Goal: Task Accomplishment & Management: Use online tool/utility

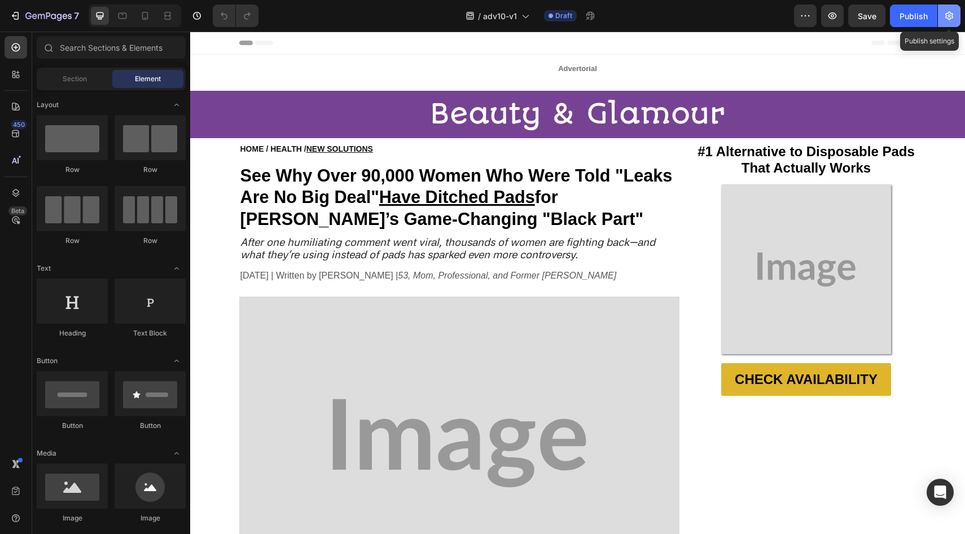
click at [943, 14] on icon "button" at bounding box center [948, 15] width 11 height 11
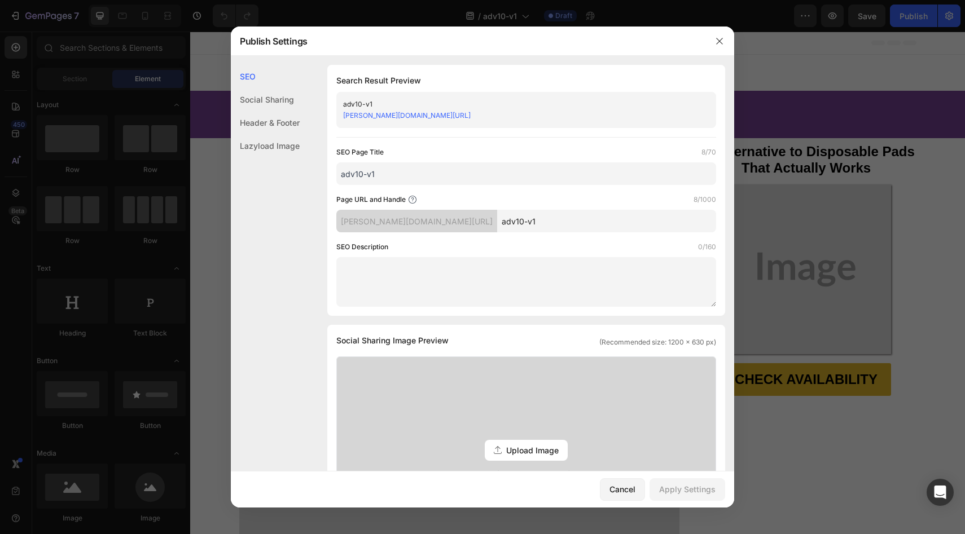
click at [478, 181] on input "adv10-v1" at bounding box center [526, 173] width 380 height 23
click at [542, 222] on input "adv10-v1" at bounding box center [606, 221] width 219 height 23
click at [428, 177] on input "adv10-v1A" at bounding box center [526, 173] width 380 height 23
type input "adv10-v1C"
click at [513, 225] on input "adv10-v1" at bounding box center [606, 221] width 219 height 23
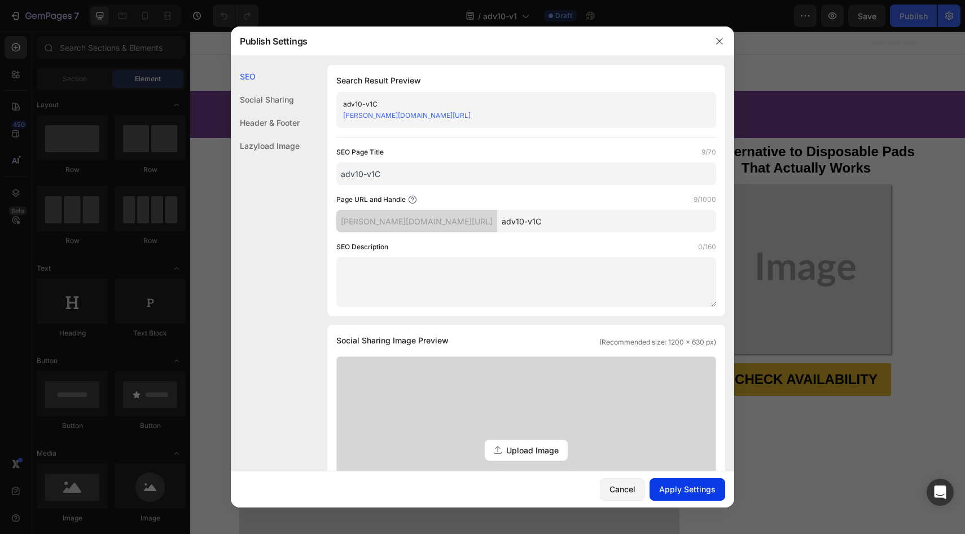
type input "adv10-v1C"
click at [690, 489] on div "Apply Settings" at bounding box center [687, 490] width 56 height 12
click at [538, 174] on input "adv10-v1C" at bounding box center [526, 173] width 380 height 23
type input "adv10-v1 CA"
click at [701, 490] on div "Apply Settings" at bounding box center [687, 490] width 56 height 12
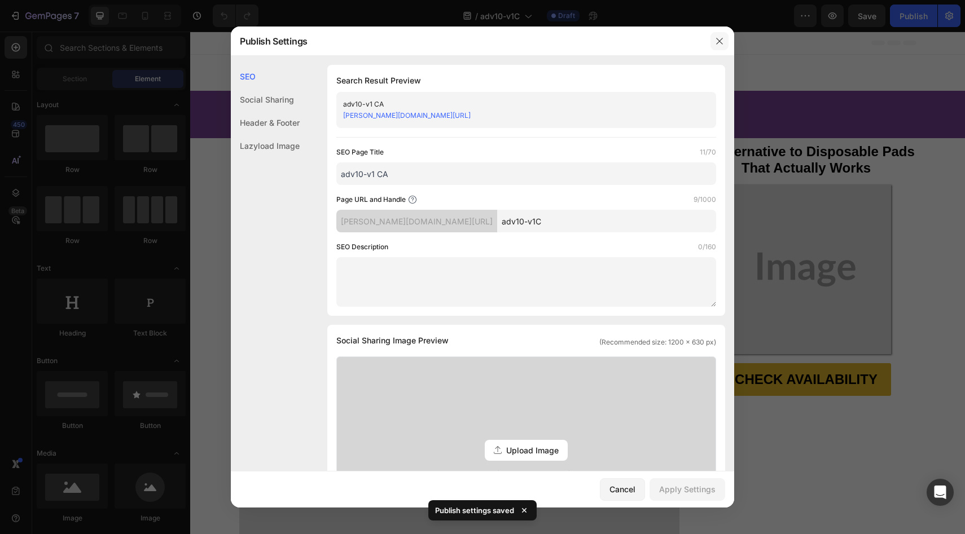
click at [719, 37] on icon "button" at bounding box center [719, 41] width 9 height 9
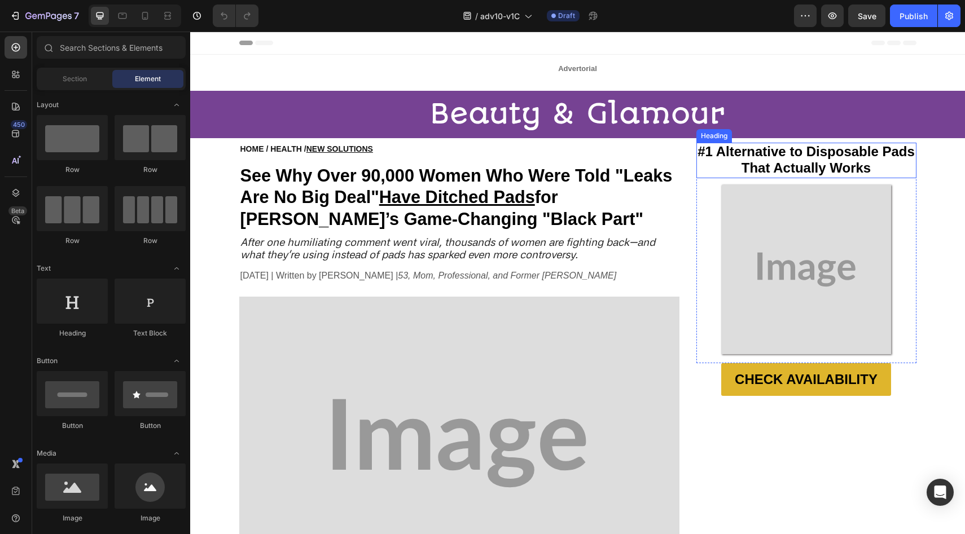
click at [767, 226] on img at bounding box center [806, 269] width 169 height 169
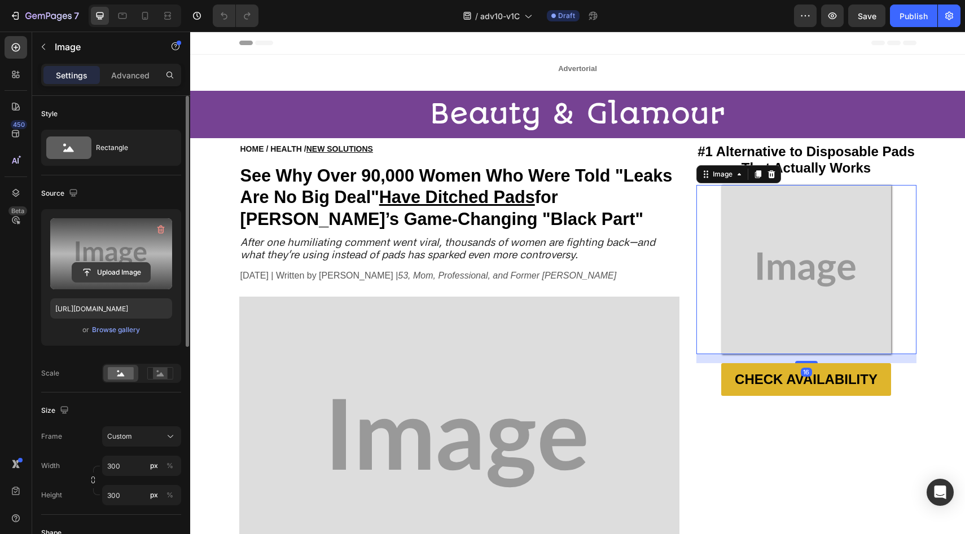
click at [100, 278] on input "file" at bounding box center [111, 272] width 78 height 19
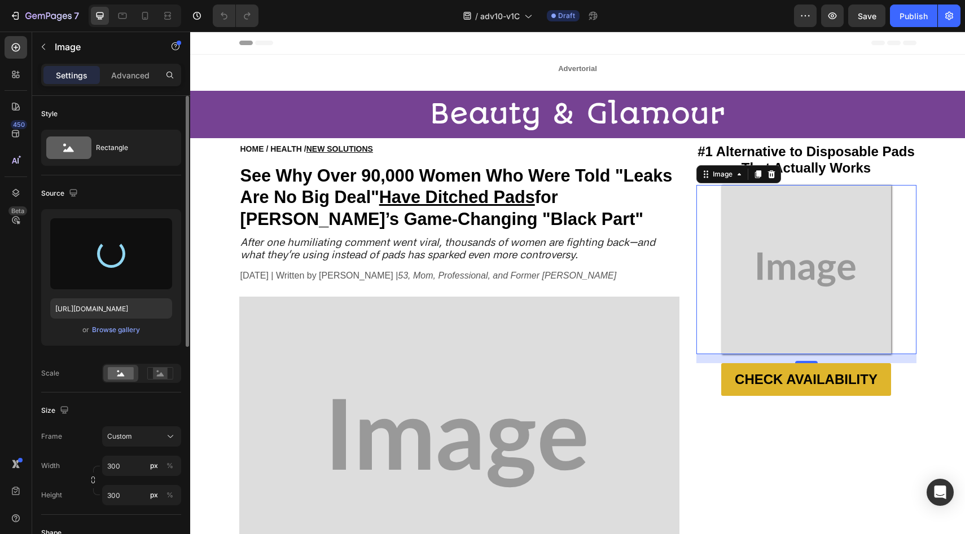
type input "https://cdn.shopify.com/s/files/1/0709/5353/3618/files/gempages_567420980318700…"
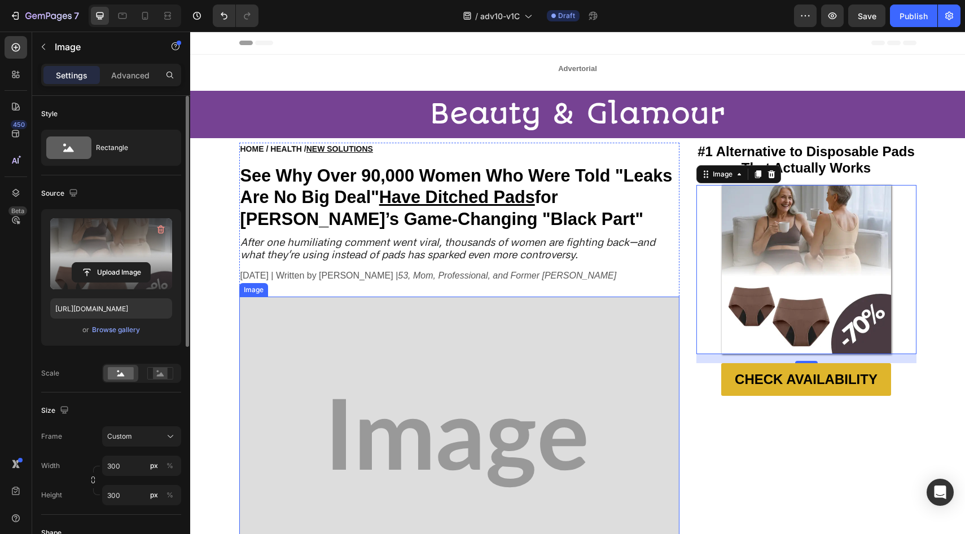
click at [315, 381] on img at bounding box center [459, 443] width 440 height 293
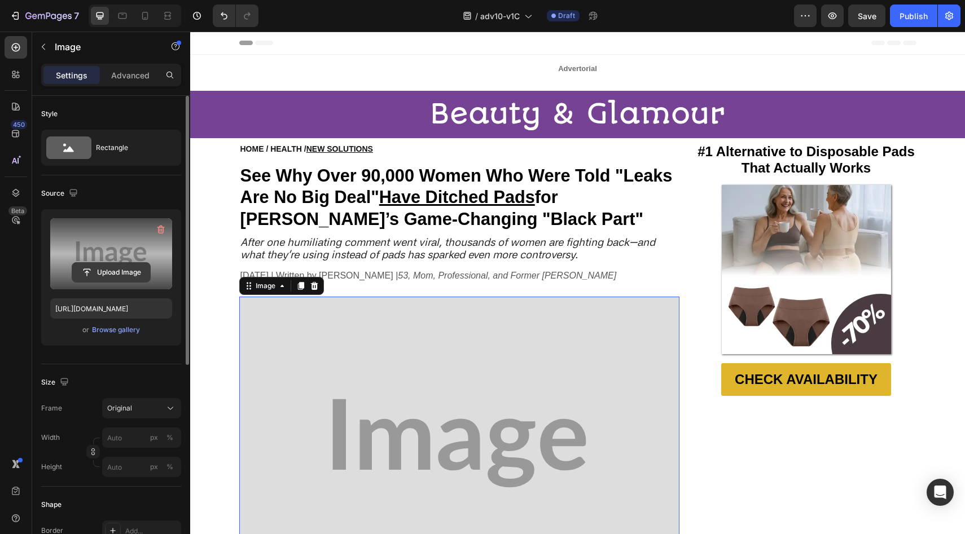
click at [135, 268] on input "file" at bounding box center [111, 272] width 78 height 19
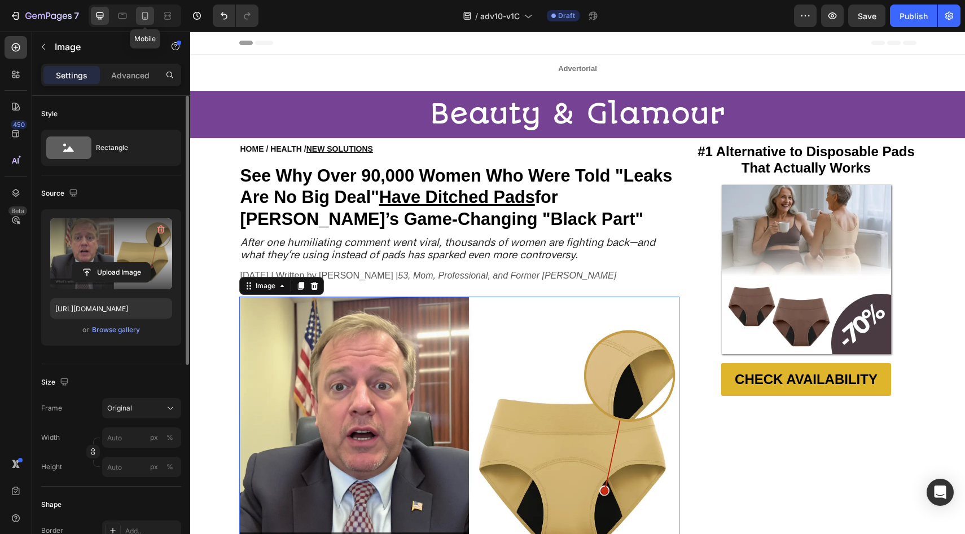
click at [149, 17] on icon at bounding box center [144, 15] width 11 height 11
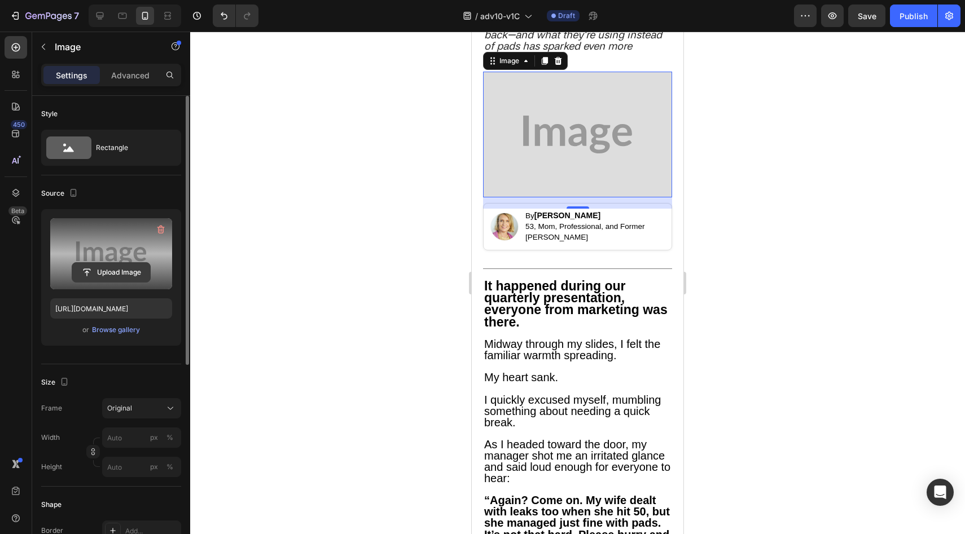
click at [116, 278] on input "file" at bounding box center [111, 272] width 78 height 19
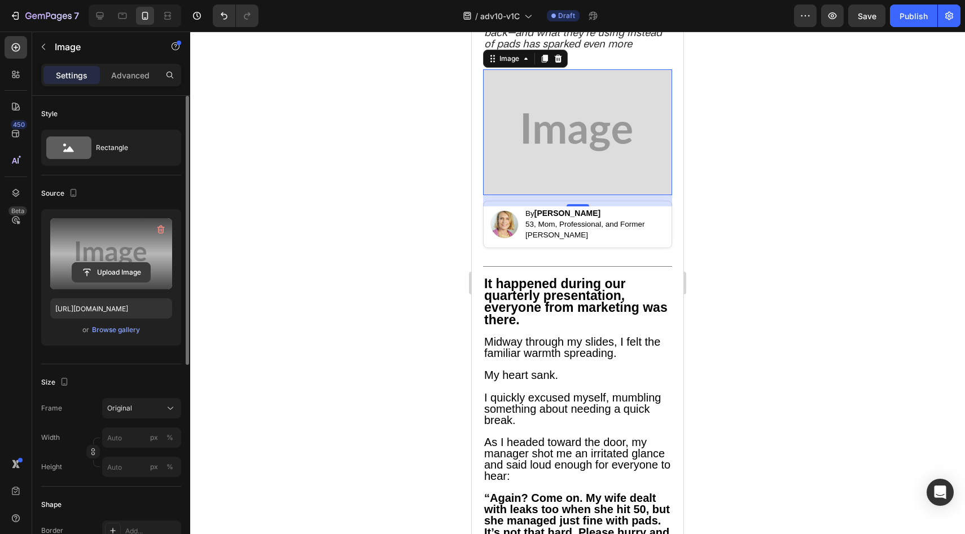
scroll to position [297, 0]
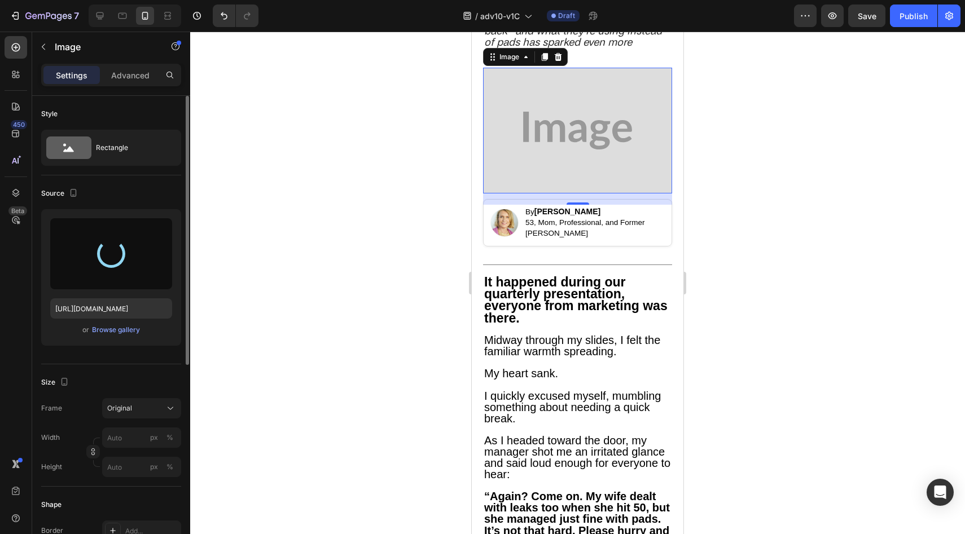
type input "https://cdn.shopify.com/s/files/1/0709/5353/3618/files/gempages_567420980318700…"
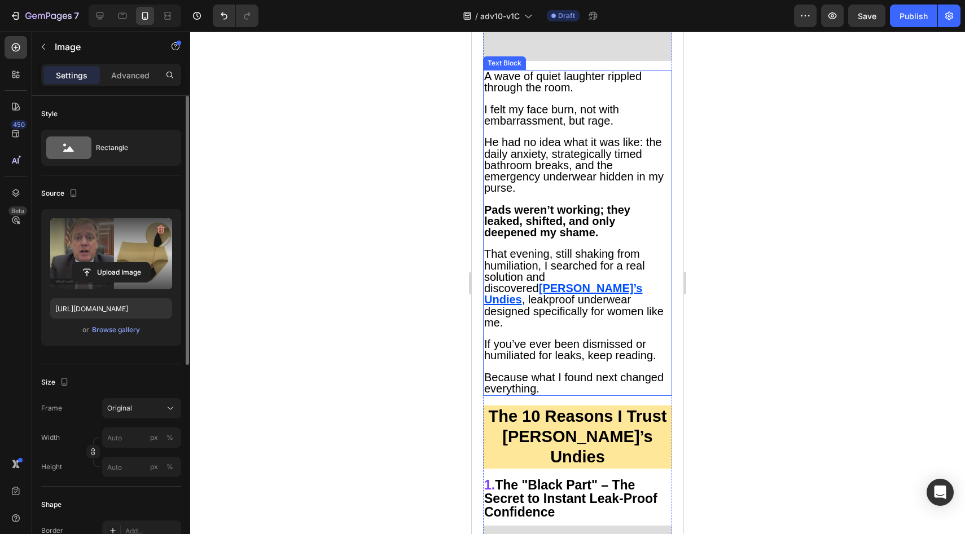
scroll to position [945, 0]
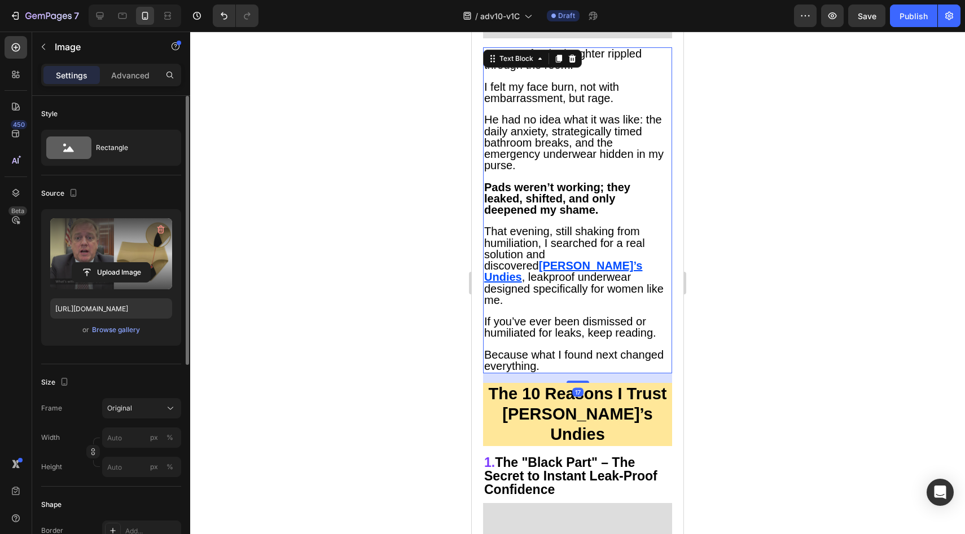
click at [621, 260] on u "[PERSON_NAME]’s Undies" at bounding box center [563, 272] width 158 height 24
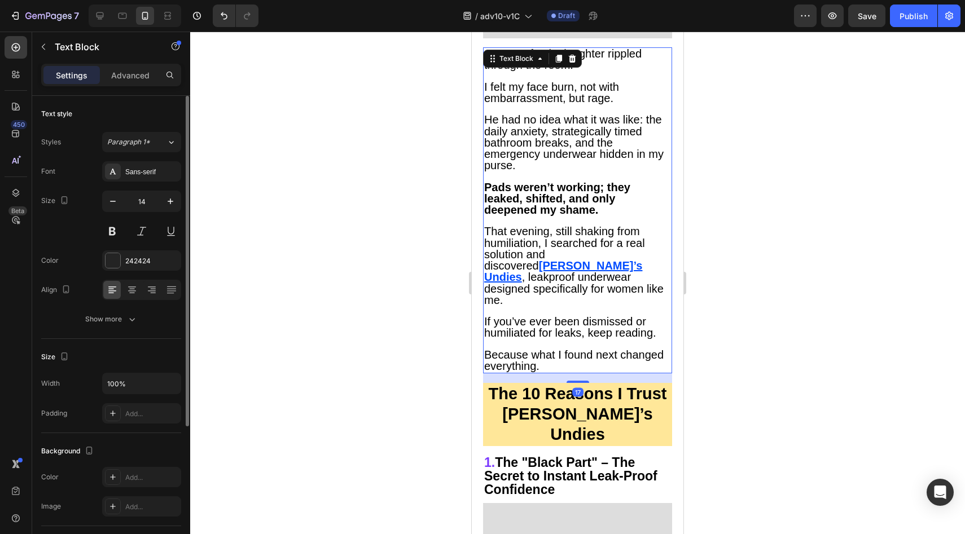
click at [622, 271] on span ", leakproof underwear designed specifically for women like me." at bounding box center [573, 288] width 179 height 35
click at [622, 260] on u "[PERSON_NAME]’s Undies" at bounding box center [563, 272] width 158 height 24
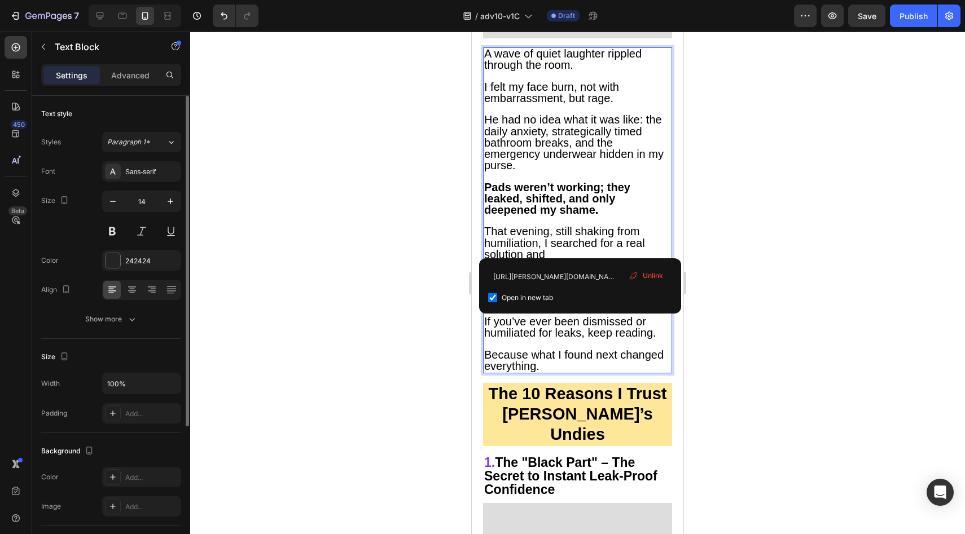
click at [641, 275] on div "Unlink" at bounding box center [646, 276] width 43 height 15
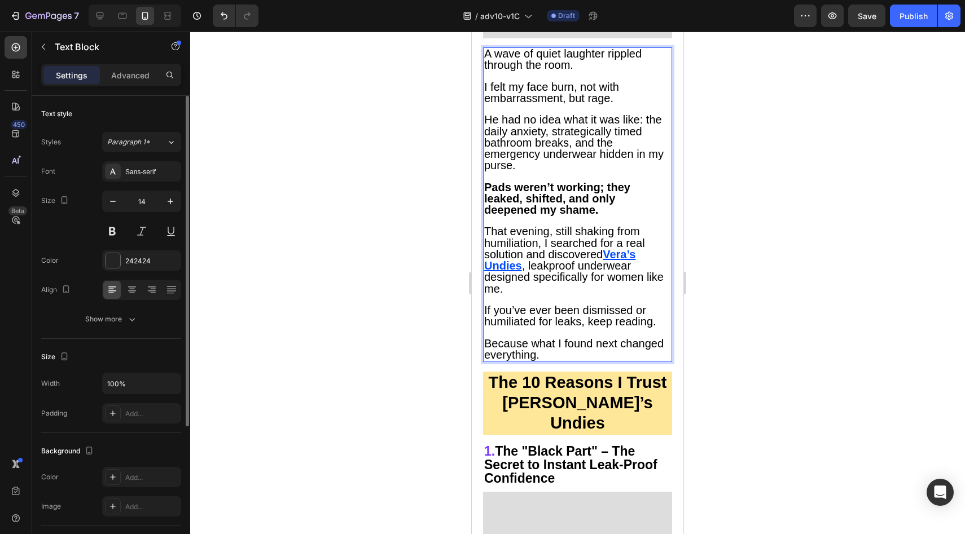
click at [614, 248] on u "Ver" at bounding box center [611, 254] width 17 height 12
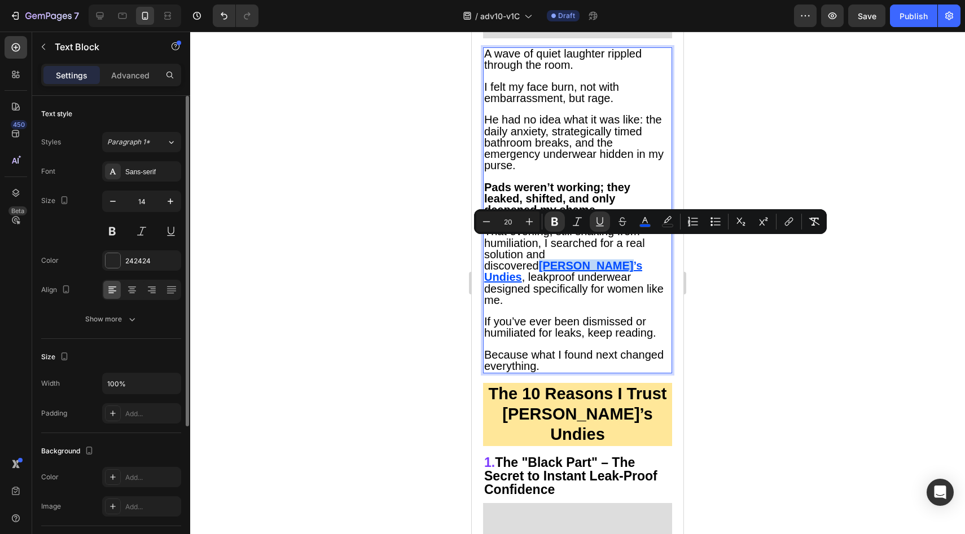
drag, startPoint x: 614, startPoint y: 242, endPoint x: 518, endPoint y: 256, distance: 97.4
click at [518, 260] on u "[PERSON_NAME]’s Undies" at bounding box center [563, 272] width 158 height 24
click at [783, 227] on button "link" at bounding box center [789, 222] width 20 height 20
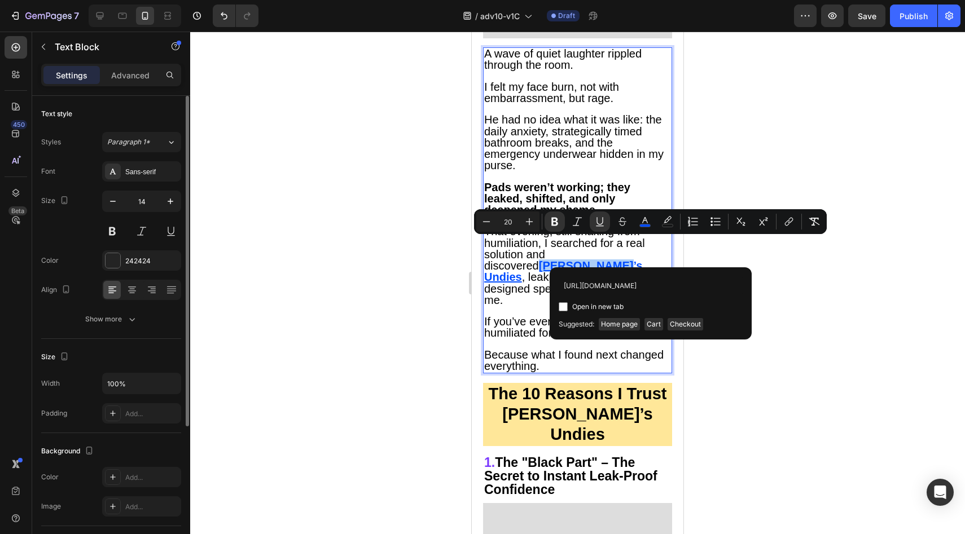
scroll to position [0, 128]
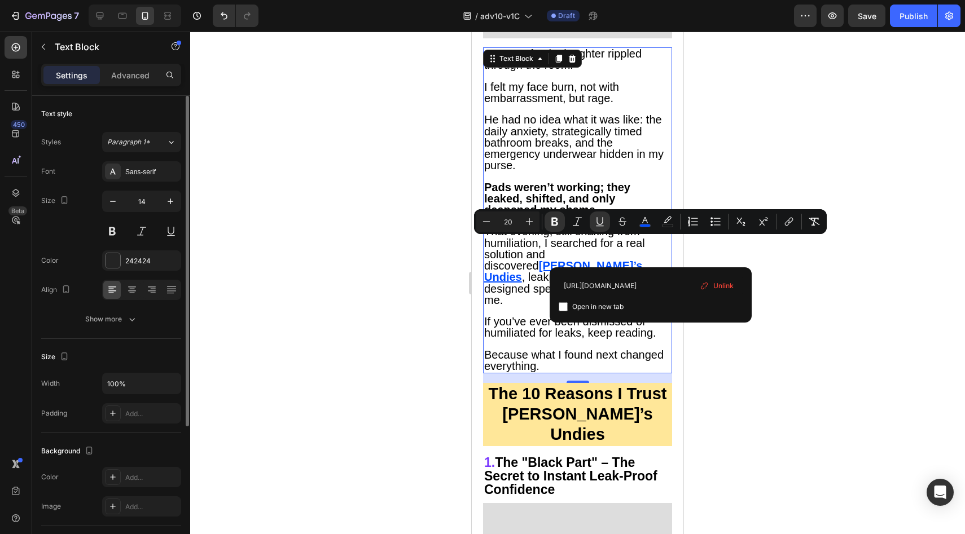
click at [517, 315] on span "If you’ve ever been dismissed or humiliated for leaks, keep reading." at bounding box center [570, 327] width 172 height 24
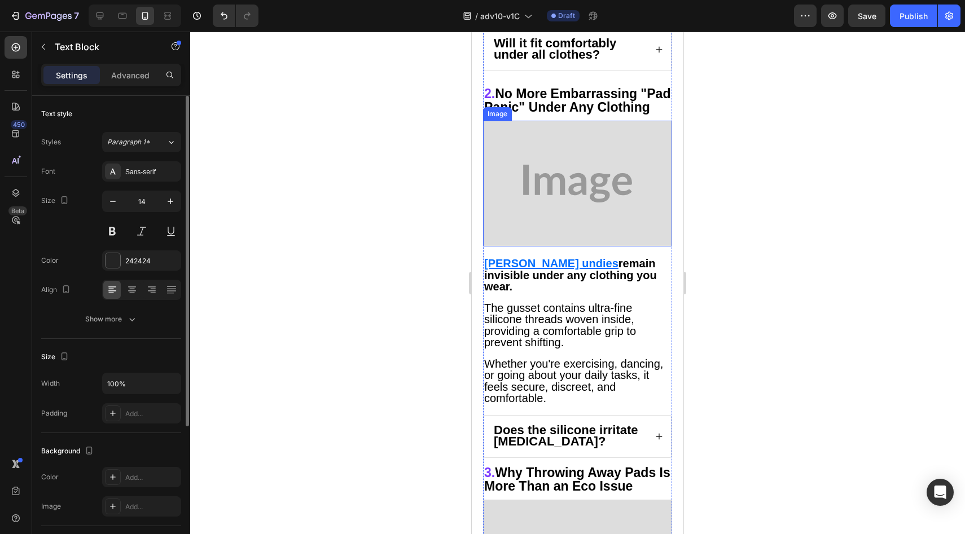
scroll to position [2183, 0]
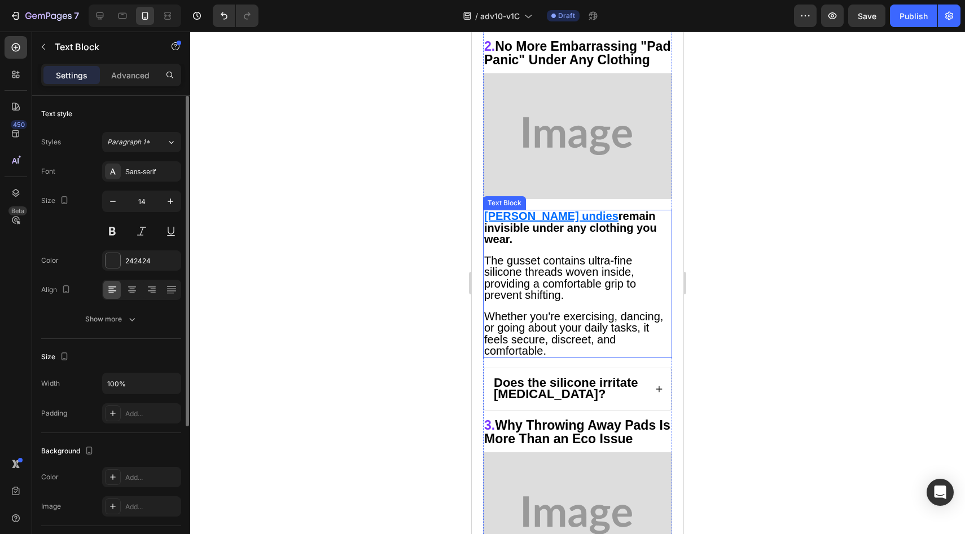
click at [511, 210] on u "[PERSON_NAME] undies" at bounding box center [551, 216] width 134 height 12
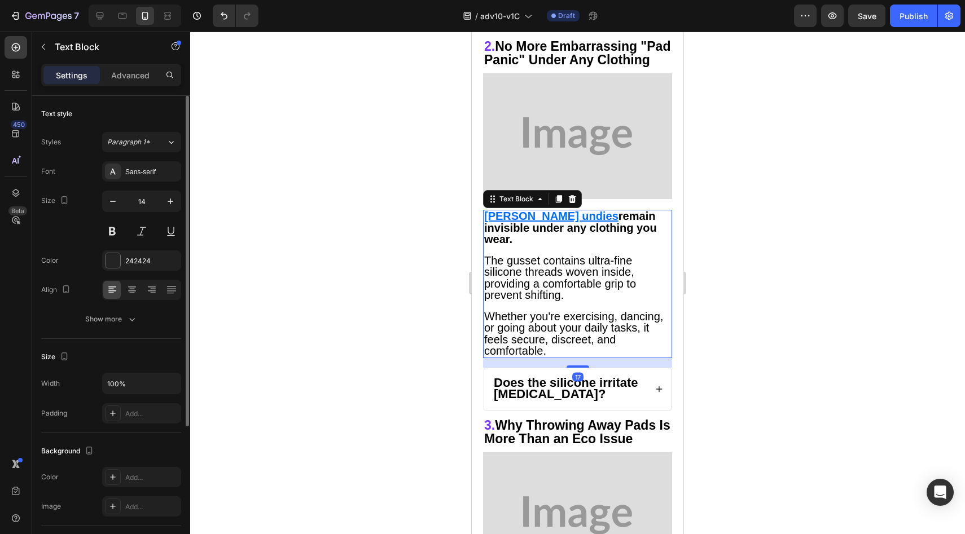
click at [512, 210] on u "[PERSON_NAME] undies" at bounding box center [551, 216] width 134 height 12
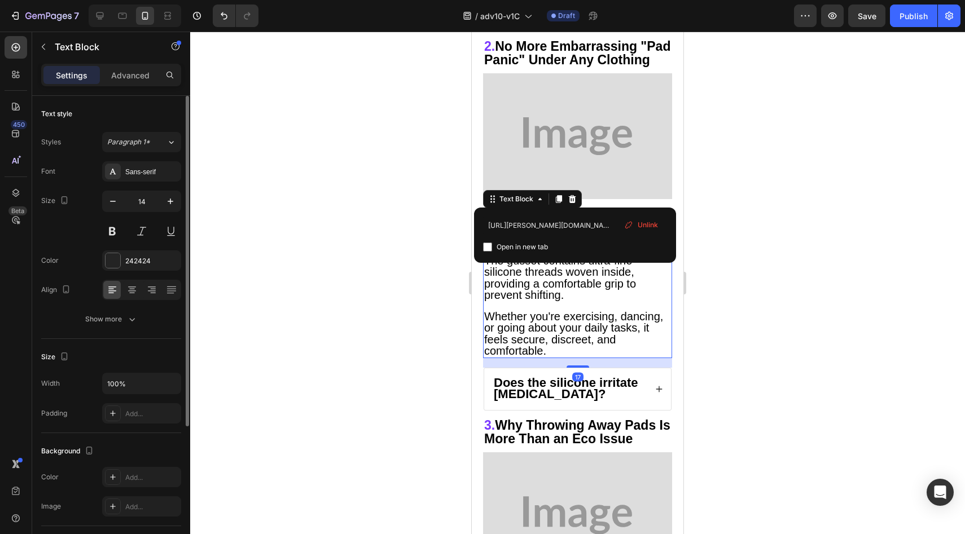
click at [649, 227] on span "Unlink" at bounding box center [648, 225] width 20 height 10
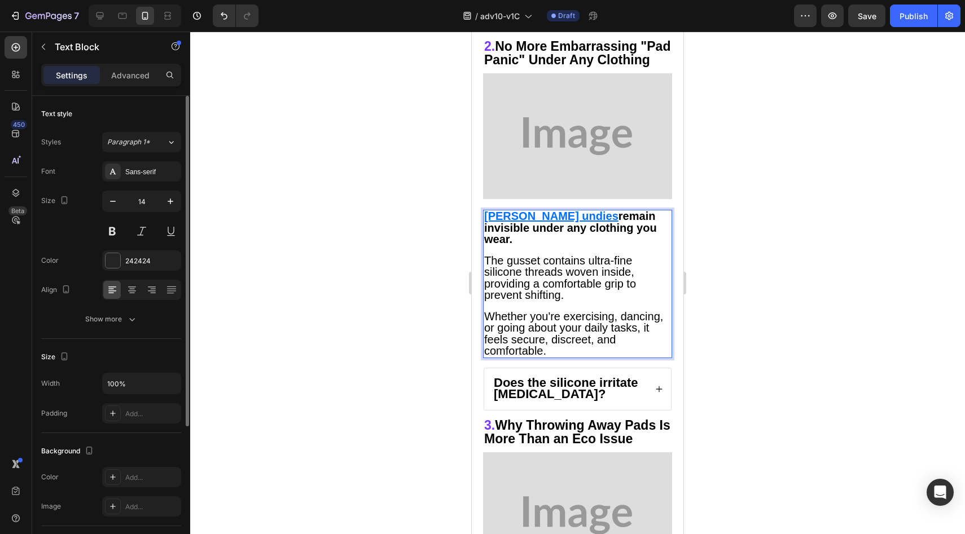
click at [504, 210] on u "[PERSON_NAME] undies" at bounding box center [551, 216] width 134 height 12
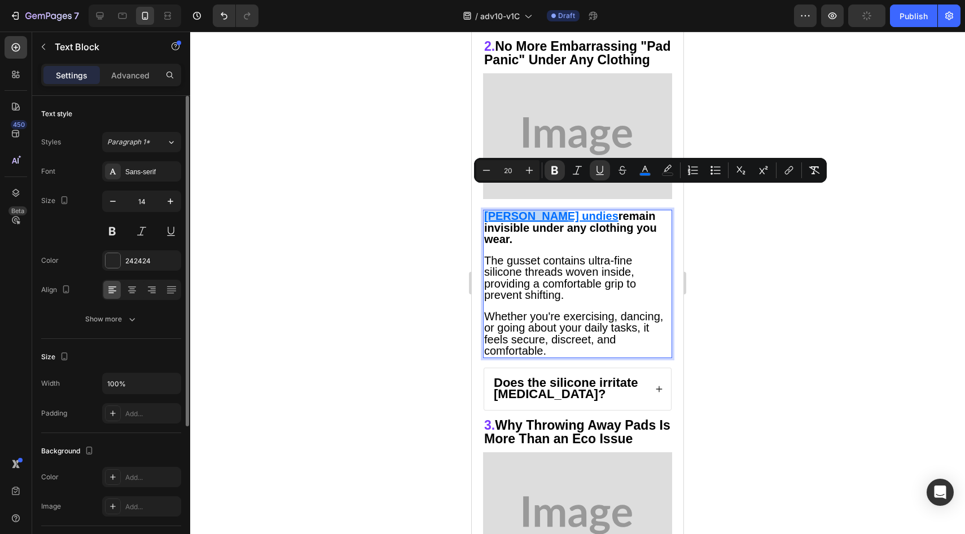
drag, startPoint x: 504, startPoint y: 195, endPoint x: 524, endPoint y: 195, distance: 20.3
click at [524, 210] on u "[PERSON_NAME] undies" at bounding box center [551, 216] width 134 height 12
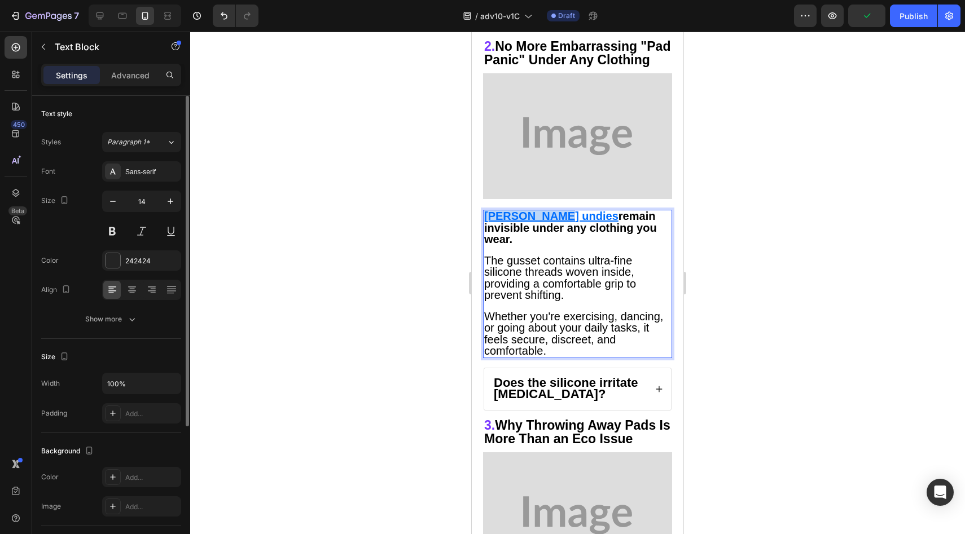
drag, startPoint x: 550, startPoint y: 195, endPoint x: 486, endPoint y: 192, distance: 63.8
click at [486, 211] on p "Vera undies remain invisible under any clothing you wear." at bounding box center [577, 228] width 187 height 34
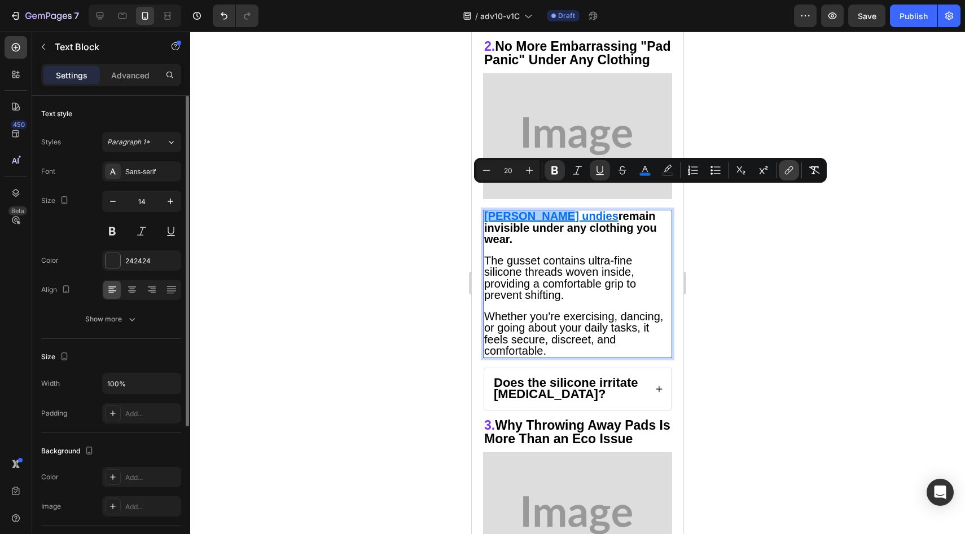
click at [786, 171] on icon "Editor contextual toolbar" at bounding box center [788, 170] width 11 height 11
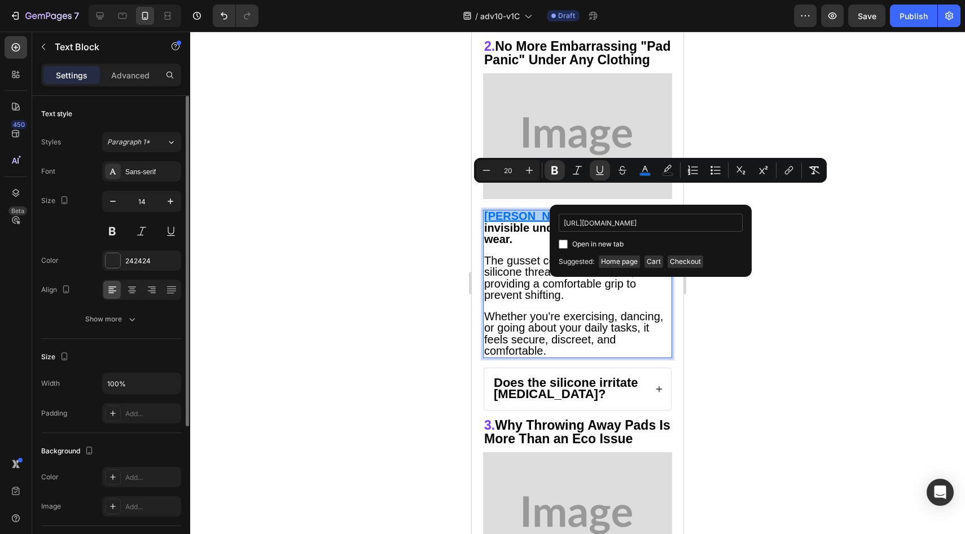
scroll to position [0, 128]
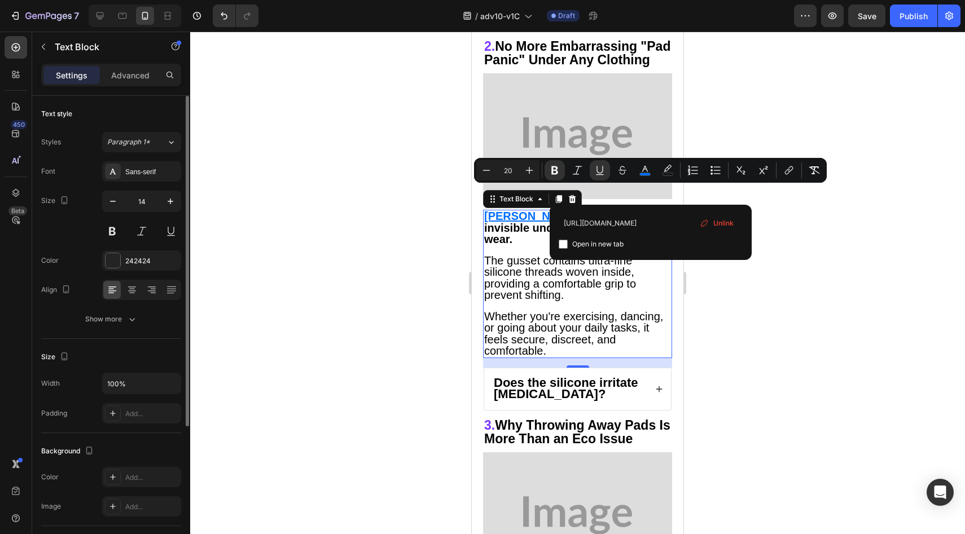
click at [494, 254] on span "The gusset contains ultra-fine silicone threads woven inside, providing a comfo…" at bounding box center [560, 277] width 152 height 47
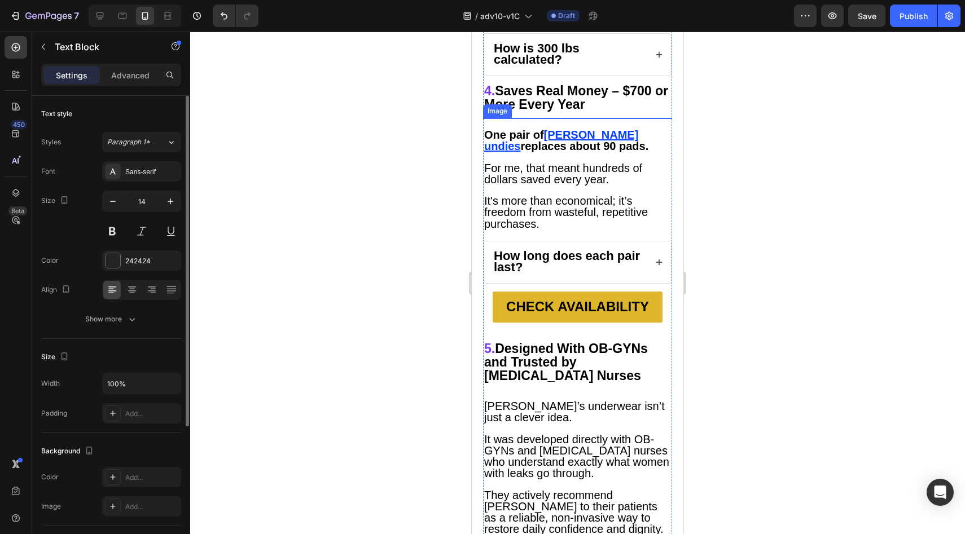
scroll to position [2976, 0]
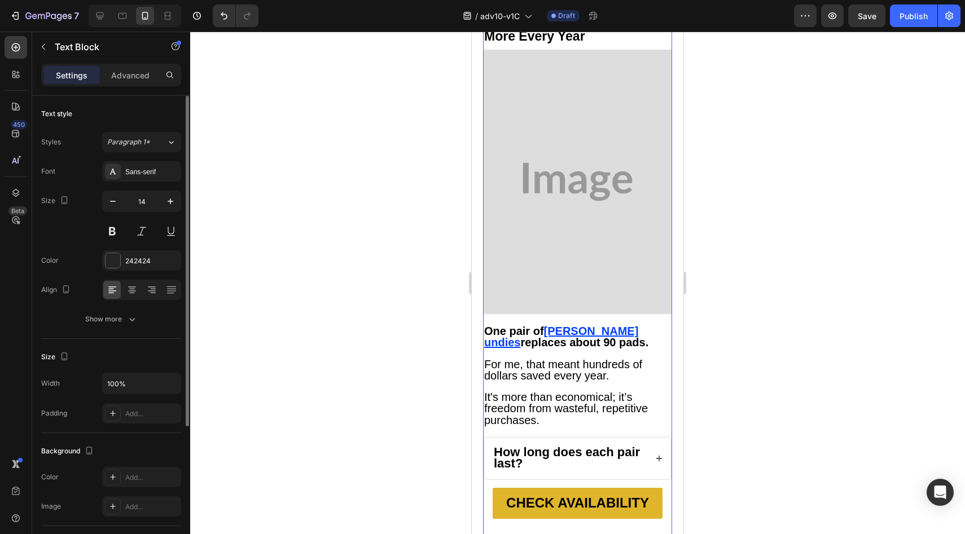
click at [560, 325] on u "Vera undies" at bounding box center [561, 337] width 154 height 24
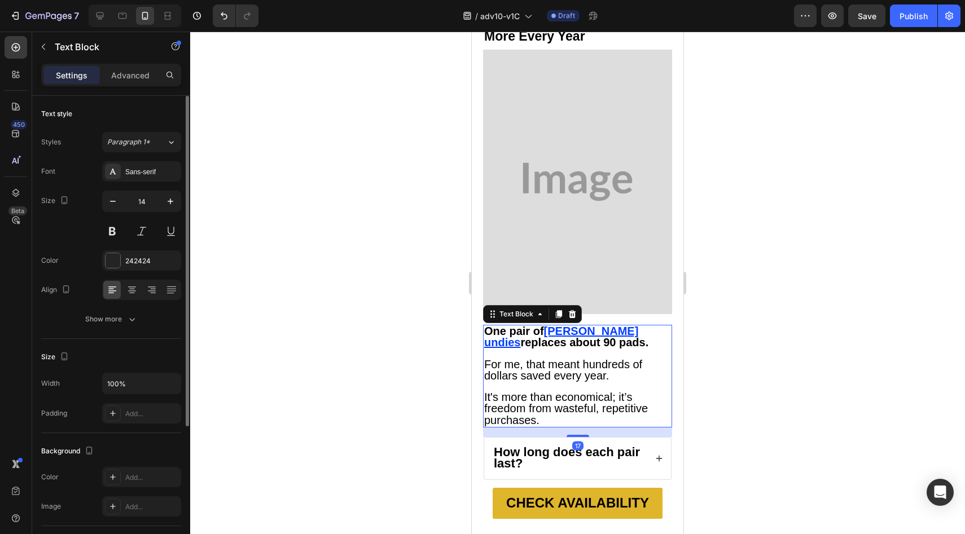
click at [566, 325] on u "Vera undies" at bounding box center [561, 337] width 154 height 24
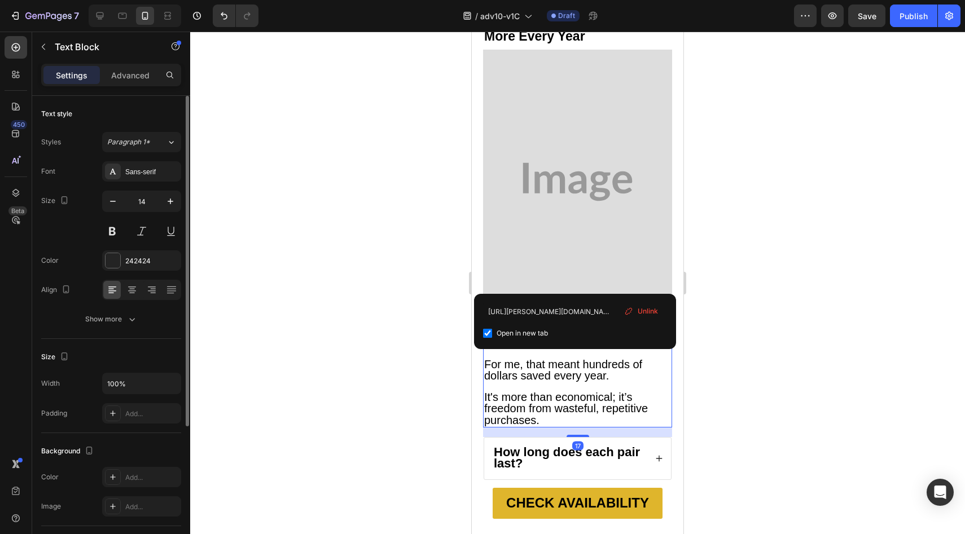
click at [653, 310] on span "Unlink" at bounding box center [648, 311] width 20 height 10
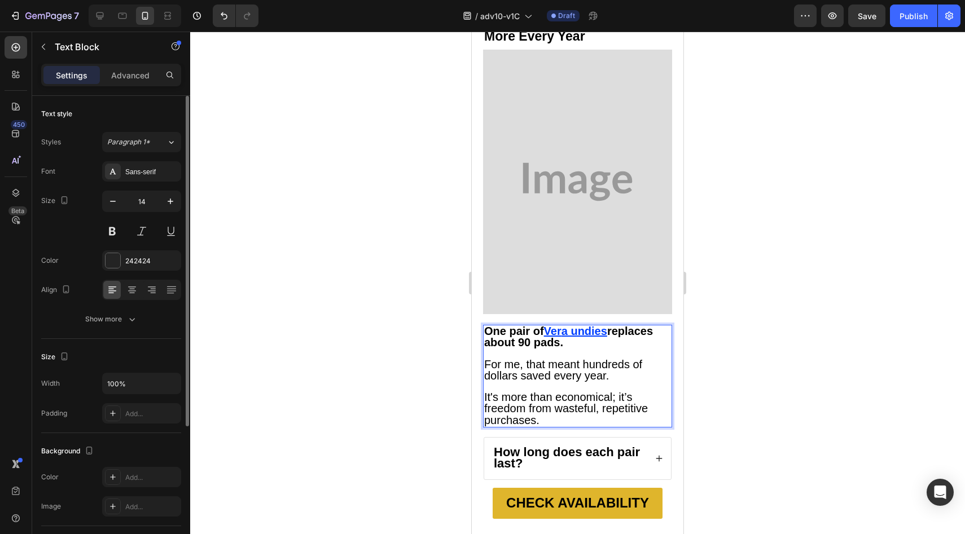
click at [565, 325] on u "a undies" at bounding box center [584, 331] width 46 height 12
drag, startPoint x: 565, startPoint y: 280, endPoint x: 601, endPoint y: 284, distance: 36.9
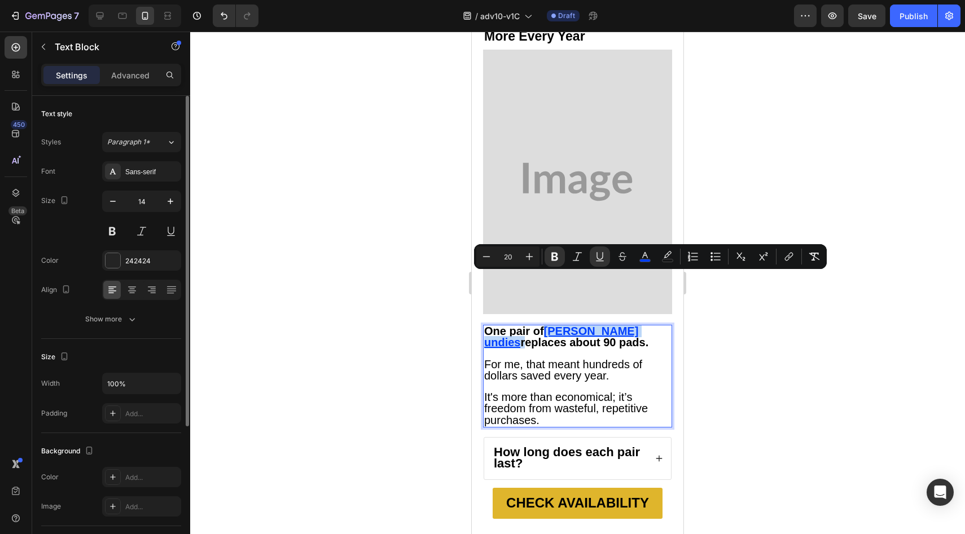
drag, startPoint x: 612, startPoint y: 283, endPoint x: 548, endPoint y: 284, distance: 63.8
click at [548, 326] on p "One pair of Vera undies replaces about 90 pads." at bounding box center [577, 337] width 187 height 23
click at [781, 259] on button "link" at bounding box center [789, 257] width 20 height 20
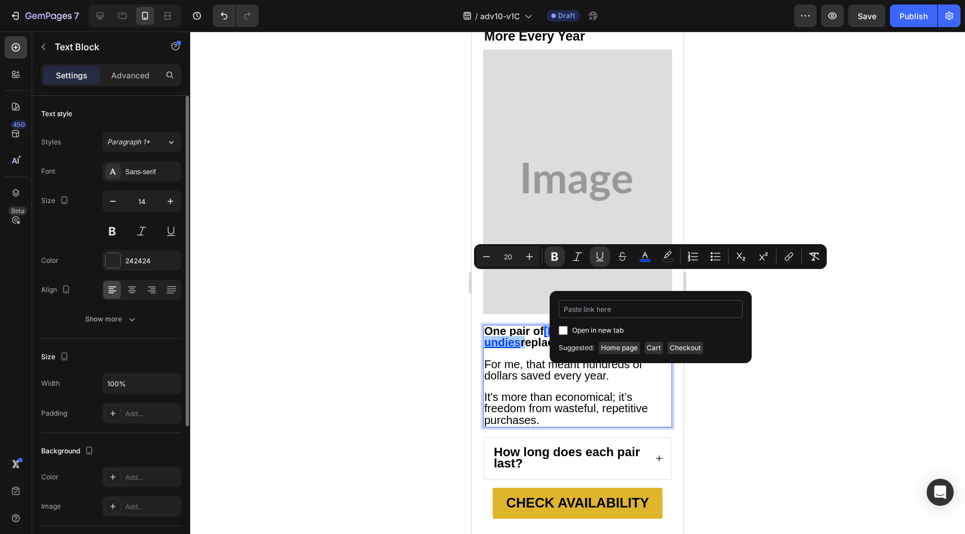
type input "https://underwearbyvera.com/products/signature-leakproof-underwear-5-pack"
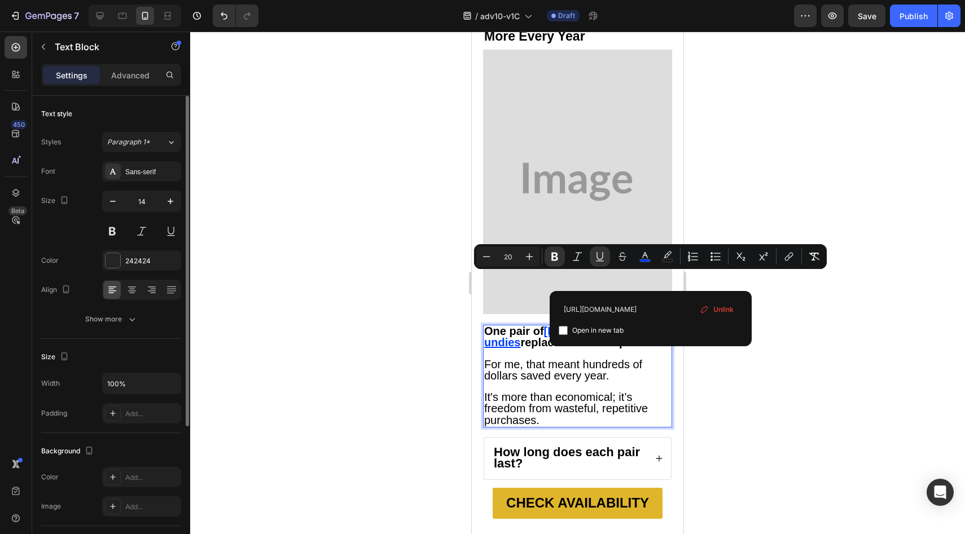
click at [504, 358] on span "For me, that meant hundreds of dollars saved every year." at bounding box center [563, 370] width 158 height 24
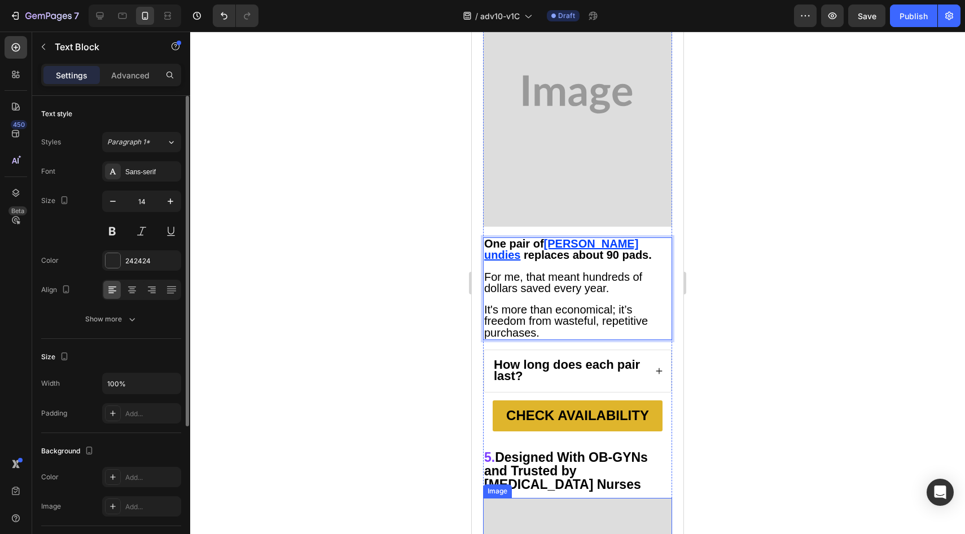
scroll to position [3162, 0]
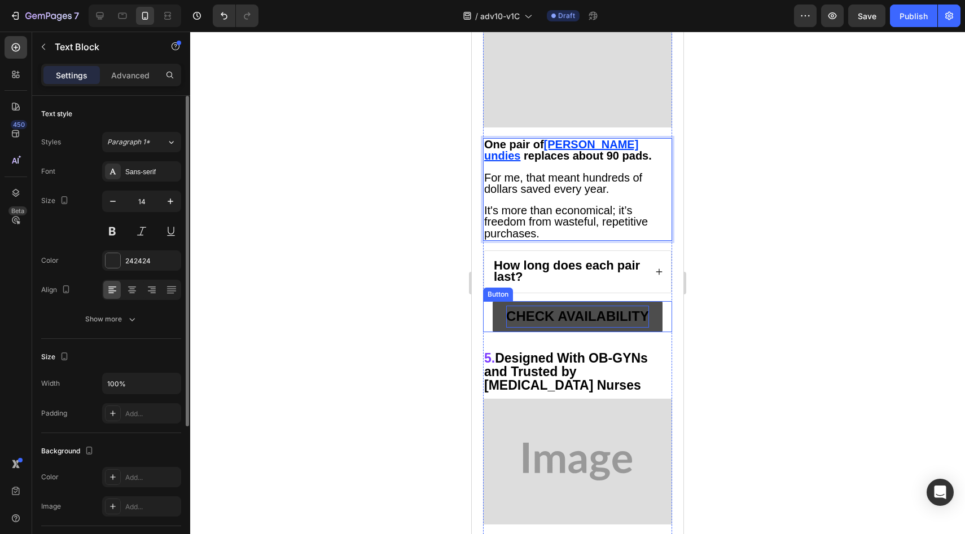
click at [509, 309] on strong "CHECK AVAILABILITY" at bounding box center [577, 316] width 143 height 15
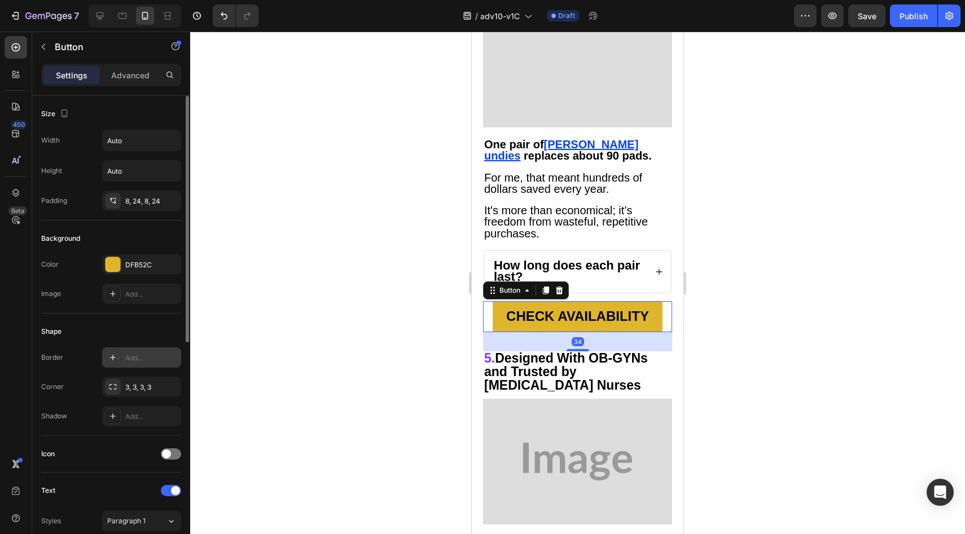
scroll to position [375, 0]
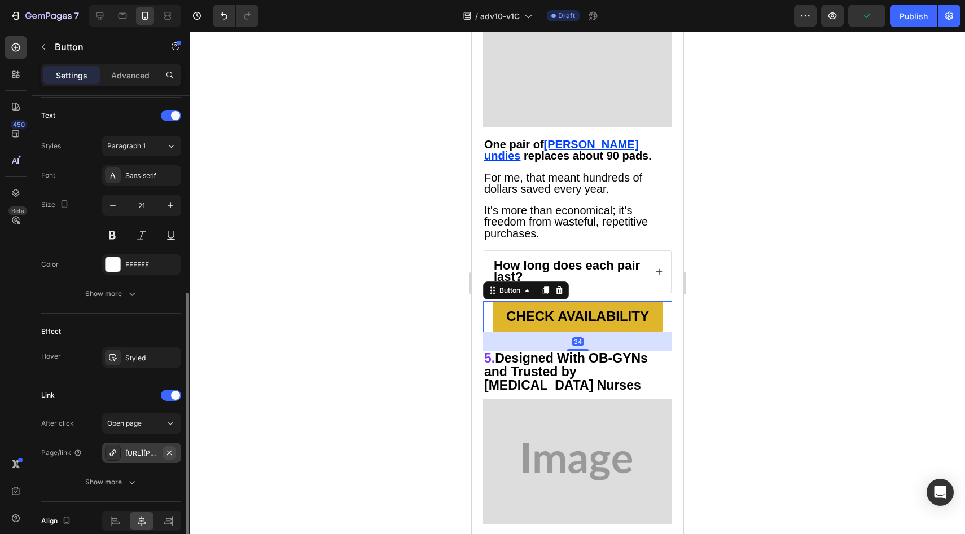
click at [171, 456] on icon "button" at bounding box center [169, 453] width 9 height 9
click at [166, 459] on div "Add..." at bounding box center [141, 453] width 79 height 20
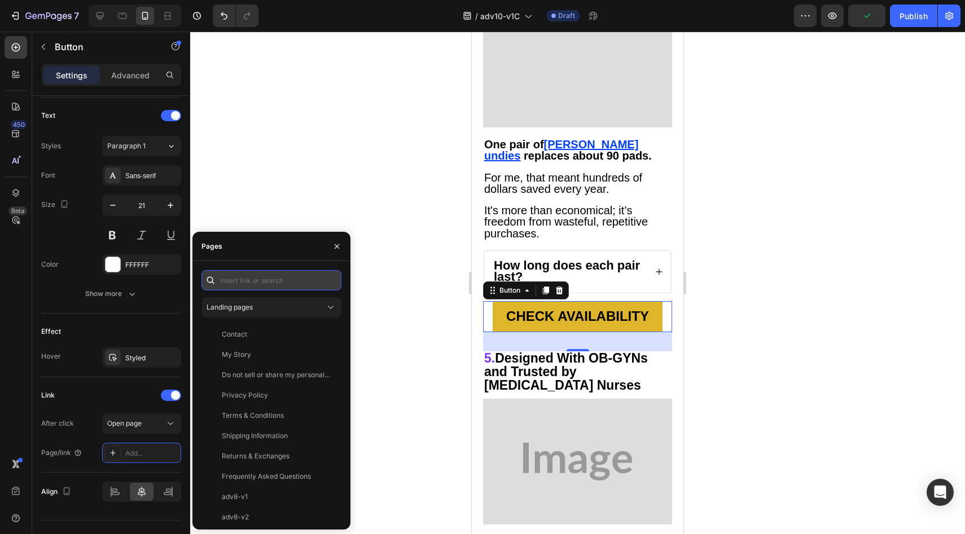
click at [282, 283] on input "text" at bounding box center [271, 280] width 140 height 20
paste input "https://underwearbyvera.com/products/signature-leakproof-underwear-5-pack"
type input "https://underwearbyvera.com/products/signature-leakproof-underwear-5-pack"
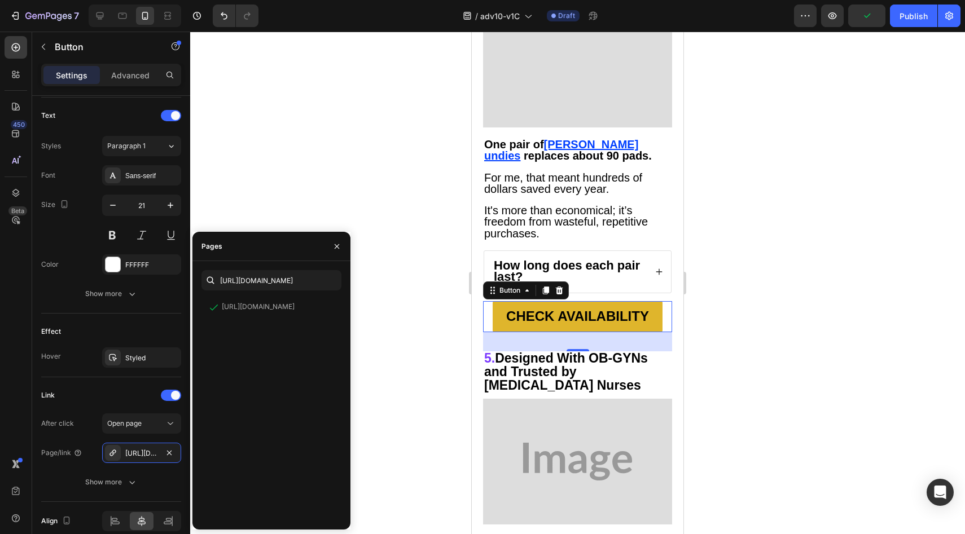
scroll to position [0, 0]
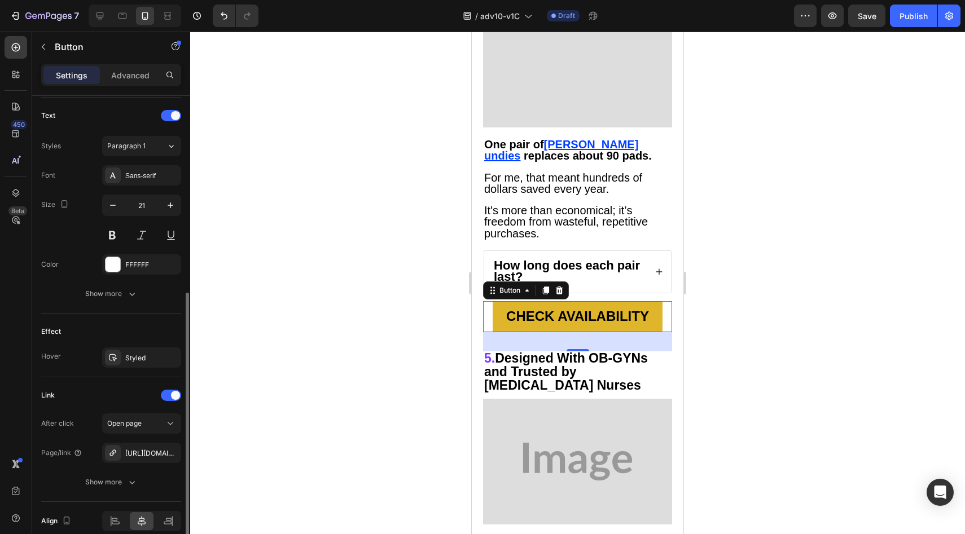
click at [127, 340] on div "Effect Hover Styled" at bounding box center [111, 346] width 140 height 64
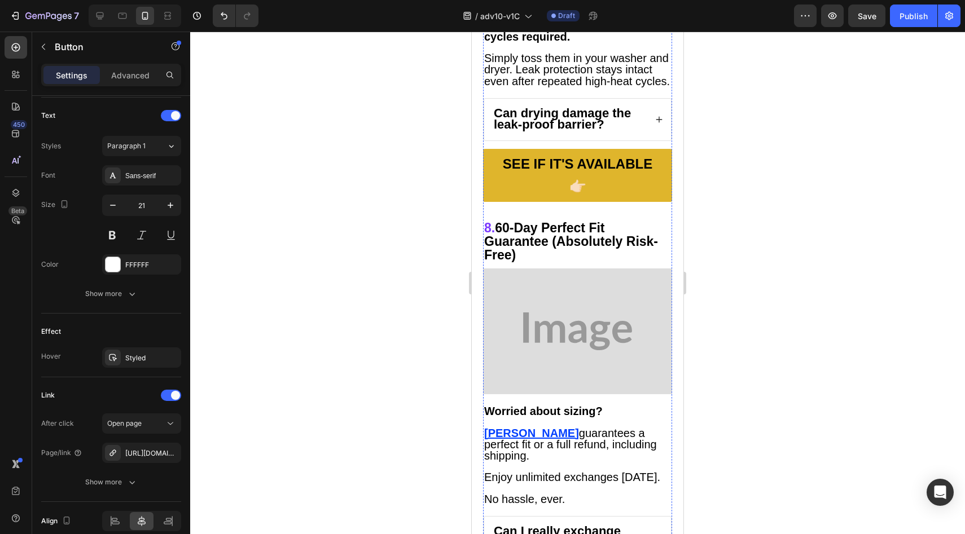
scroll to position [4290, 0]
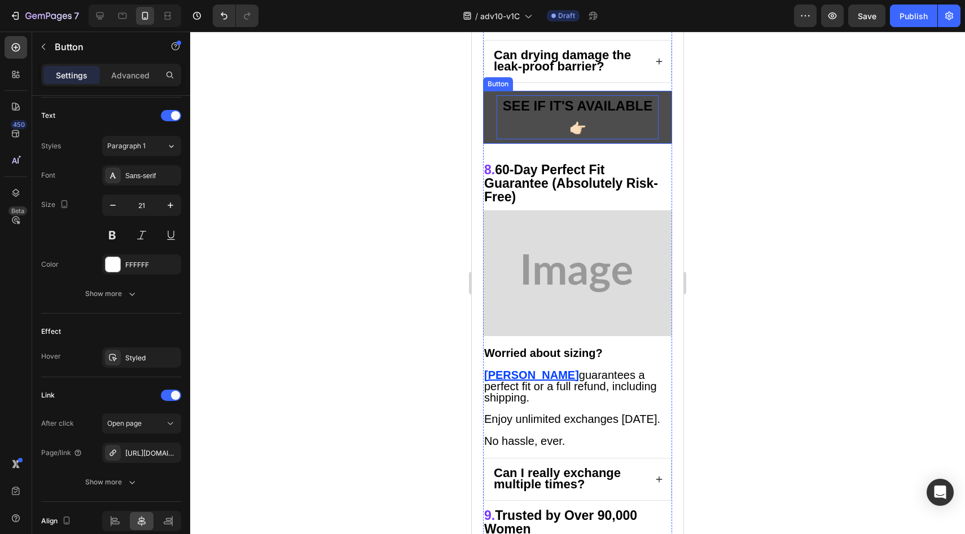
click at [499, 139] on p "SEE IF IT'S AVAILABLE 👉🏻" at bounding box center [577, 117] width 162 height 44
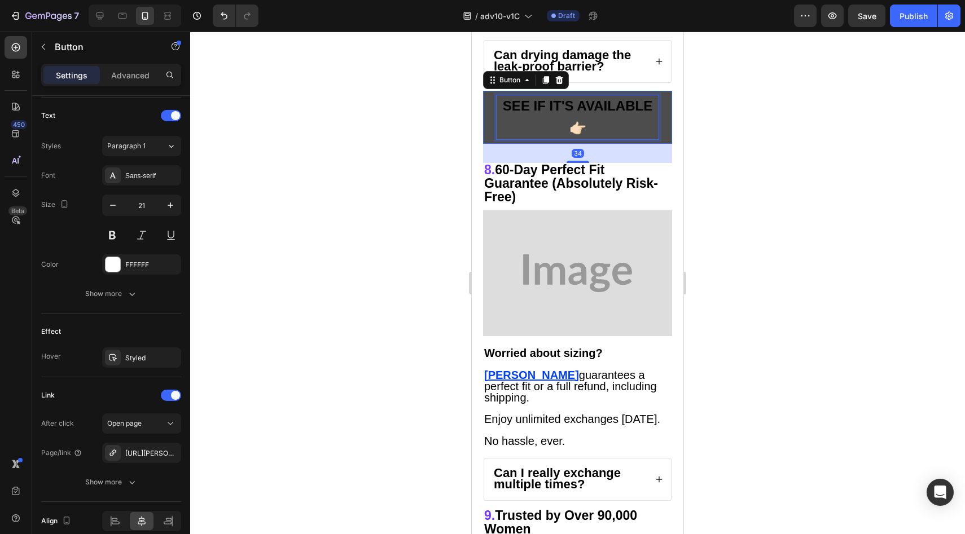
click at [521, 135] on strong "SEE IF IT'S AVAILABLE 👉🏻" at bounding box center [578, 116] width 150 height 37
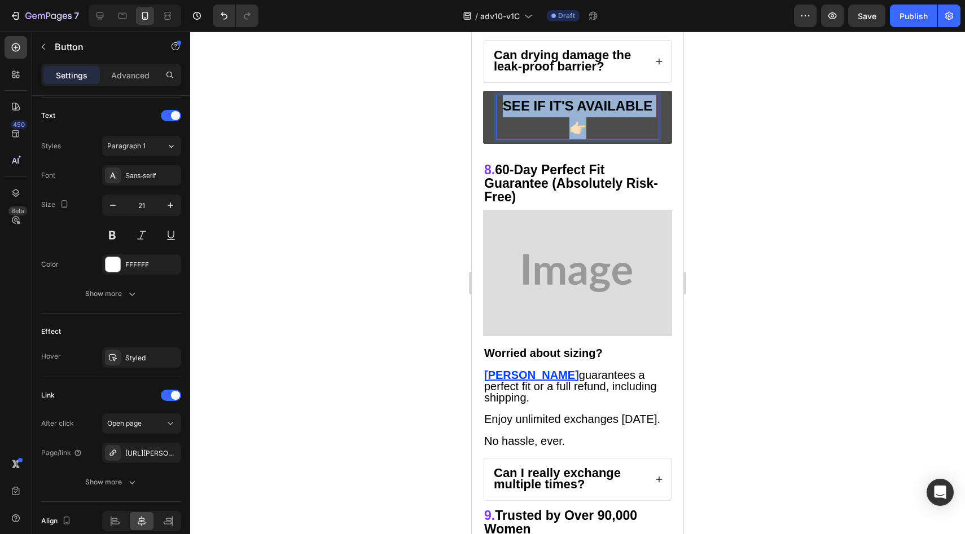
click at [521, 135] on strong "SEE IF IT'S AVAILABLE 👉🏻" at bounding box center [578, 116] width 150 height 37
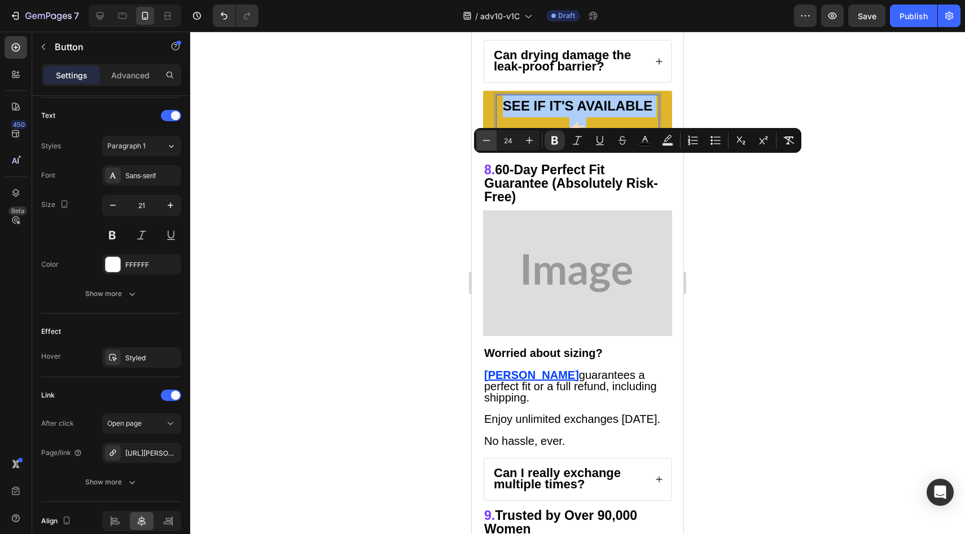
click at [485, 140] on icon "Editor contextual toolbar" at bounding box center [486, 140] width 7 height 1
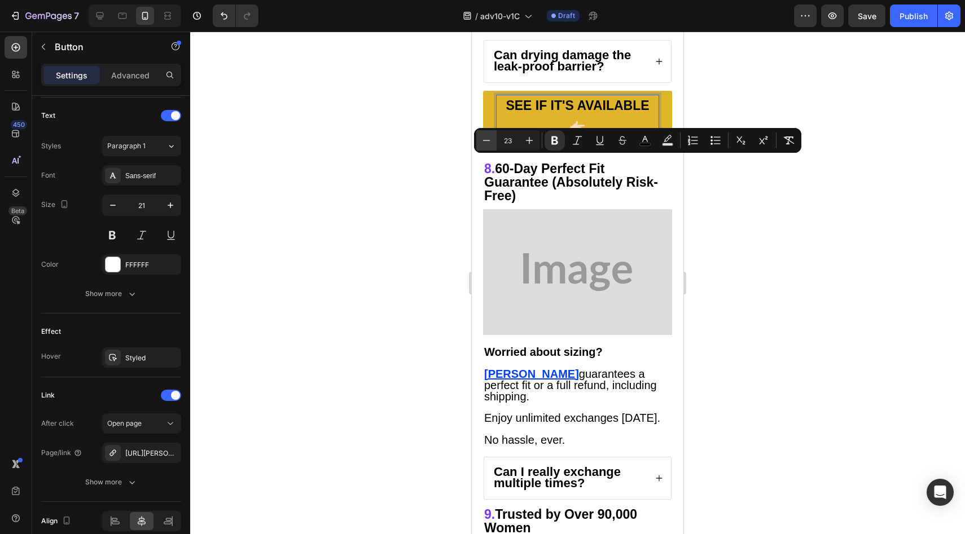
click at [485, 140] on icon "Editor contextual toolbar" at bounding box center [486, 140] width 7 height 1
type input "22"
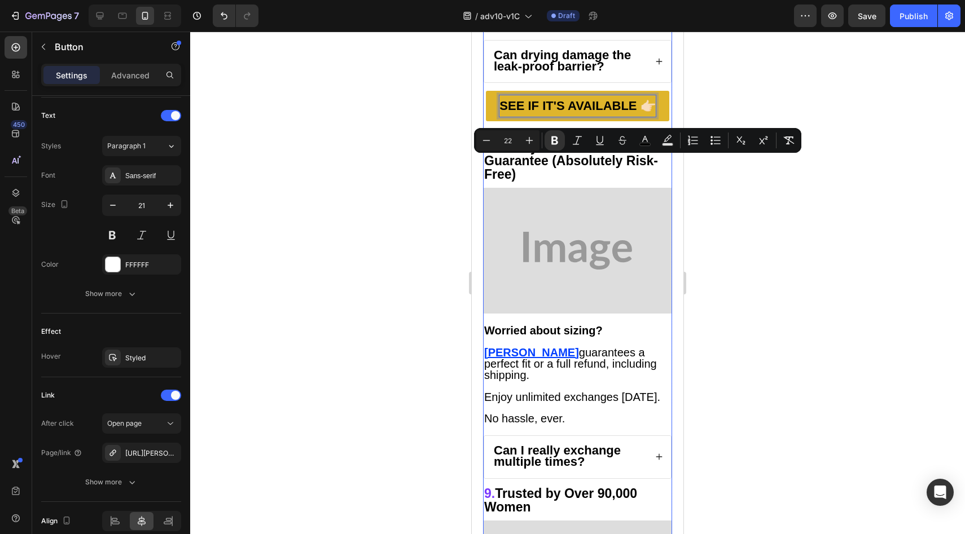
click at [563, 140] on div "SEE IF IT'S AVAILABLE 👉🏻 Button 34" at bounding box center [577, 116] width 189 height 50
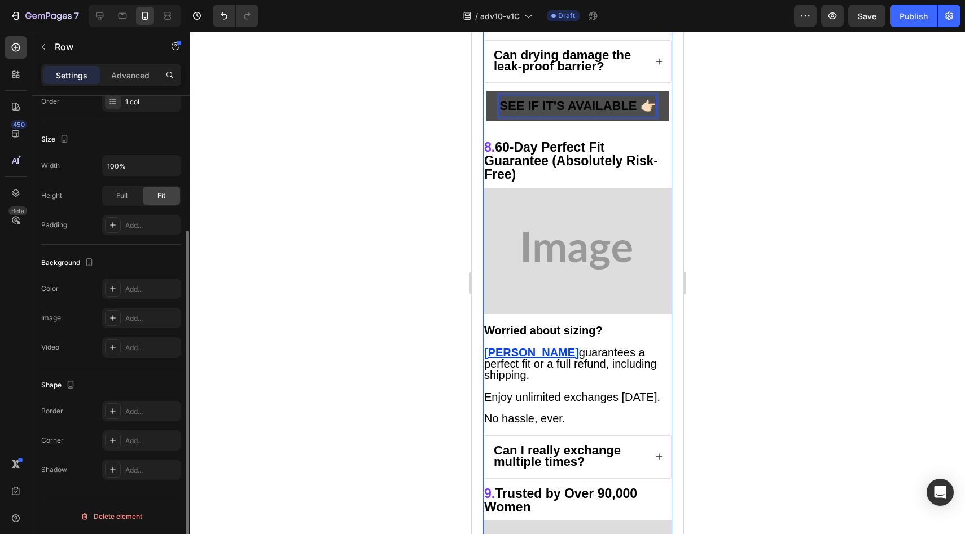
scroll to position [0, 0]
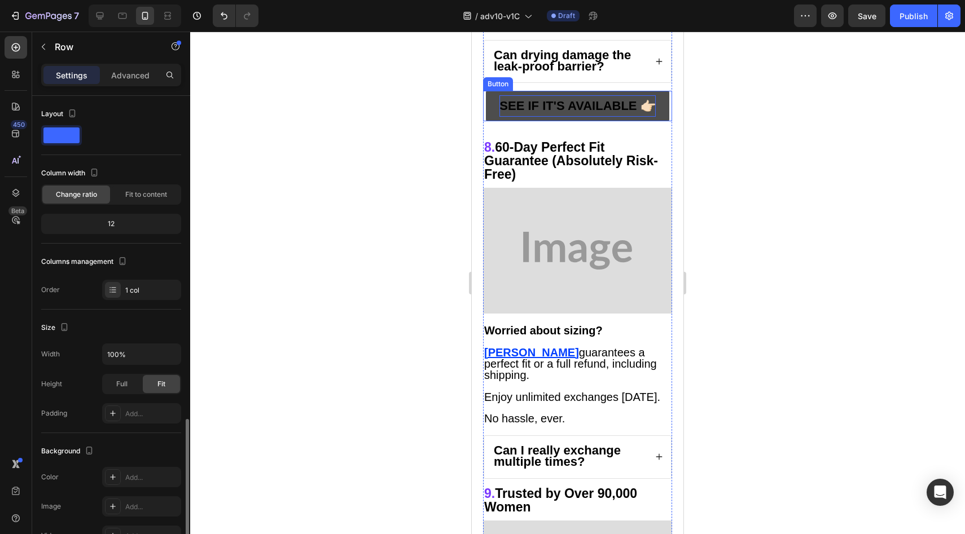
click at [564, 113] on strong "SEE IF IT'S AVAILABLE 👉🏻" at bounding box center [577, 106] width 156 height 14
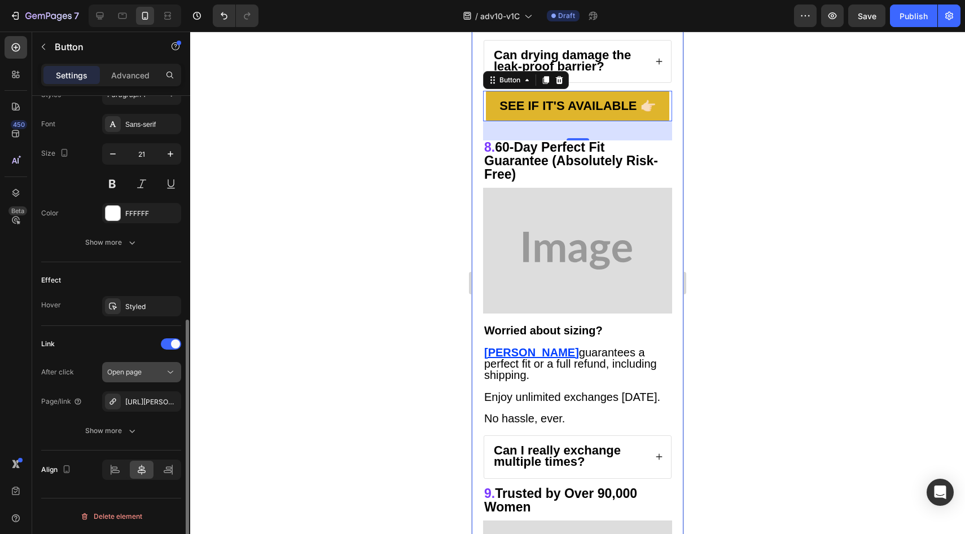
click at [0, 0] on icon "button" at bounding box center [0, 0] width 0 height 0
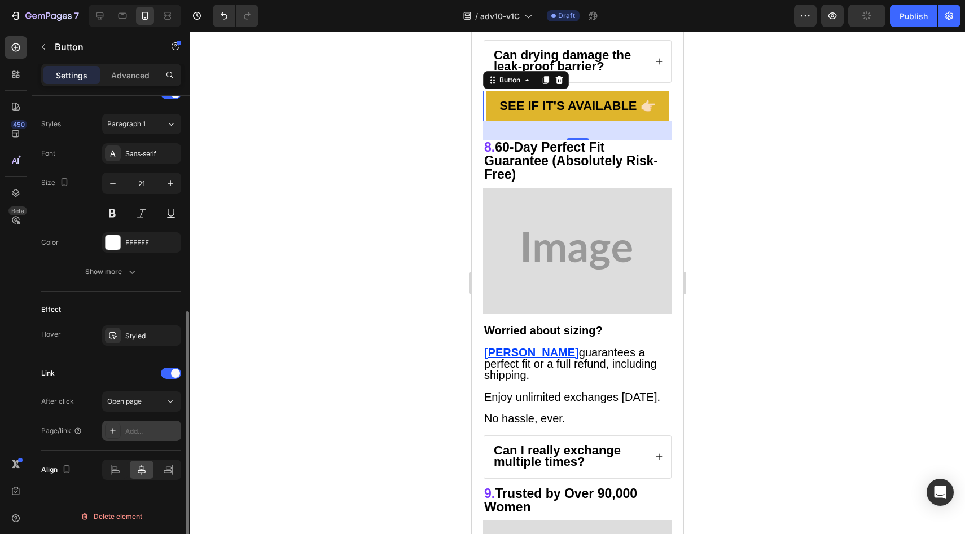
click at [153, 428] on div "Add..." at bounding box center [151, 432] width 53 height 10
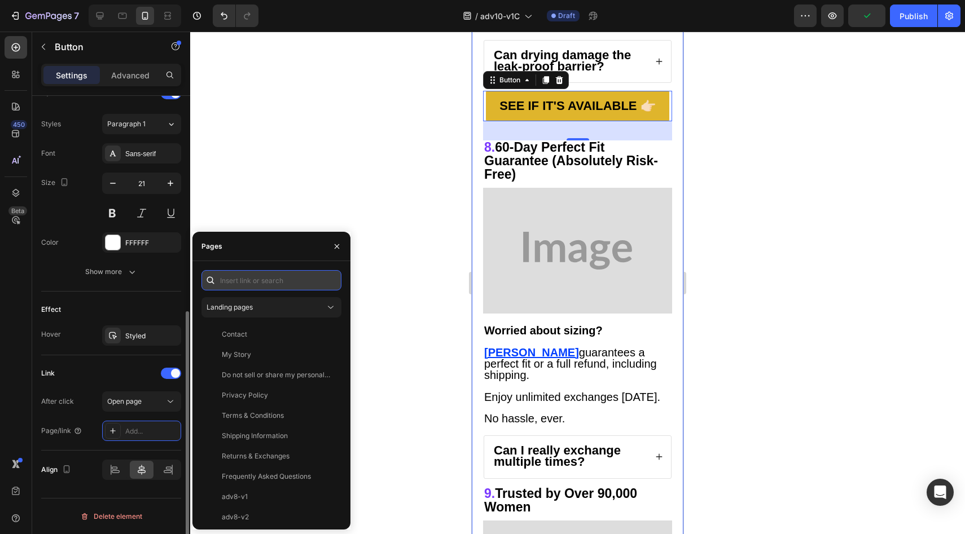
click at [264, 287] on input "text" at bounding box center [271, 280] width 140 height 20
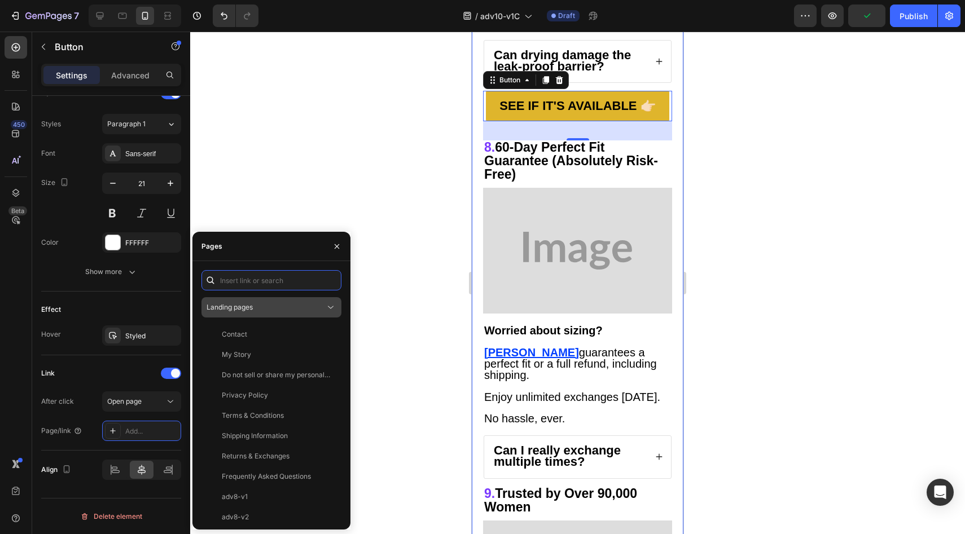
paste input "https://underwearbyvera.com/products/signature-leakproof-underwear-5-pack"
type input "https://underwearbyvera.com/products/signature-leakproof-underwear-5-pack"
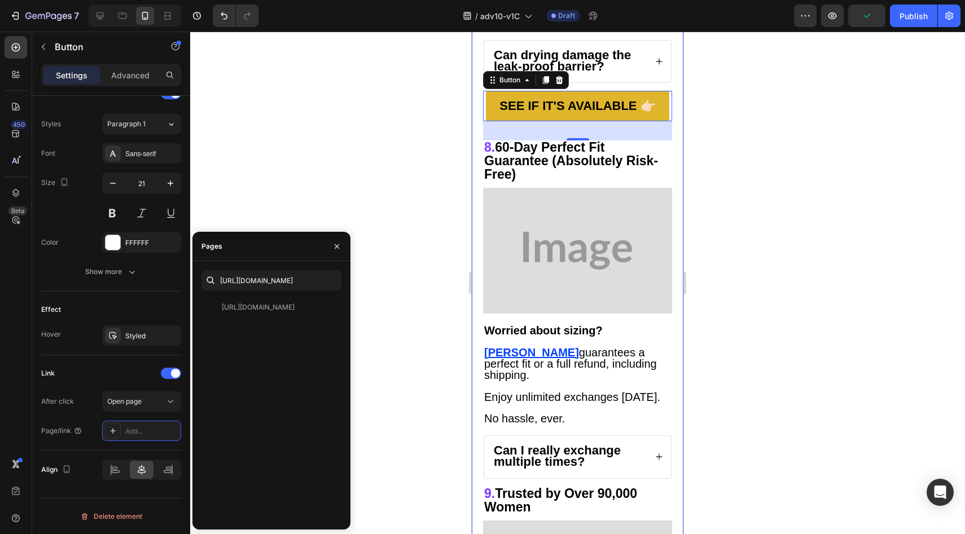
click at [249, 310] on div "https://underwearbyvera.com/products/signature-leakproof-underwear-5-pack" at bounding box center [258, 307] width 73 height 10
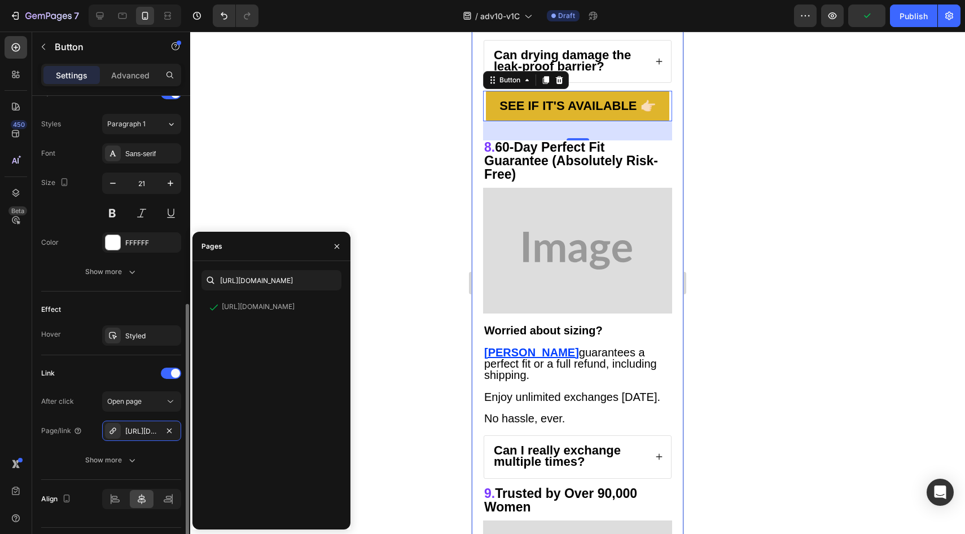
click at [146, 304] on div "Effect" at bounding box center [111, 310] width 140 height 18
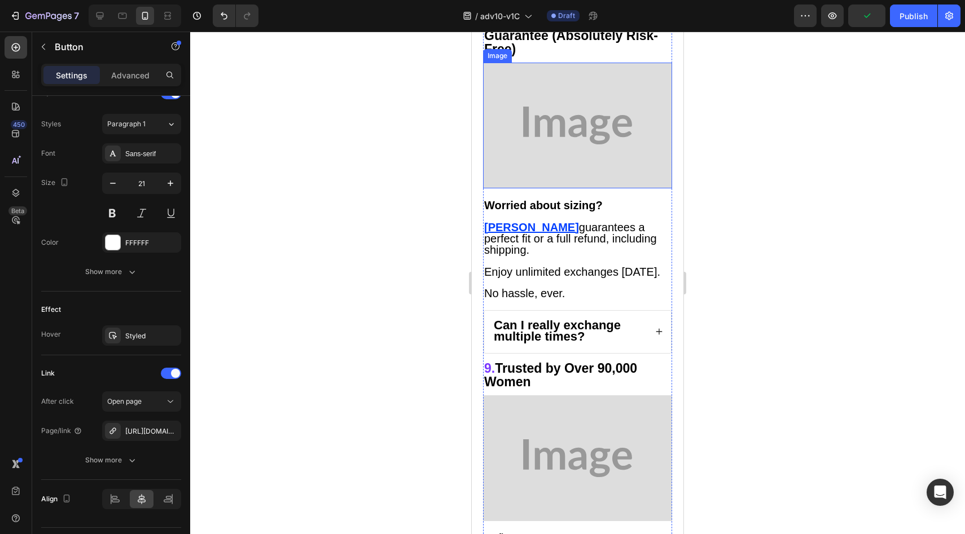
scroll to position [4498, 0]
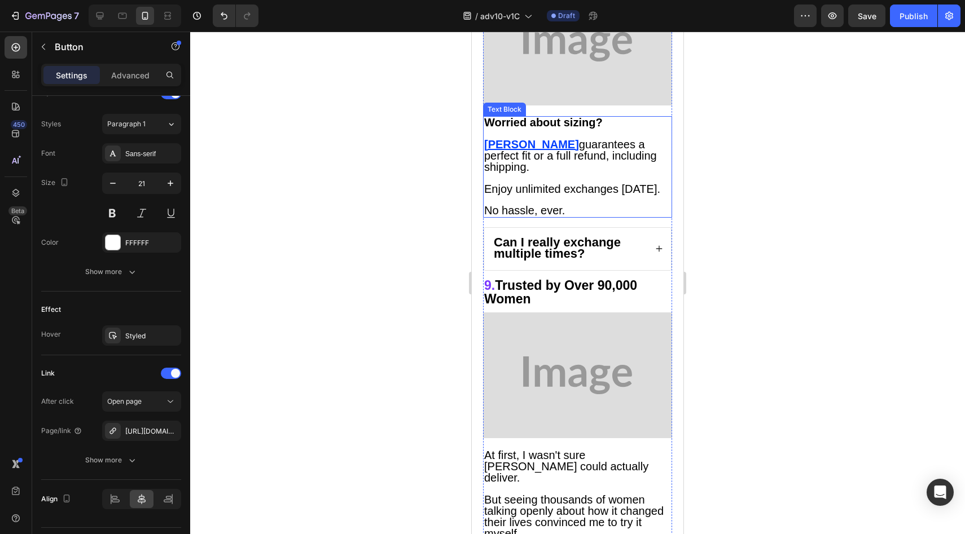
click at [507, 151] on u "Vera" at bounding box center [531, 144] width 95 height 12
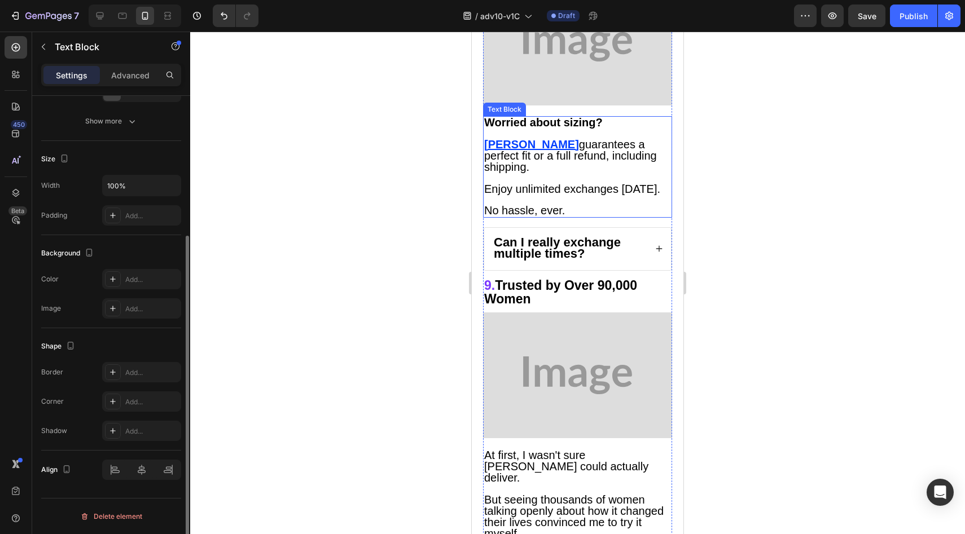
scroll to position [0, 0]
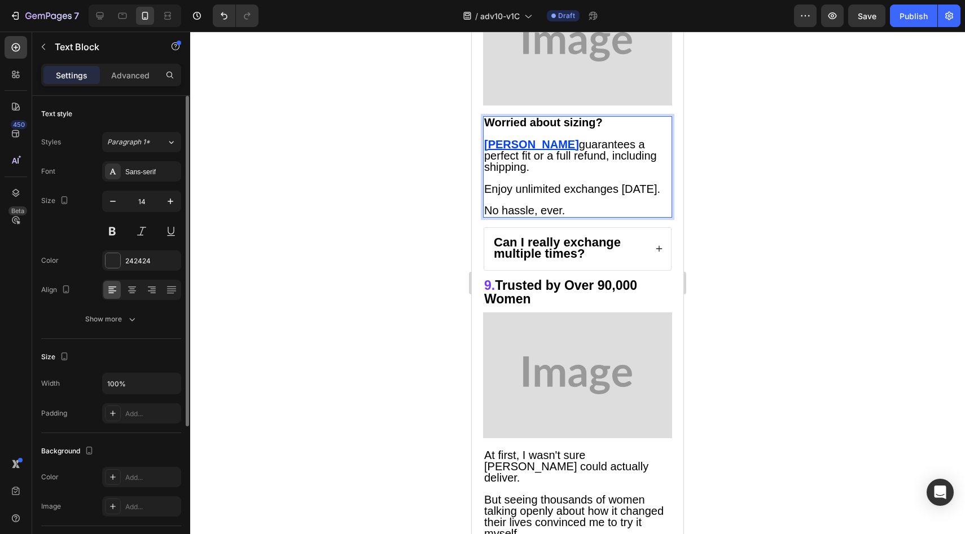
click at [498, 151] on u "Vera" at bounding box center [531, 144] width 95 height 12
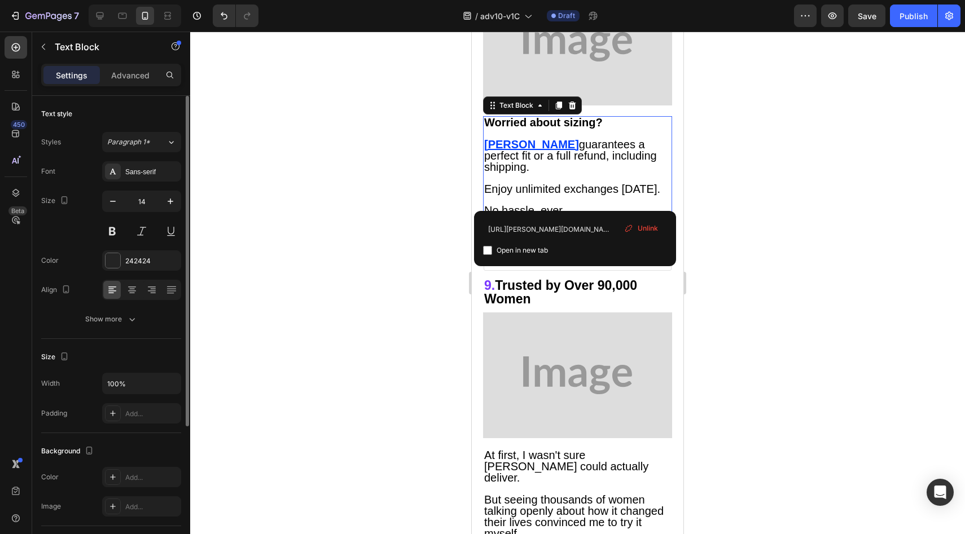
click at [643, 231] on span "Unlink" at bounding box center [648, 228] width 20 height 10
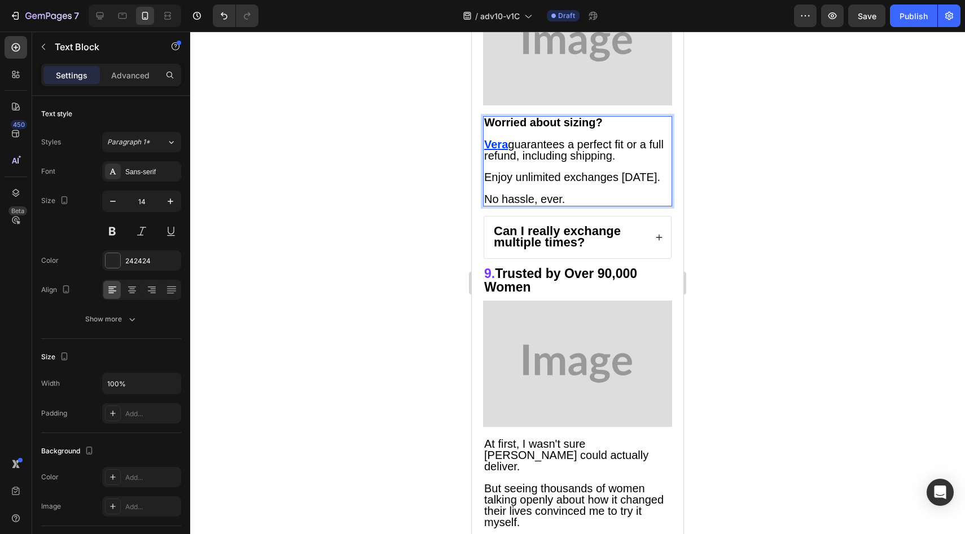
click at [487, 151] on u "Ve" at bounding box center [490, 144] width 13 height 12
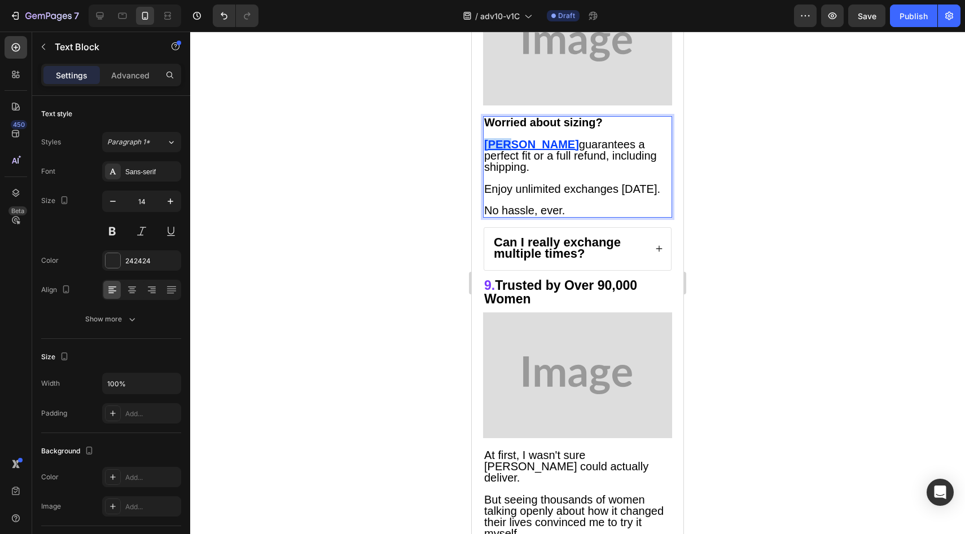
click at [487, 151] on u "Vera" at bounding box center [531, 144] width 95 height 12
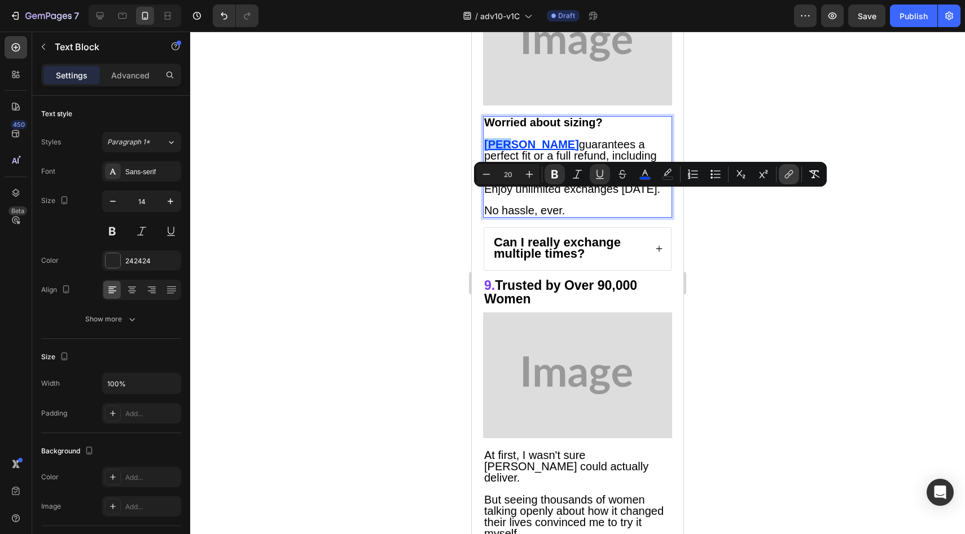
click at [794, 172] on button "link" at bounding box center [789, 174] width 20 height 20
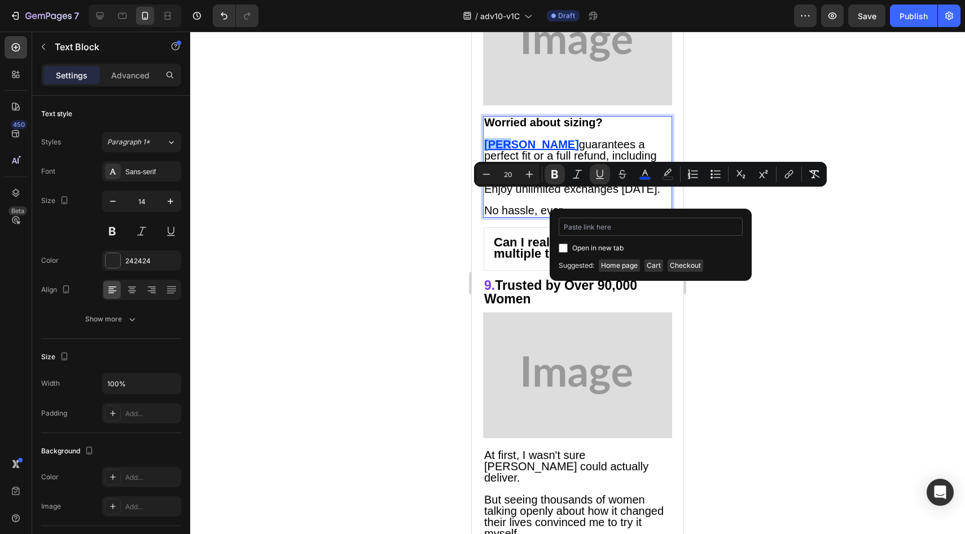
type input "https://underwearbyvera.com/products/signature-leakproof-underwear-5-pack"
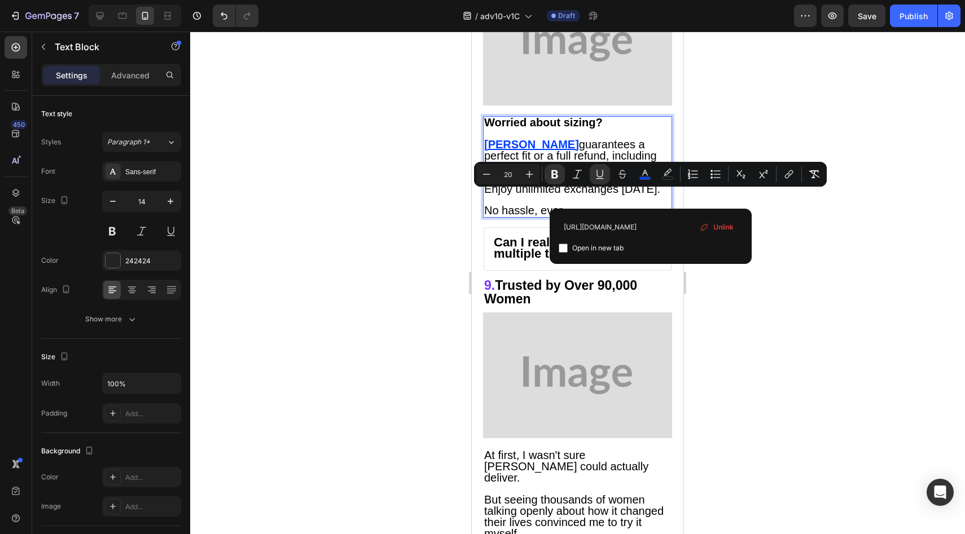
click at [502, 195] on span "Enjoy unlimited exchanges within 60 days." at bounding box center [572, 189] width 176 height 12
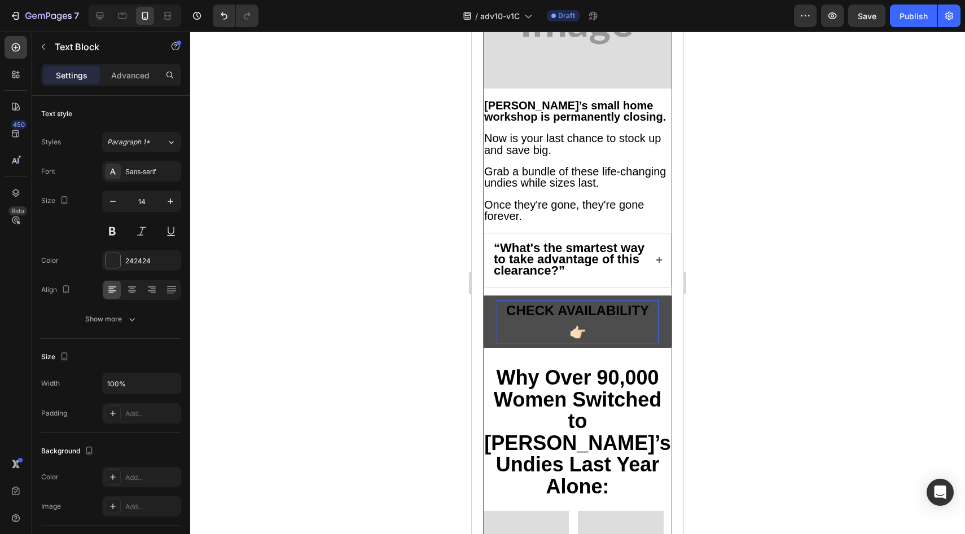
scroll to position [5406, 0]
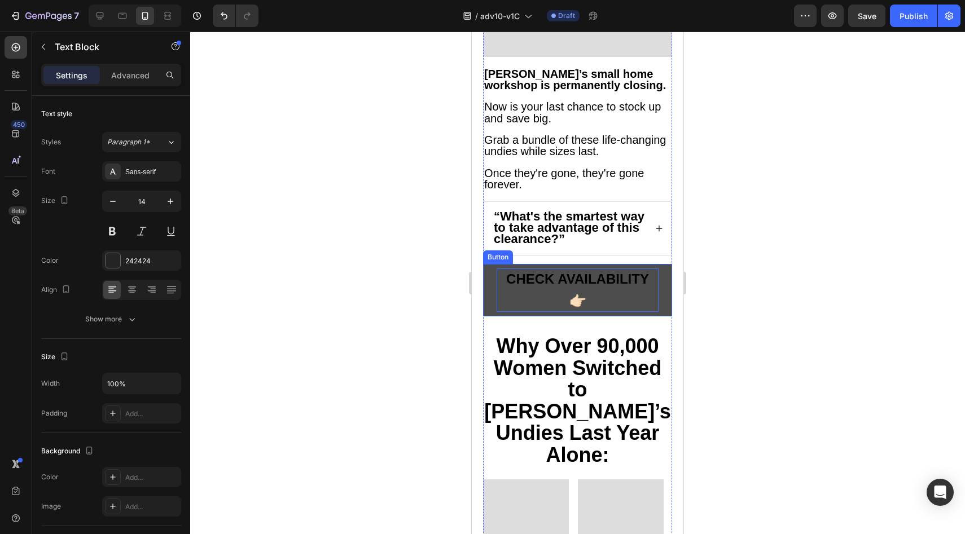
click at [521, 273] on p "CHECK AVAILABILITY 👉🏻" at bounding box center [577, 291] width 162 height 44
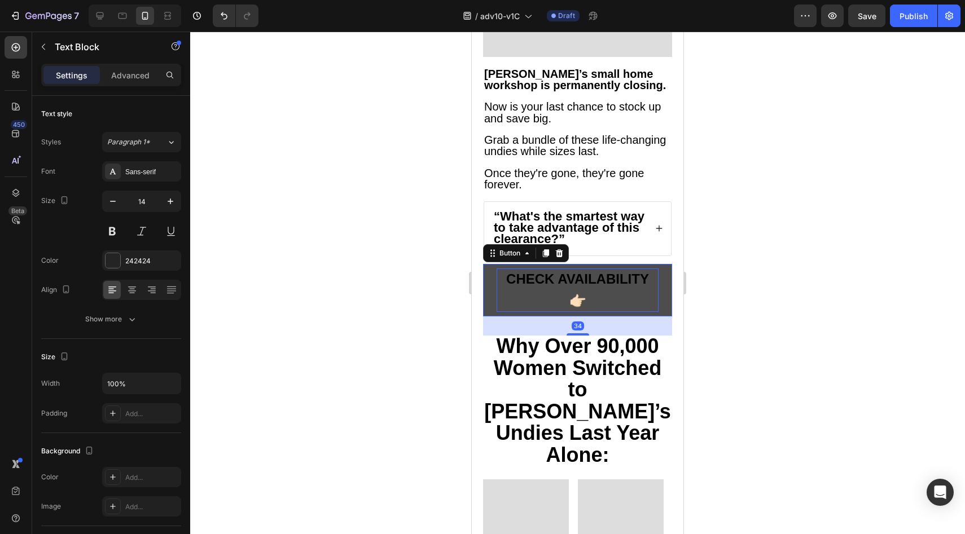
click at [521, 273] on p "CHECK AVAILABILITY 👉🏻" at bounding box center [577, 291] width 162 height 44
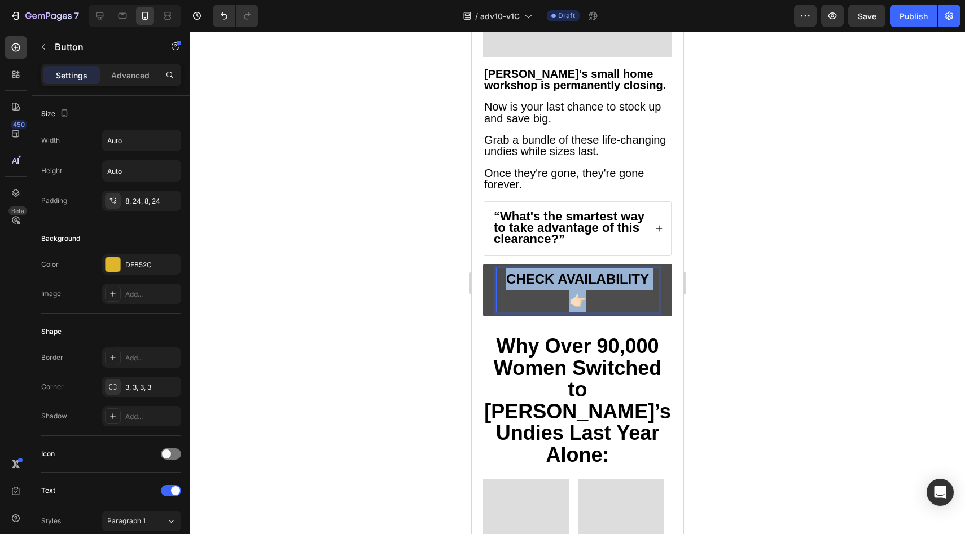
click at [521, 273] on p "CHECK AVAILABILITY 👉🏻" at bounding box center [577, 291] width 162 height 44
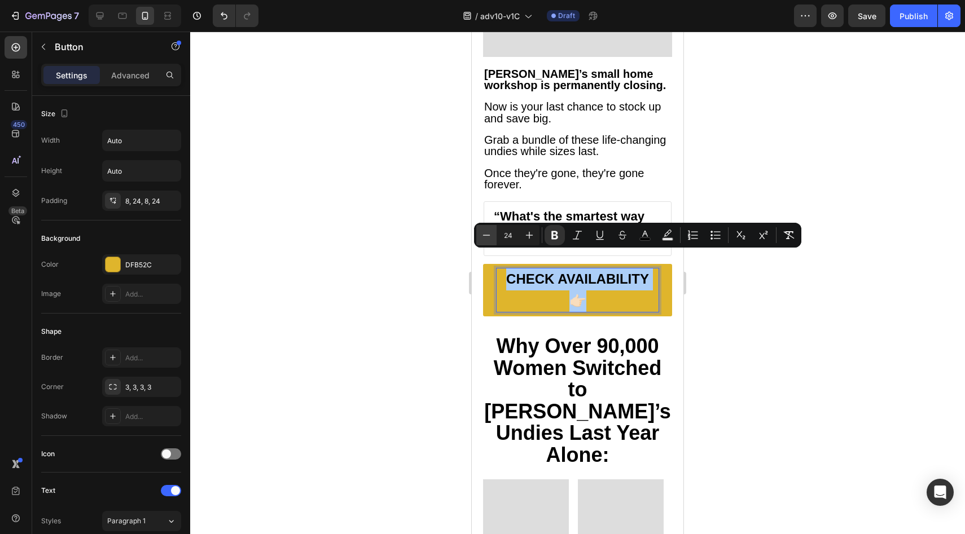
click at [490, 242] on button "Minus" at bounding box center [486, 235] width 20 height 20
type input "23"
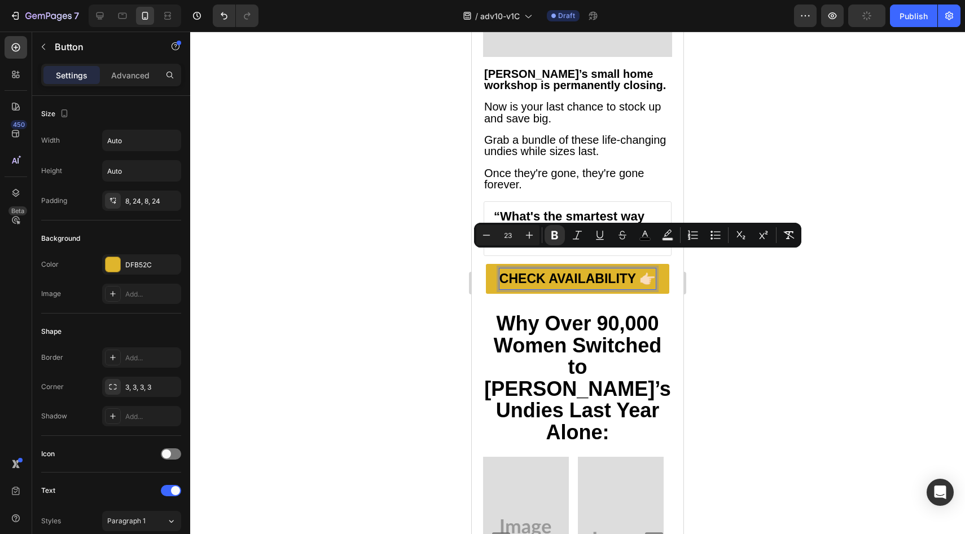
click at [526, 312] on strong "Why Over 90,000 Women Switched to Vera’s Undies Last Year Alone:" at bounding box center [577, 378] width 187 height 132
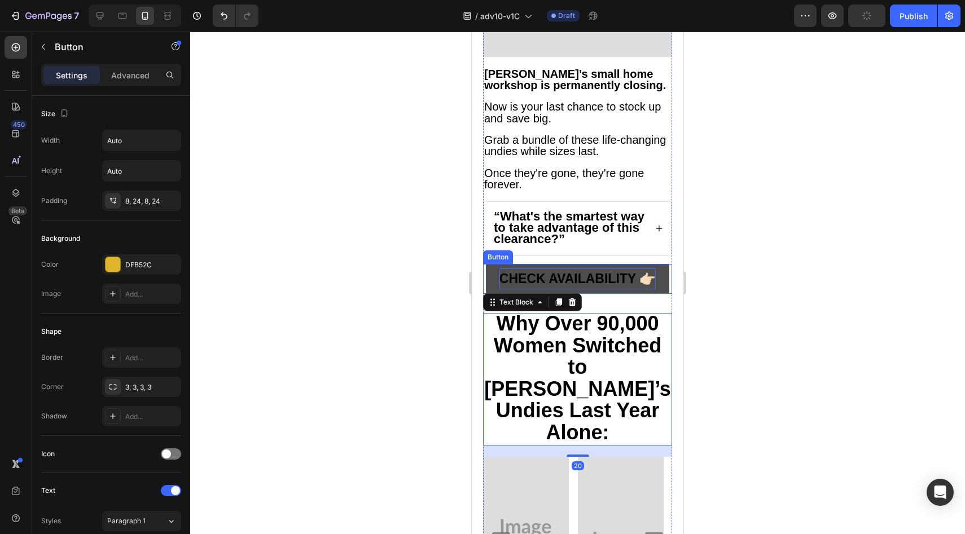
click at [513, 271] on strong "CHECK AVAILABILITY 👉🏻" at bounding box center [577, 278] width 156 height 15
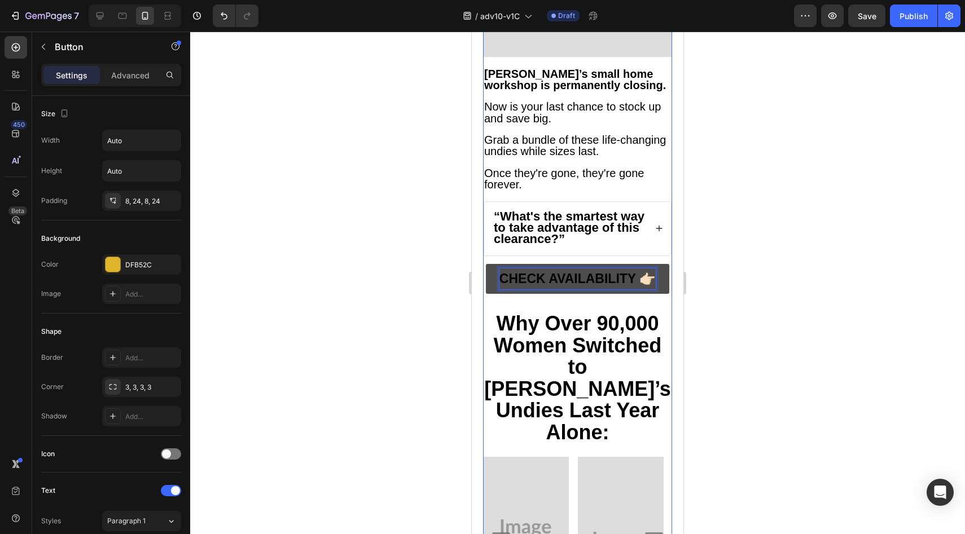
click at [501, 293] on div "CHECK AVAILABILITY 👉🏻 Button 34" at bounding box center [577, 289] width 189 height 50
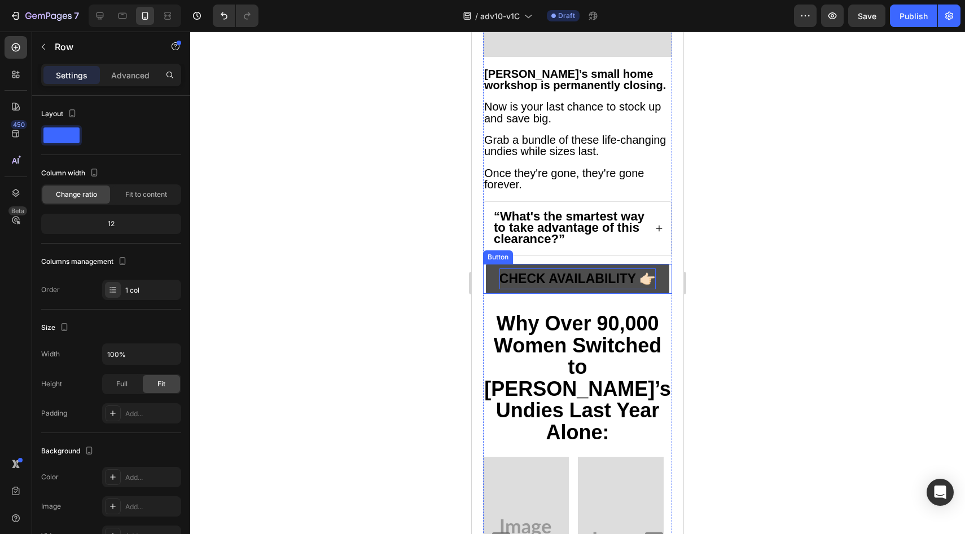
click at [495, 265] on link "CHECK AVAILABILITY 👉🏻" at bounding box center [577, 279] width 183 height 30
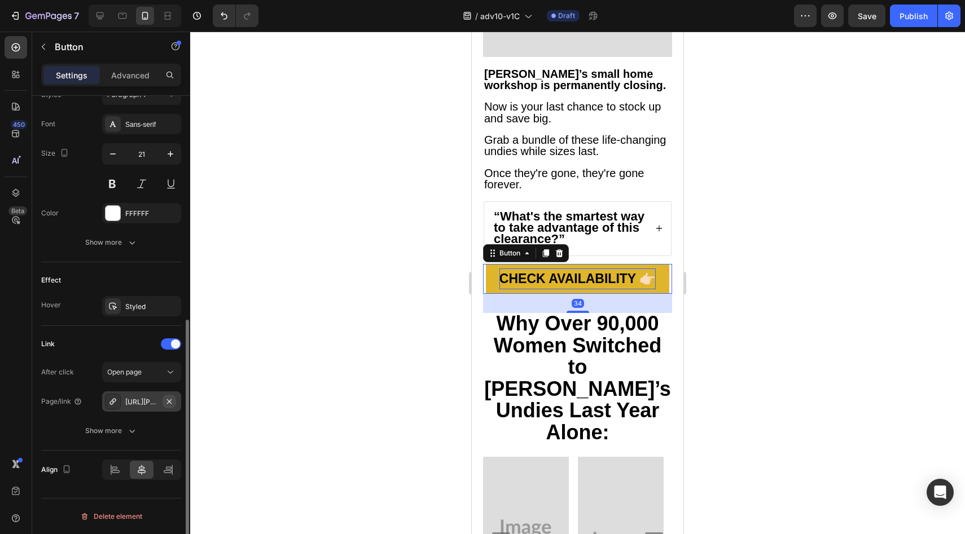
click at [167, 402] on icon "button" at bounding box center [169, 401] width 9 height 9
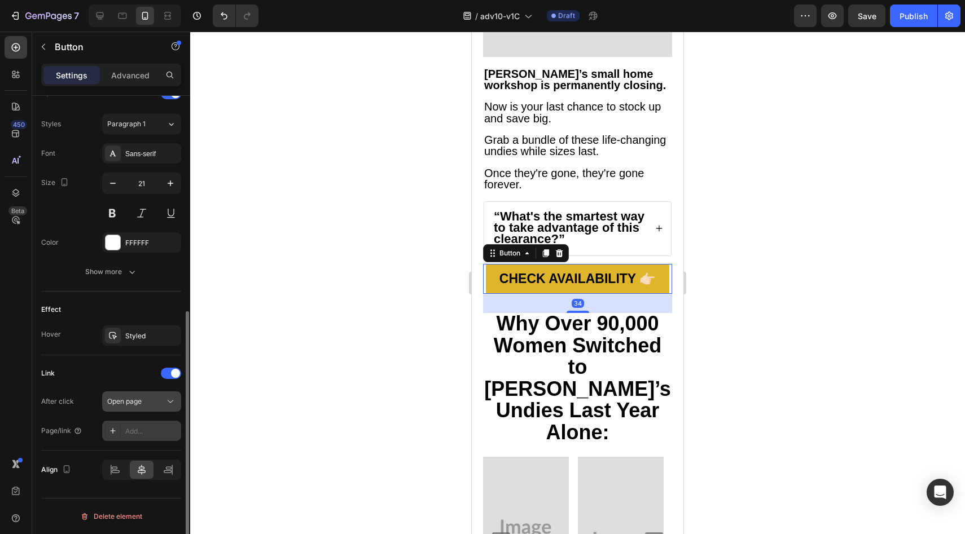
scroll to position [397, 0]
click at [140, 434] on div "Add..." at bounding box center [151, 432] width 53 height 10
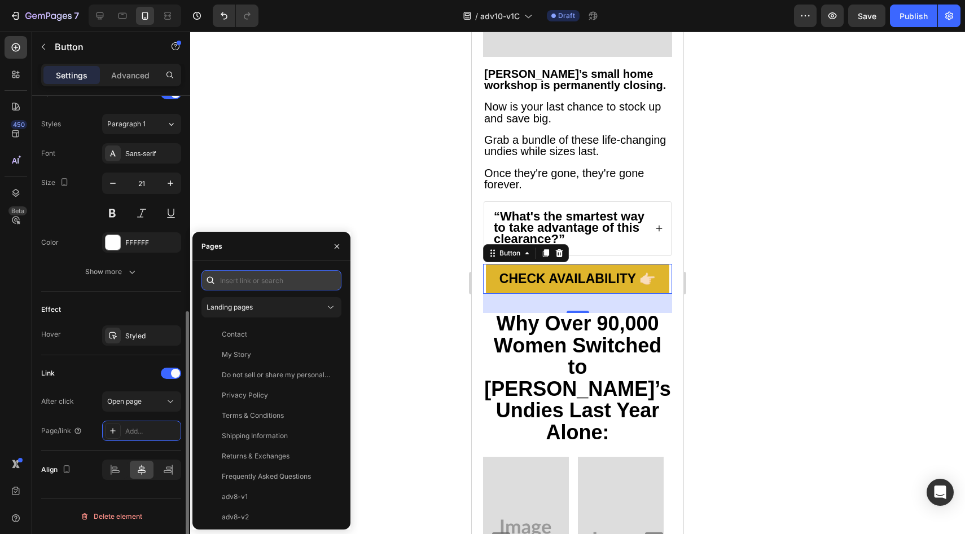
click at [250, 282] on input "text" at bounding box center [271, 280] width 140 height 20
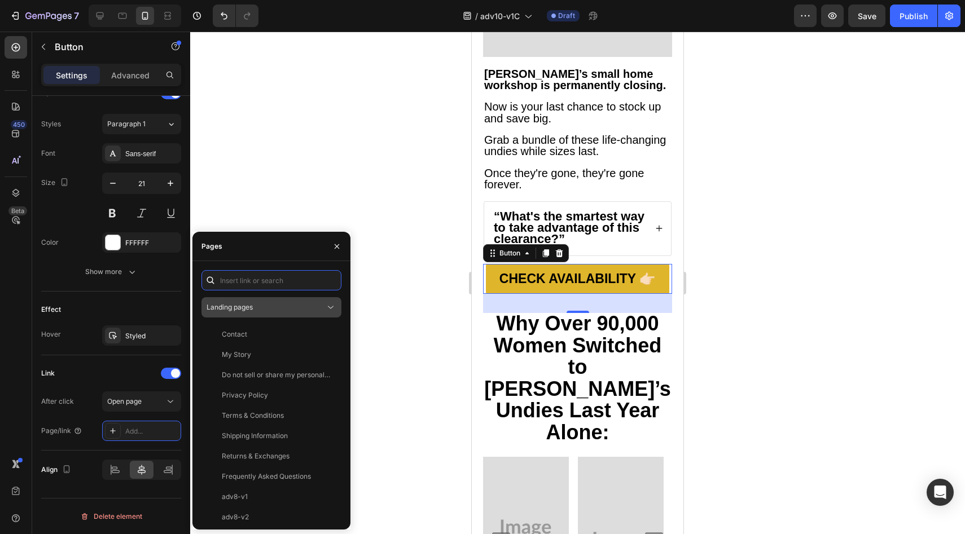
paste input "https://underwearbyvera.com/products/signature-leakproof-underwear-5-pack"
type input "https://underwearbyvera.com/products/signature-leakproof-underwear-5-pack"
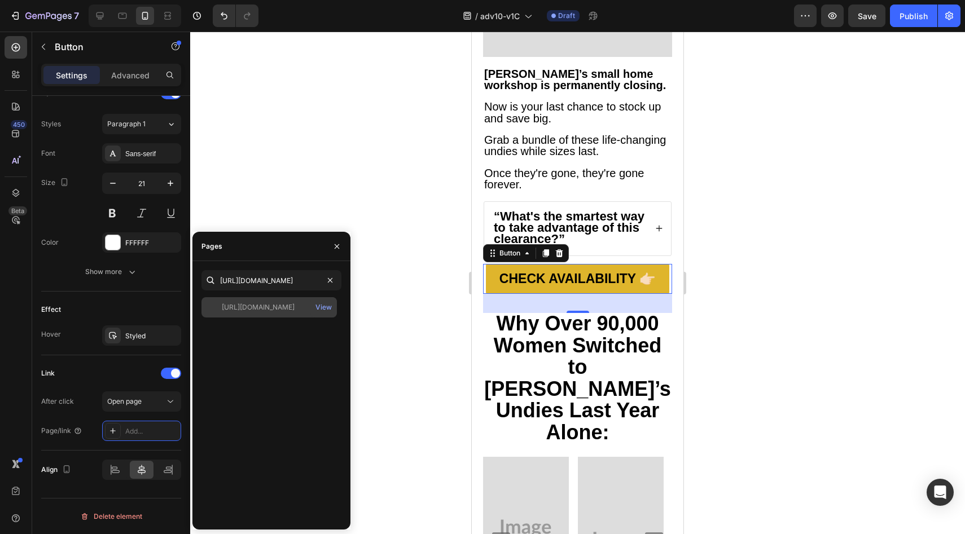
click at [244, 311] on div "https://underwearbyvera.com/products/signature-leakproof-underwear-5-pack" at bounding box center [258, 307] width 73 height 10
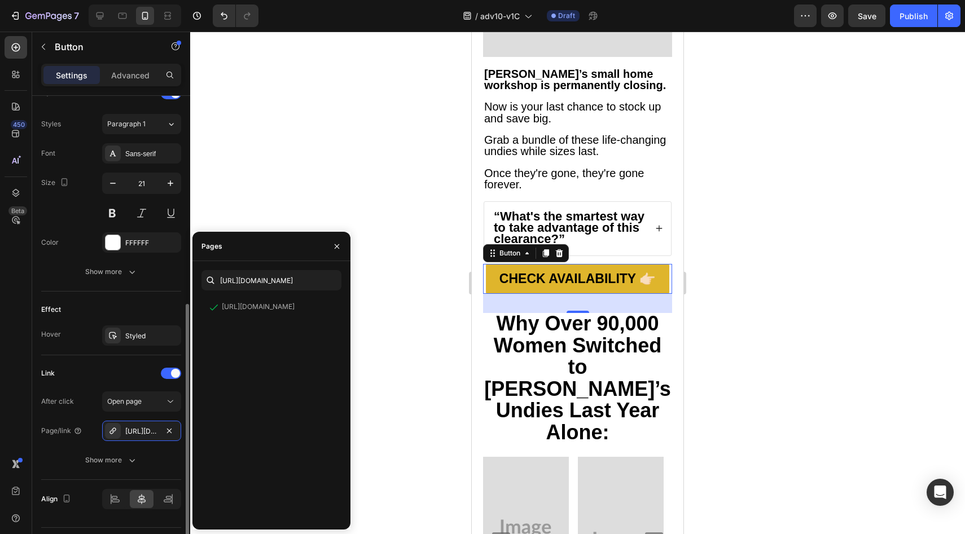
click at [142, 302] on div "Effect" at bounding box center [111, 310] width 140 height 18
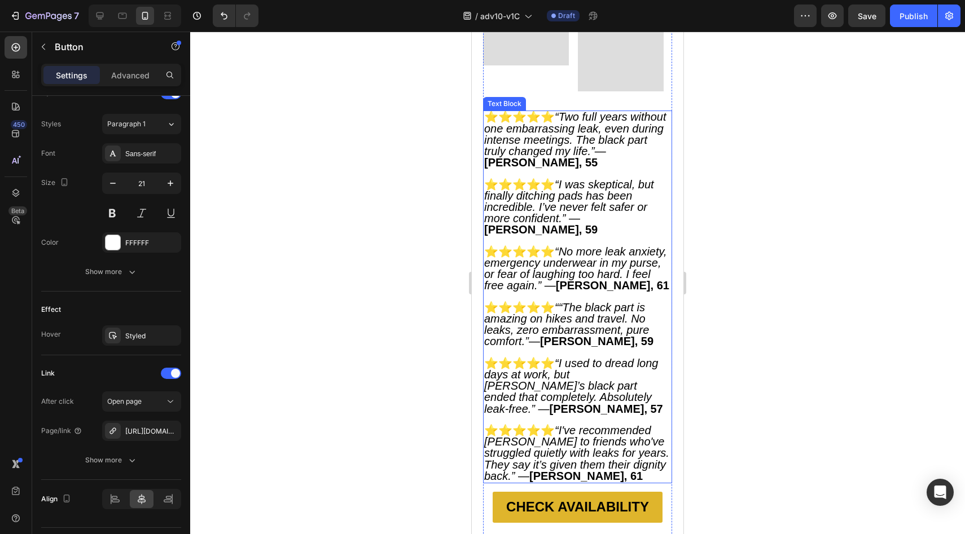
scroll to position [6042, 0]
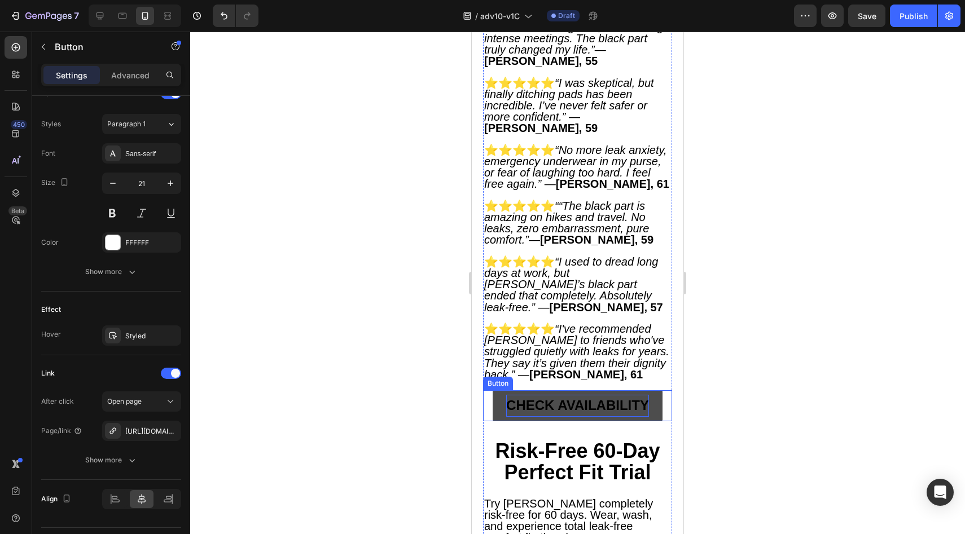
click at [506, 398] on strong "CHECK AVAILABILITY" at bounding box center [577, 405] width 143 height 15
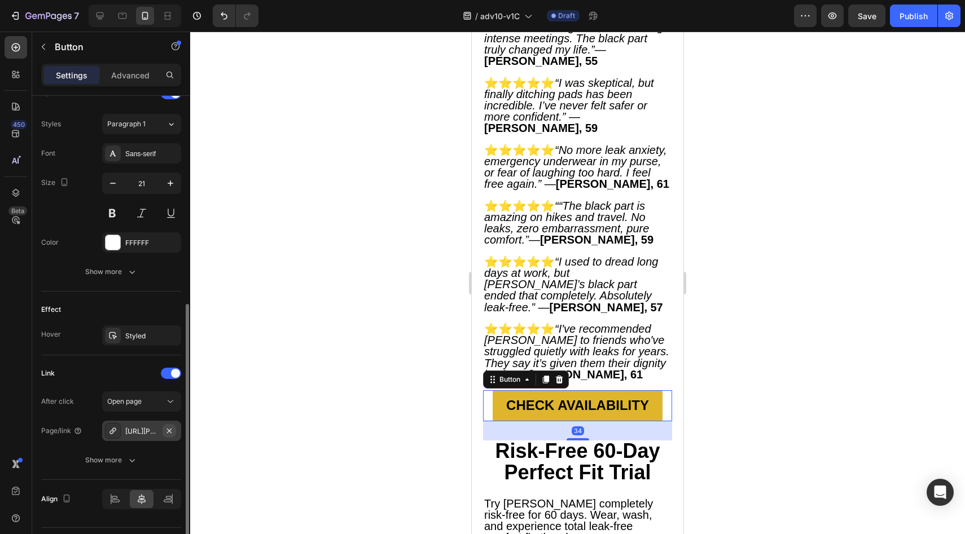
click at [172, 434] on icon "button" at bounding box center [169, 431] width 9 height 9
click at [164, 437] on div "Add..." at bounding box center [141, 431] width 79 height 20
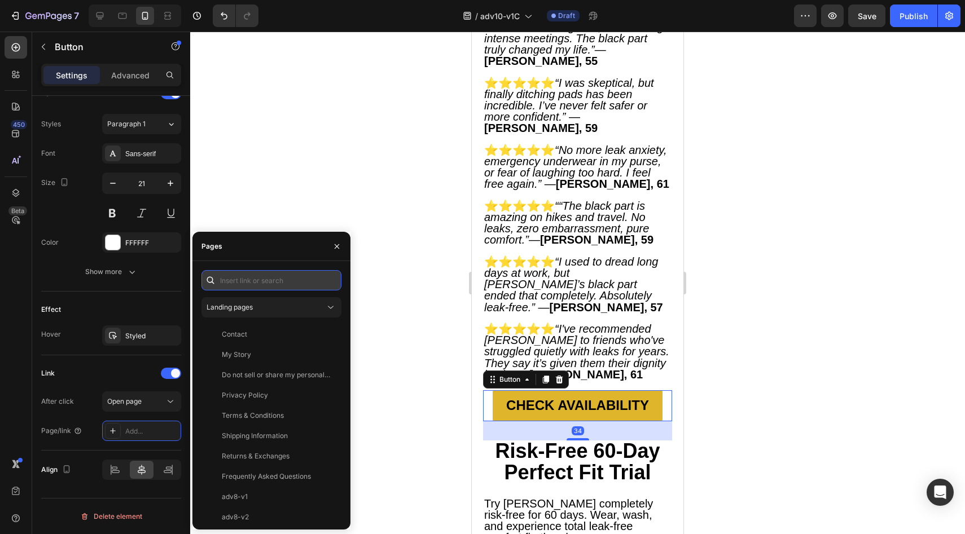
click at [261, 276] on input "text" at bounding box center [271, 280] width 140 height 20
paste input "https://underwearbyvera.com/products/signature-leakproof-underwear-5-pack"
type input "https://underwearbyvera.com/products/signature-leakproof-underwear-5-pack"
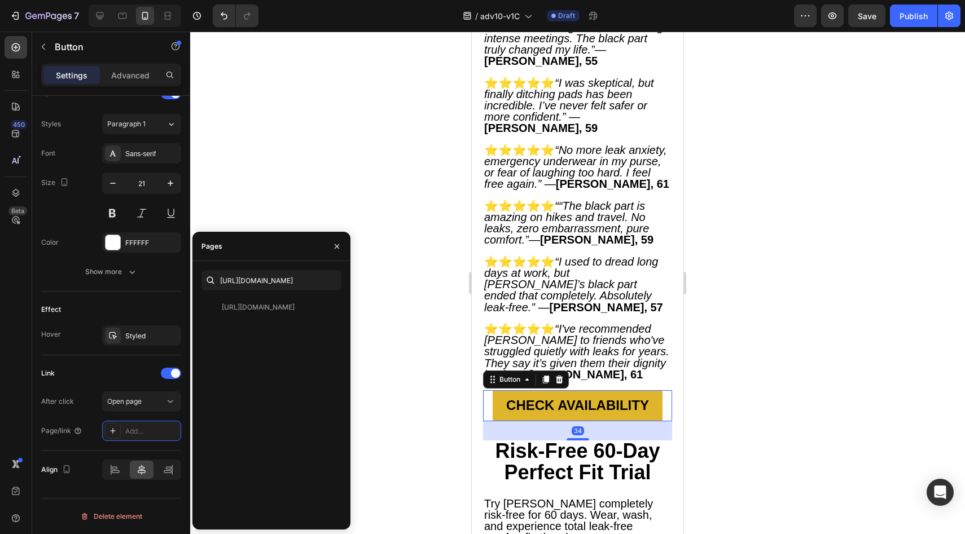
click at [256, 303] on div "https://underwearbyvera.com/products/signature-leakproof-underwear-5-pack" at bounding box center [258, 307] width 73 height 10
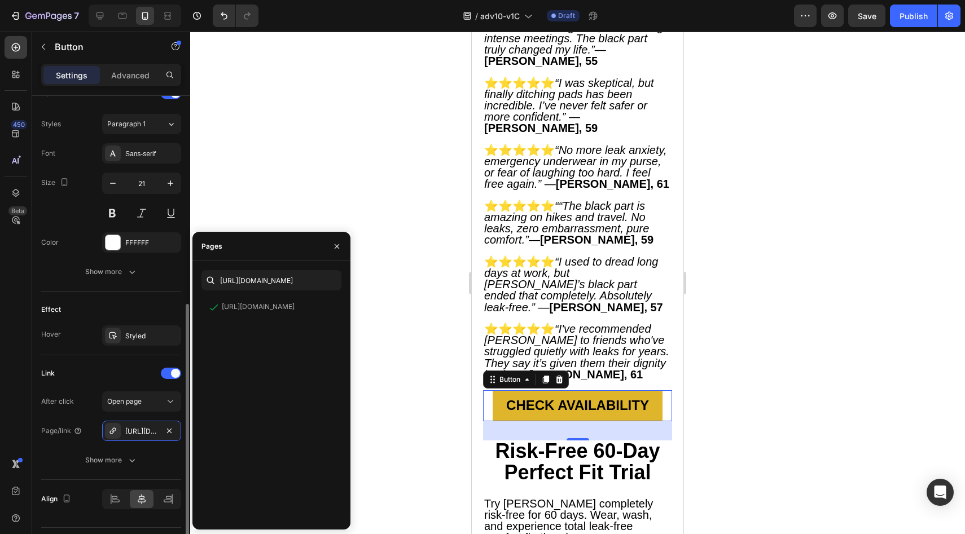
click at [144, 304] on div "Effect" at bounding box center [111, 310] width 140 height 18
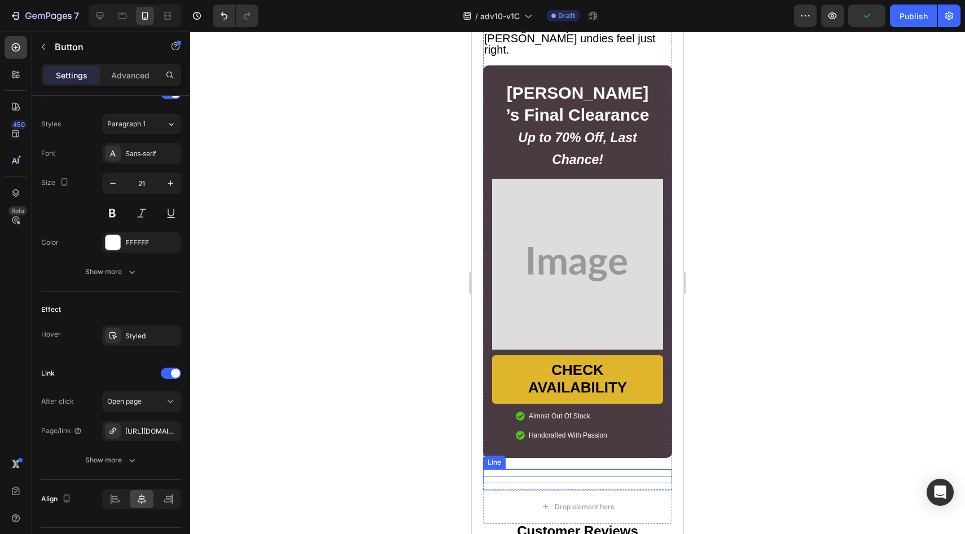
scroll to position [6657, 0]
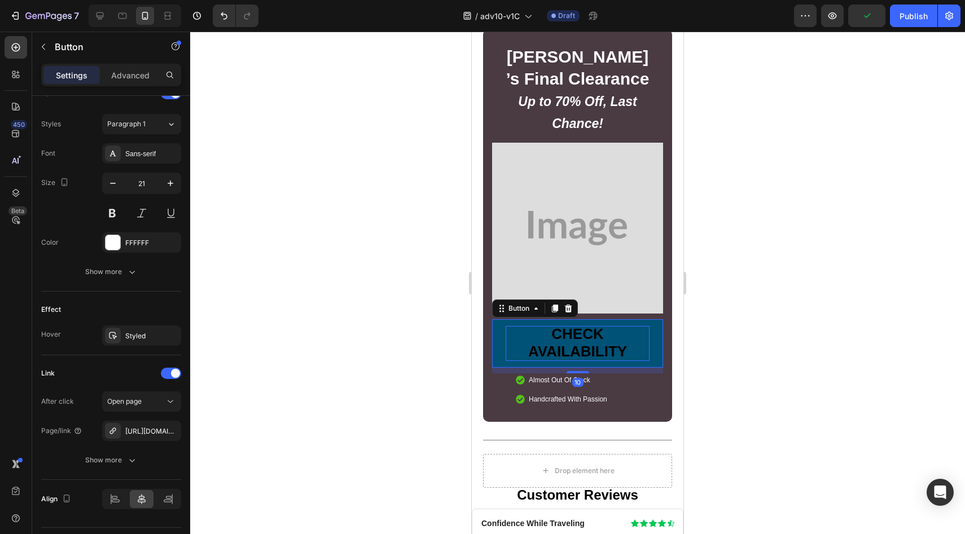
click at [511, 326] on p "CHECK AVAILABILITY" at bounding box center [578, 343] width 144 height 35
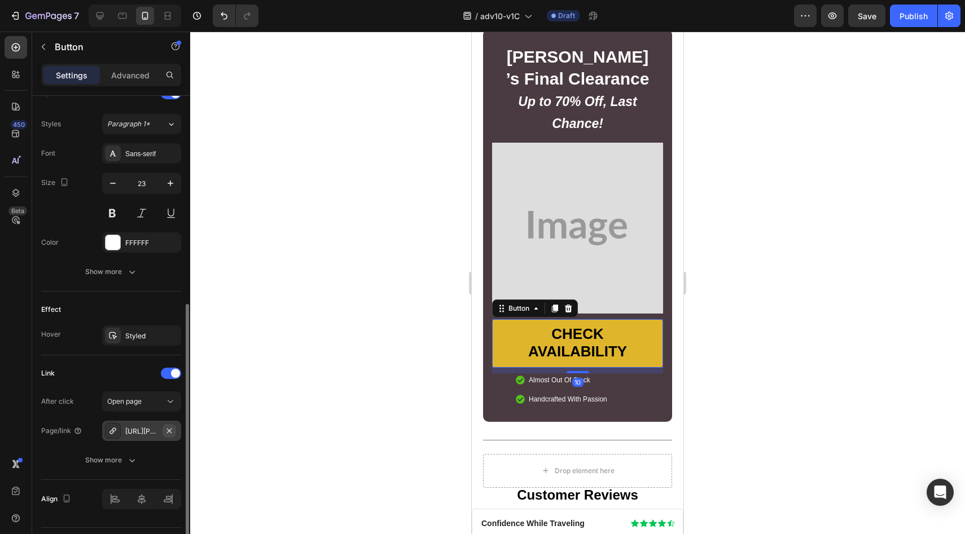
click at [165, 430] on icon "button" at bounding box center [169, 431] width 9 height 9
click at [160, 432] on div "Add..." at bounding box center [151, 432] width 53 height 10
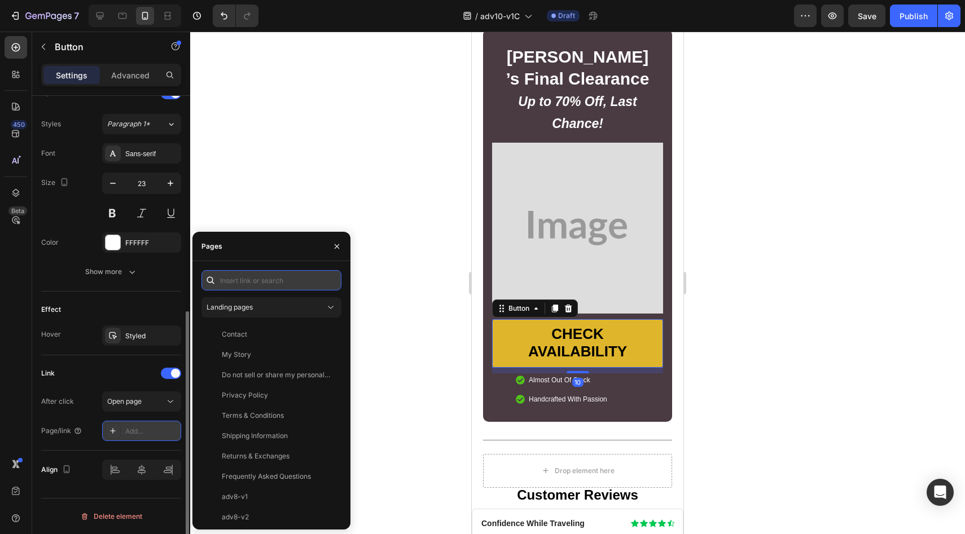
click at [260, 289] on input "text" at bounding box center [271, 280] width 140 height 20
paste input "https://underwearbyvera.com/products/signature-leakproof-underwear-5-pack"
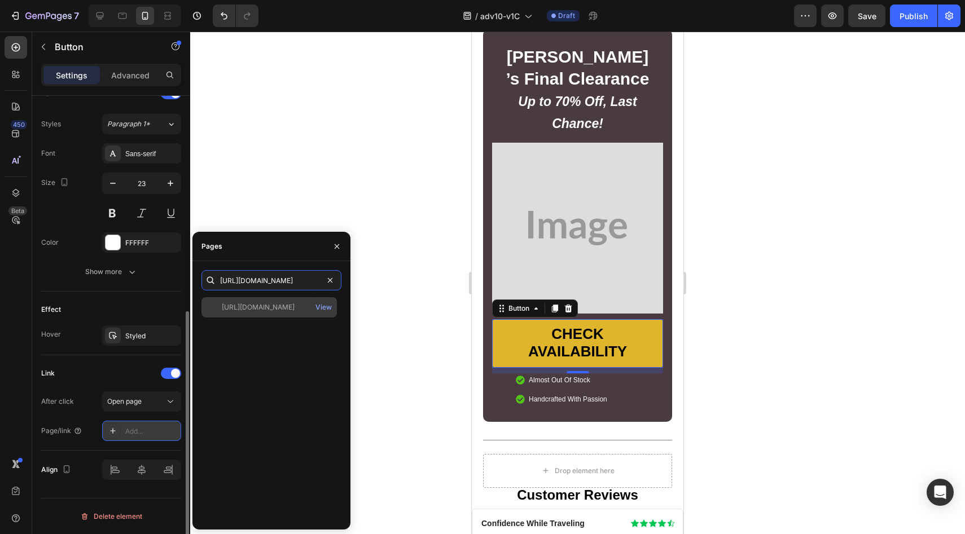
type input "https://underwearbyvera.com/products/signature-leakproof-underwear-5-pack"
click at [249, 304] on div "https://underwearbyvera.com/products/signature-leakproof-underwear-5-pack" at bounding box center [258, 307] width 73 height 10
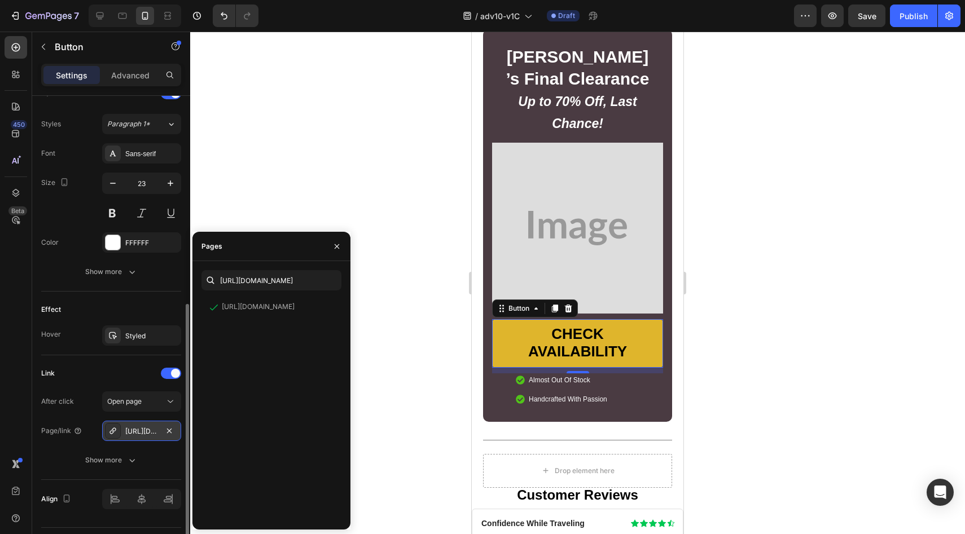
click at [159, 305] on div "Effect" at bounding box center [111, 310] width 140 height 18
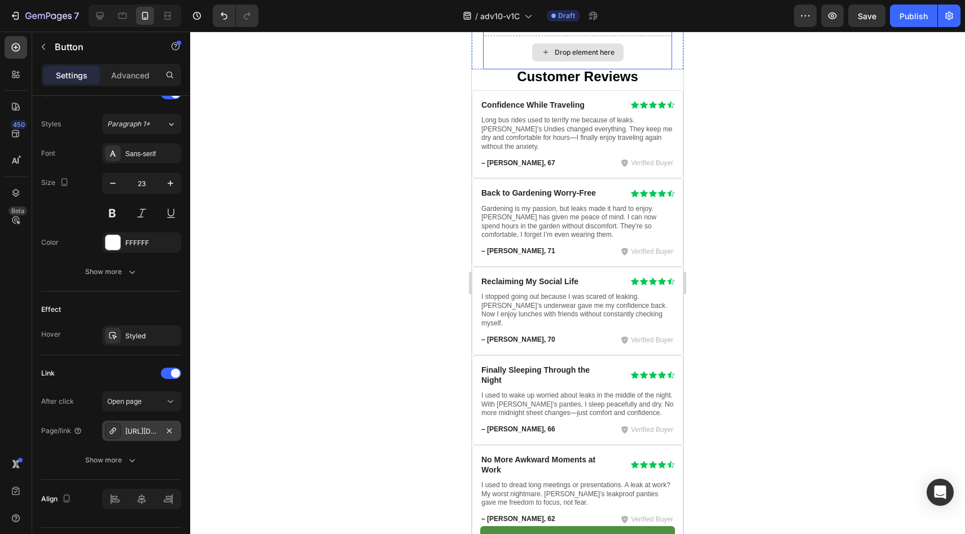
scroll to position [7138, 0]
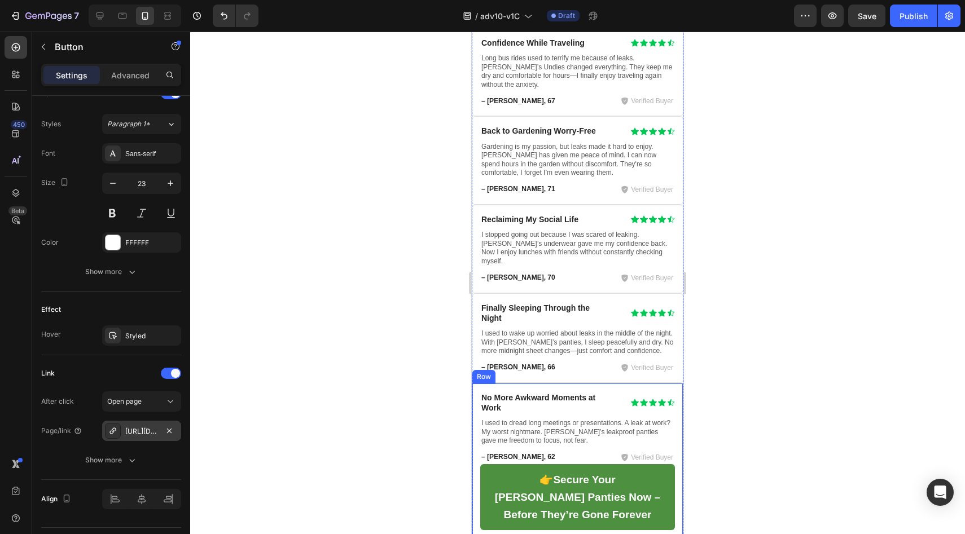
click at [478, 383] on div "No More Awkward Moments at Work Heading Icon Icon Icon Icon Icon Icon List Row …" at bounding box center [578, 469] width 212 height 173
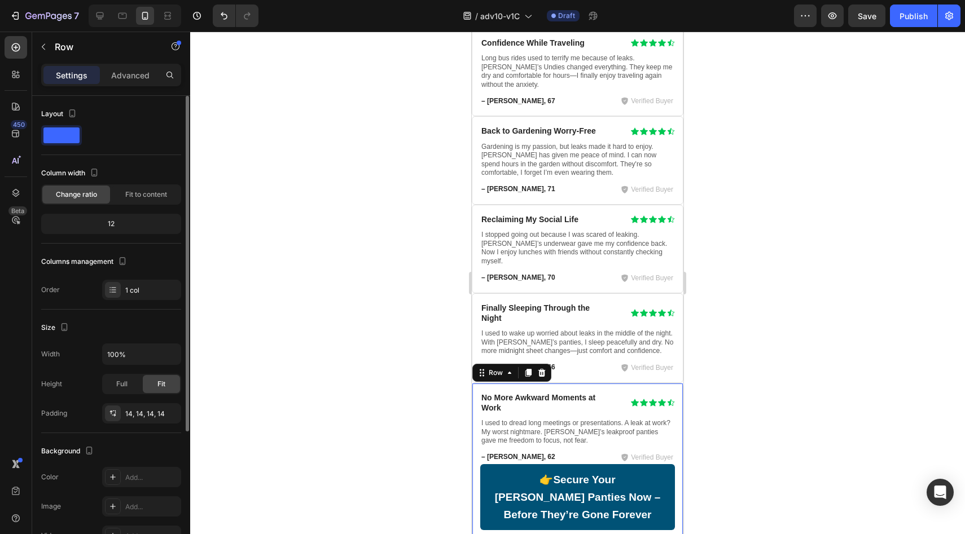
click at [480, 383] on div "No More Awkward Moments at Work Heading Icon Icon Icon Icon Icon Icon List Row …" at bounding box center [578, 469] width 212 height 173
click at [485, 464] on link "👉 Secure Your Vera Leakproof Panties Now – Before They’re Gone Forever" at bounding box center [577, 497] width 195 height 66
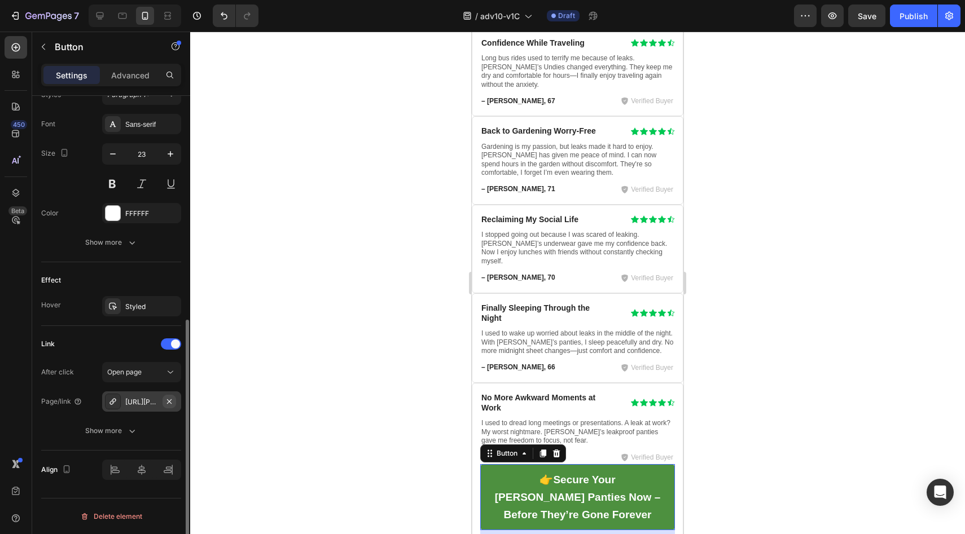
click at [173, 402] on icon "button" at bounding box center [169, 401] width 9 height 9
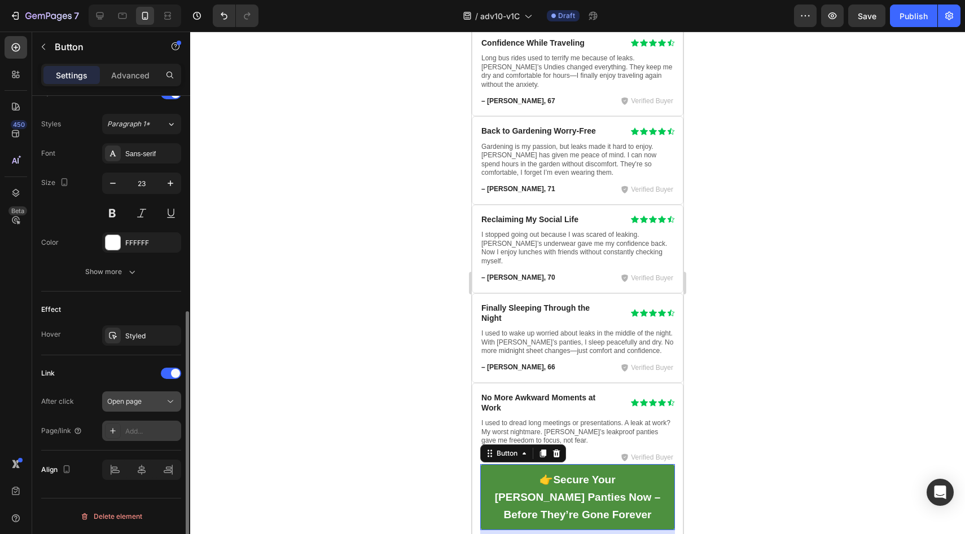
scroll to position [397, 0]
click at [152, 409] on button "Open page" at bounding box center [141, 402] width 79 height 20
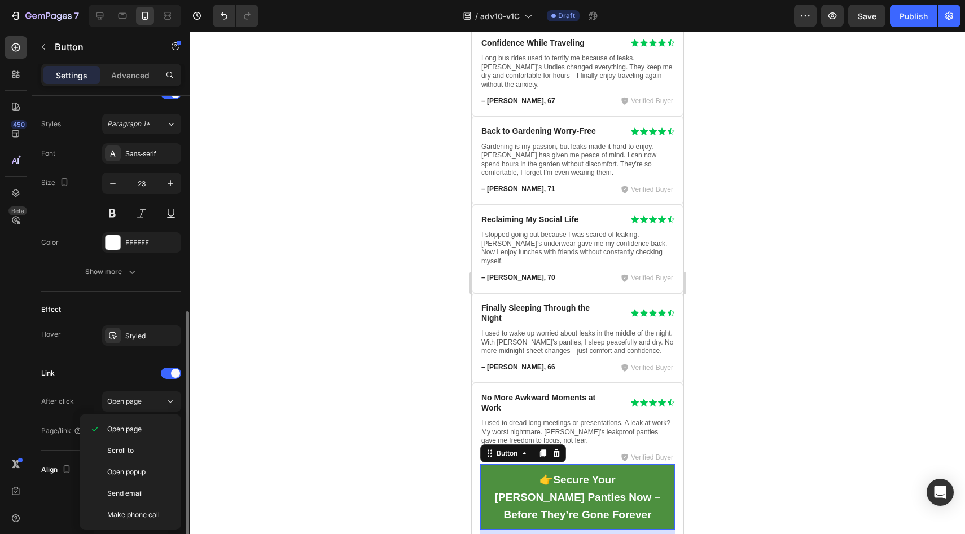
click at [142, 373] on div "Link" at bounding box center [111, 373] width 140 height 18
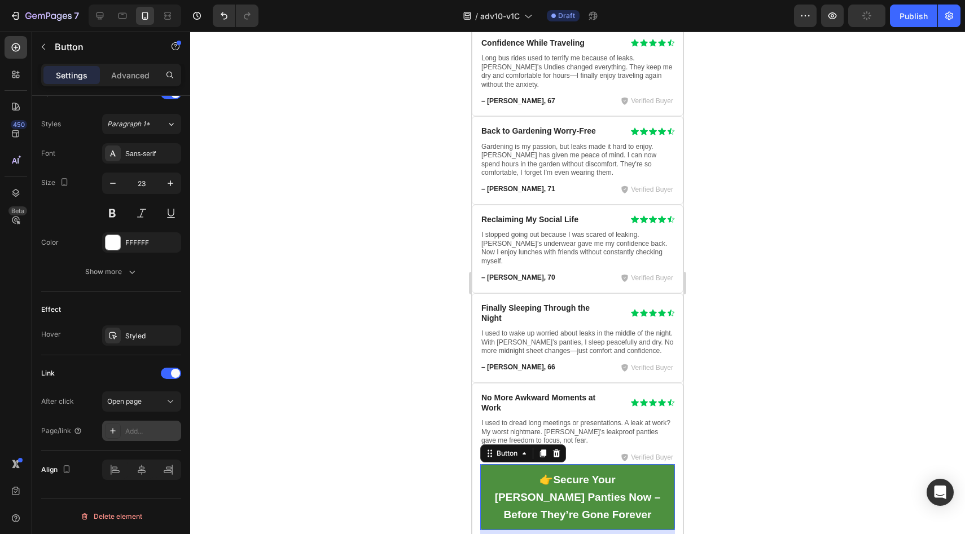
click at [143, 427] on div "Add..." at bounding box center [151, 432] width 53 height 10
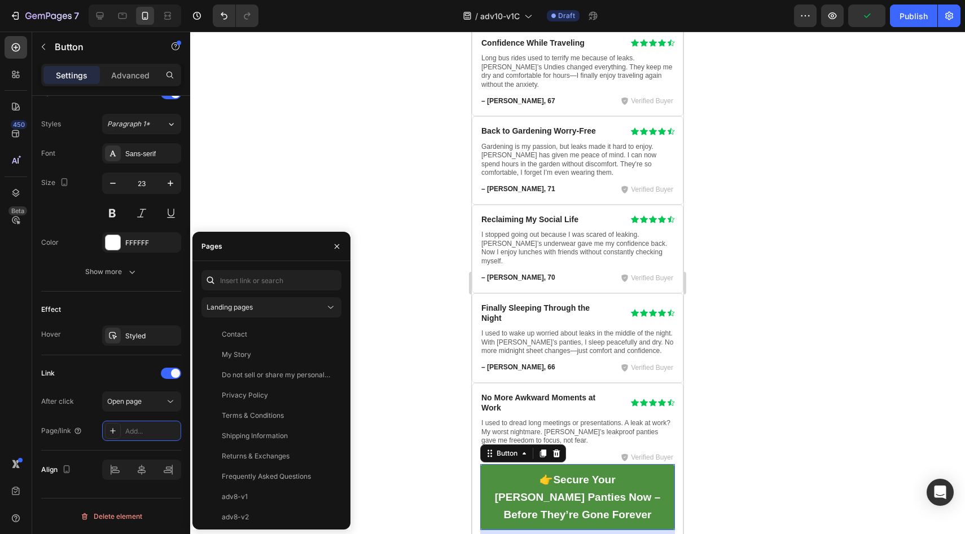
click at [262, 293] on div "Landing pages Contact View My Story View Do not sell or share my personal infor…" at bounding box center [271, 395] width 140 height 251
click at [266, 291] on div "Landing pages Contact View My Story View Do not sell or share my personal infor…" at bounding box center [271, 395] width 140 height 251
click at [270, 287] on input "text" at bounding box center [271, 280] width 140 height 20
paste input "https://underwearbyvera.com/products/signature-leakproof-underwear-5-pack"
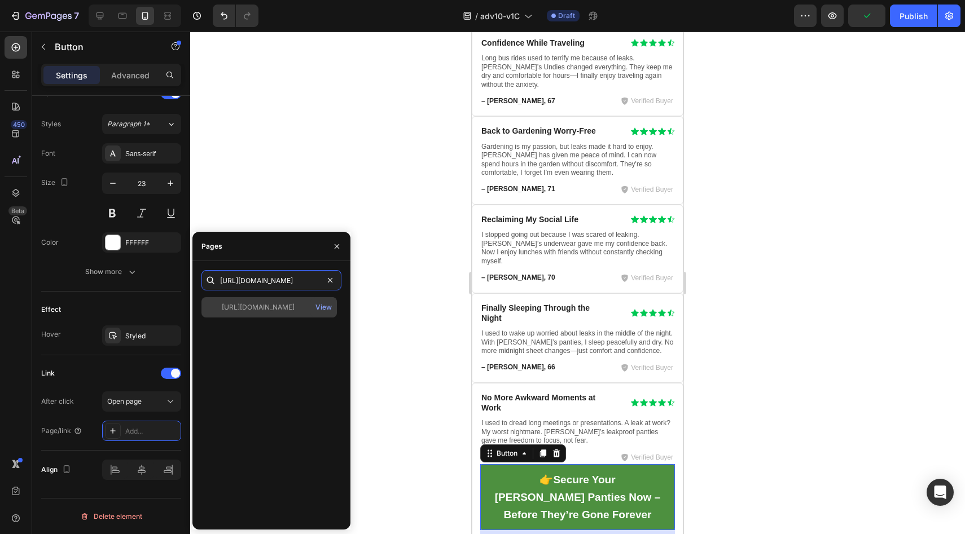
type input "https://underwearbyvera.com/products/signature-leakproof-underwear-5-pack"
click at [259, 301] on div "https://underwearbyvera.com/products/signature-leakproof-underwear-5-pack View" at bounding box center [268, 307] width 135 height 20
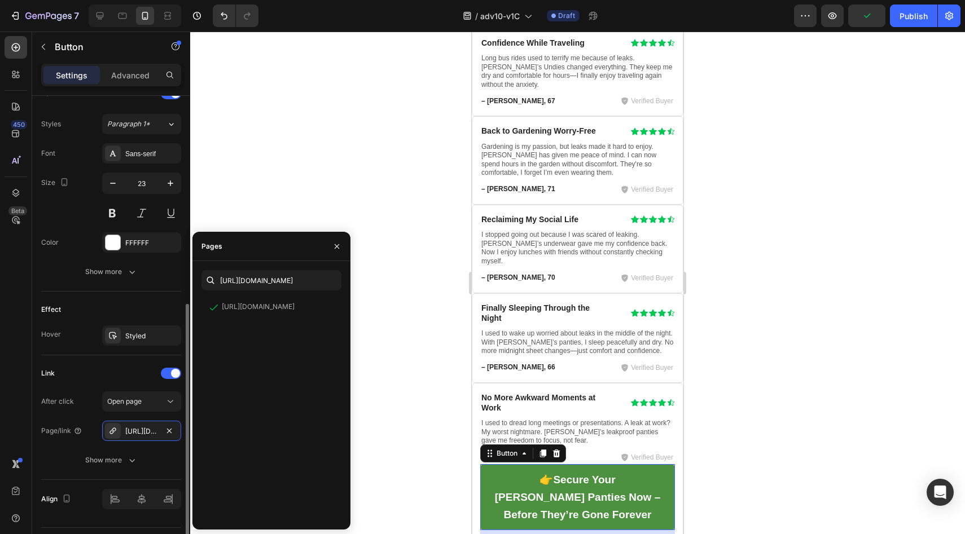
click at [129, 309] on div "Effect" at bounding box center [111, 310] width 140 height 18
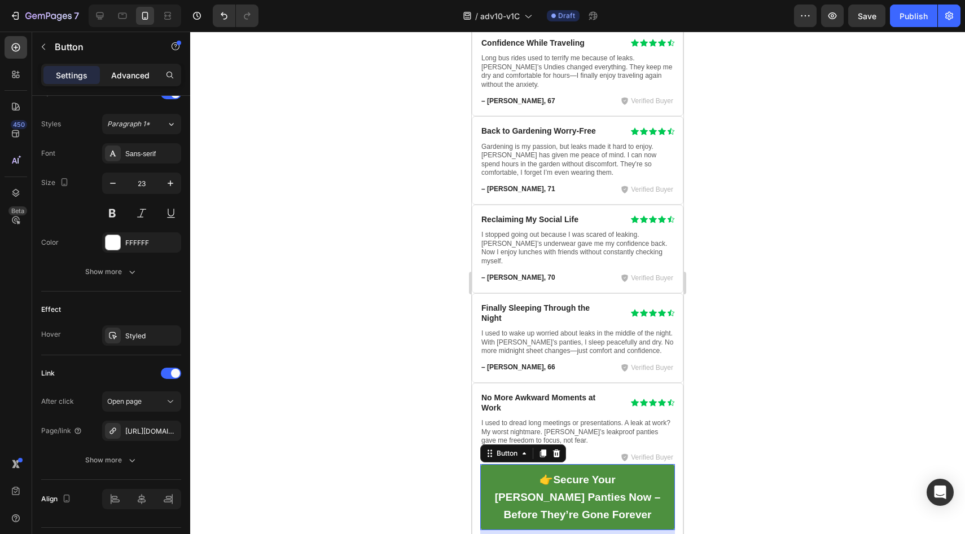
click at [115, 67] on div "Advanced" at bounding box center [130, 75] width 56 height 18
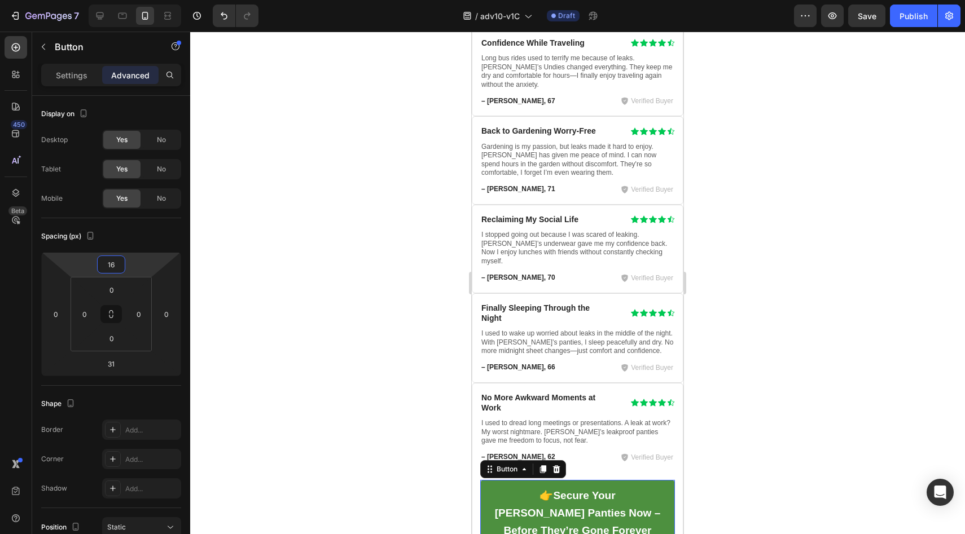
type input "14"
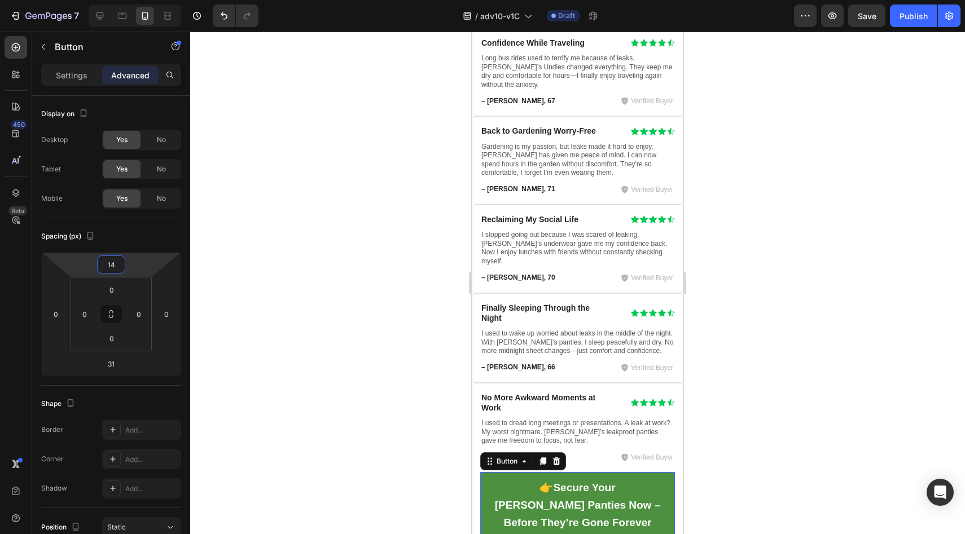
click at [143, 0] on html "7 Version history / adv10-v1C Draft Preview Save Publish 450 Beta Sections(18) …" at bounding box center [482, 0] width 965 height 0
click at [148, 232] on div "Spacing (px)" at bounding box center [111, 236] width 140 height 18
click at [71, 71] on p "Settings" at bounding box center [72, 75] width 32 height 12
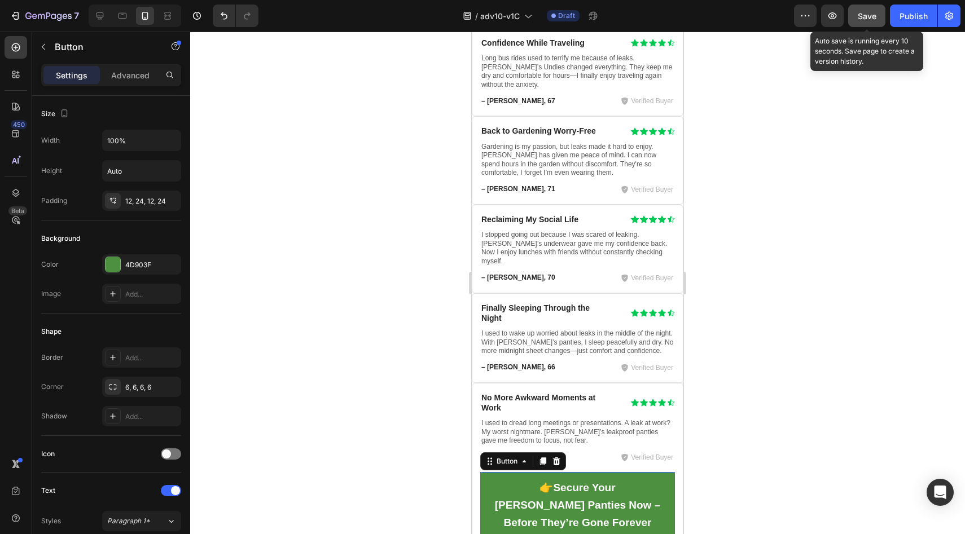
click at [868, 10] on div "Save" at bounding box center [867, 16] width 19 height 12
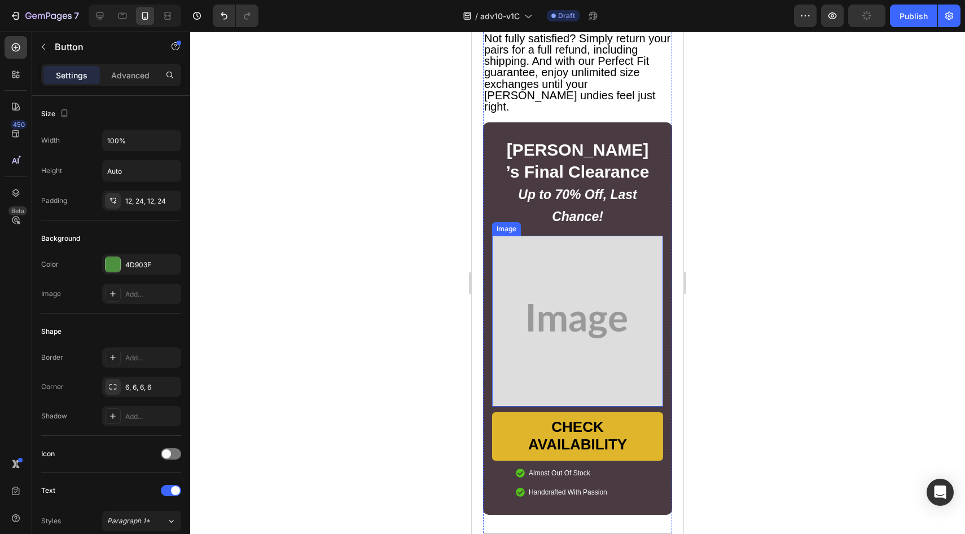
click at [599, 260] on img at bounding box center [577, 321] width 171 height 171
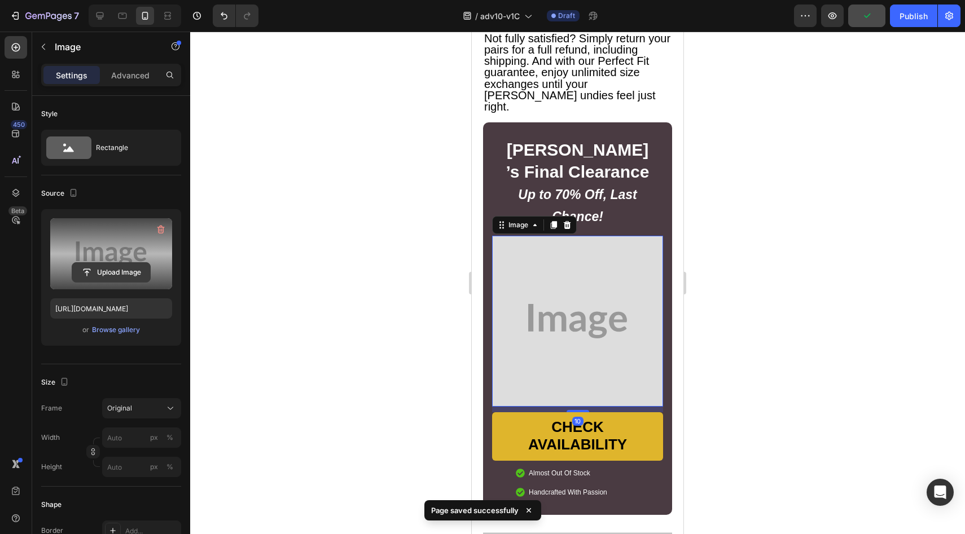
click at [100, 279] on input "file" at bounding box center [111, 272] width 78 height 19
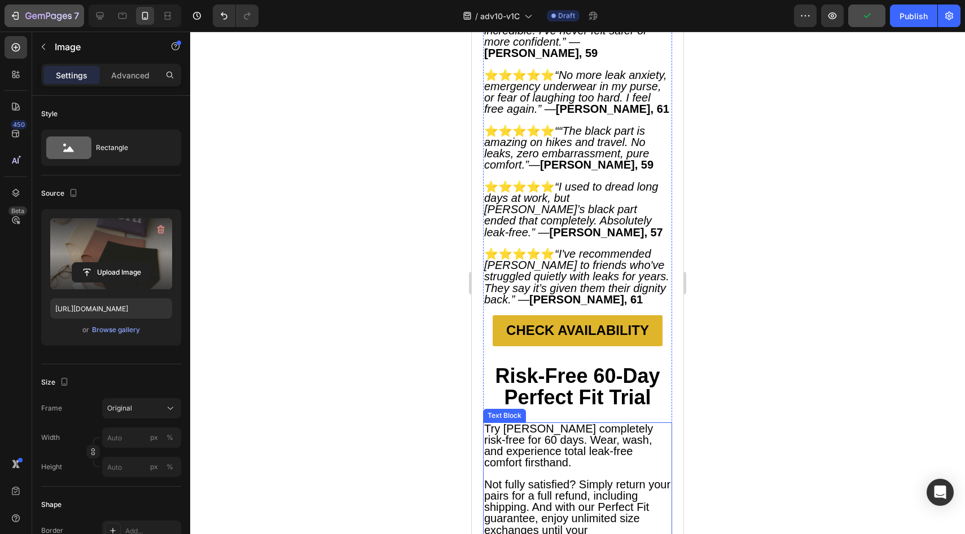
scroll to position [6232, 0]
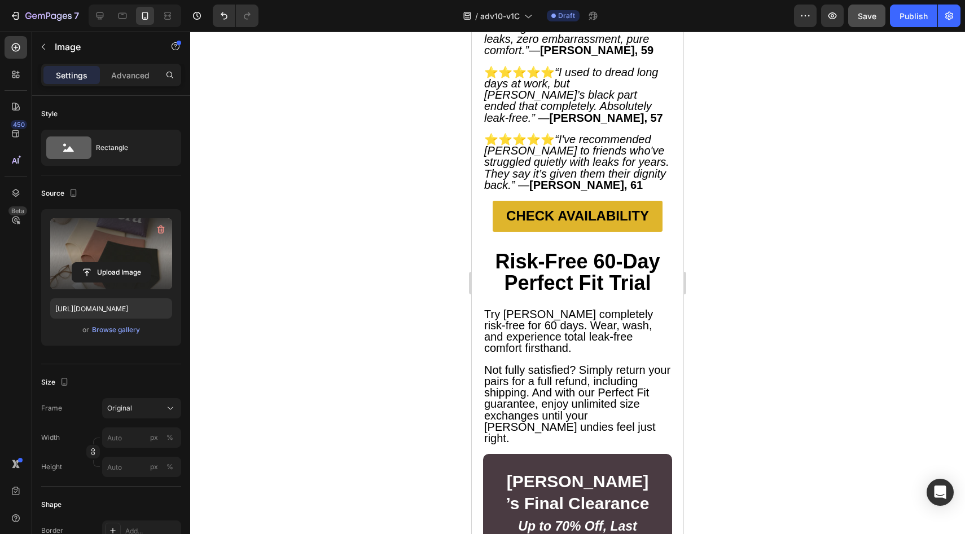
click at [90, 7] on div at bounding box center [135, 16] width 93 height 23
click at [92, 11] on div at bounding box center [100, 16] width 18 height 18
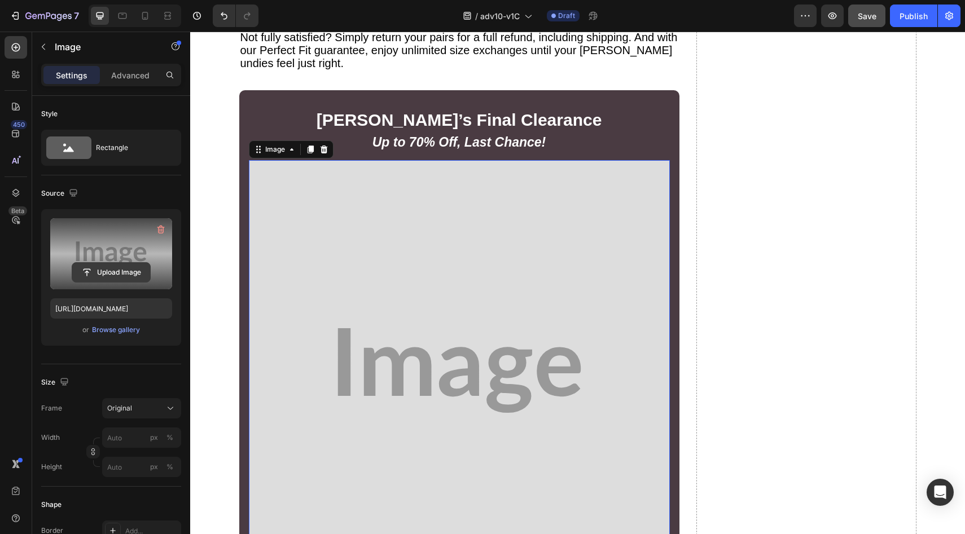
click at [114, 263] on input "file" at bounding box center [111, 272] width 78 height 19
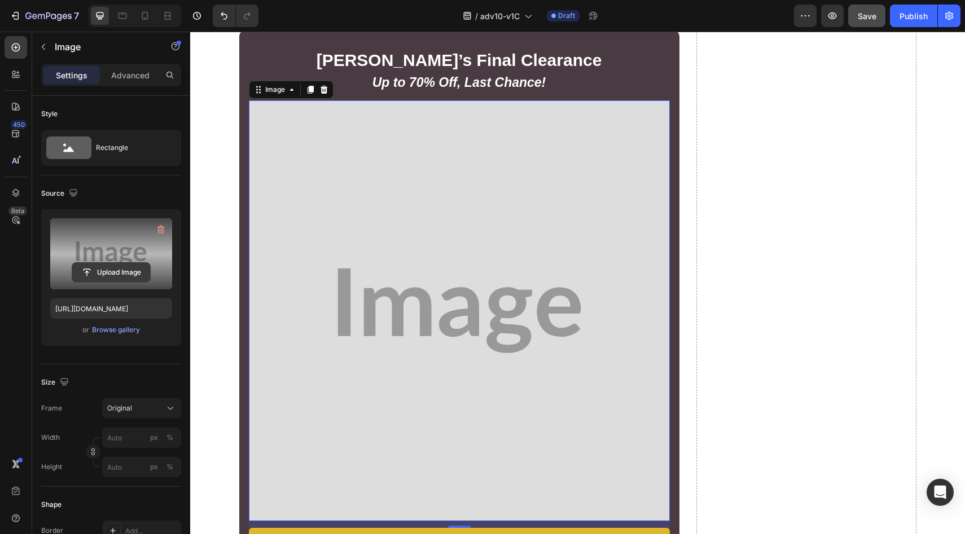
scroll to position [6545, 0]
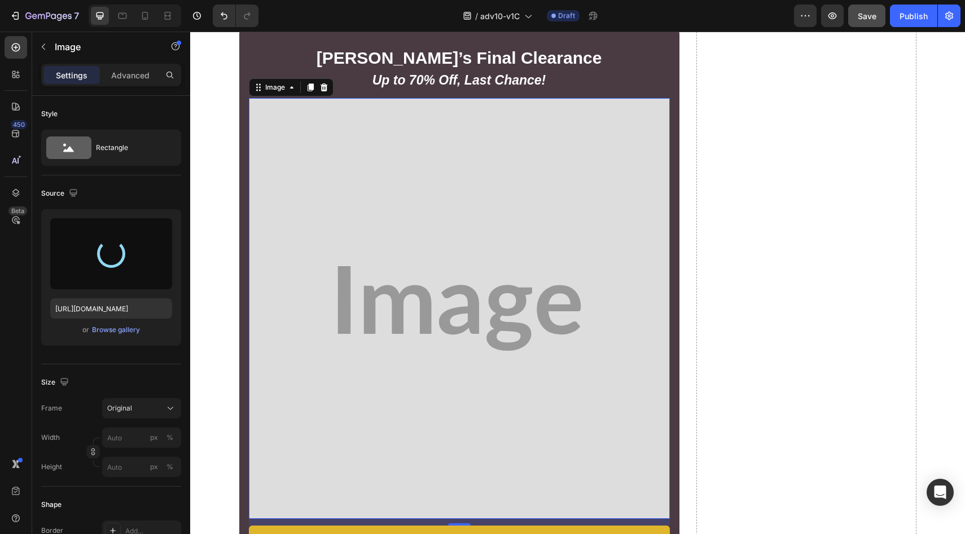
type input "https://cdn.shopify.com/s/files/1/0709/5353/3618/files/gempages_567420980318700…"
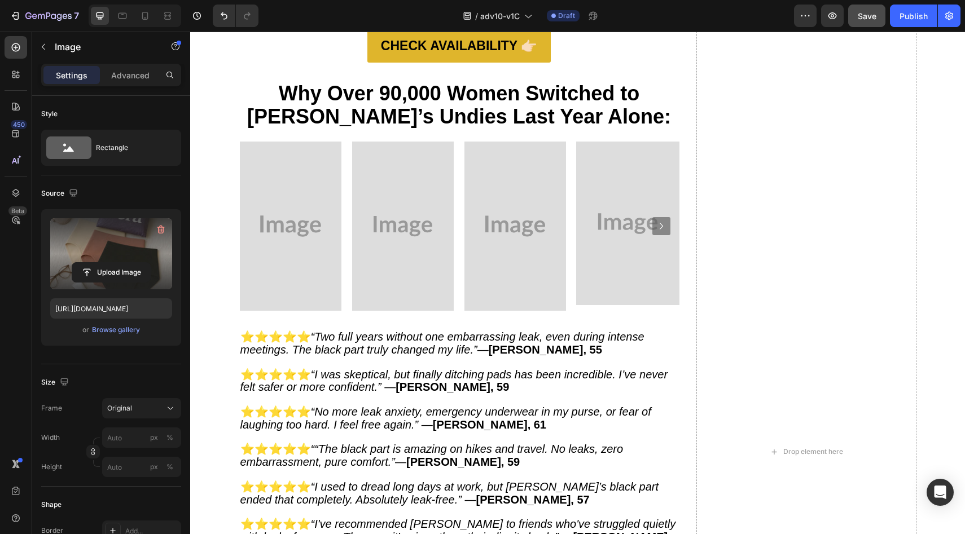
scroll to position [5754, 0]
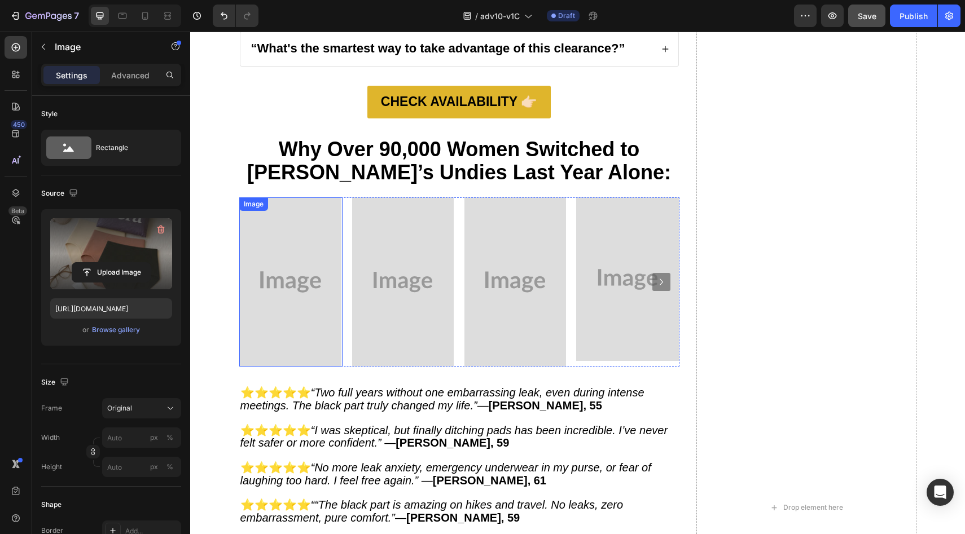
click at [280, 274] on img at bounding box center [291, 281] width 102 height 169
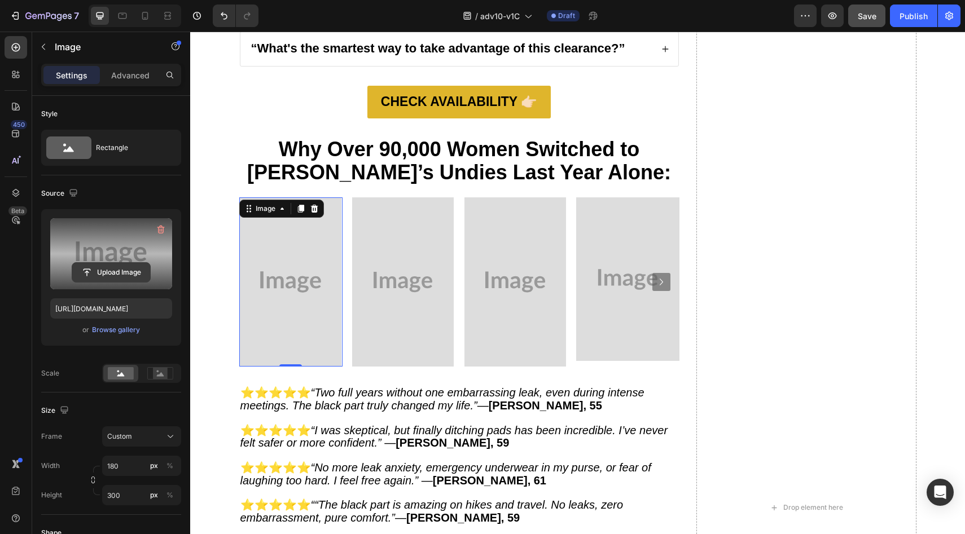
click at [131, 265] on input "file" at bounding box center [111, 272] width 78 height 19
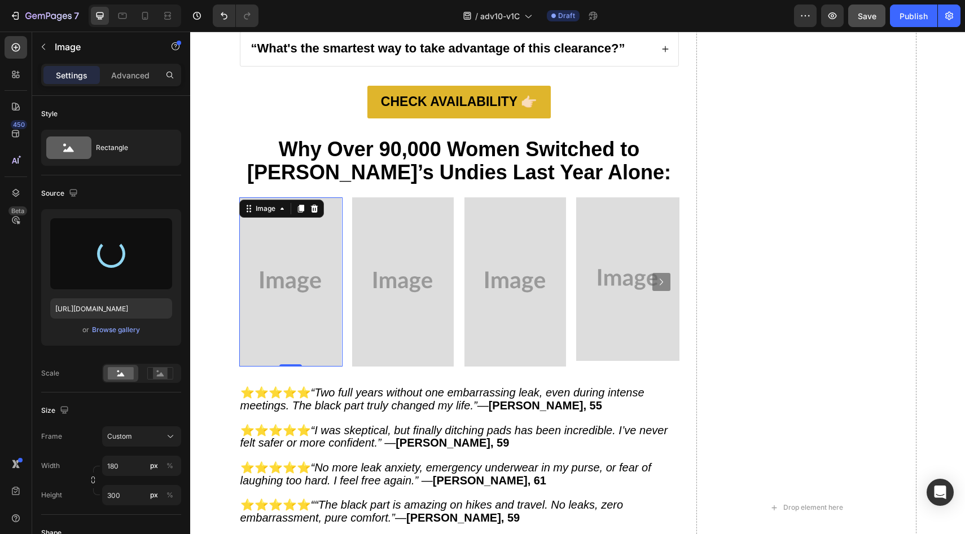
type input "https://cdn.shopify.com/s/files/1/0709/5353/3618/files/gempages_567420980318700…"
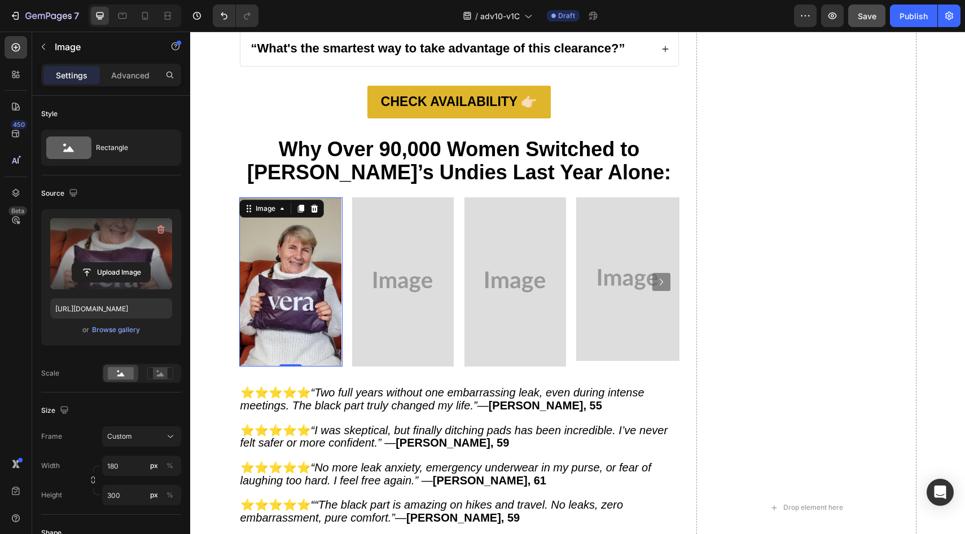
click at [358, 256] on img at bounding box center [403, 281] width 102 height 169
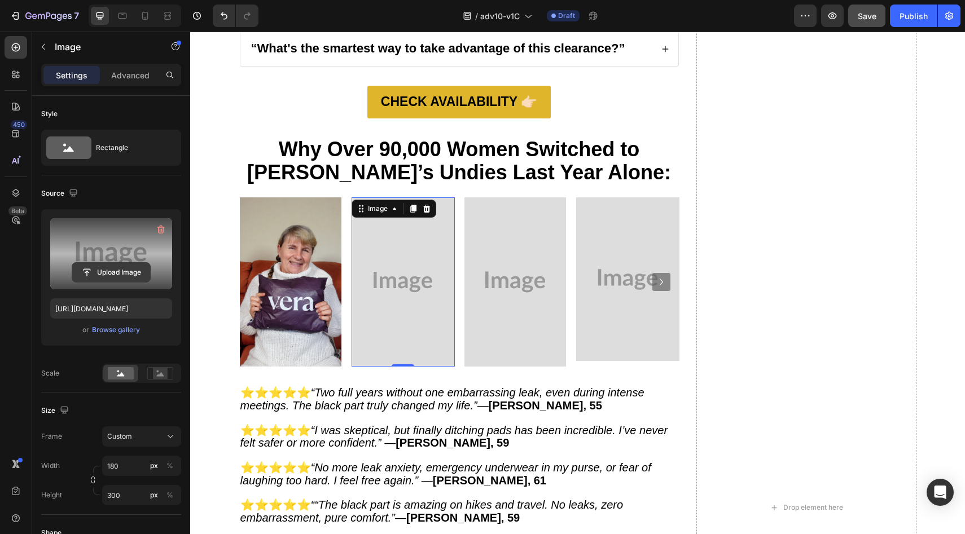
click at [133, 274] on input "file" at bounding box center [111, 272] width 78 height 19
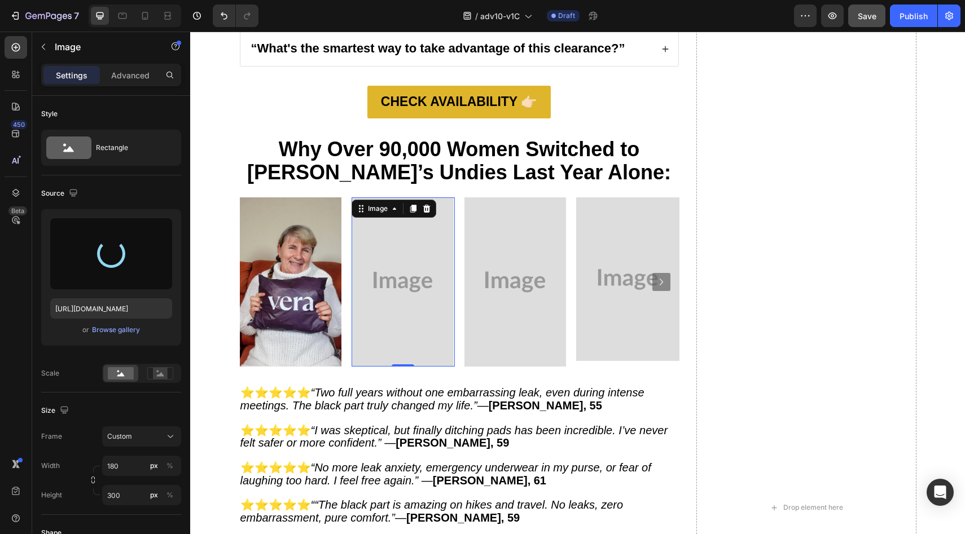
type input "https://cdn.shopify.com/s/files/1/0709/5353/3618/files/gempages_567420980318700…"
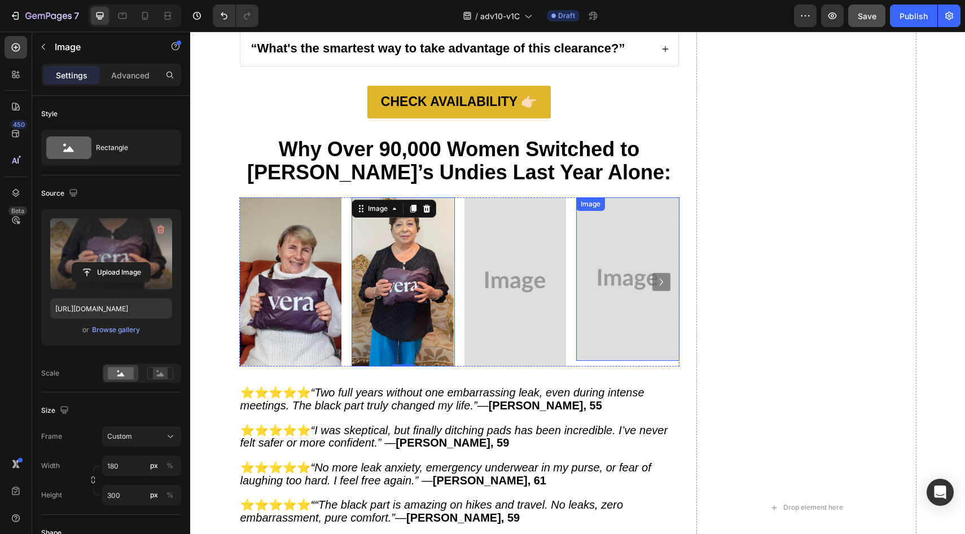
click at [551, 304] on img at bounding box center [515, 281] width 102 height 169
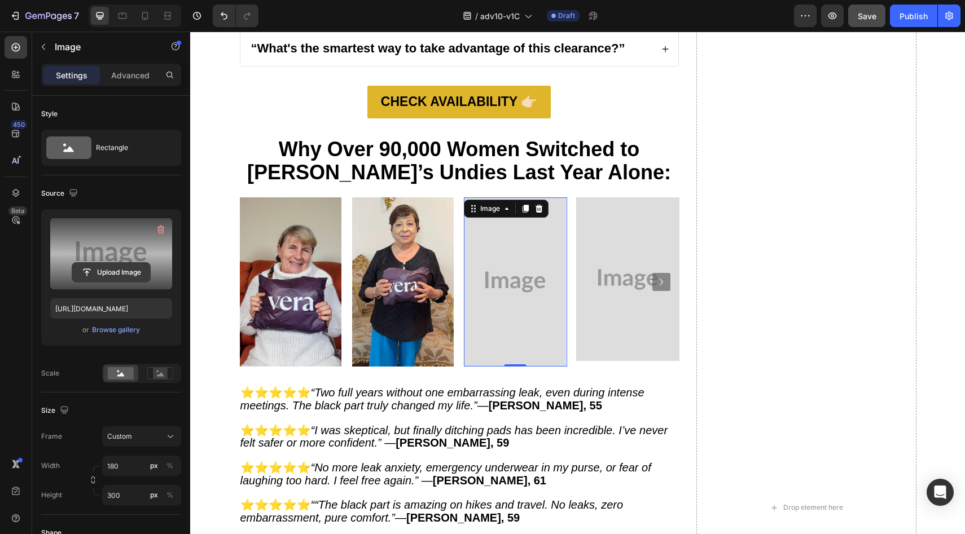
click at [144, 282] on input "file" at bounding box center [111, 272] width 78 height 19
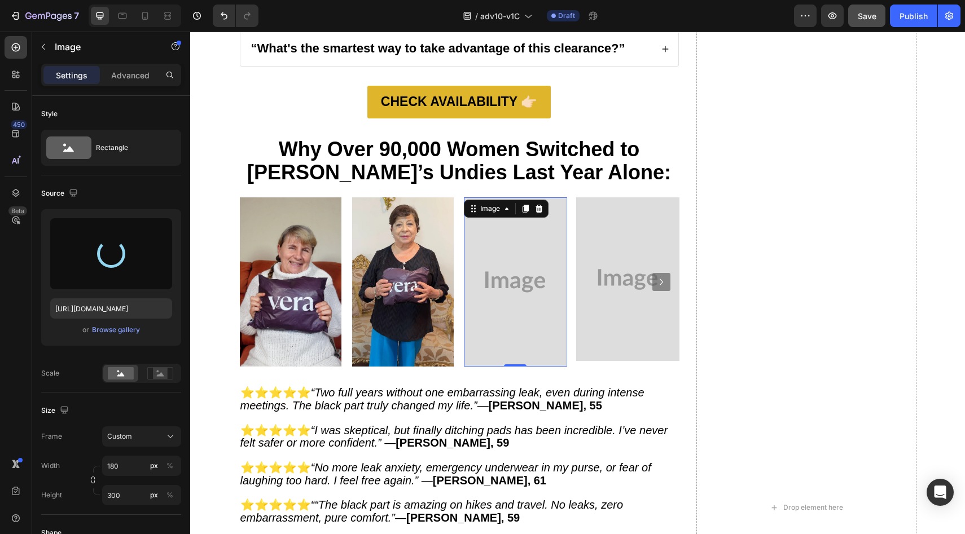
type input "https://cdn.shopify.com/s/files/1/0709/5353/3618/files/gempages_567420980318700…"
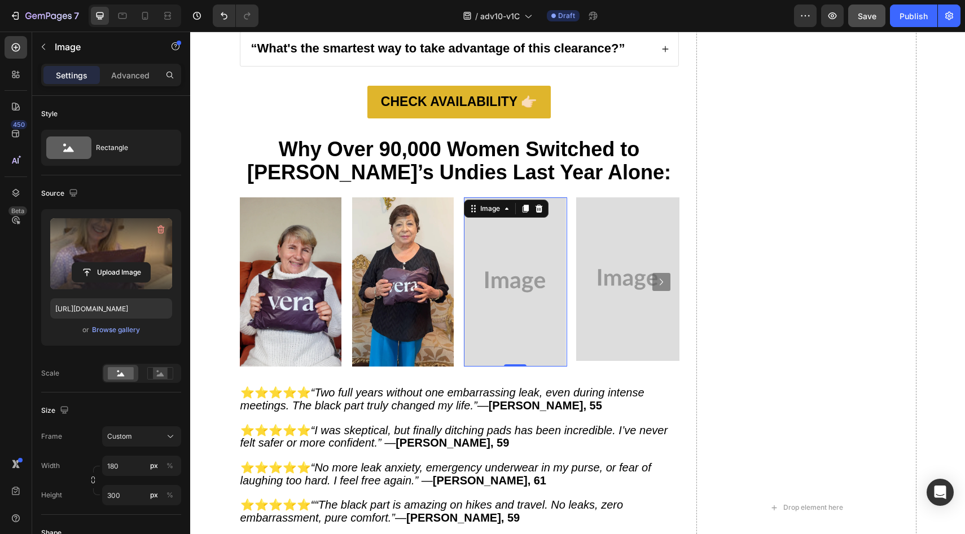
click at [589, 226] on img at bounding box center [627, 279] width 103 height 164
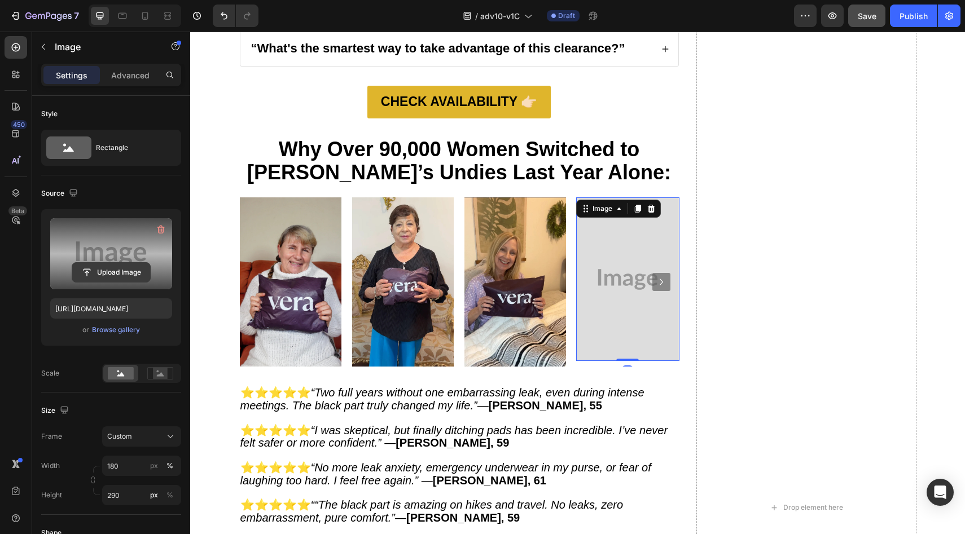
click at [130, 270] on input "file" at bounding box center [111, 272] width 78 height 19
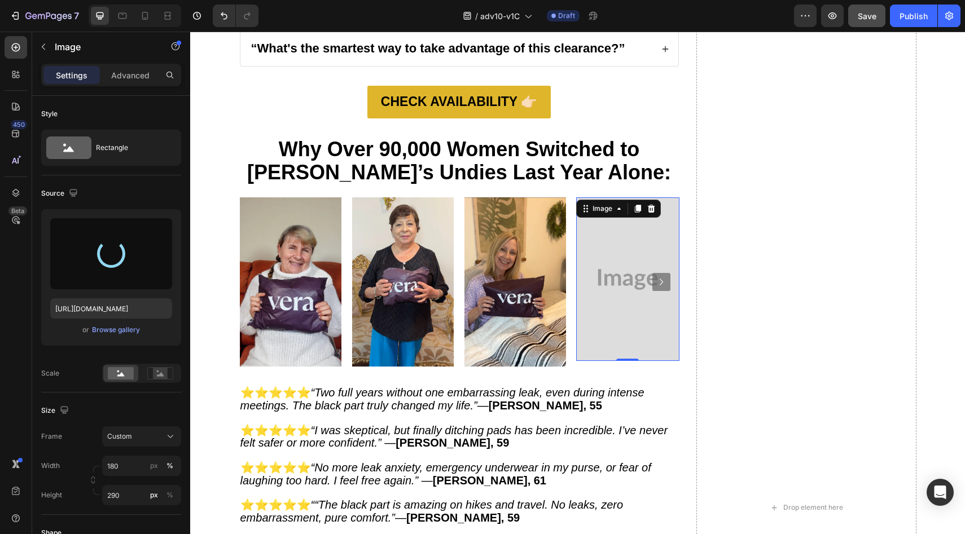
type input "https://cdn.shopify.com/s/files/1/0709/5353/3618/files/gempages_567420980318700…"
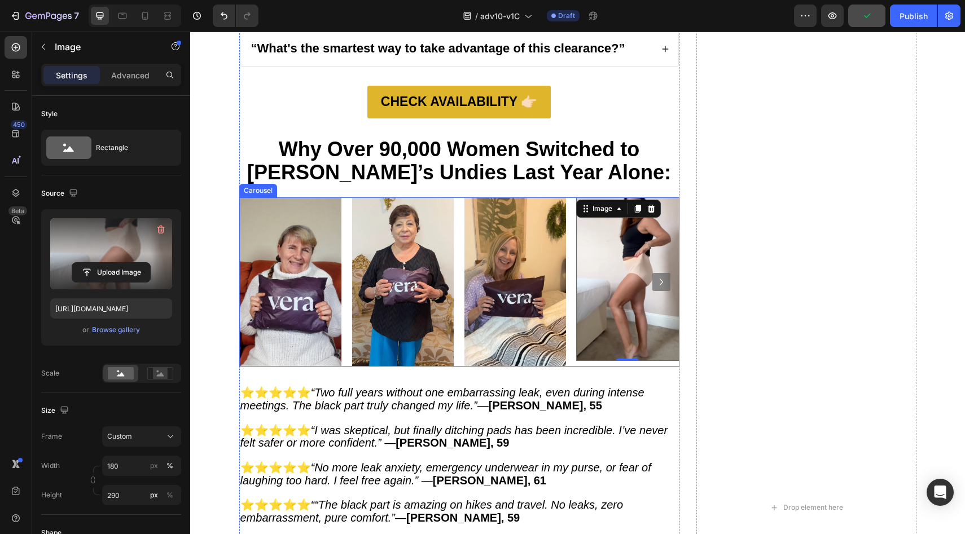
click at [657, 276] on icon "Carousel Next Arrow" at bounding box center [661, 282] width 14 height 14
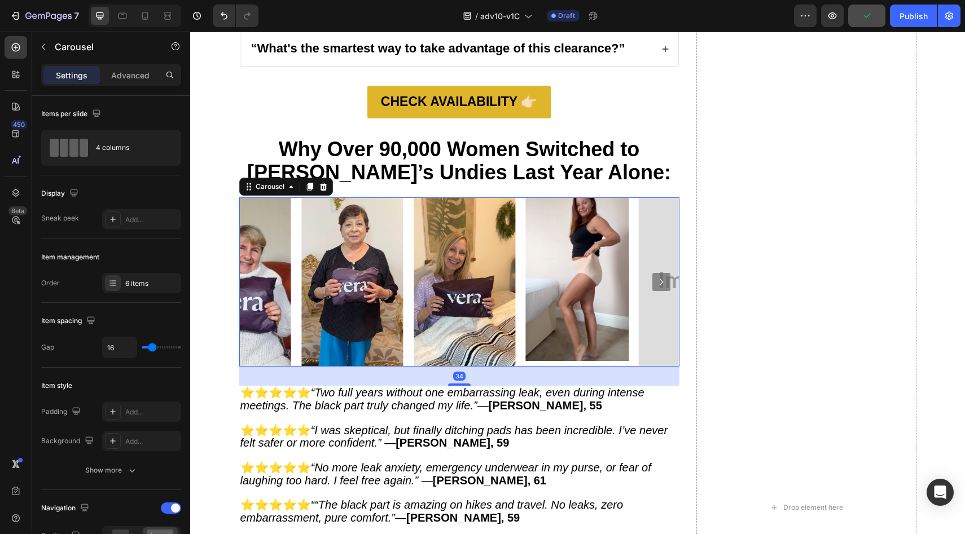
click at [660, 279] on icon "Carousel Next Arrow" at bounding box center [661, 282] width 3 height 7
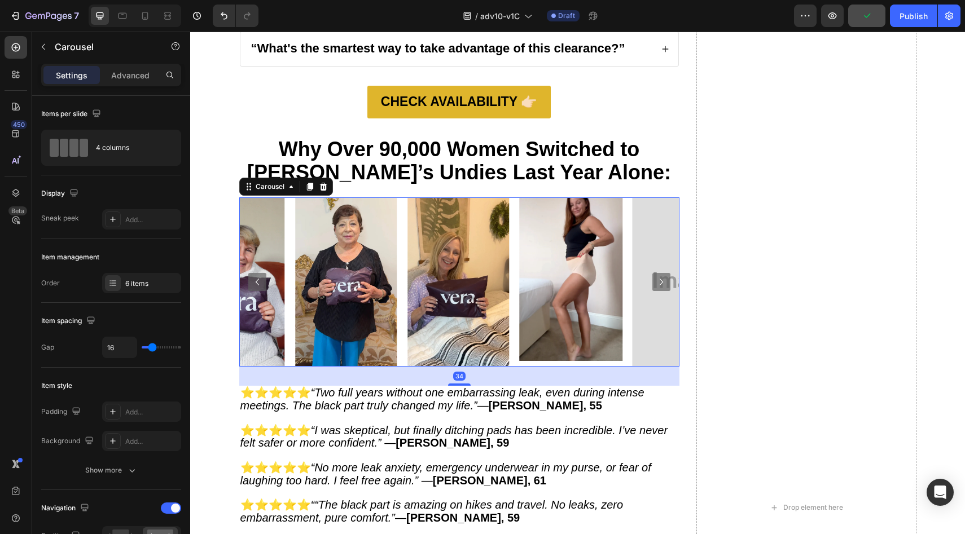
click at [660, 279] on icon "Carousel Next Arrow" at bounding box center [661, 282] width 3 height 7
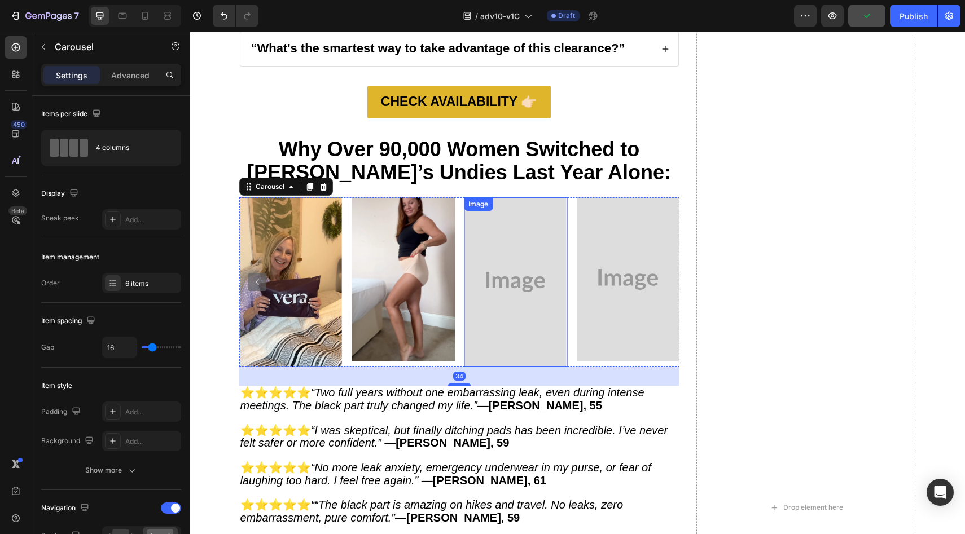
click at [467, 275] on img at bounding box center [516, 281] width 102 height 169
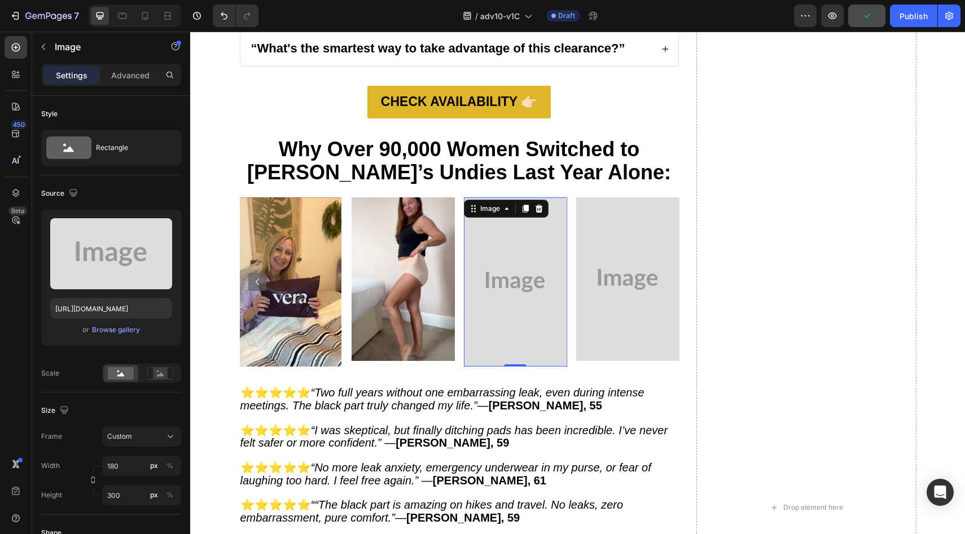
click at [173, 292] on div "Upload Image https://placehold.co/664x1174?text=Image or Browse gallery" at bounding box center [111, 277] width 140 height 137
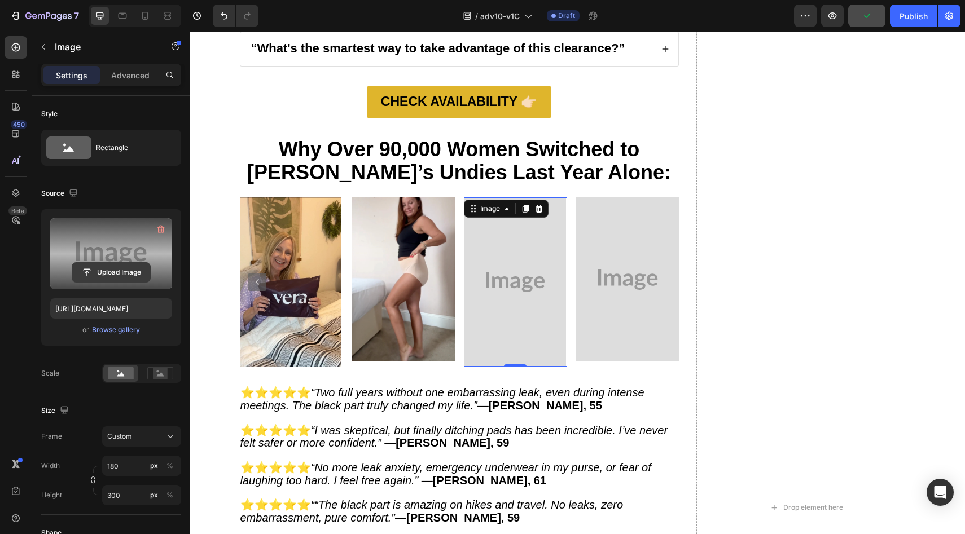
click at [131, 276] on input "file" at bounding box center [111, 272] width 78 height 19
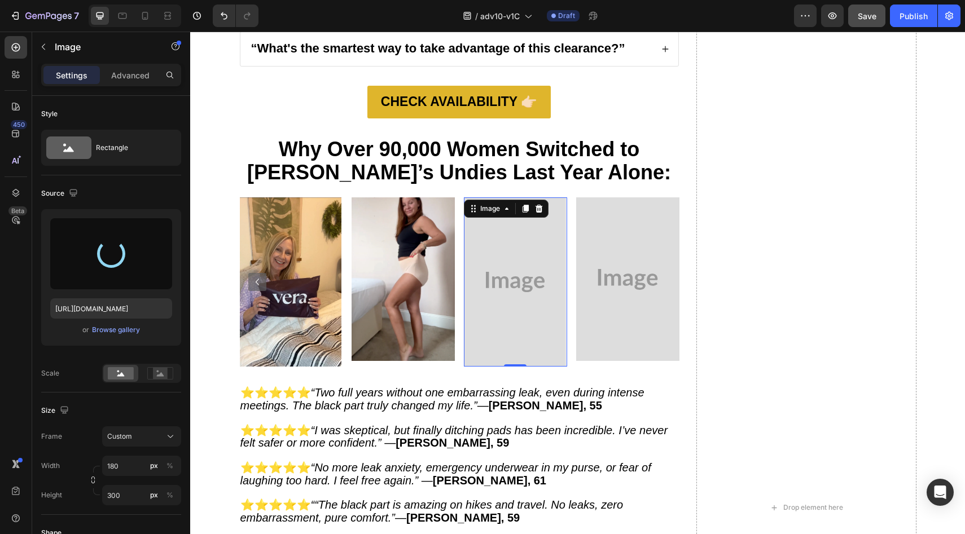
type input "https://cdn.shopify.com/s/files/1/0709/5353/3618/files/gempages_567420980318700…"
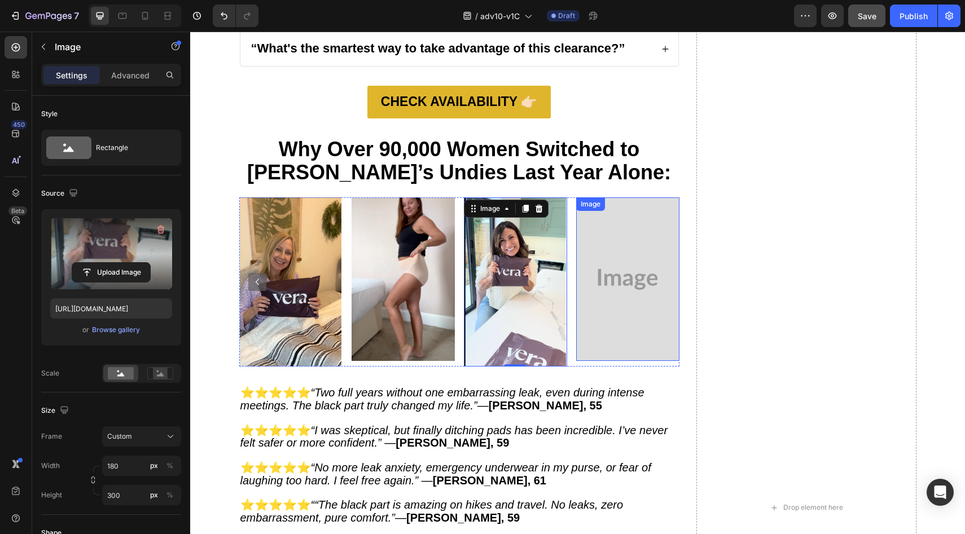
click at [632, 283] on img at bounding box center [627, 279] width 103 height 164
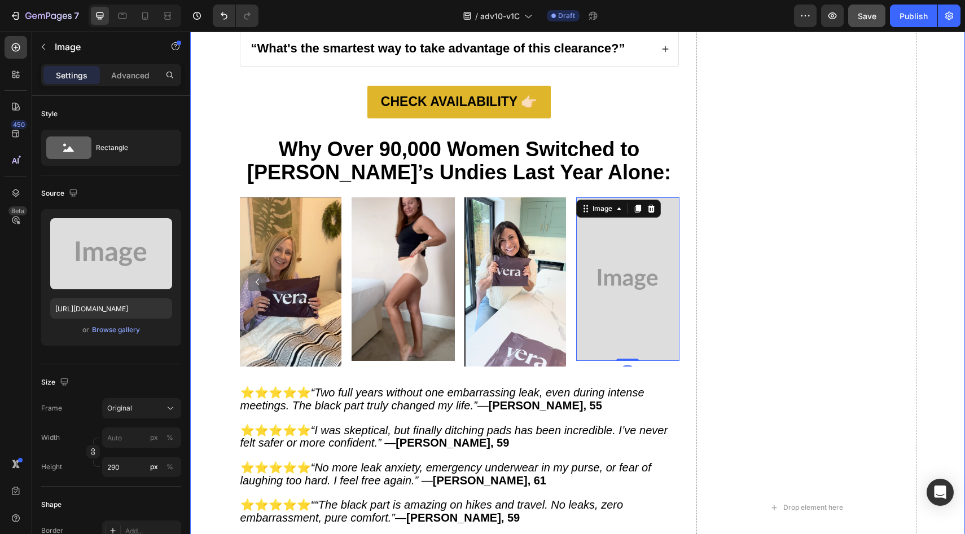
click at [205, 268] on div "10. Urgent: Vera’s Final Clearance – 70 Percent Off Text Block Image Vera’s sma…" at bounding box center [577, 508] width 752 height 1880
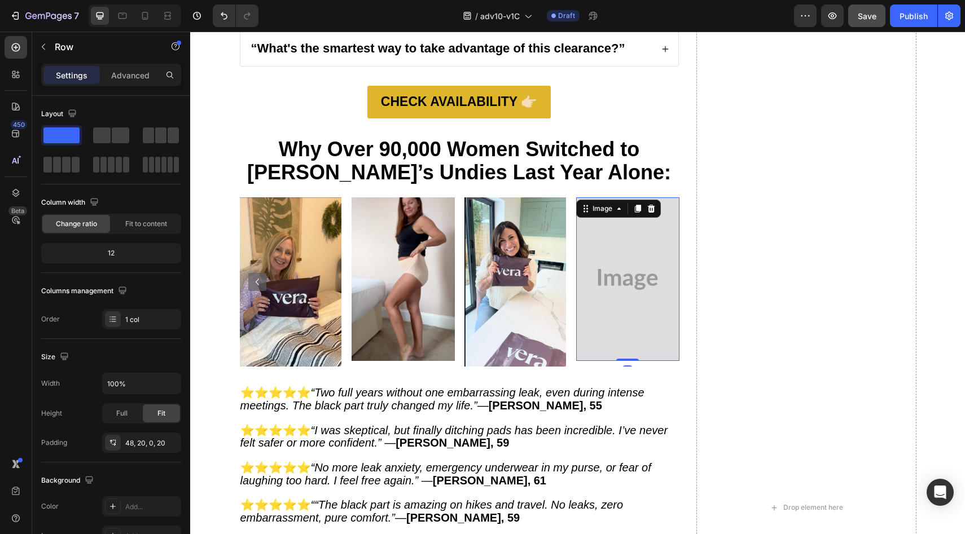
click at [640, 280] on img at bounding box center [627, 279] width 103 height 164
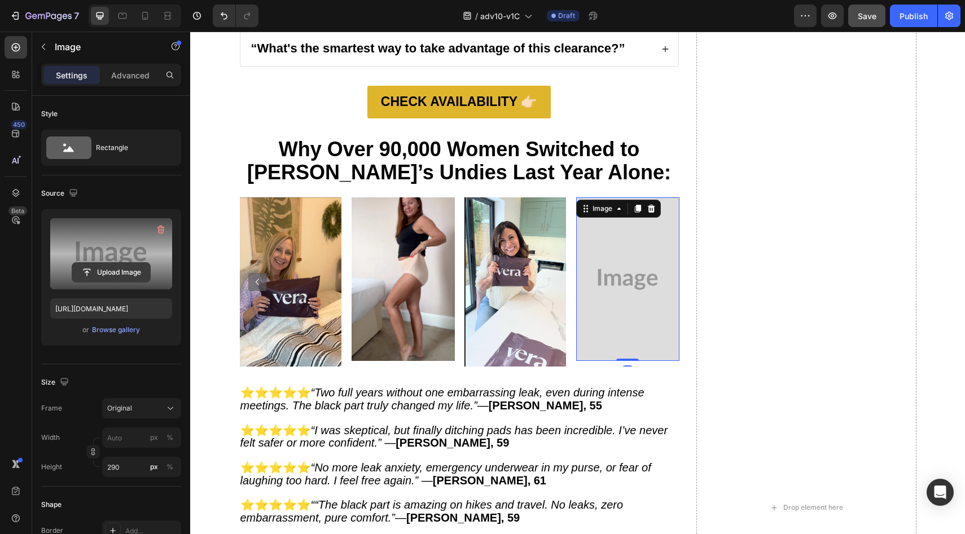
click at [77, 270] on input "file" at bounding box center [111, 272] width 78 height 19
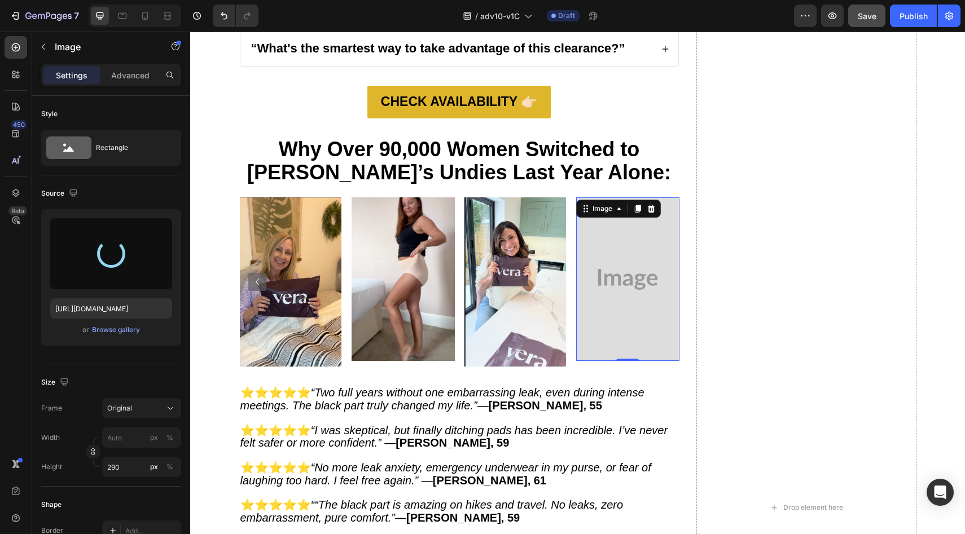
type input "https://cdn.shopify.com/s/files/1/0709/5353/3618/files/gempages_567420980318700…"
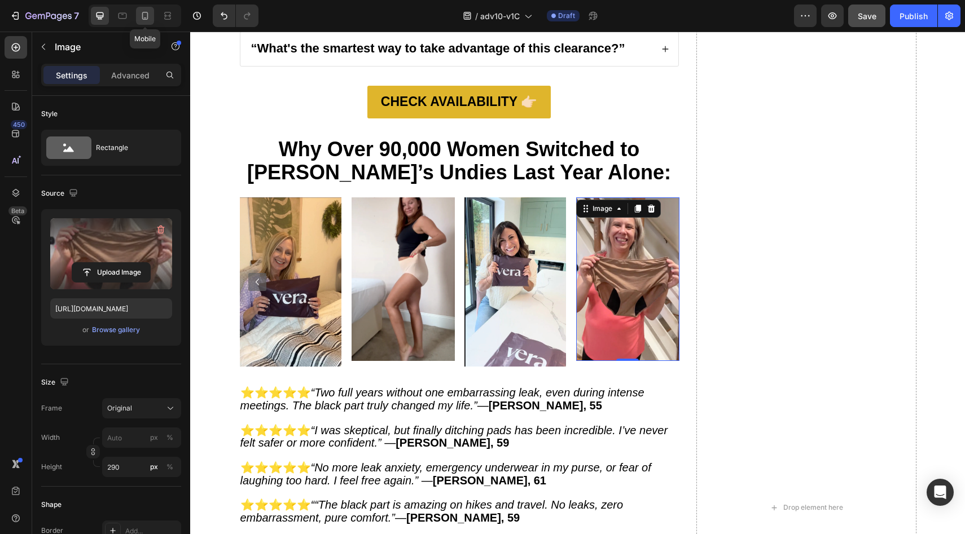
click at [139, 17] on div at bounding box center [145, 16] width 18 height 18
type input "180"
type input "300"
type input "https://placehold.co/696x1468?text=Image"
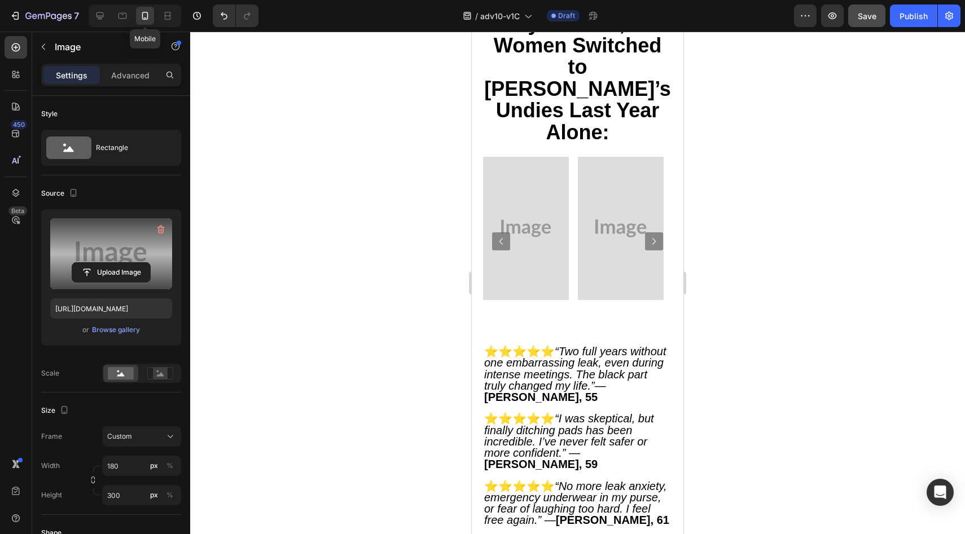
scroll to position [5719, 0]
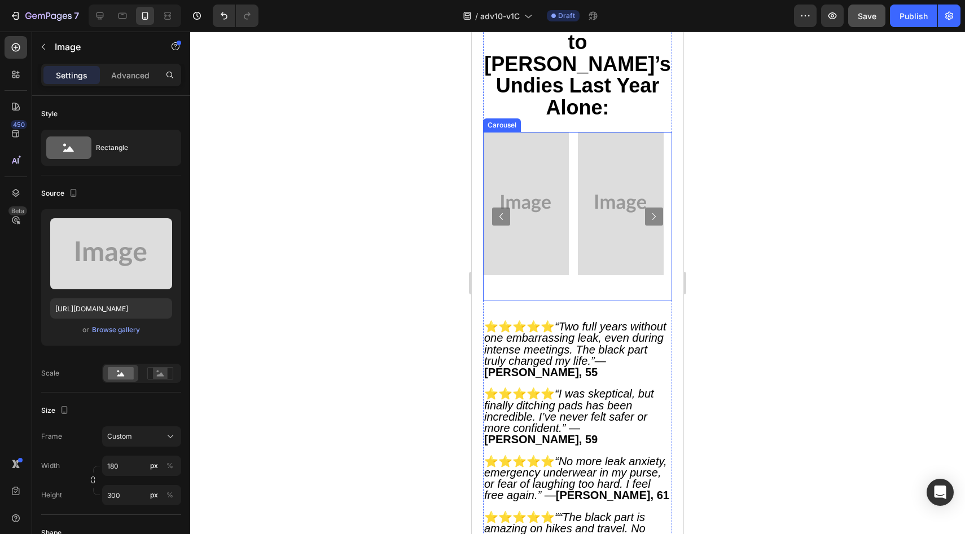
click at [561, 157] on img at bounding box center [526, 203] width 86 height 143
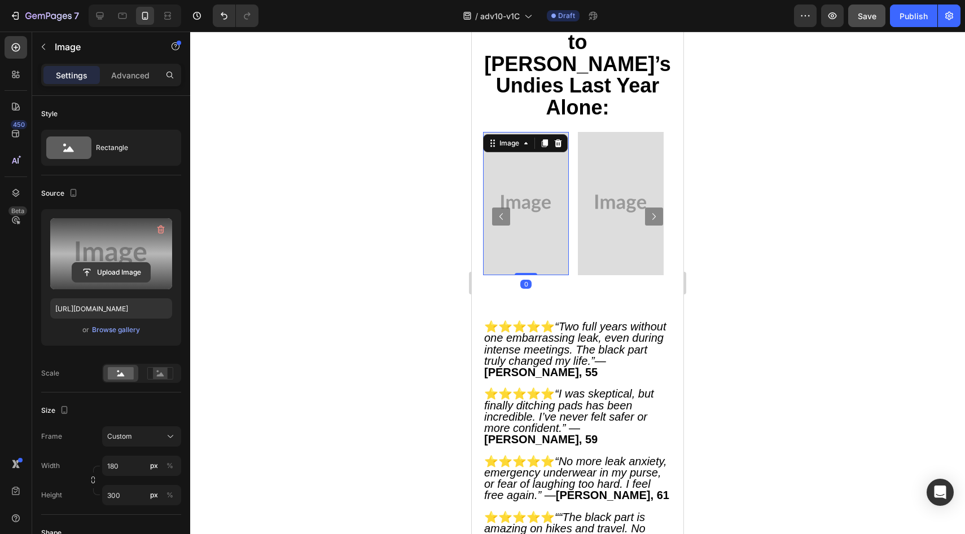
click at [113, 272] on input "file" at bounding box center [111, 272] width 78 height 19
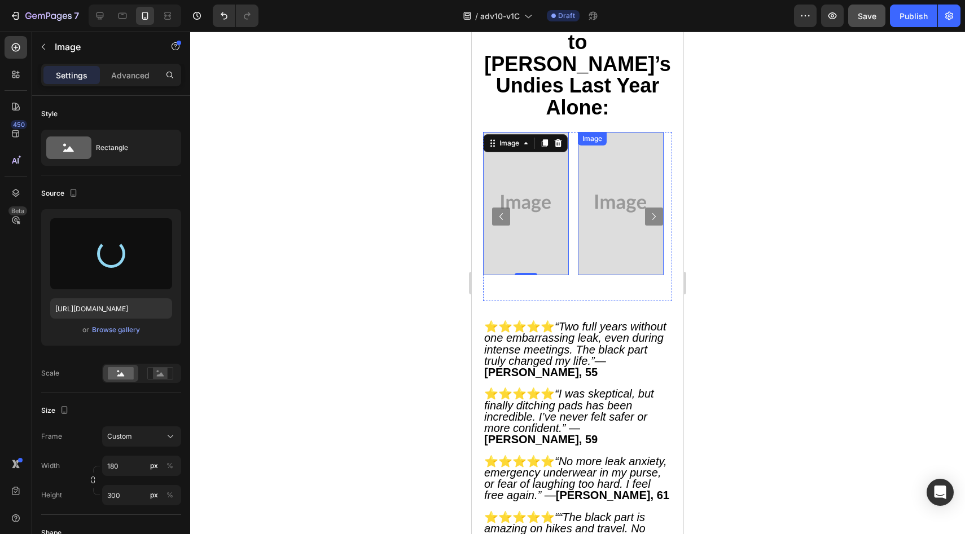
type input "https://cdn.shopify.com/s/files/1/0709/5353/3618/files/gempages_567420980318700…"
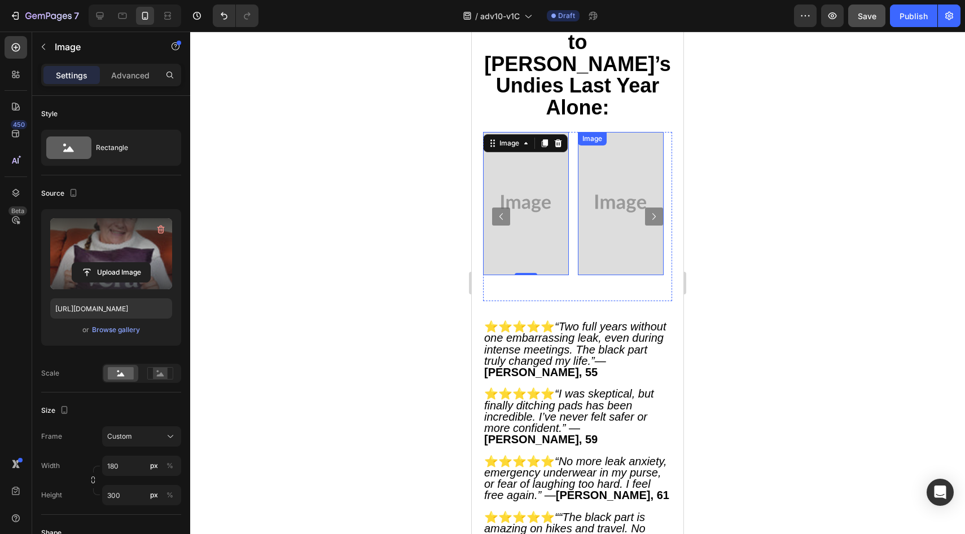
click at [612, 146] on img at bounding box center [621, 203] width 86 height 143
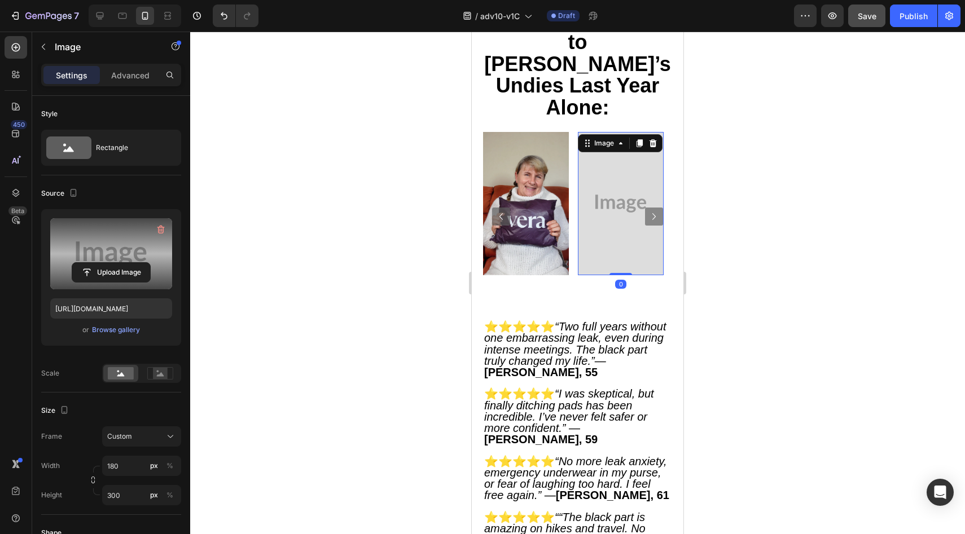
click at [130, 287] on label at bounding box center [111, 253] width 122 height 71
click at [130, 282] on input "file" at bounding box center [111, 272] width 78 height 19
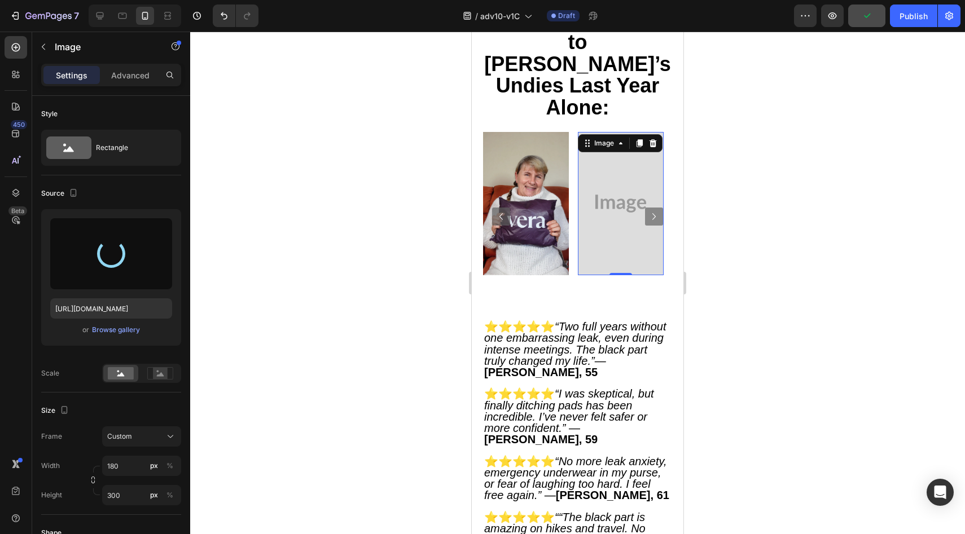
type input "https://cdn.shopify.com/s/files/1/0709/5353/3618/files/gempages_567420980318700…"
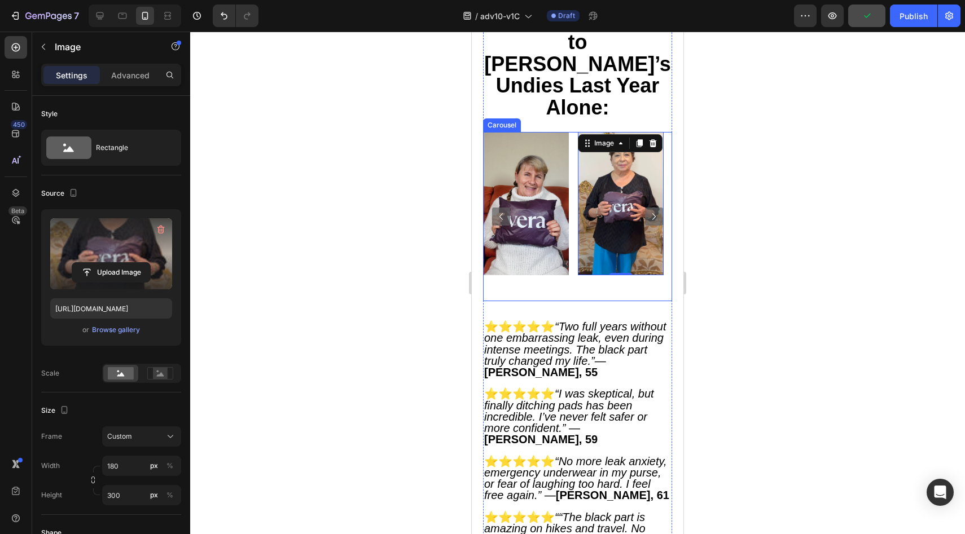
click at [647, 210] on icon "Carousel Next Arrow" at bounding box center [654, 217] width 14 height 14
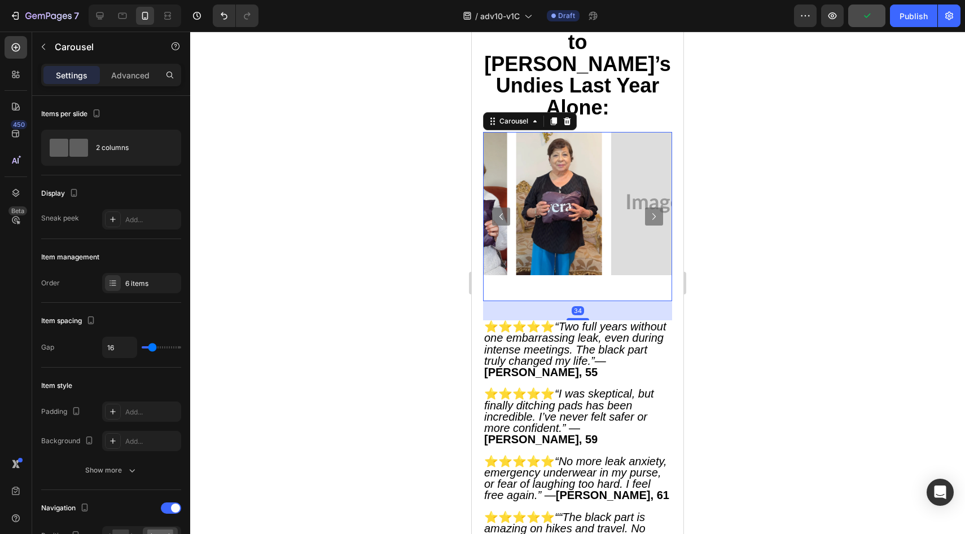
click at [647, 210] on icon "Carousel Next Arrow" at bounding box center [654, 217] width 14 height 14
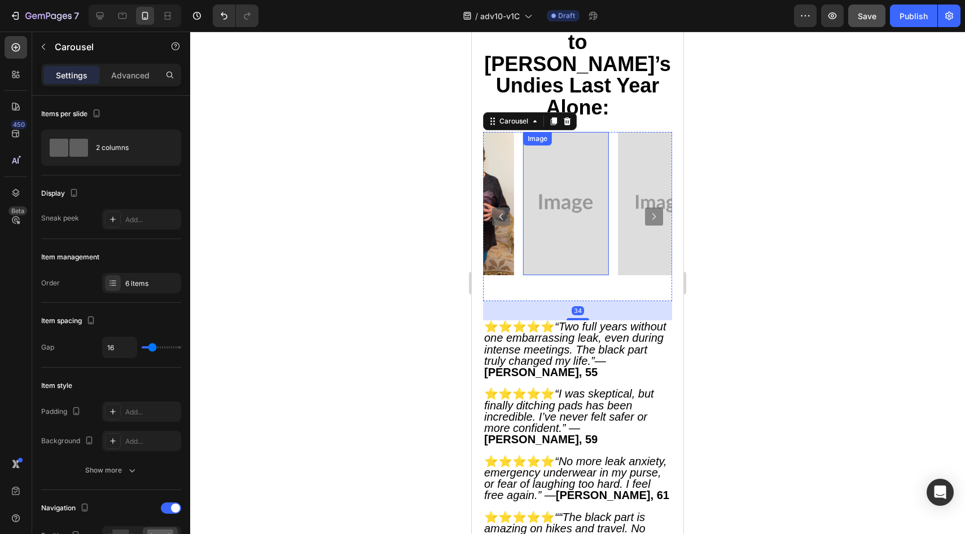
click at [546, 139] on img at bounding box center [566, 203] width 86 height 143
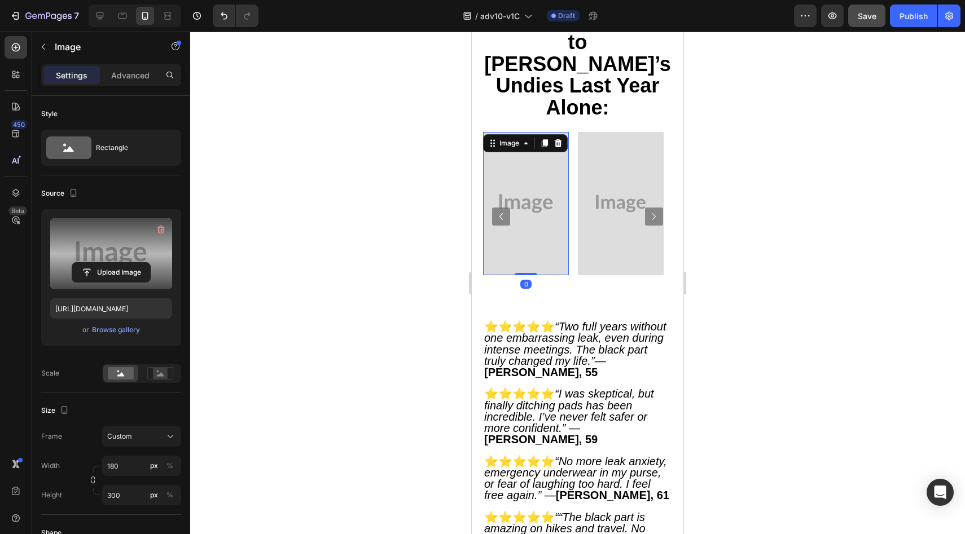
click at [122, 260] on label at bounding box center [111, 253] width 122 height 71
click at [122, 263] on input "file" at bounding box center [111, 272] width 78 height 19
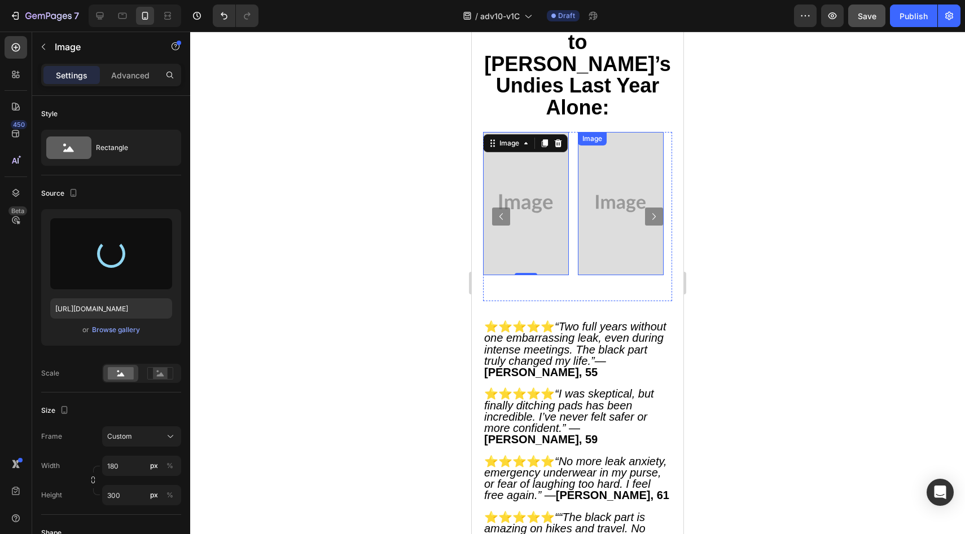
type input "https://cdn.shopify.com/s/files/1/0709/5353/3618/files/gempages_567420980318700…"
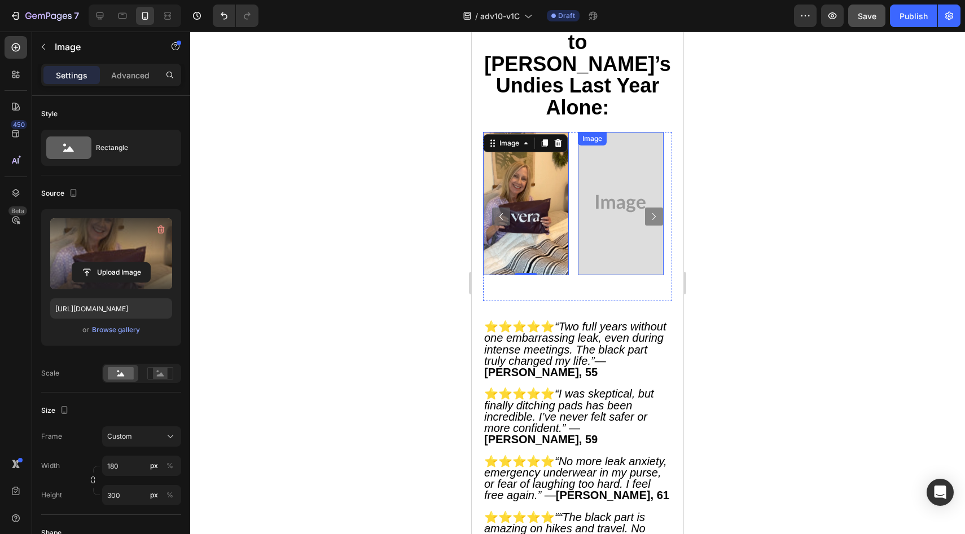
click at [590, 140] on img at bounding box center [621, 203] width 86 height 143
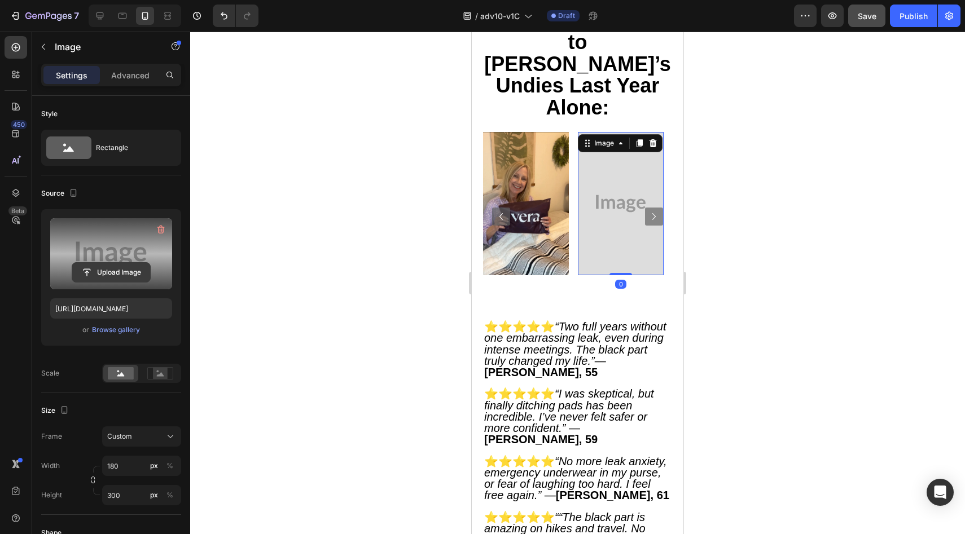
click at [78, 273] on input "file" at bounding box center [111, 272] width 78 height 19
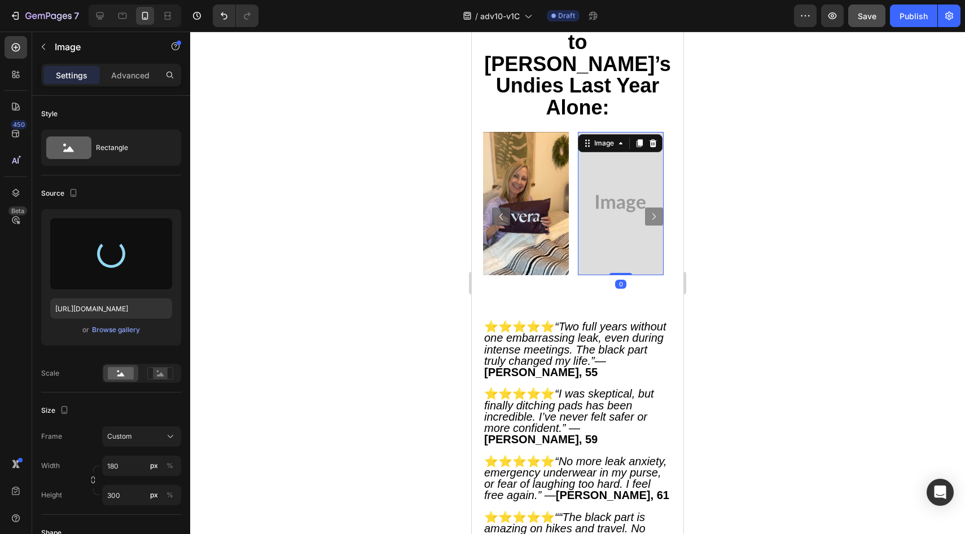
type input "https://cdn.shopify.com/s/files/1/0709/5353/3618/files/gempages_567420980318700…"
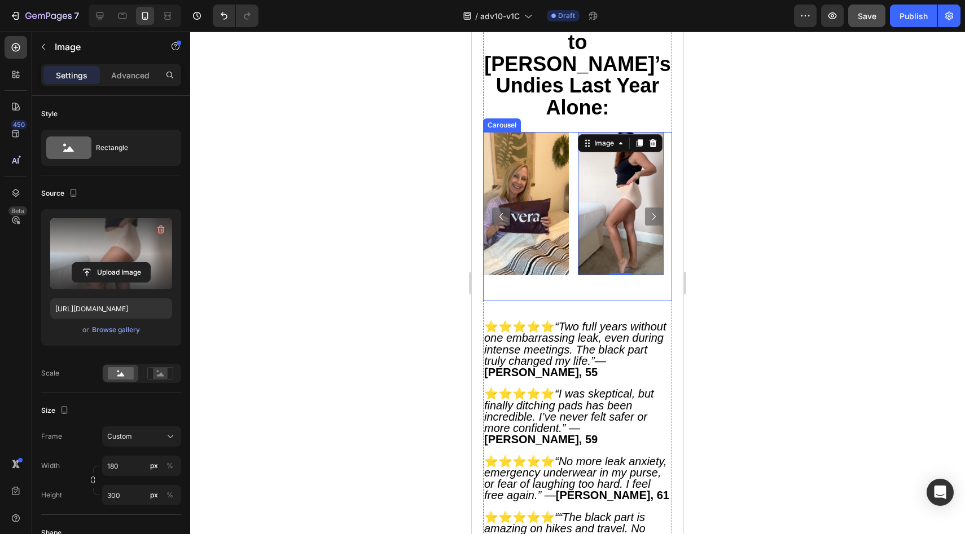
click at [647, 210] on icon "Carousel Next Arrow" at bounding box center [654, 217] width 14 height 14
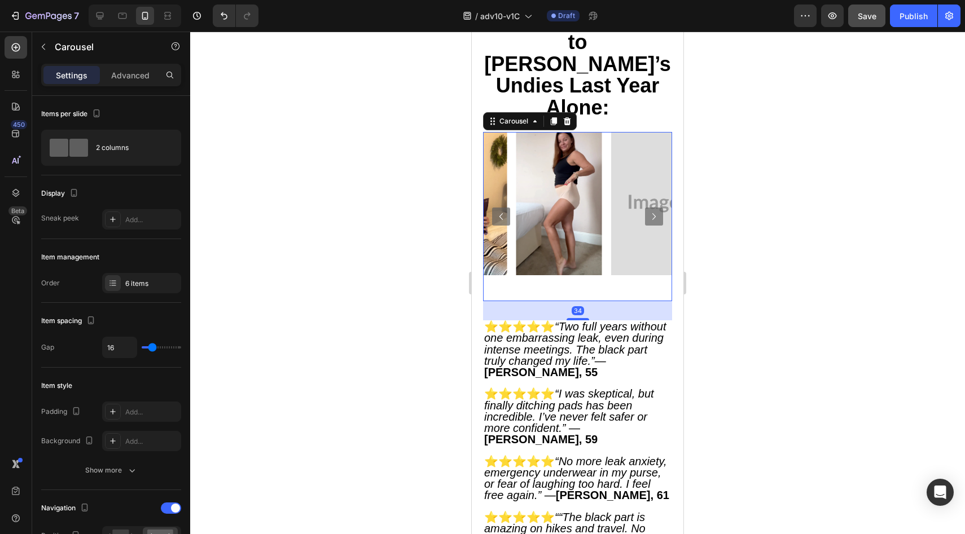
click at [647, 210] on icon "Carousel Next Arrow" at bounding box center [654, 217] width 14 height 14
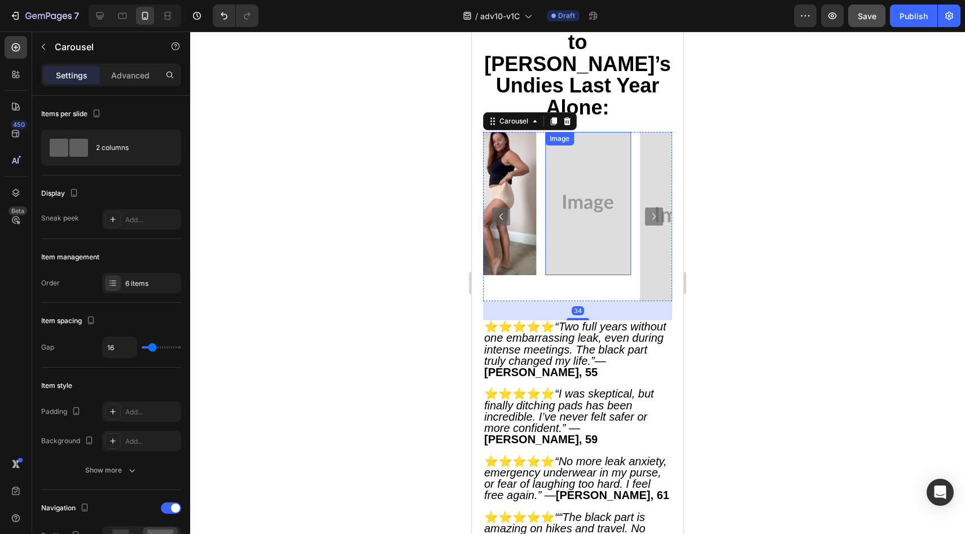
click at [559, 150] on img at bounding box center [588, 203] width 86 height 143
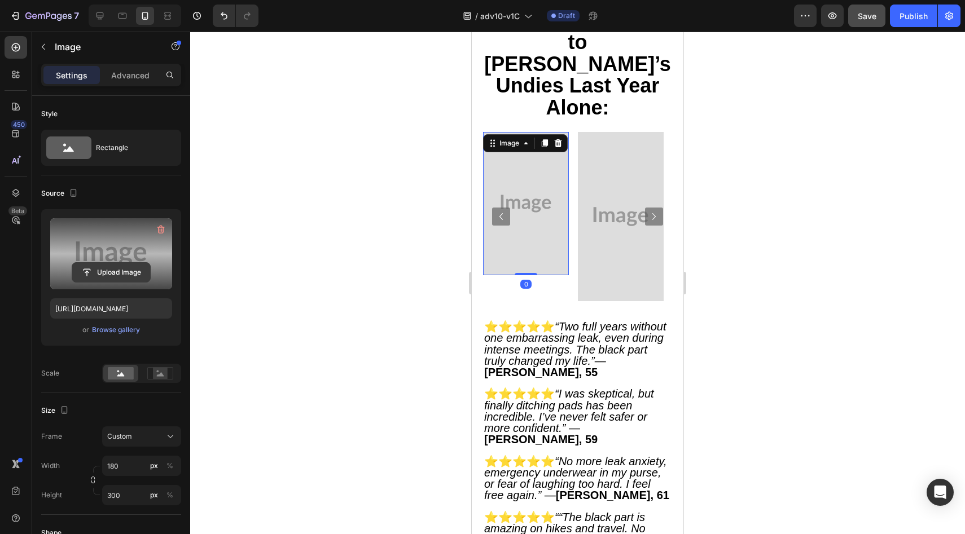
click at [107, 262] on button "Upload Image" at bounding box center [111, 272] width 79 height 20
click at [135, 270] on input "file" at bounding box center [111, 272] width 78 height 19
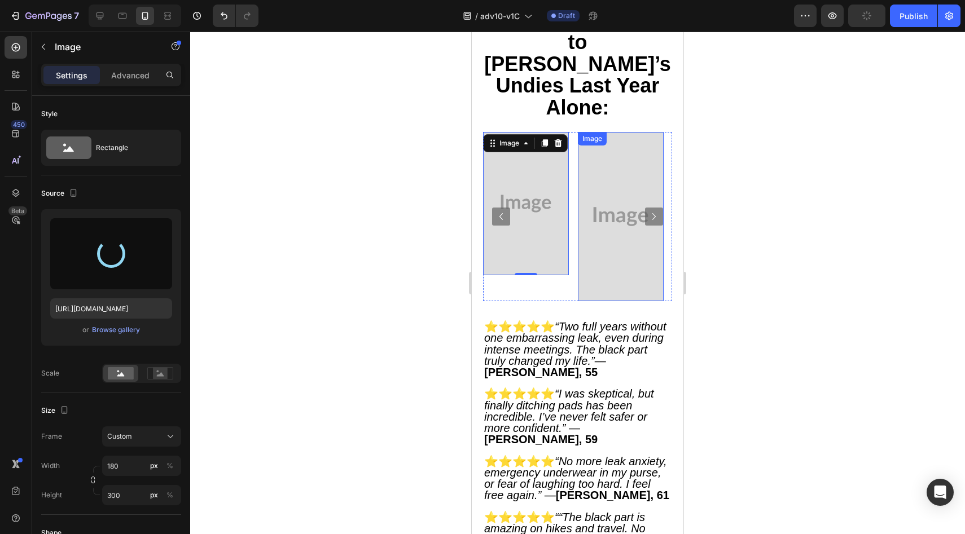
type input "https://cdn.shopify.com/s/files/1/0709/5353/3618/files/gempages_567420980318700…"
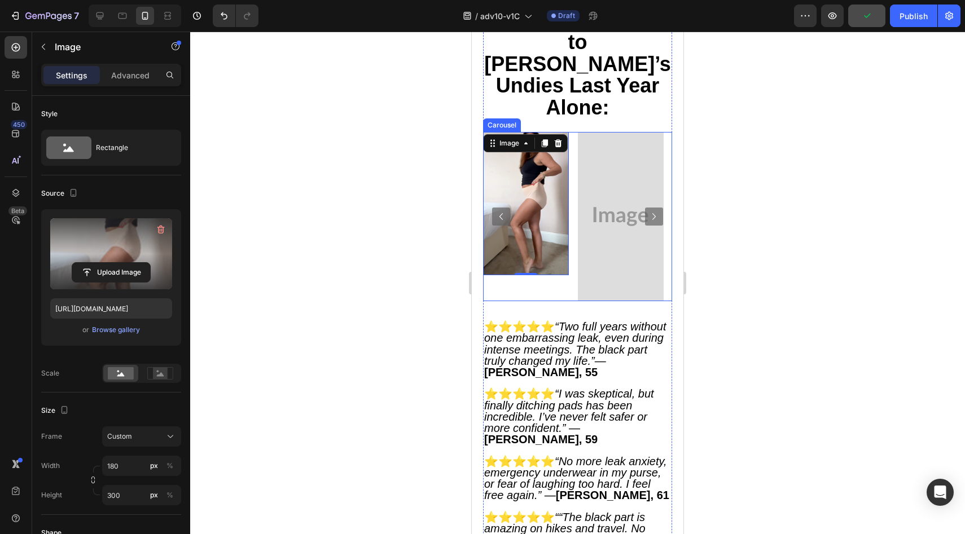
click at [651, 210] on icon "Carousel Next Arrow" at bounding box center [654, 217] width 14 height 14
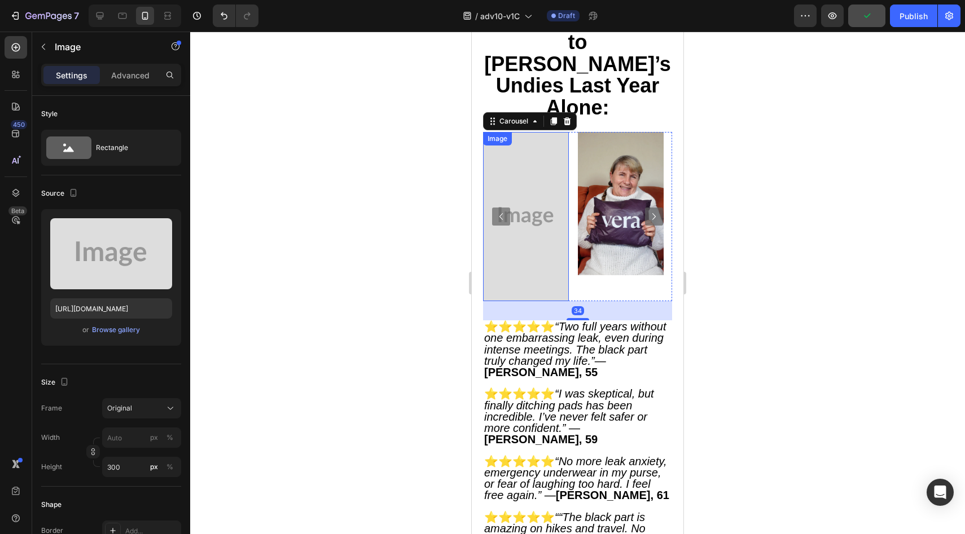
click at [559, 162] on img at bounding box center [526, 216] width 86 height 169
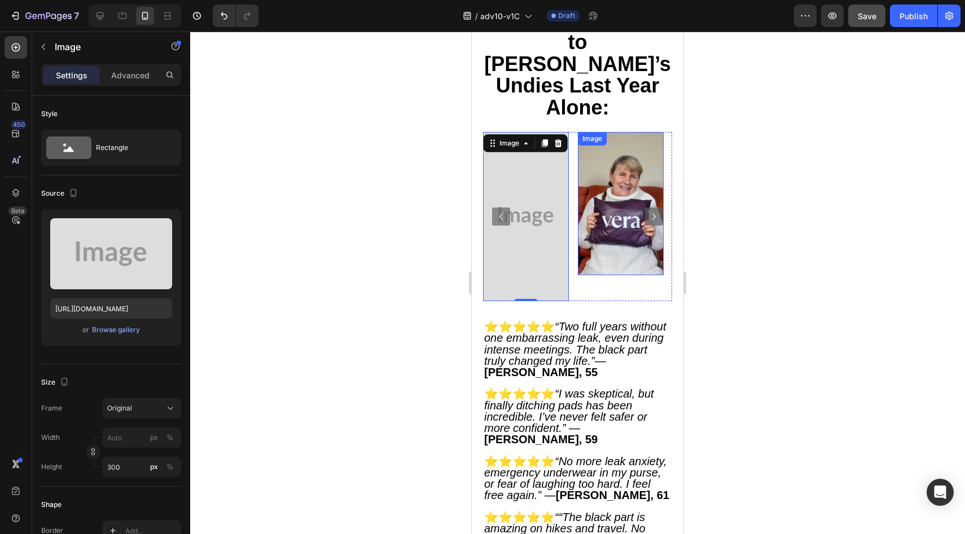
click at [647, 210] on icon "Carousel Next Arrow" at bounding box center [654, 217] width 14 height 14
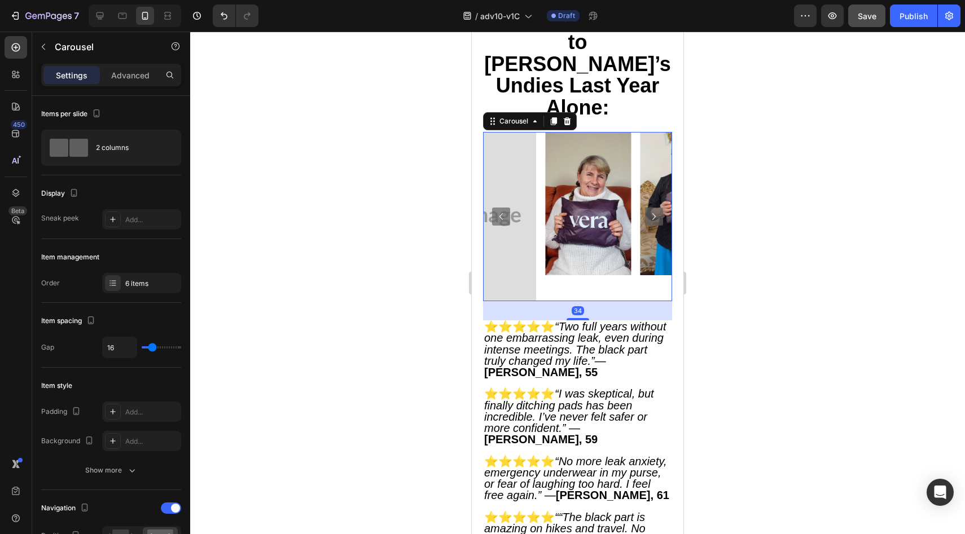
click at [647, 210] on icon "Carousel Next Arrow" at bounding box center [654, 217] width 14 height 14
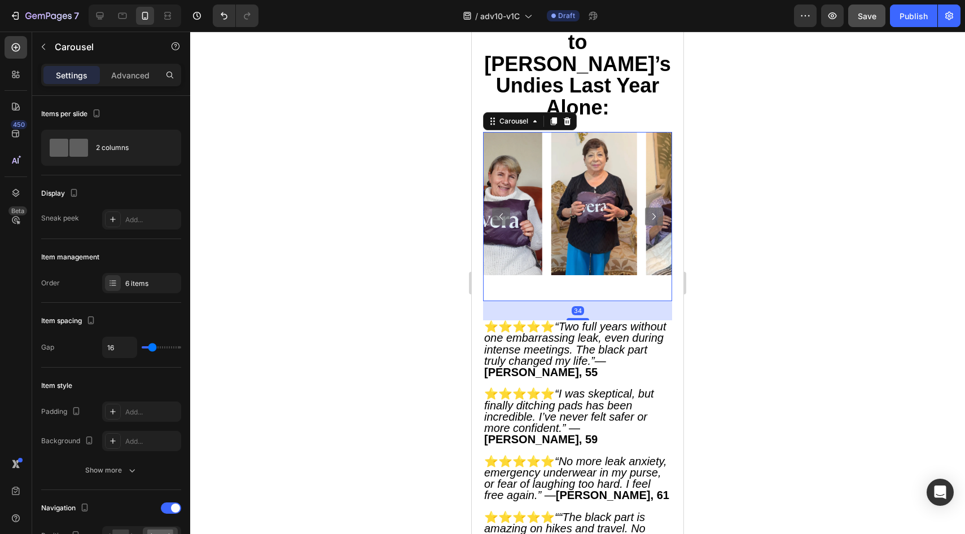
click at [647, 210] on icon "Carousel Next Arrow" at bounding box center [654, 217] width 14 height 14
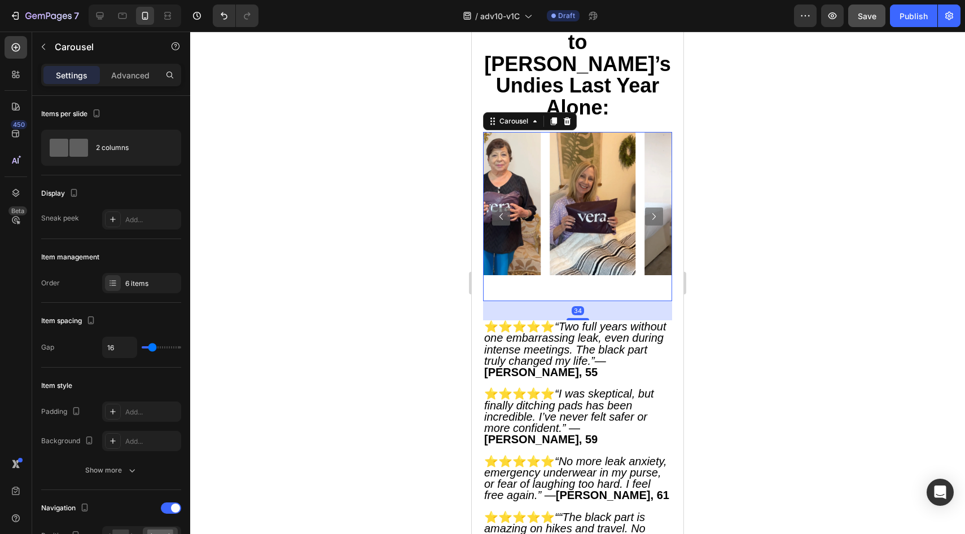
click at [647, 210] on icon "Carousel Next Arrow" at bounding box center [654, 217] width 14 height 14
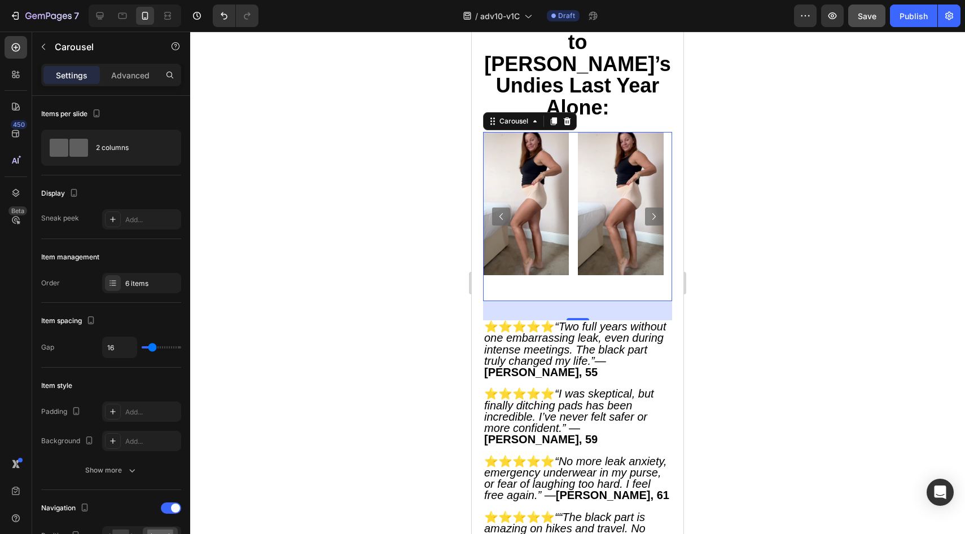
click at [647, 210] on icon "Carousel Next Arrow" at bounding box center [654, 217] width 14 height 14
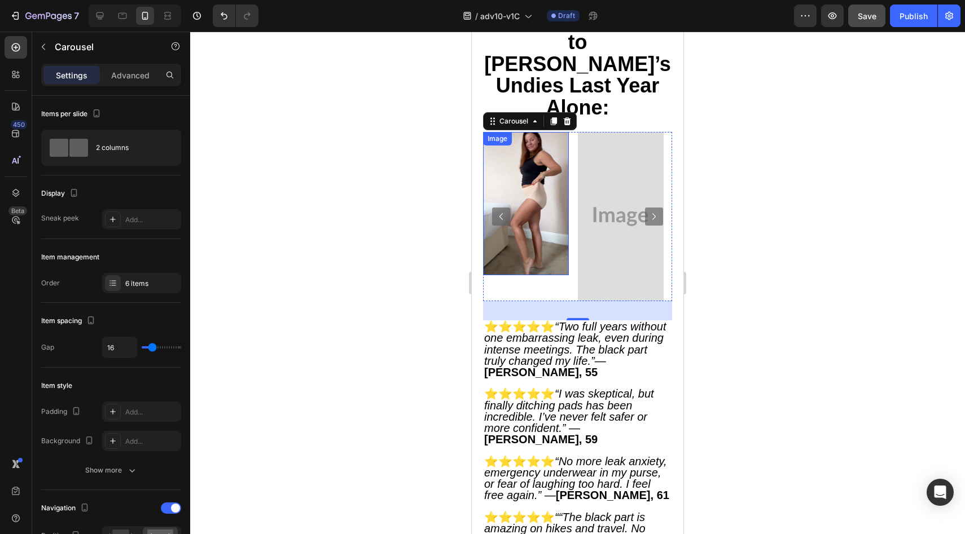
click at [546, 138] on img at bounding box center [526, 203] width 86 height 143
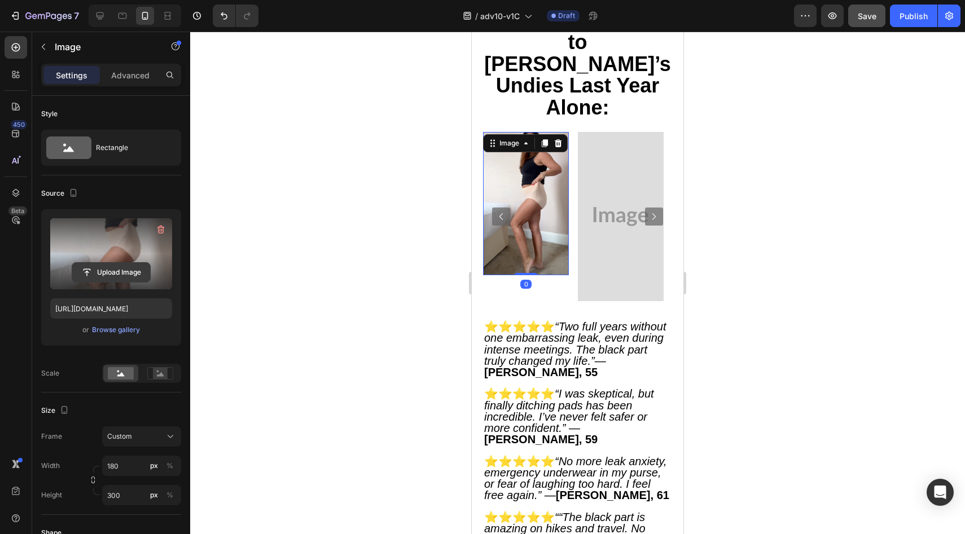
click at [123, 274] on input "file" at bounding box center [111, 272] width 78 height 19
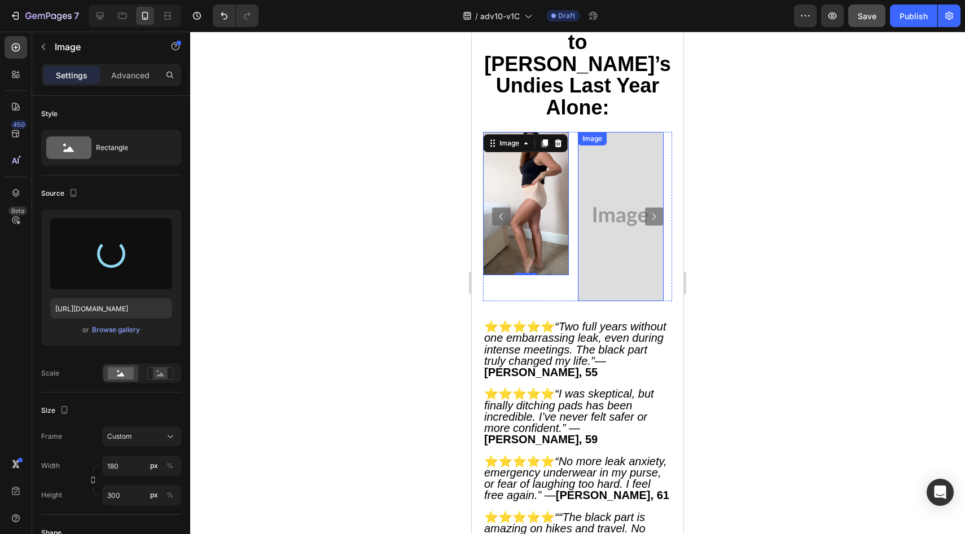
type input "https://cdn.shopify.com/s/files/1/0709/5353/3618/files/gempages_567420980318700…"
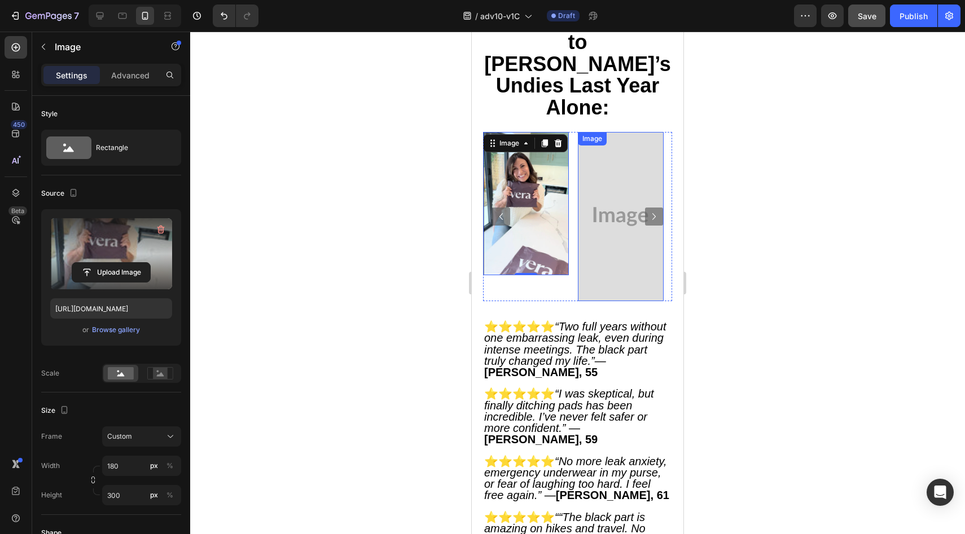
click at [600, 134] on img at bounding box center [621, 216] width 86 height 169
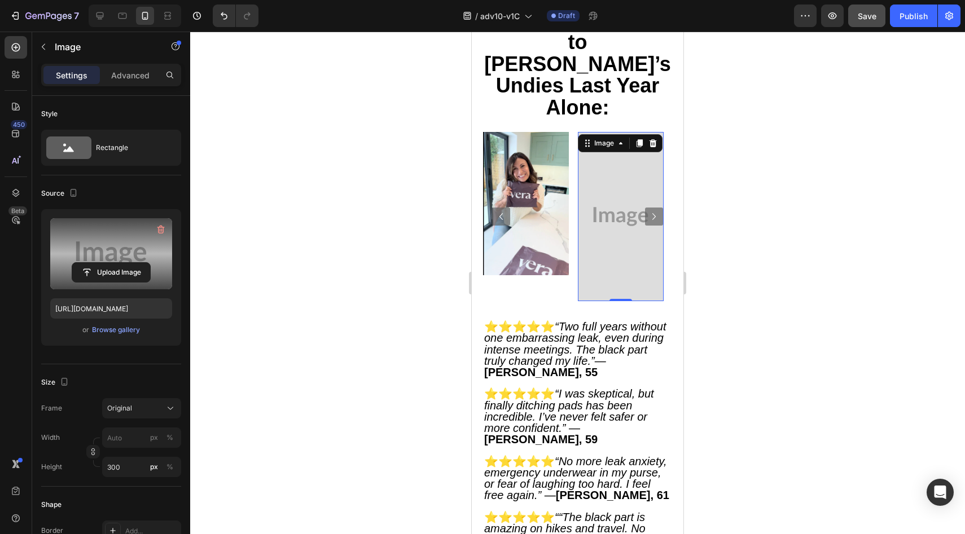
click at [156, 265] on div "Upload Image" at bounding box center [111, 272] width 122 height 20
click at [129, 269] on input "file" at bounding box center [111, 272] width 78 height 19
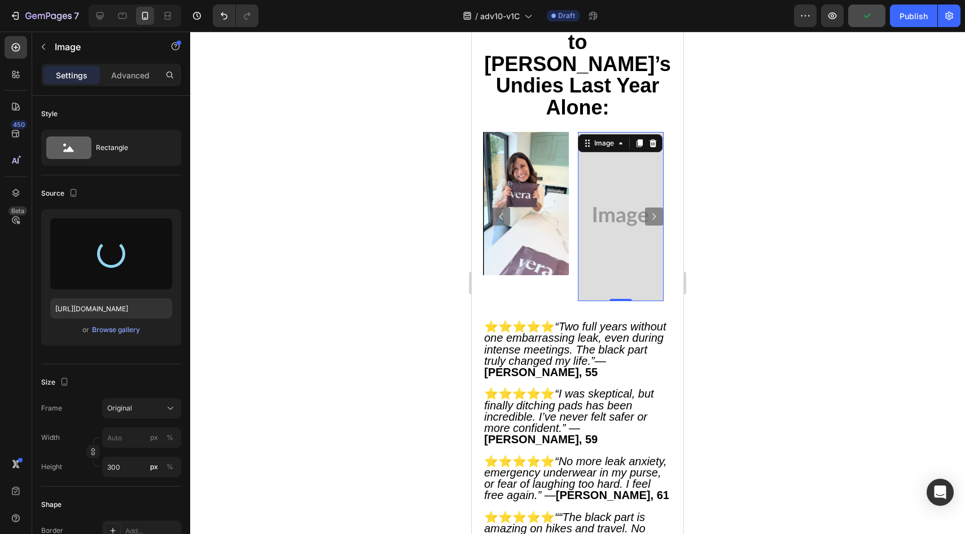
type input "https://cdn.shopify.com/s/files/1/0709/5353/3618/files/gempages_567420980318700…"
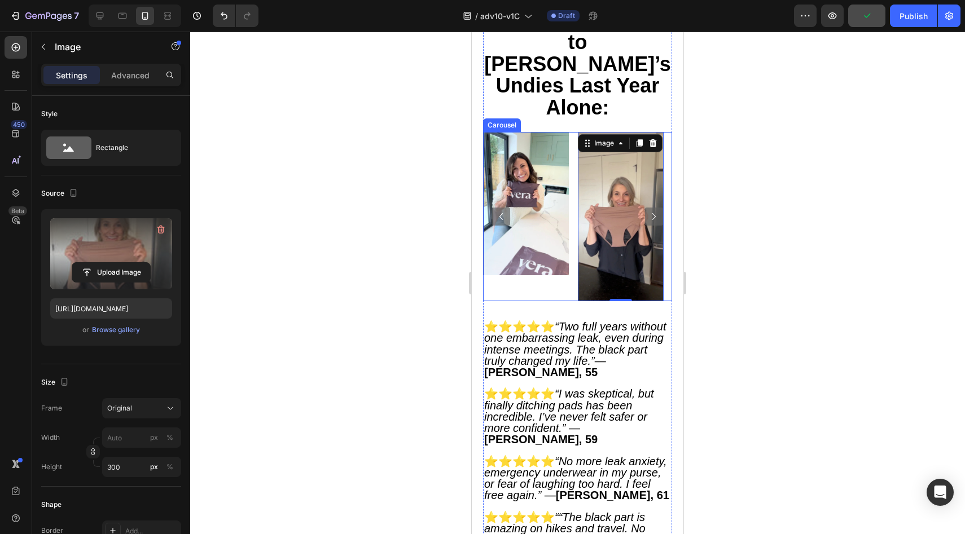
click at [647, 210] on icon "Carousel Next Arrow" at bounding box center [654, 217] width 14 height 14
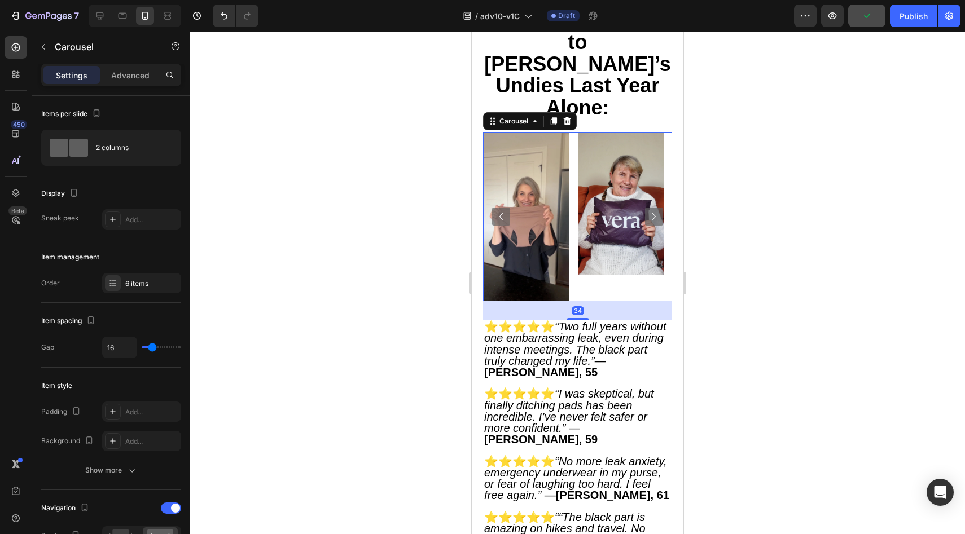
click at [647, 210] on icon "Carousel Next Arrow" at bounding box center [654, 217] width 14 height 14
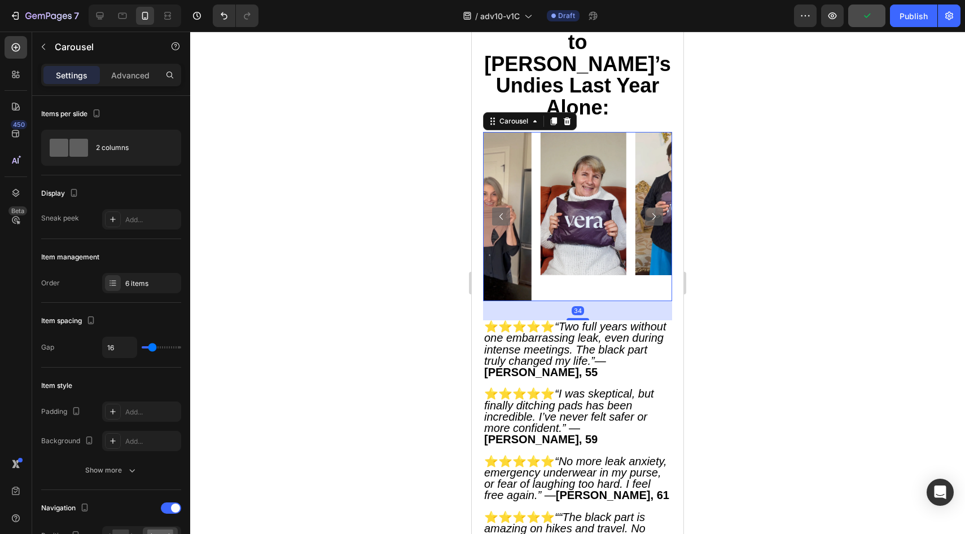
click at [647, 210] on icon "Carousel Next Arrow" at bounding box center [654, 217] width 14 height 14
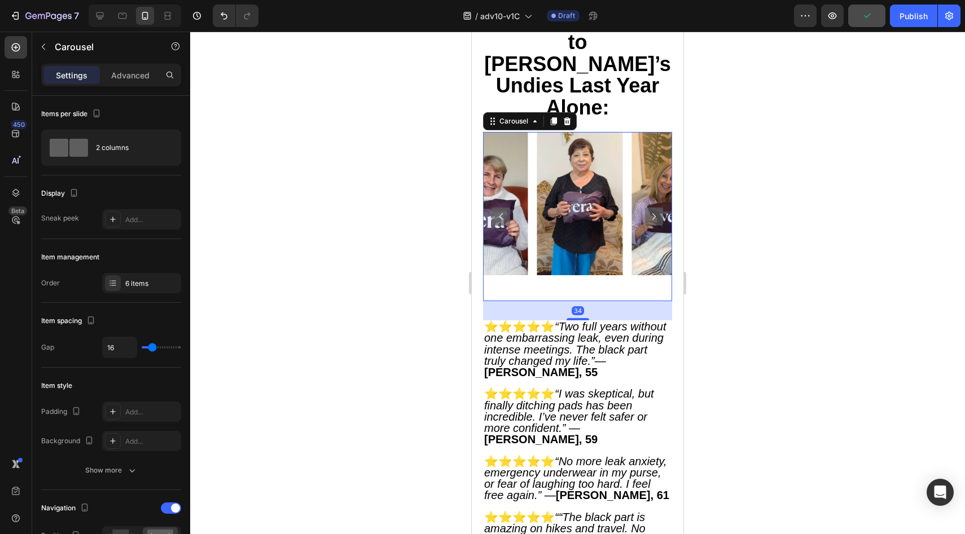
click at [647, 210] on icon "Carousel Next Arrow" at bounding box center [654, 217] width 14 height 14
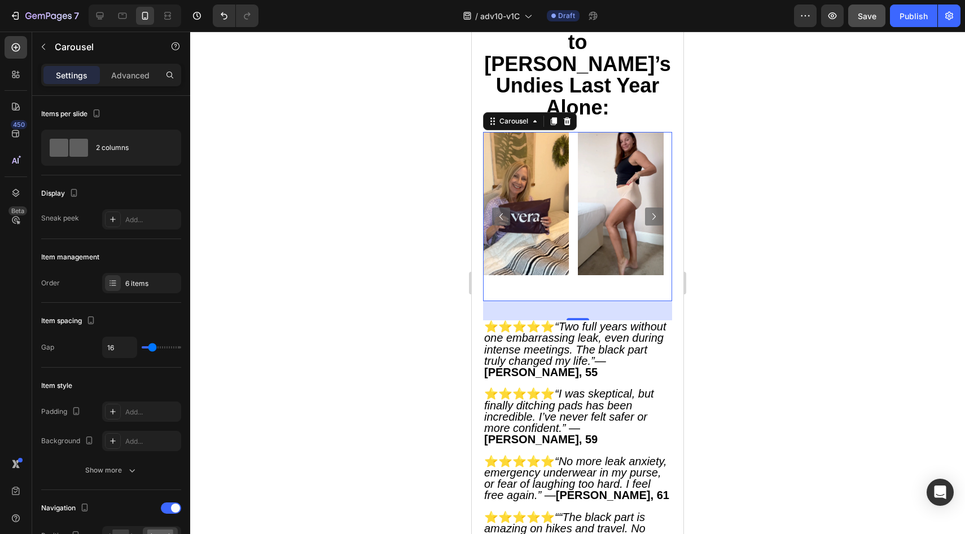
click at [647, 210] on icon "Carousel Next Arrow" at bounding box center [654, 217] width 14 height 14
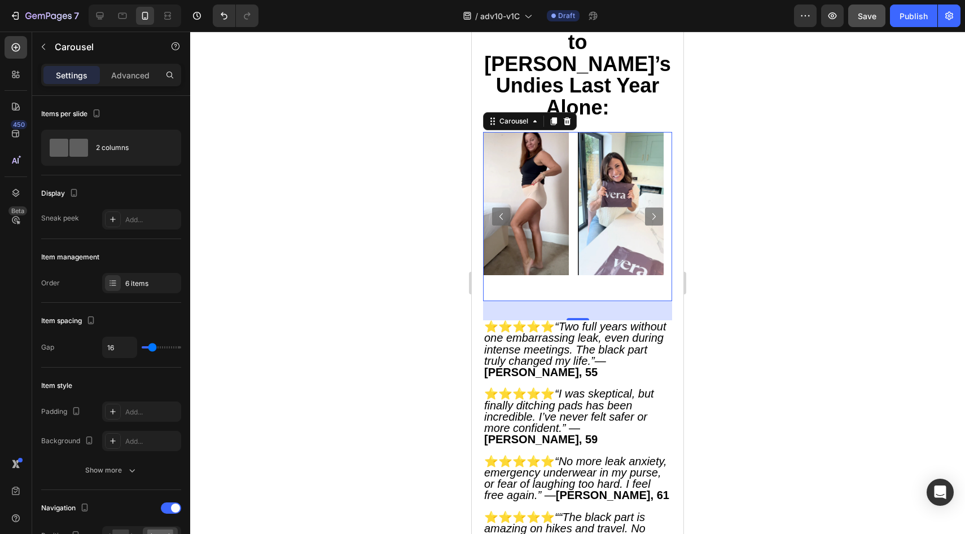
click at [647, 210] on icon "Carousel Next Arrow" at bounding box center [654, 217] width 14 height 14
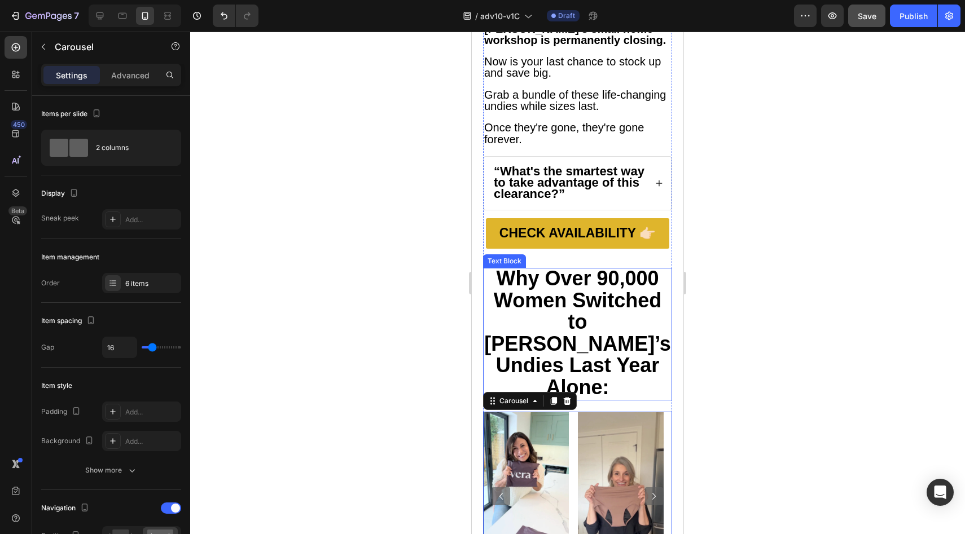
click at [597, 277] on strong "Why Over 90,000 Women Switched to Vera’s Undies Last Year Alone:" at bounding box center [577, 333] width 187 height 132
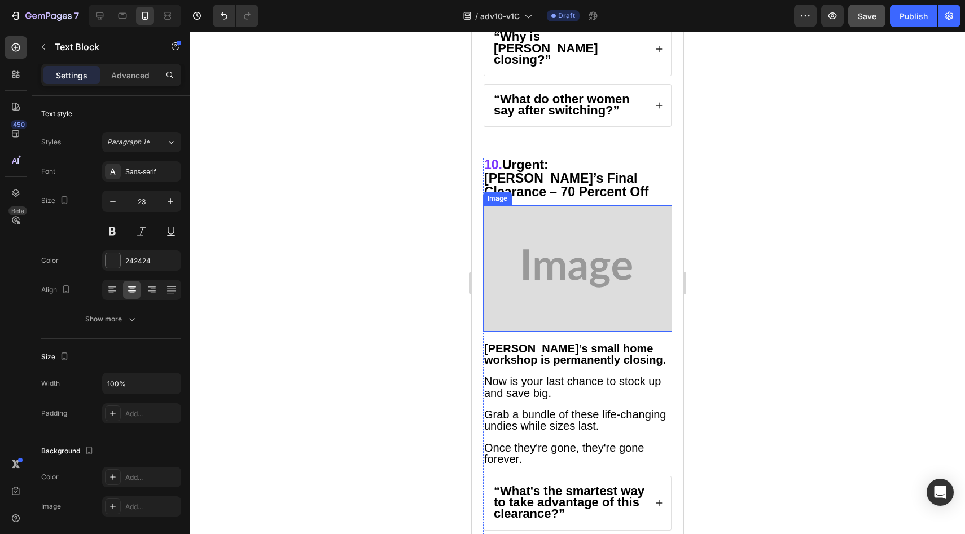
click at [576, 205] on img at bounding box center [577, 268] width 189 height 126
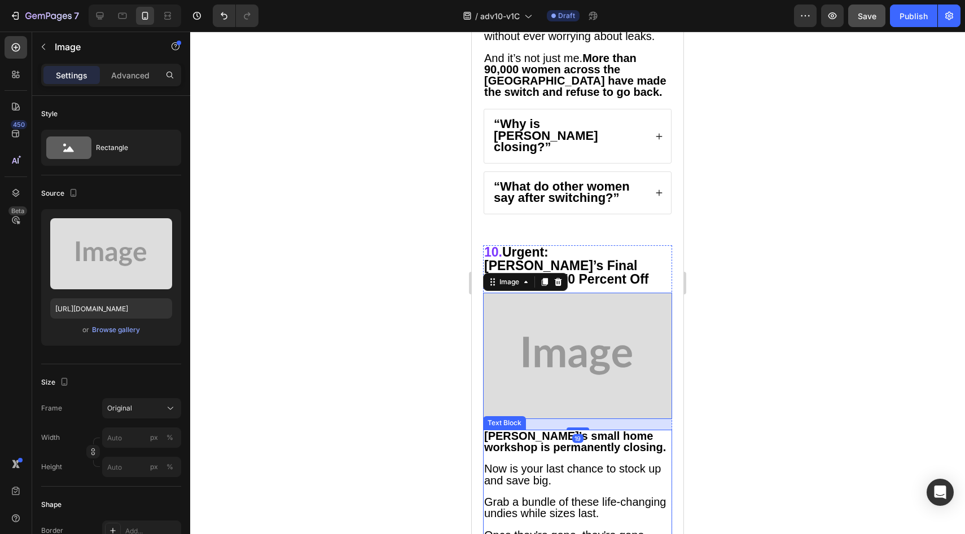
scroll to position [5125, 0]
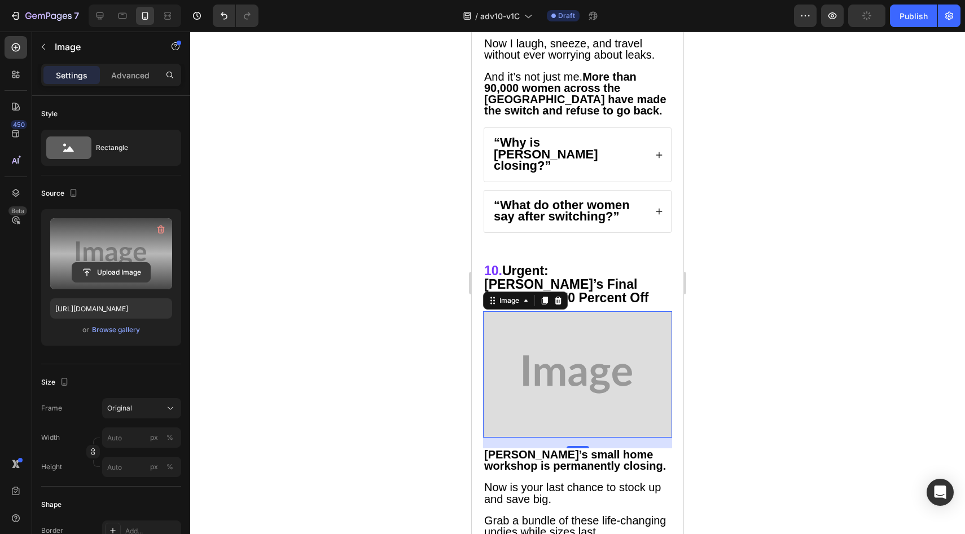
click at [109, 269] on input "file" at bounding box center [111, 272] width 78 height 19
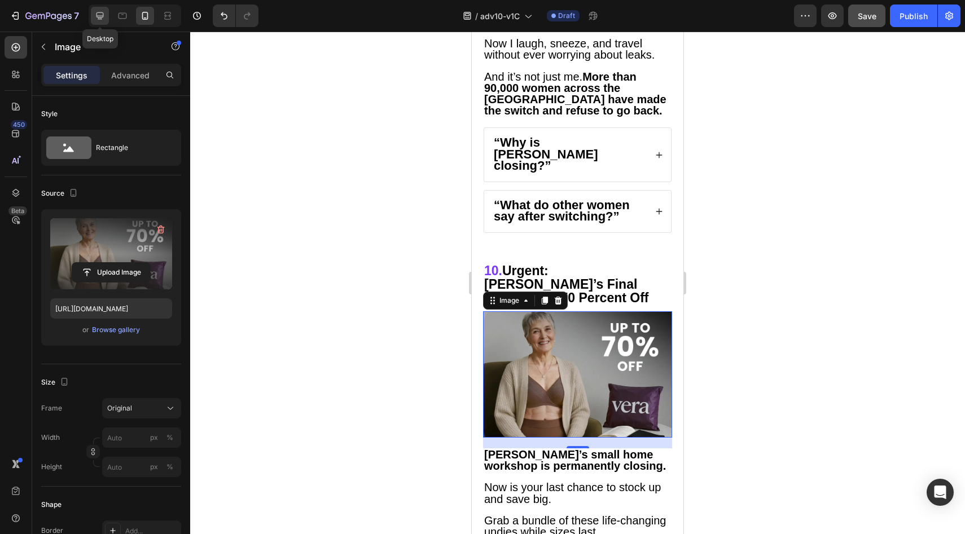
click at [96, 15] on icon at bounding box center [99, 15] width 11 height 11
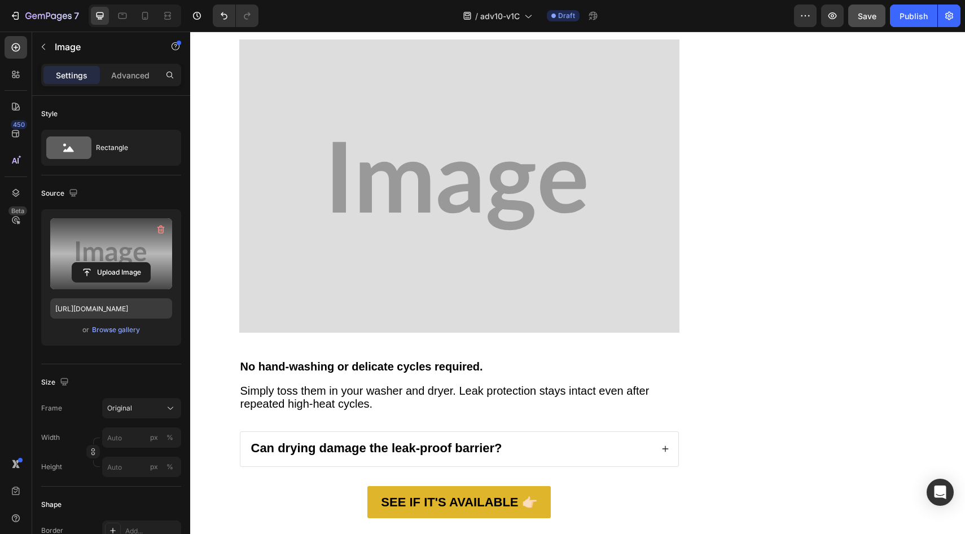
scroll to position [5248, 0]
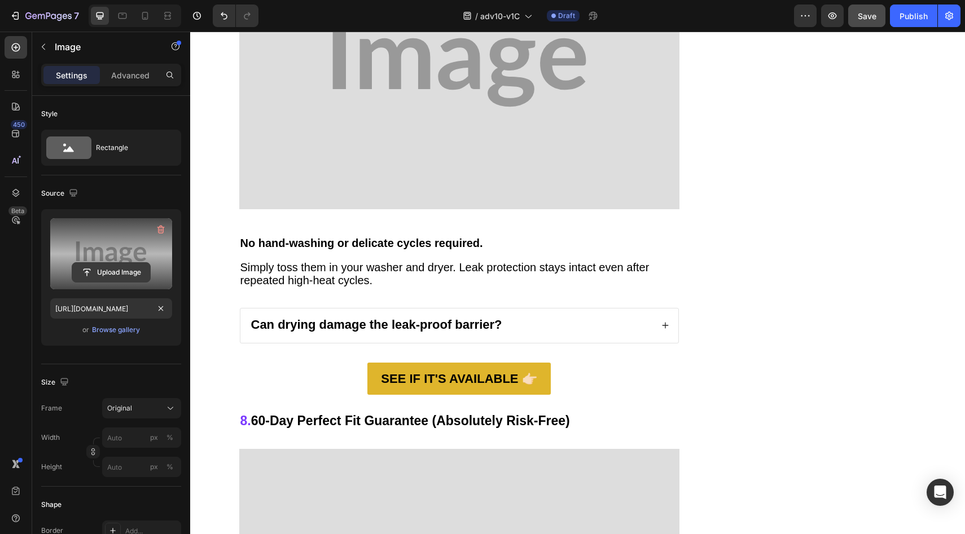
click at [114, 268] on input "file" at bounding box center [111, 272] width 78 height 19
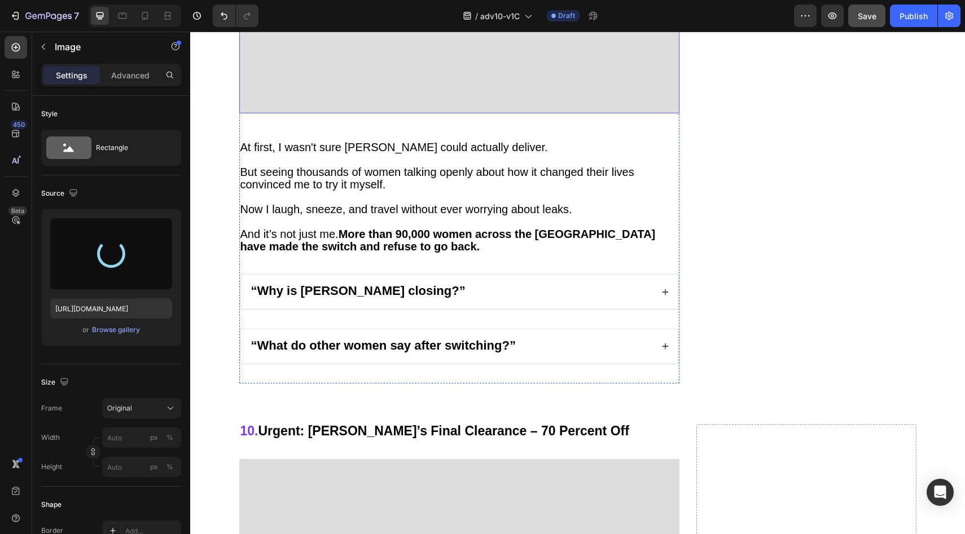
type input "https://cdn.shopify.com/s/files/1/0709/5353/3618/files/gempages_567420980318700…"
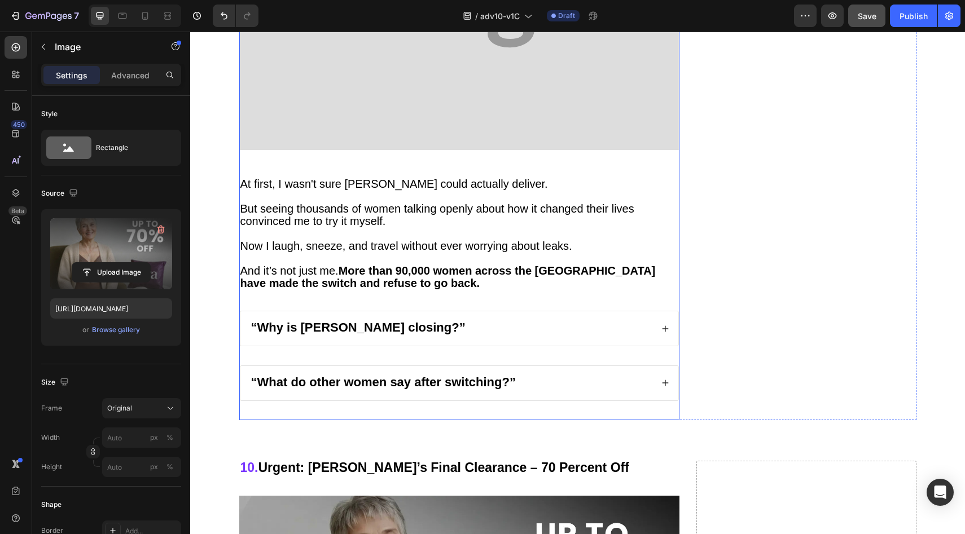
scroll to position [6322, 0]
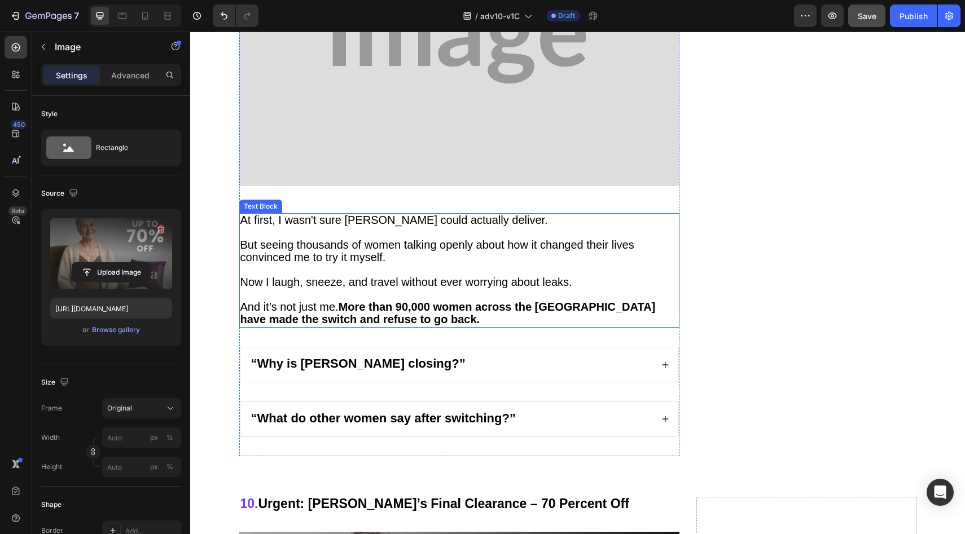
click at [553, 301] on strong "More than 90,000 women across the US have made the switch and refuse to go back." at bounding box center [447, 313] width 415 height 25
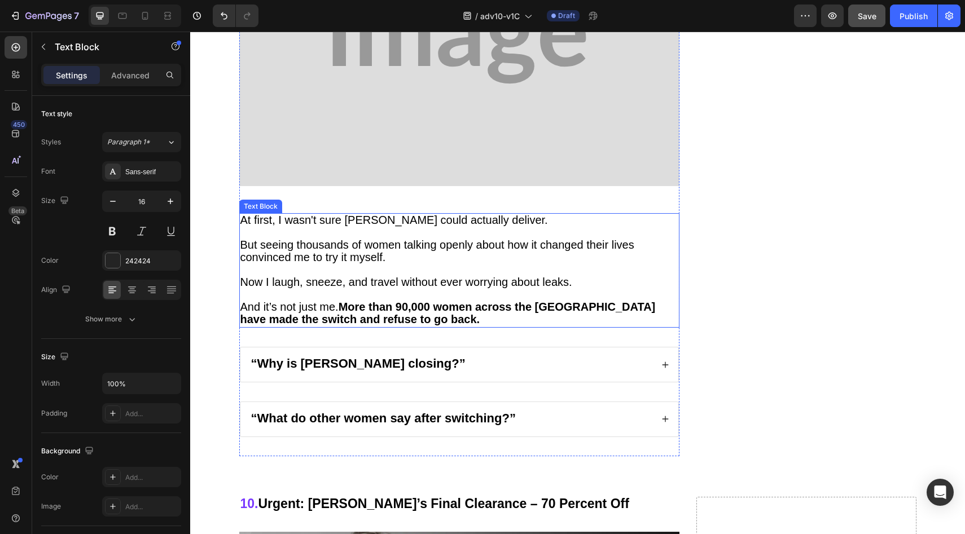
click at [553, 301] on strong "More than 90,000 women across the US have made the switch and refuse to go back." at bounding box center [447, 313] width 415 height 25
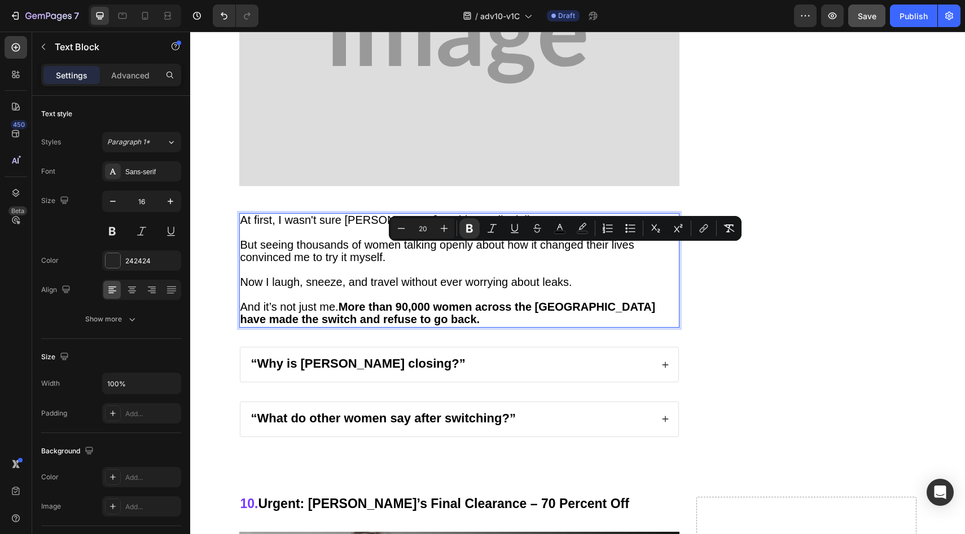
click at [547, 301] on strong "More than 90,000 women across the US have made the switch and refuse to go back." at bounding box center [447, 313] width 415 height 25
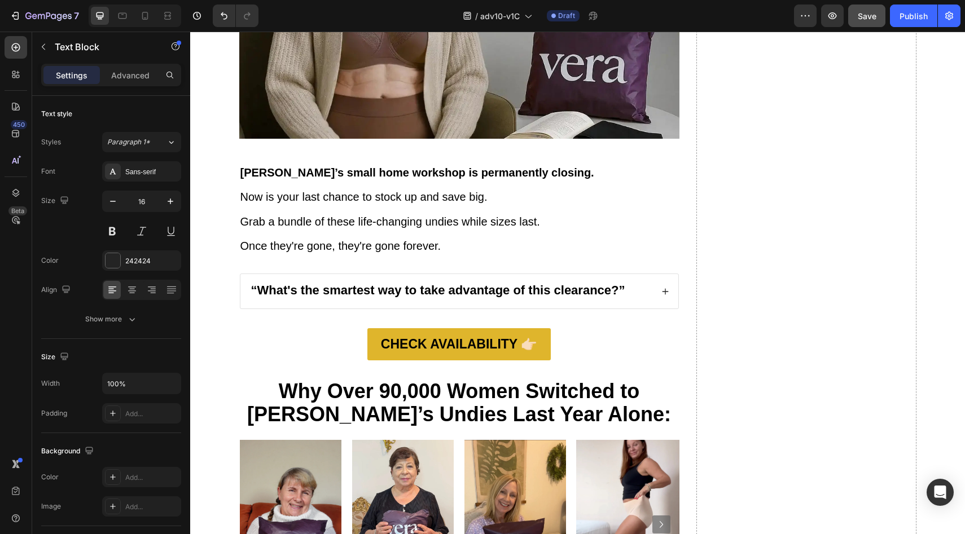
scroll to position [7015, 0]
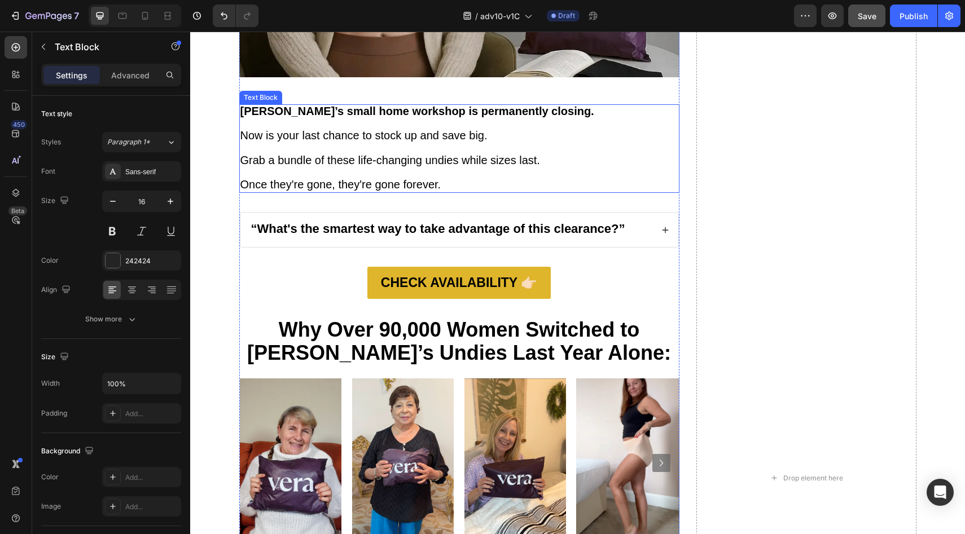
click at [433, 149] on p at bounding box center [459, 149] width 438 height 12
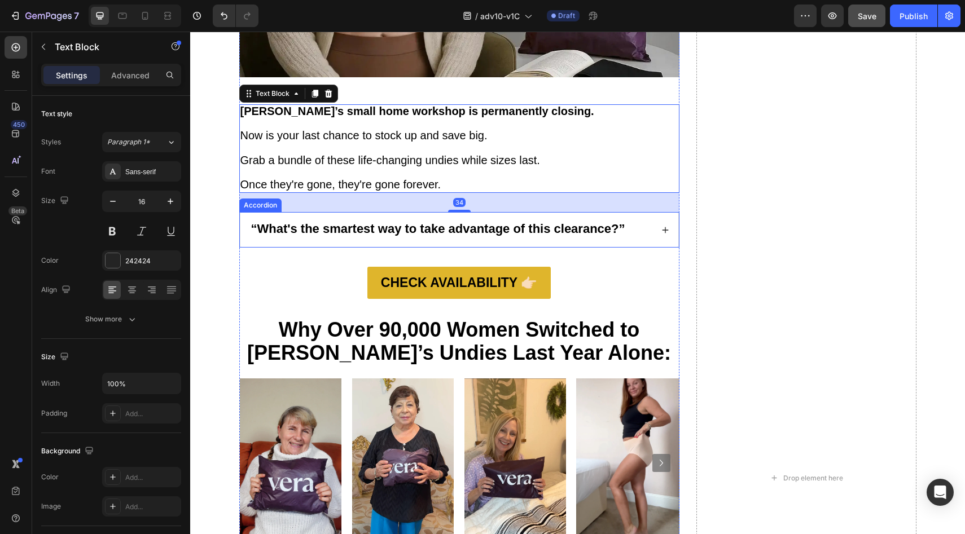
click at [473, 226] on strong "“What's the smartest way to take advantage of this clearance?”" at bounding box center [438, 229] width 374 height 14
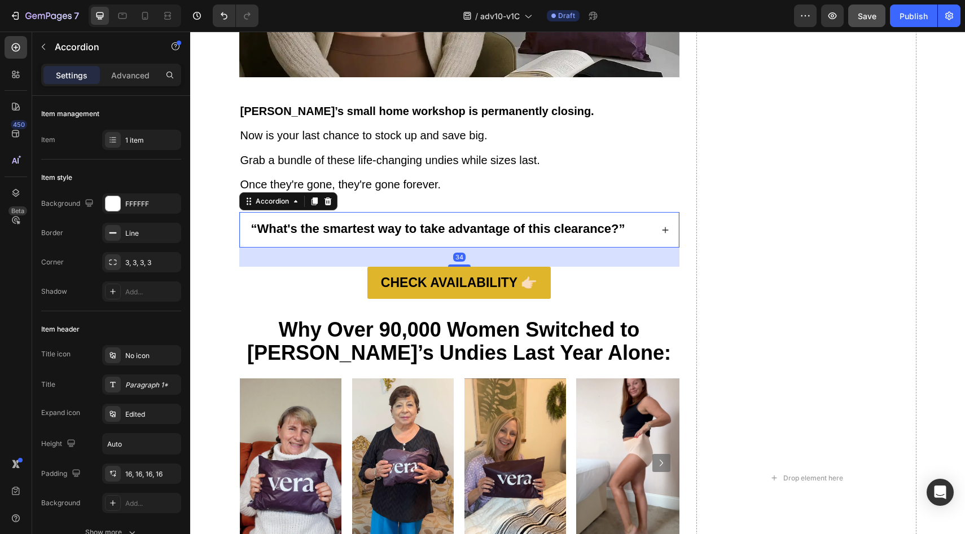
click at [597, 226] on strong "“What's the smartest way to take advantage of this clearance?”" at bounding box center [438, 229] width 374 height 14
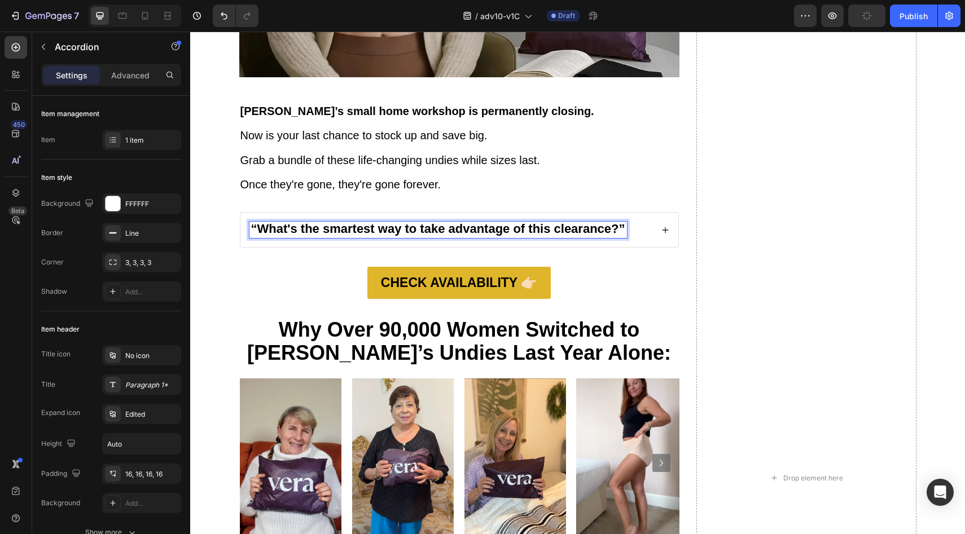
click at [661, 226] on icon at bounding box center [665, 230] width 8 height 8
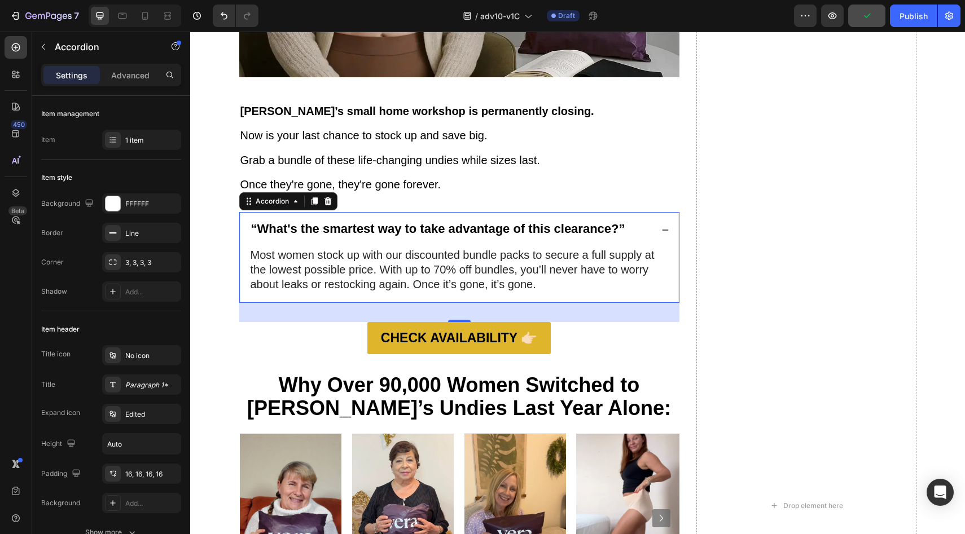
click at [662, 226] on icon at bounding box center [665, 230] width 8 height 8
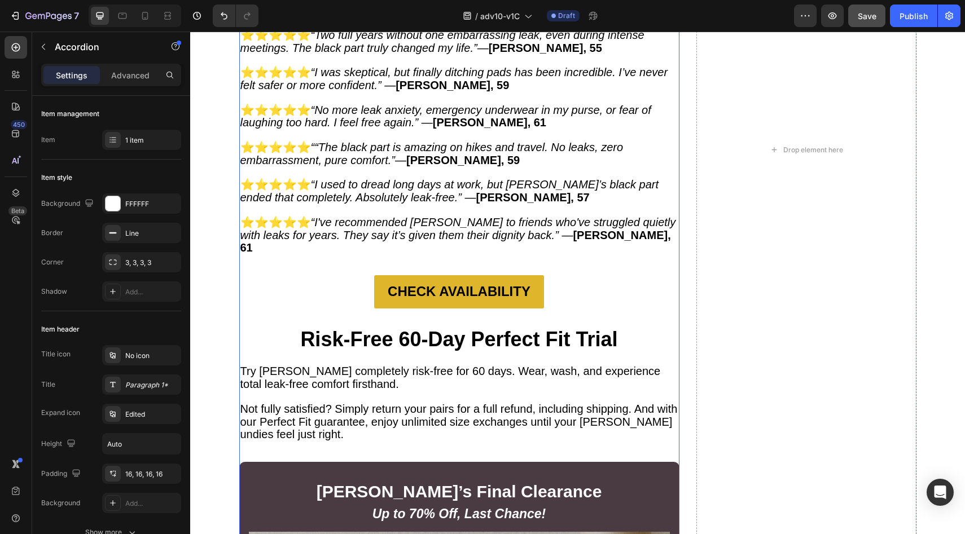
click at [494, 178] on icon "“I used to dread long days at work, but Vera’s black part ended that completely…" at bounding box center [449, 190] width 419 height 25
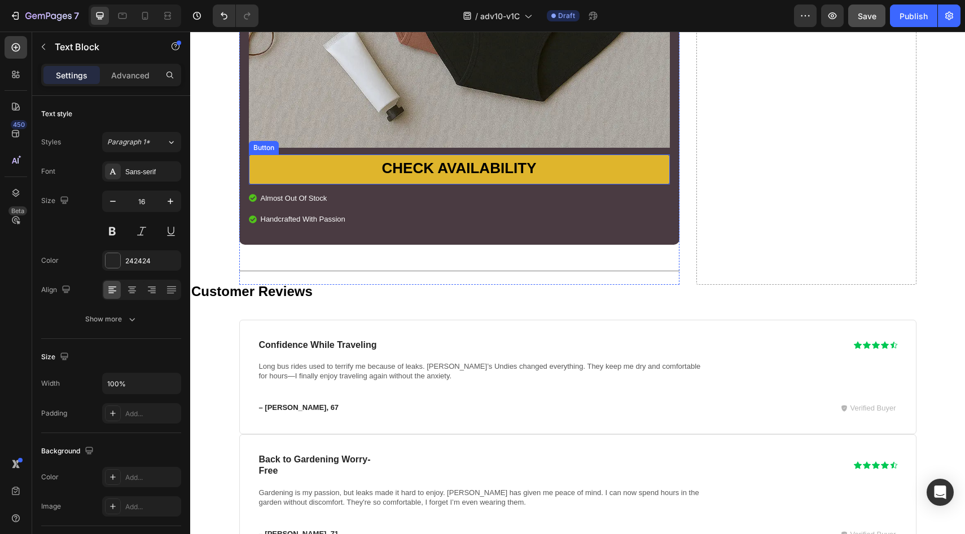
scroll to position [8581, 0]
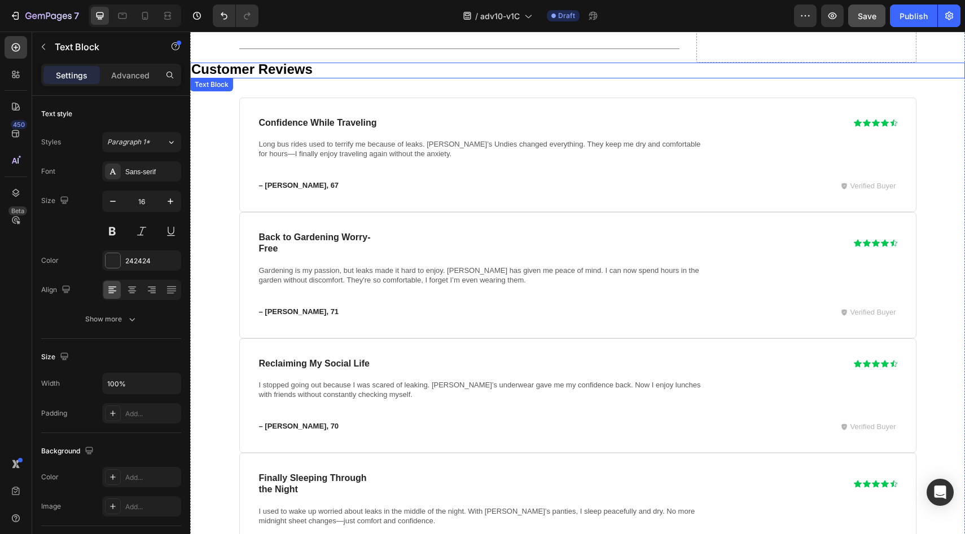
click at [288, 61] on strong "Customer Reviews" at bounding box center [251, 68] width 121 height 15
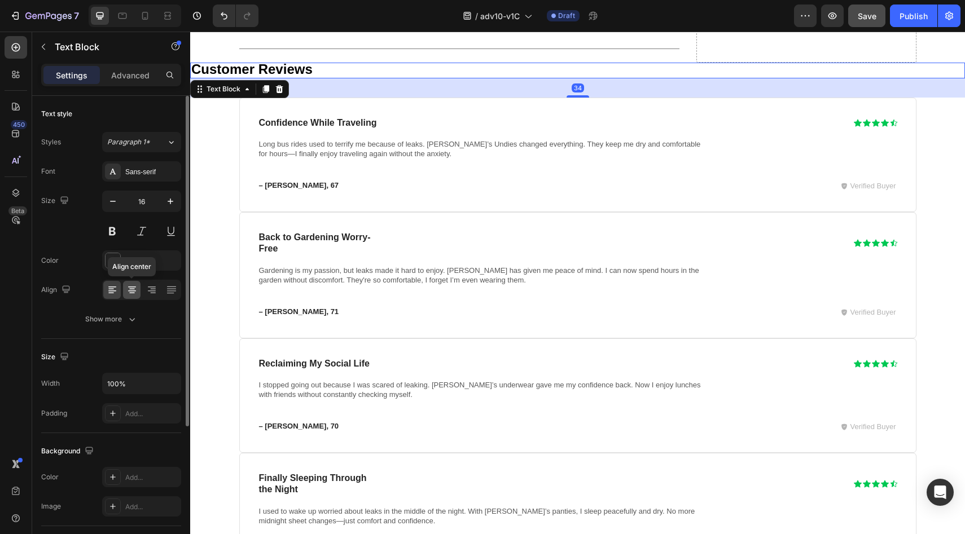
click at [133, 290] on icon at bounding box center [131, 289] width 11 height 11
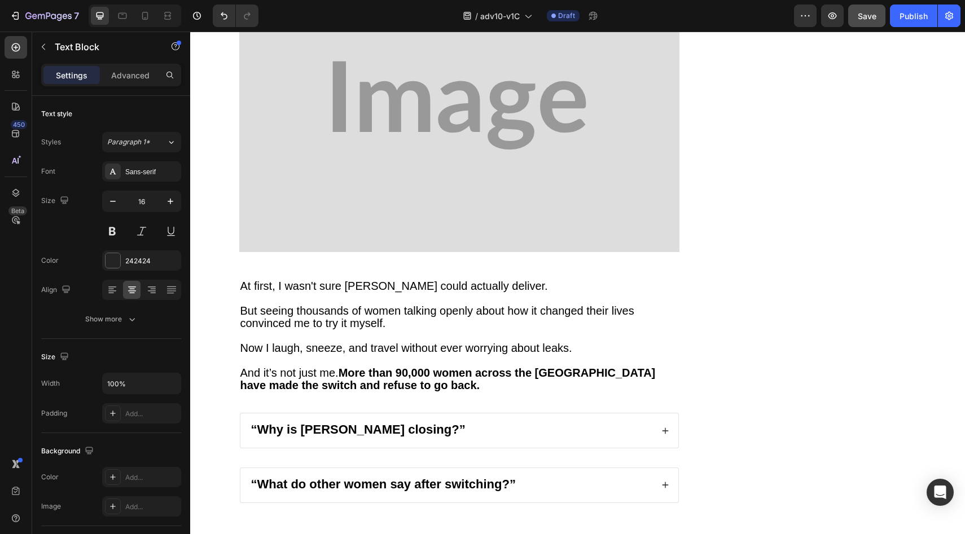
scroll to position [6189, 0]
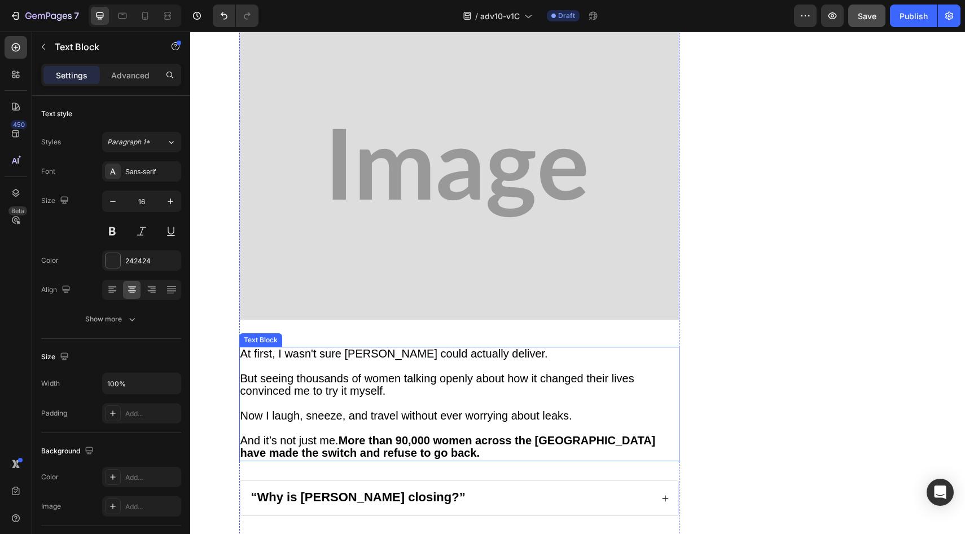
click at [420, 398] on p at bounding box center [459, 404] width 438 height 12
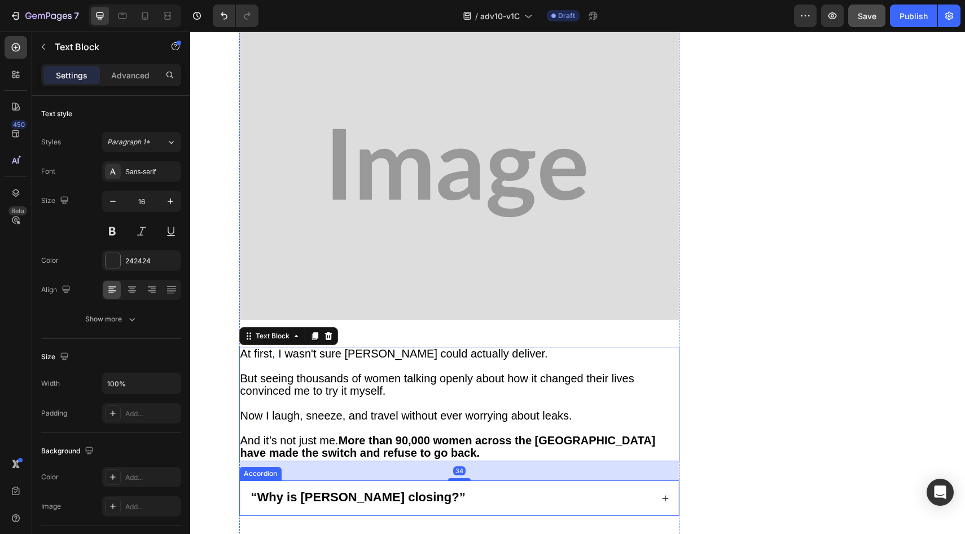
click at [512, 481] on div "“Why is Vera closing?”" at bounding box center [459, 498] width 438 height 34
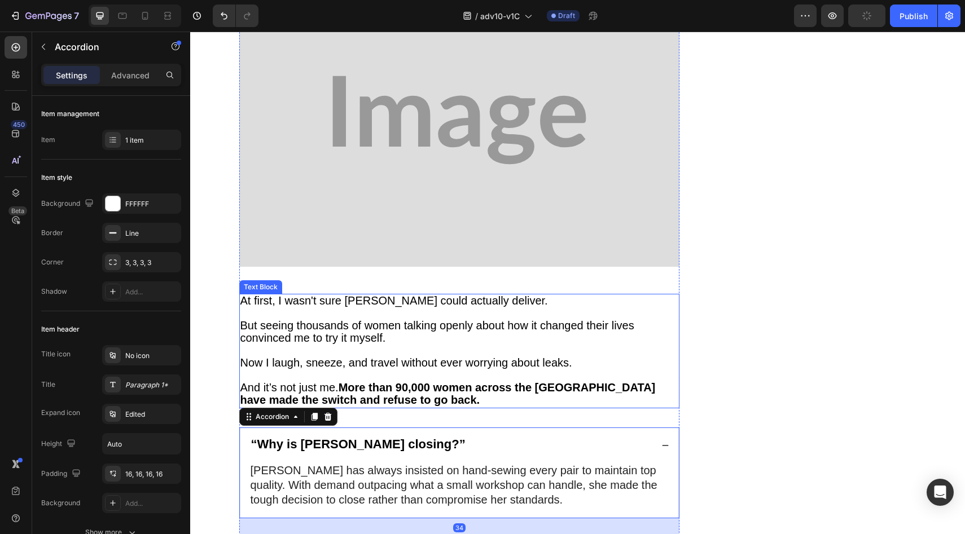
scroll to position [6290, 0]
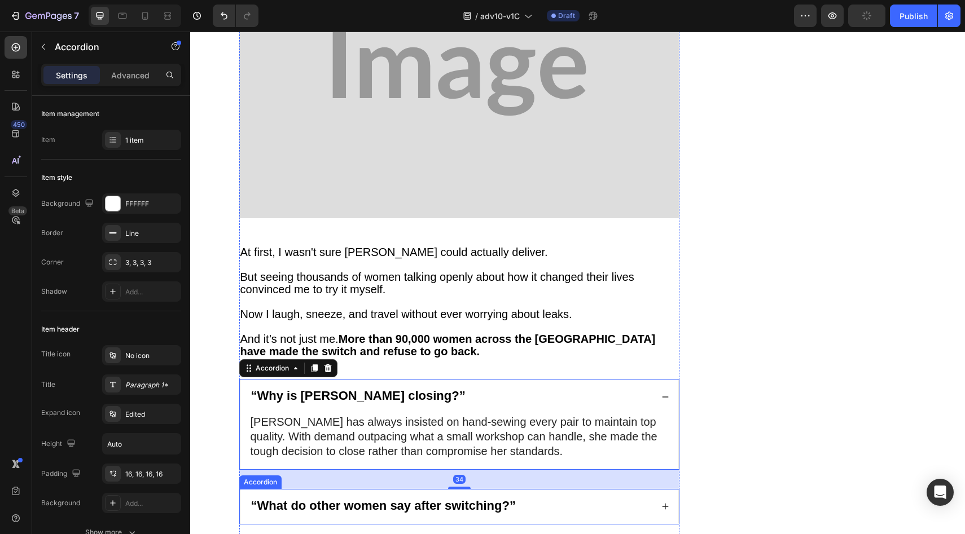
click at [539, 490] on div "“What do other women say after switching?”" at bounding box center [459, 507] width 438 height 34
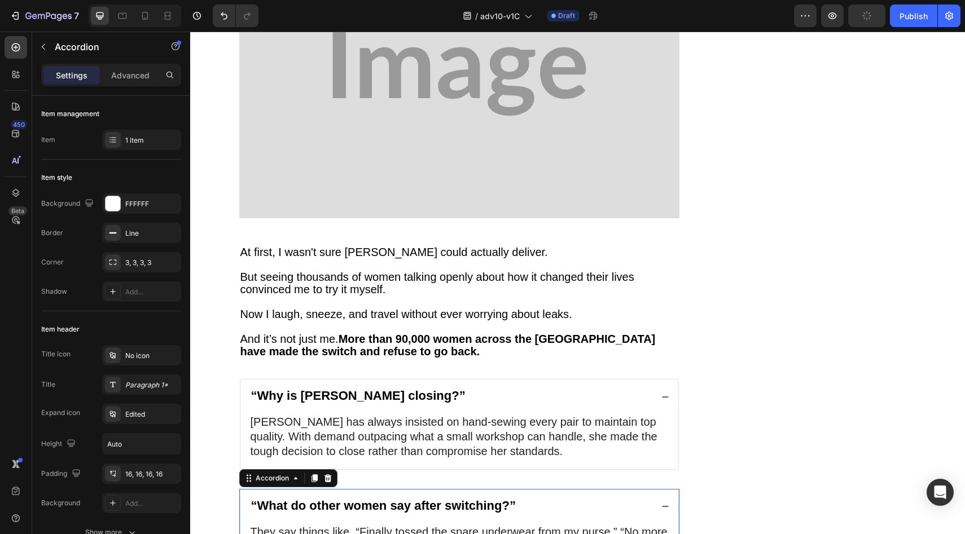
click at [544, 499] on div "“What do other women say after switching?”" at bounding box center [450, 507] width 403 height 16
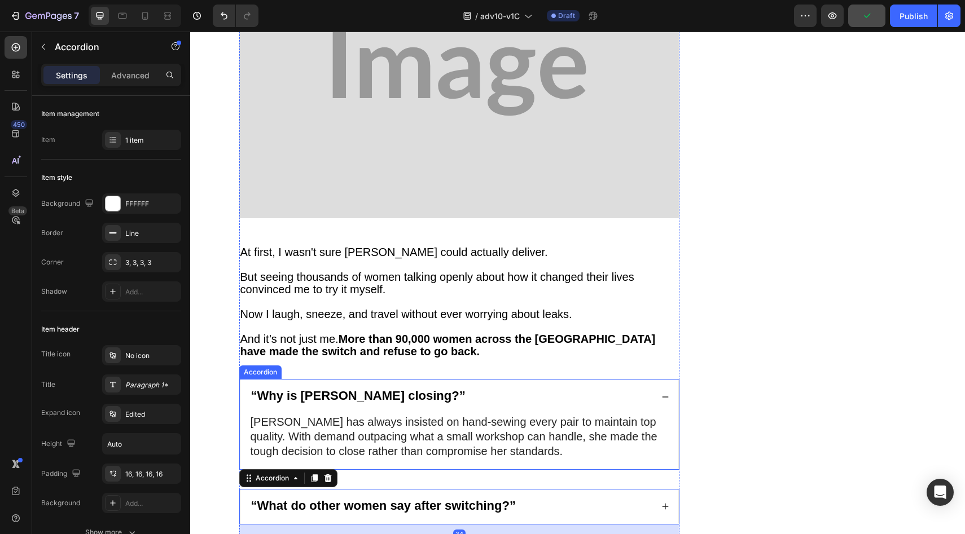
click at [544, 389] on div "“Why is Vera closing?”" at bounding box center [450, 397] width 403 height 16
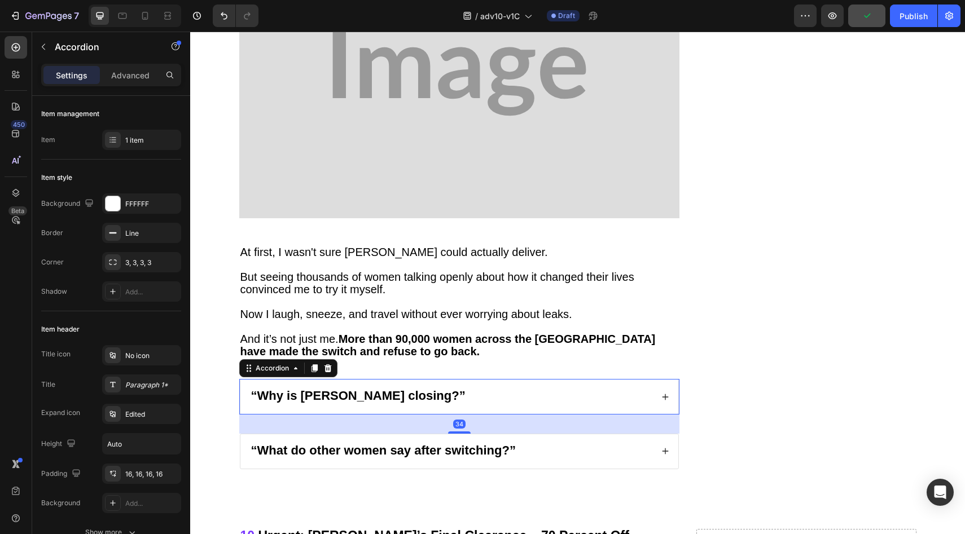
scroll to position [6175, 0]
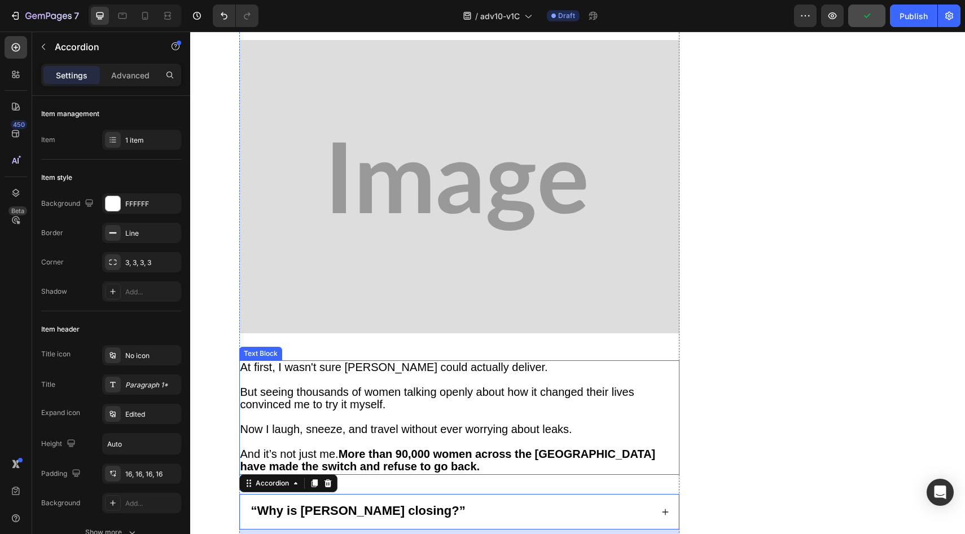
click at [486, 190] on img at bounding box center [459, 186] width 440 height 293
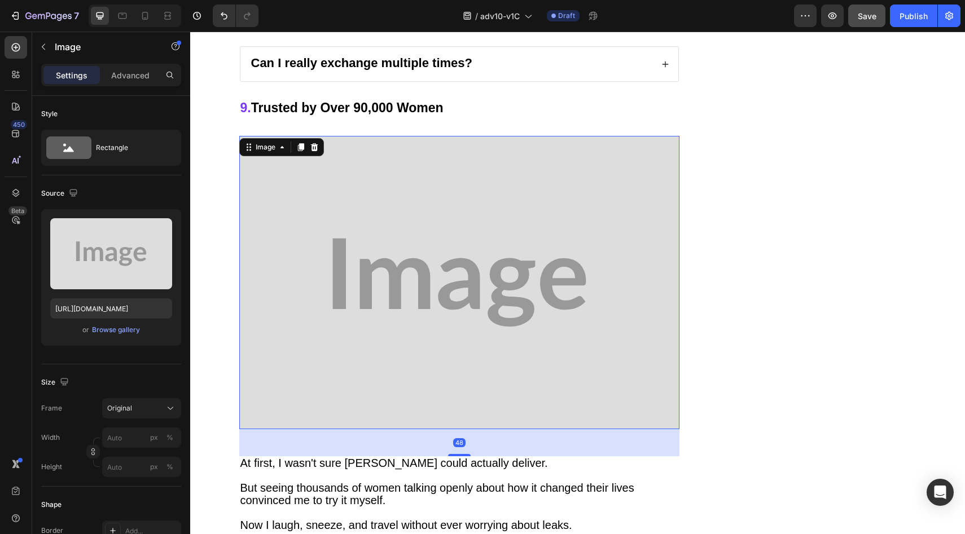
scroll to position [6065, 0]
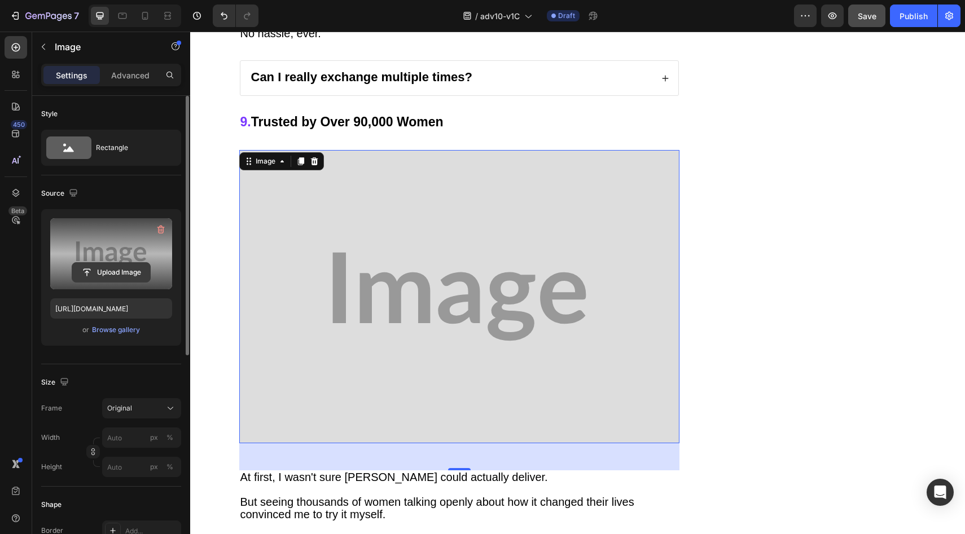
click at [130, 269] on input "file" at bounding box center [111, 272] width 78 height 19
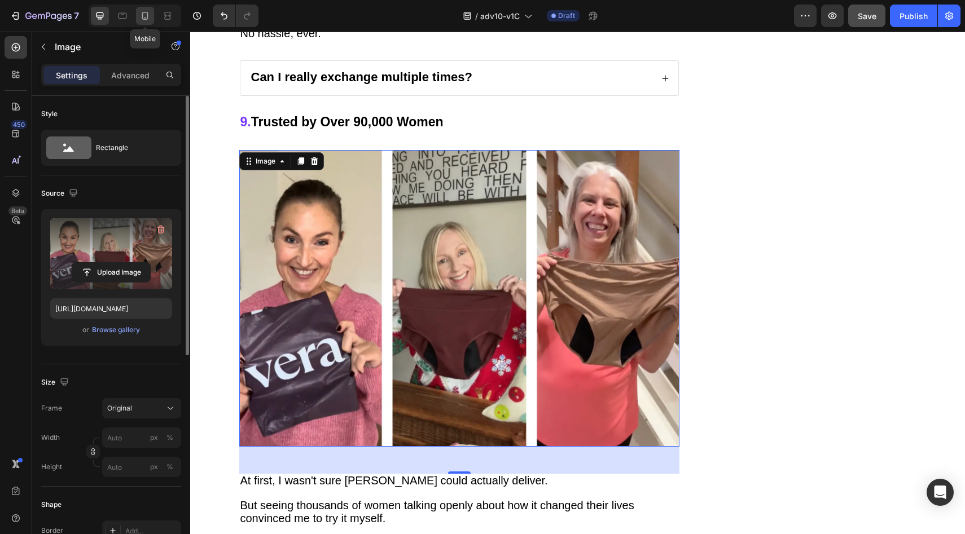
click at [150, 17] on icon at bounding box center [144, 15] width 11 height 11
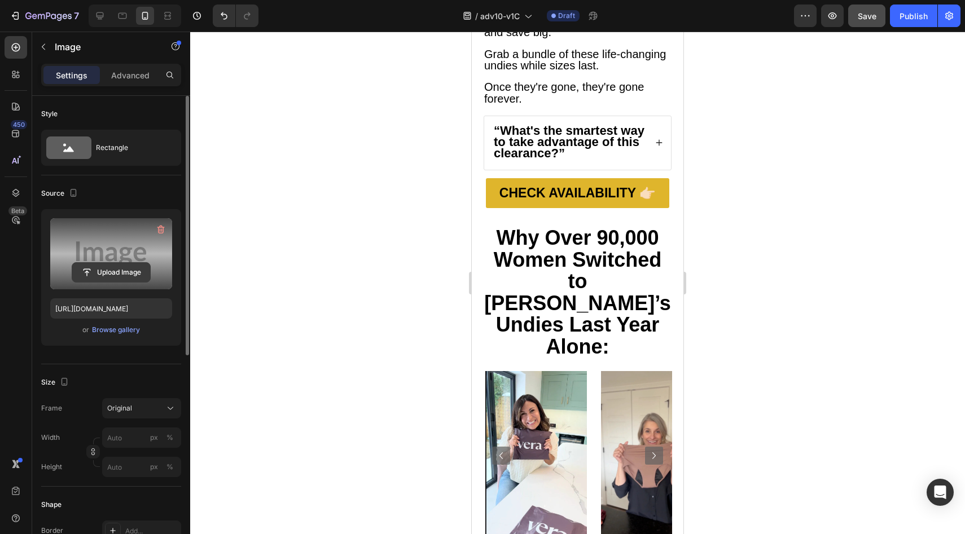
scroll to position [5672, 0]
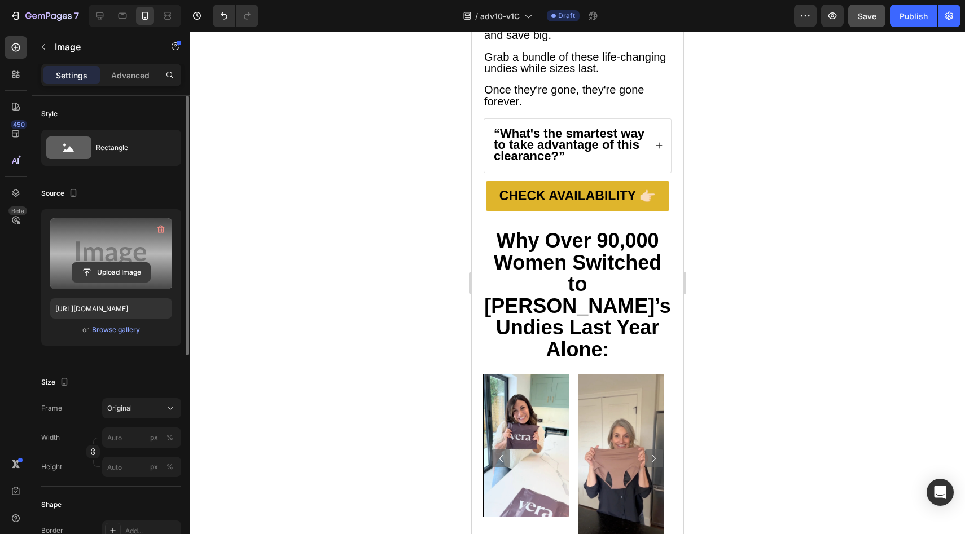
click at [100, 272] on input "file" at bounding box center [111, 272] width 78 height 19
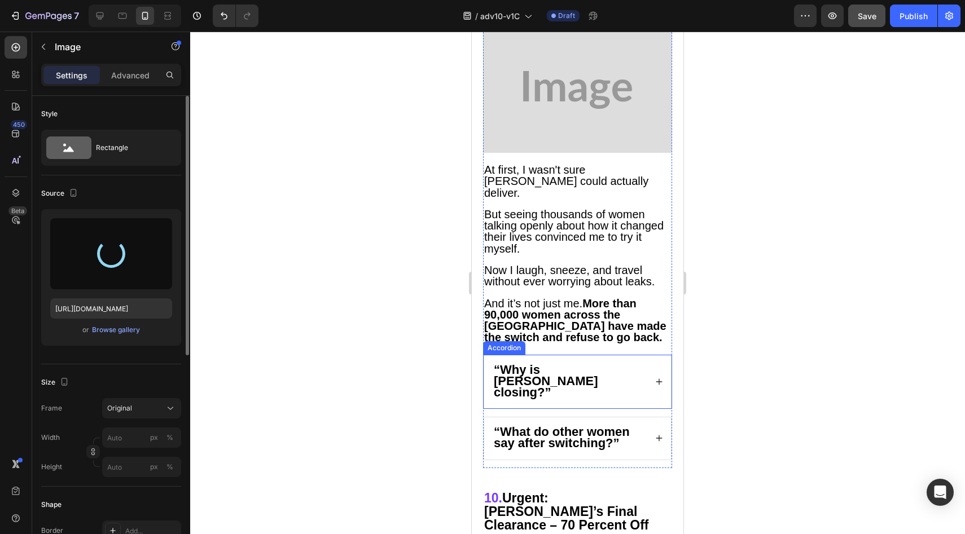
type input "https://cdn.shopify.com/s/files/1/0709/5353/3618/files/gempages_567420980318700…"
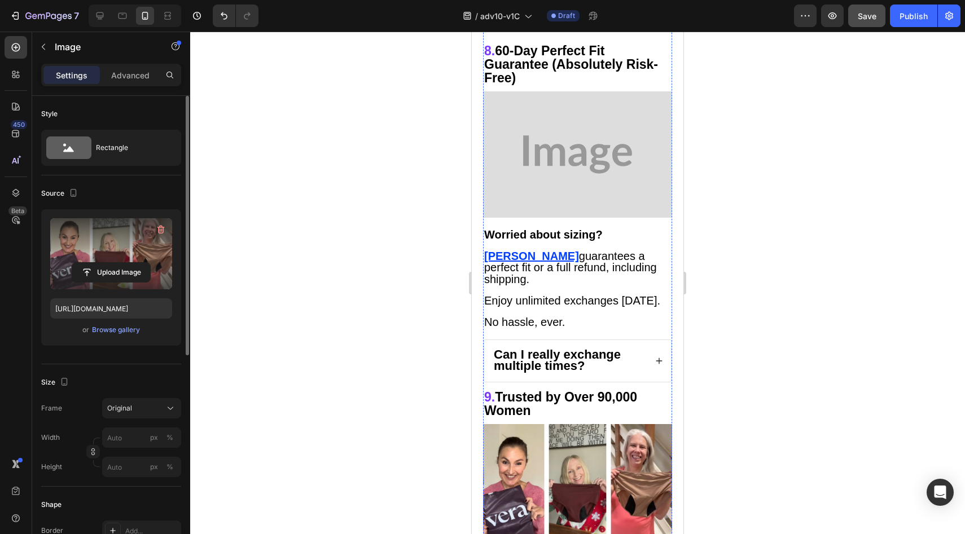
scroll to position [4444, 0]
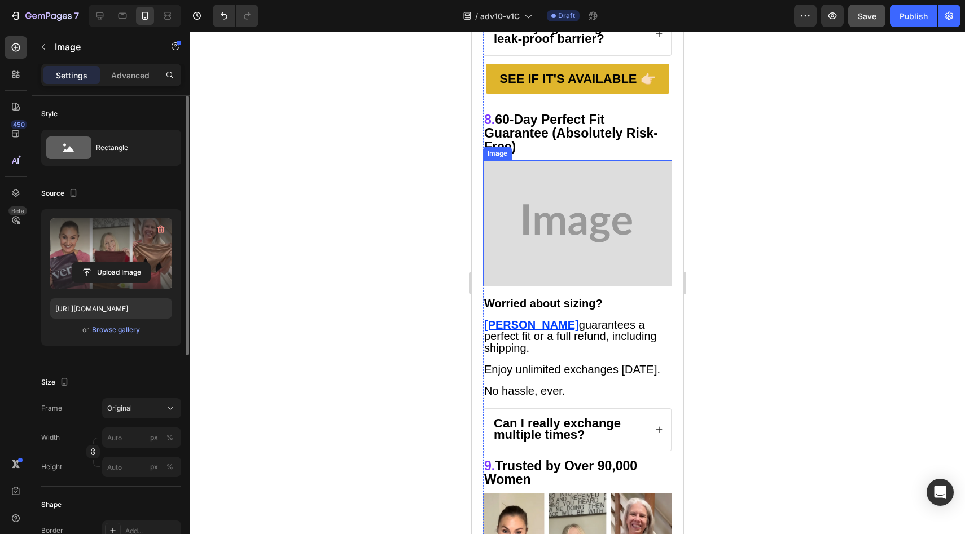
click at [541, 190] on img at bounding box center [577, 223] width 189 height 126
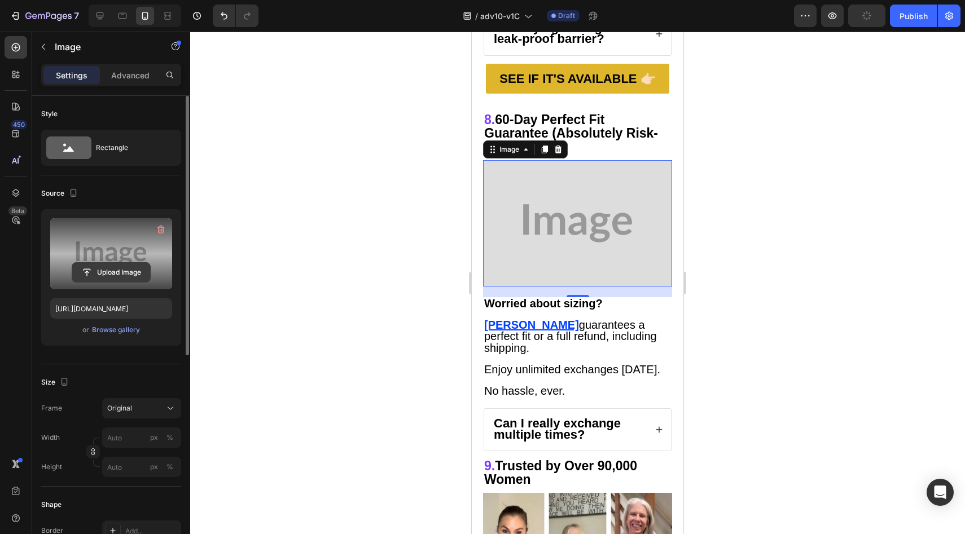
click at [129, 265] on input "file" at bounding box center [111, 272] width 78 height 19
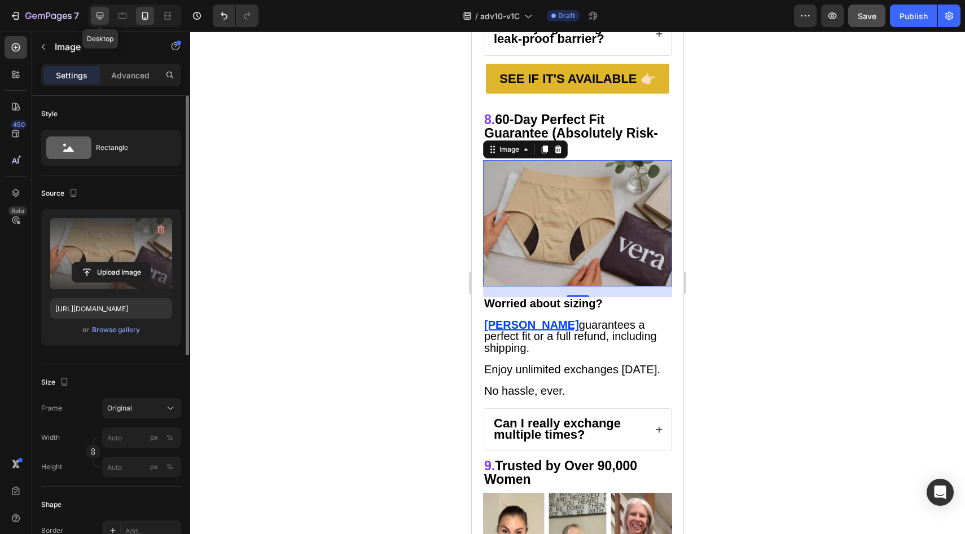
click at [98, 17] on icon at bounding box center [99, 15] width 7 height 7
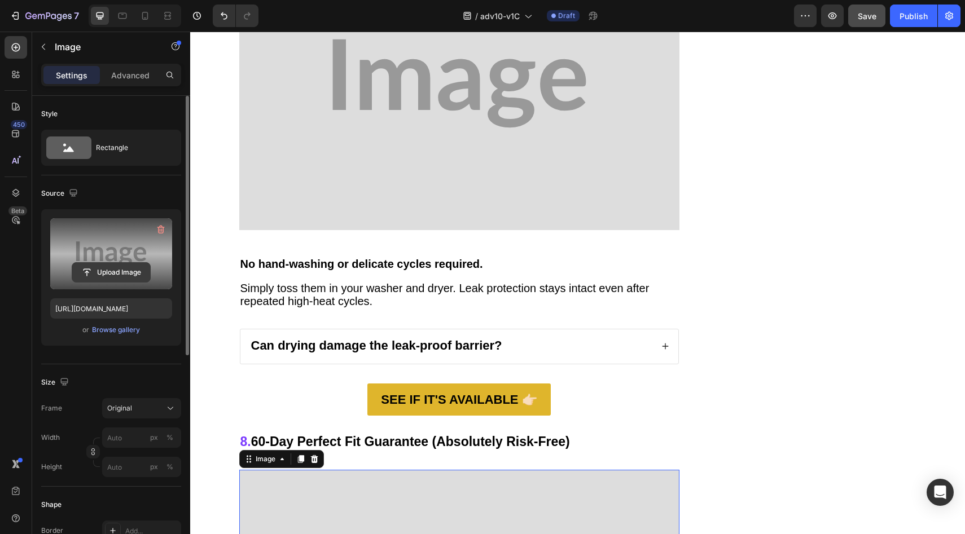
click at [93, 268] on input "file" at bounding box center [111, 272] width 78 height 19
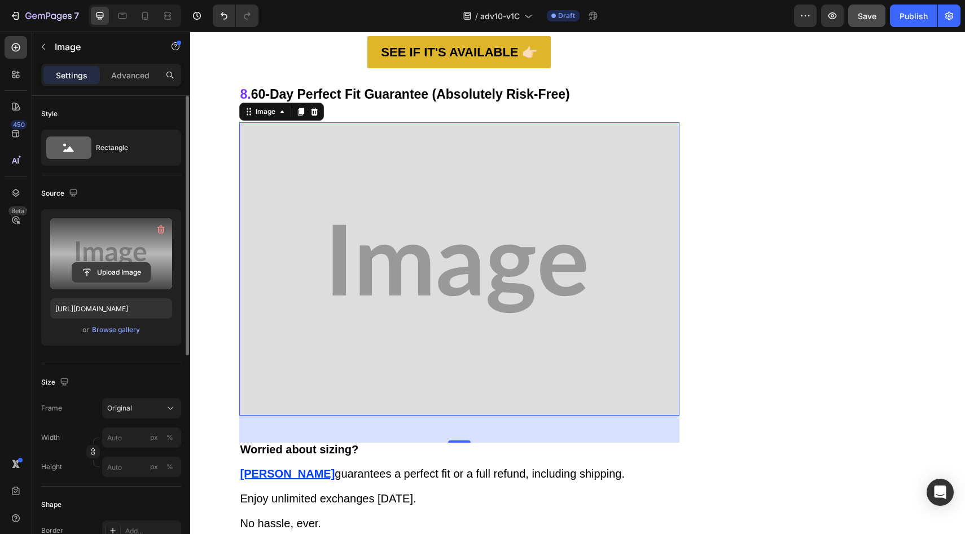
scroll to position [5577, 0]
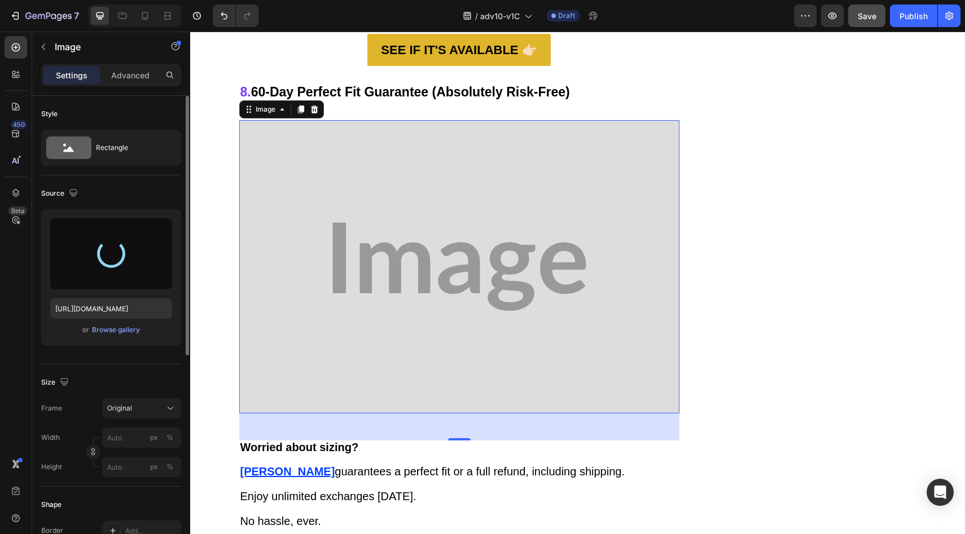
type input "https://cdn.shopify.com/s/files/1/0709/5353/3618/files/gempages_567420980318700…"
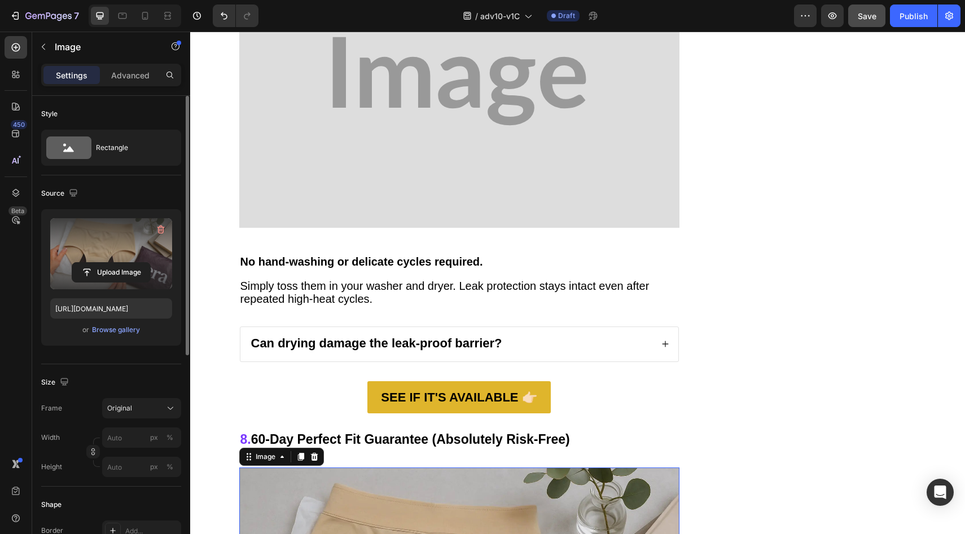
scroll to position [5028, 0]
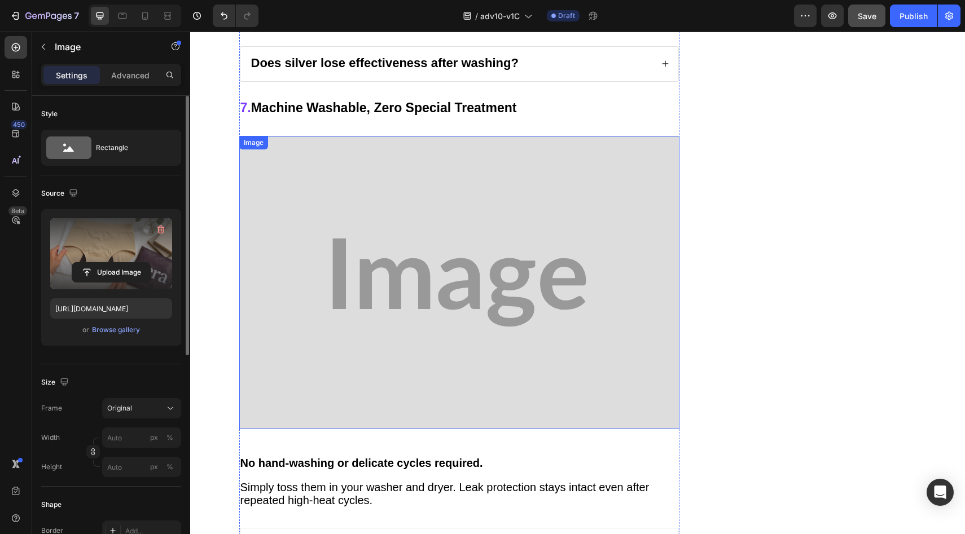
click at [410, 238] on img at bounding box center [459, 282] width 440 height 293
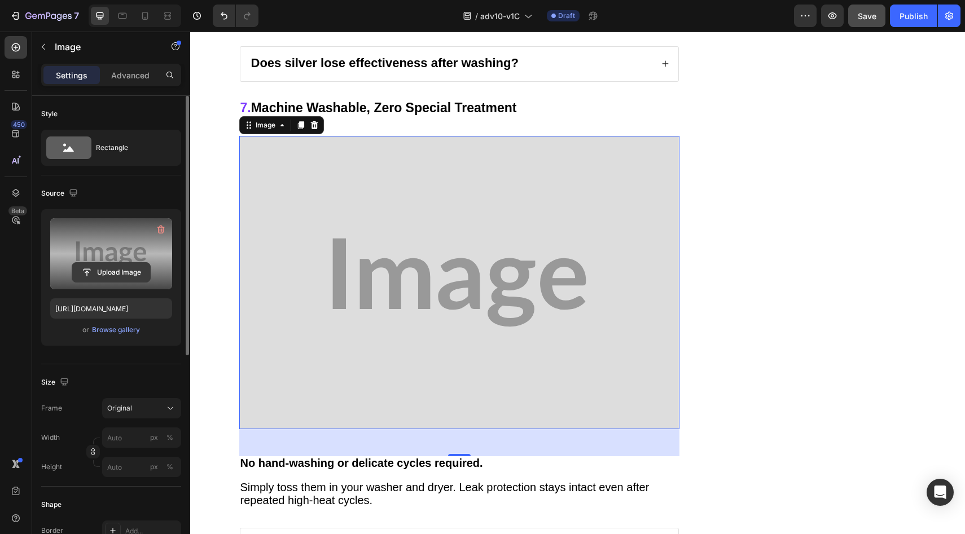
click at [95, 268] on input "file" at bounding box center [111, 272] width 78 height 19
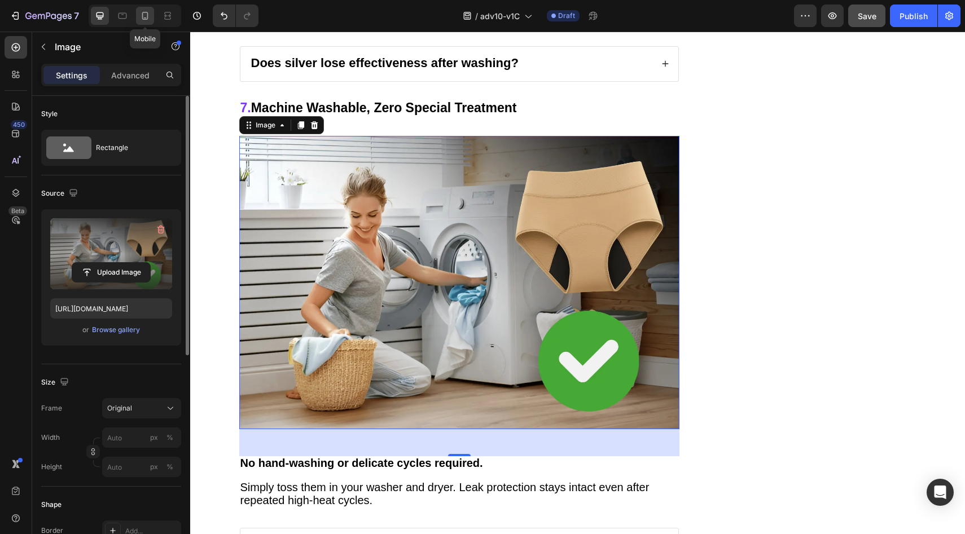
click at [146, 10] on icon at bounding box center [144, 15] width 11 height 11
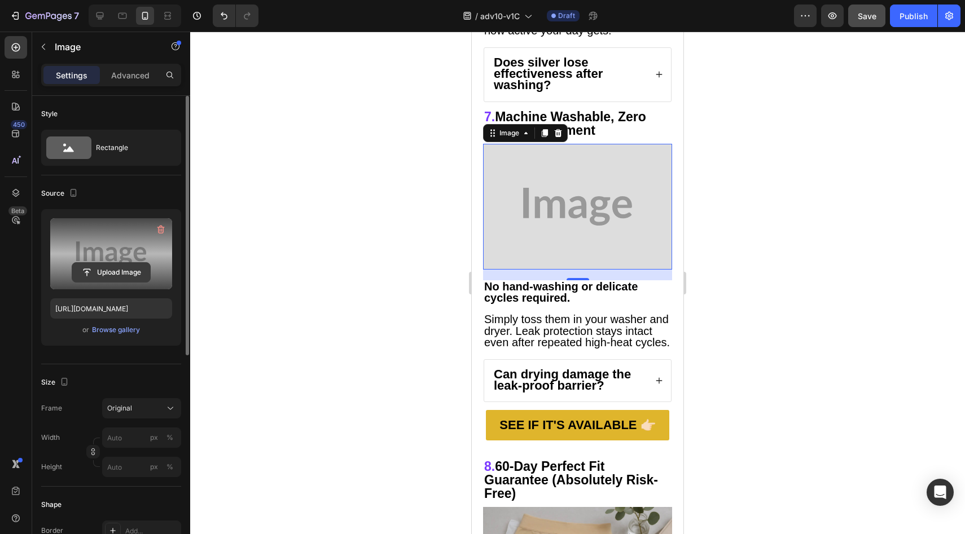
scroll to position [4085, 0]
click at [118, 265] on input "file" at bounding box center [111, 272] width 78 height 19
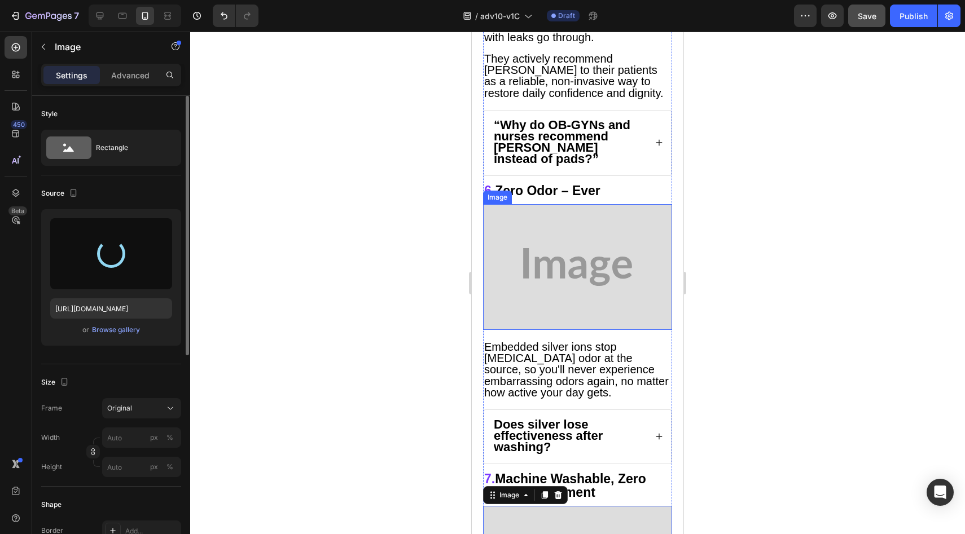
type input "https://cdn.shopify.com/s/files/1/0709/5353/3618/files/gempages_567420980318700…"
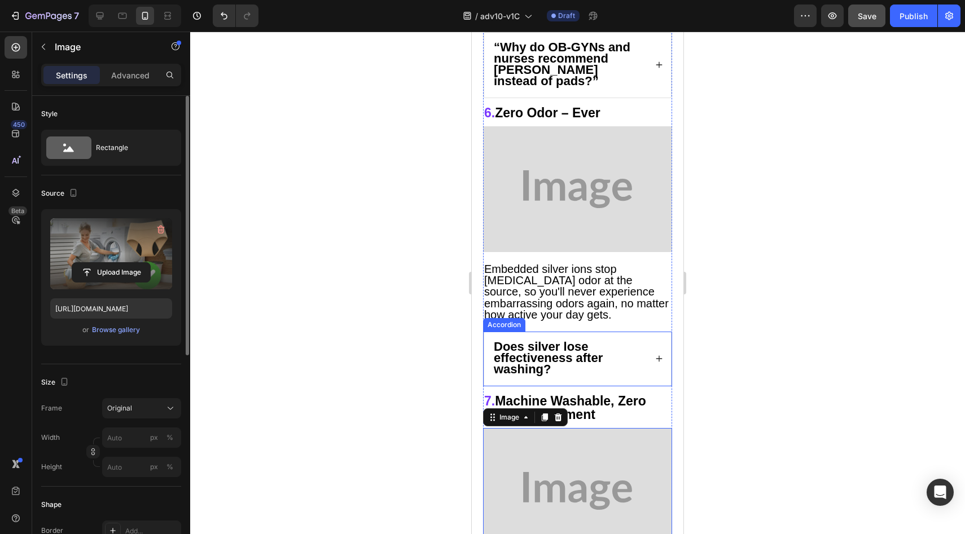
scroll to position [3800, 0]
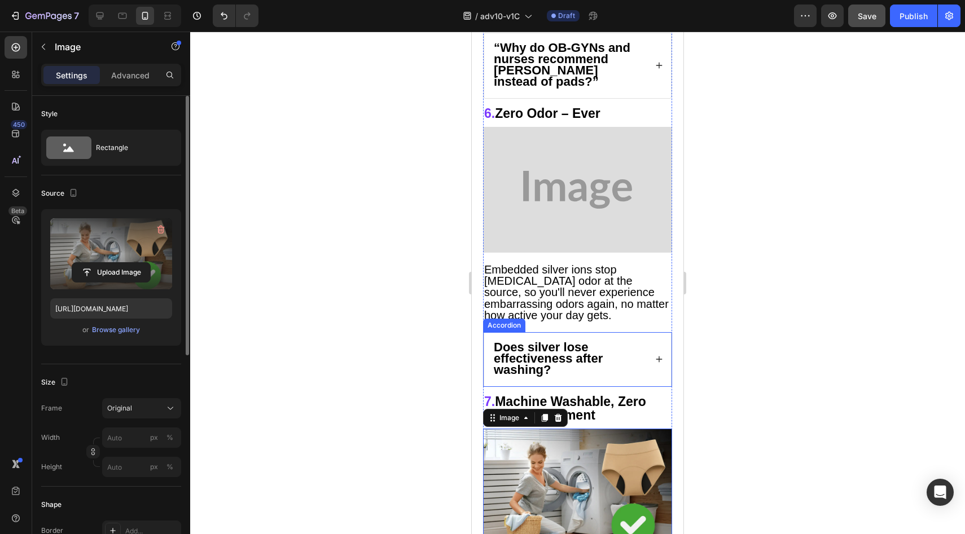
click at [656, 333] on div "Does silver lose effectiveness after washing?" at bounding box center [577, 360] width 187 height 54
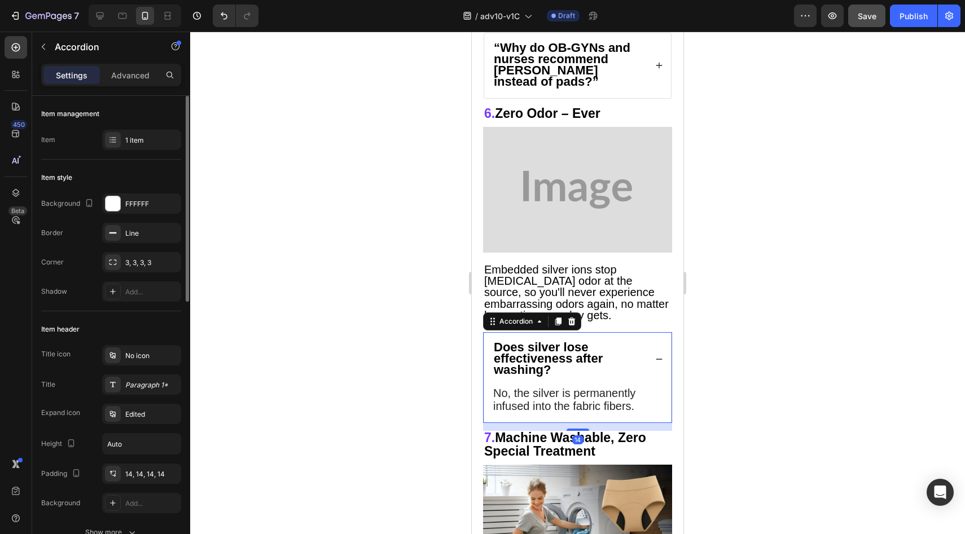
click at [655, 355] on icon at bounding box center [659, 359] width 8 height 8
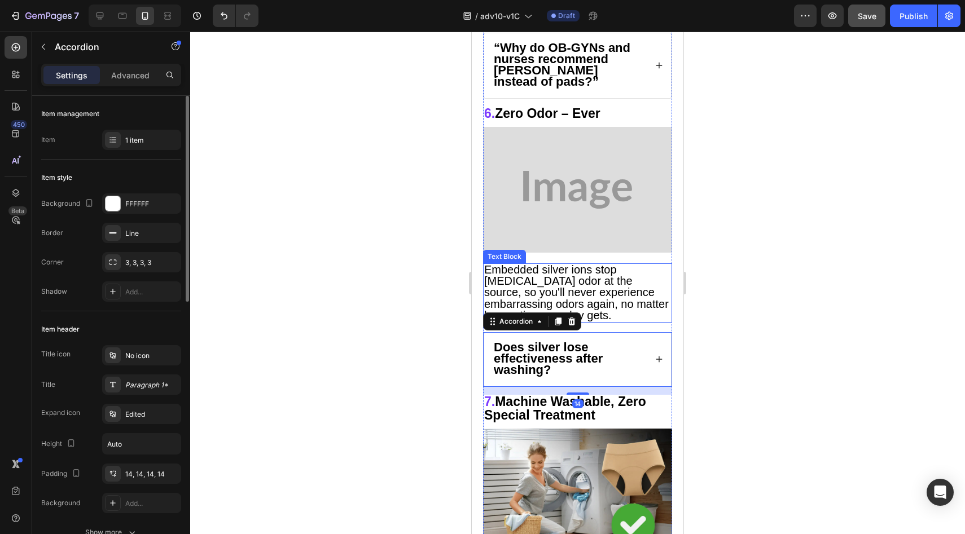
click at [641, 265] on p "Embedded silver ions stop ammonia odor at the source, so you'll never experienc…" at bounding box center [577, 293] width 187 height 57
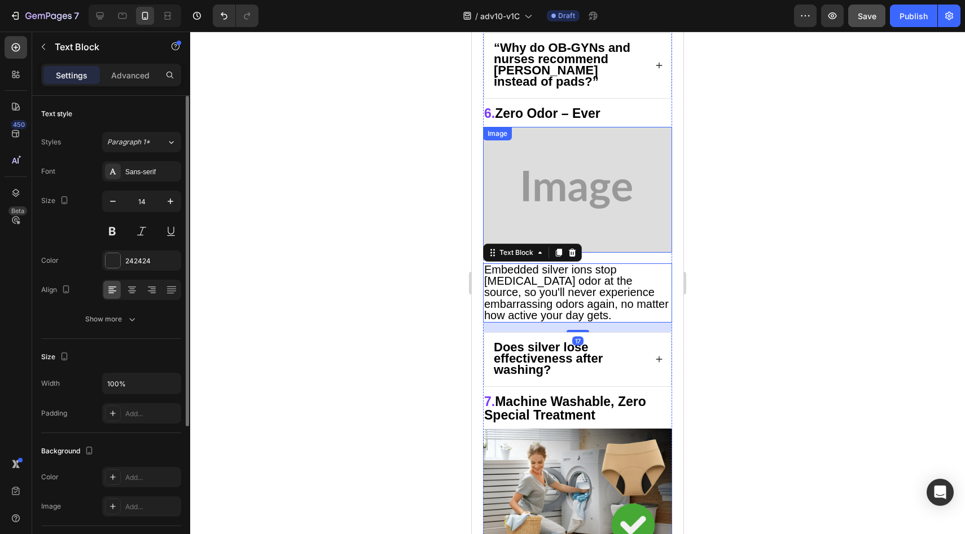
click at [616, 136] on img at bounding box center [577, 190] width 189 height 126
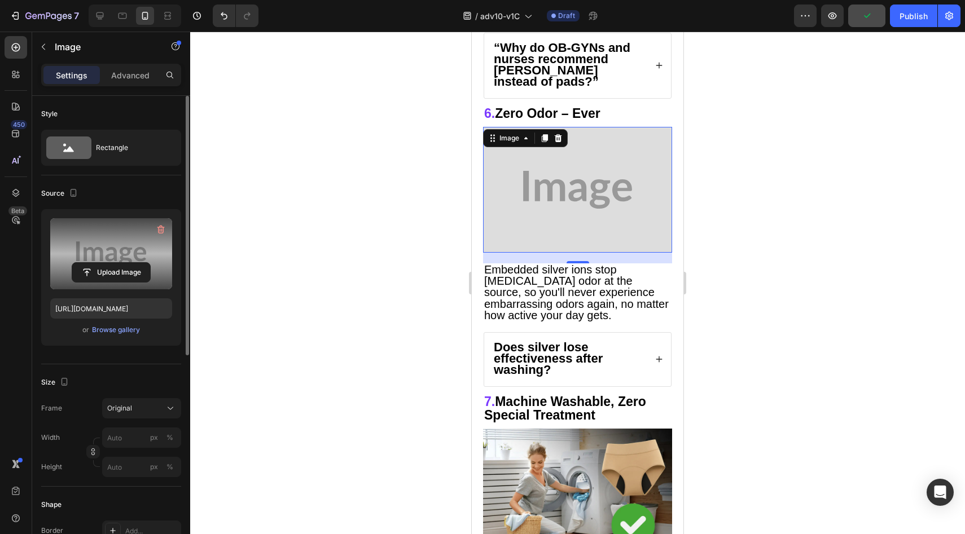
click at [70, 269] on div "Upload Image" at bounding box center [111, 272] width 122 height 20
click at [96, 270] on input "file" at bounding box center [111, 272] width 78 height 19
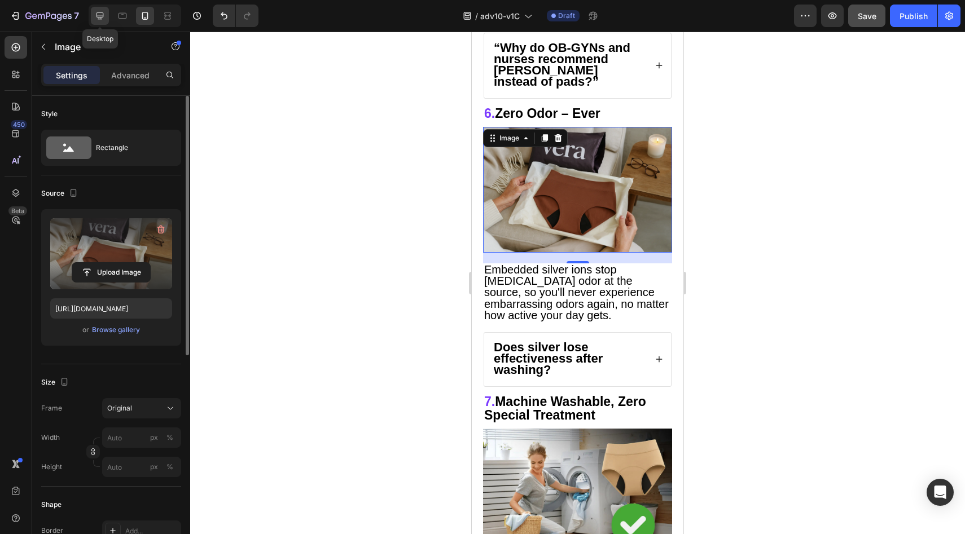
click at [100, 13] on icon at bounding box center [99, 15] width 11 height 11
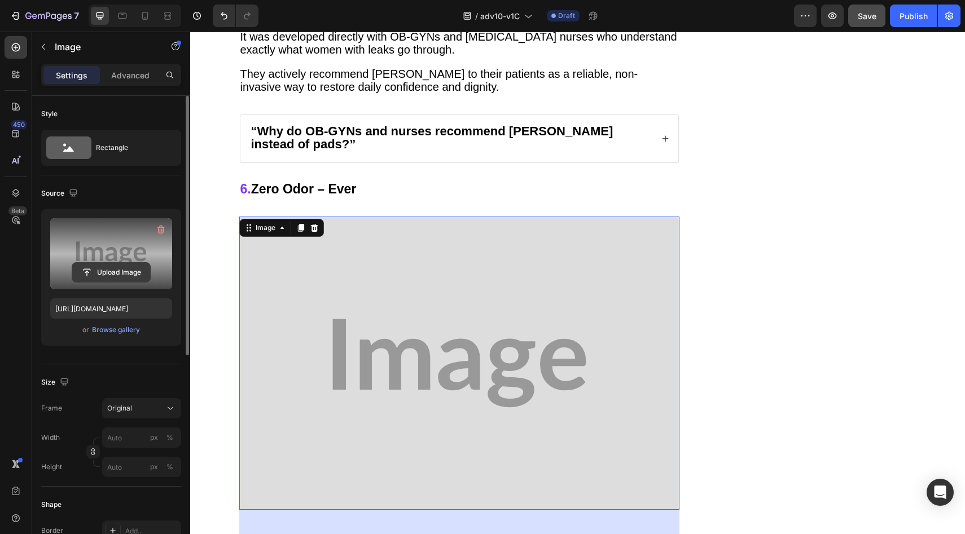
click at [126, 274] on input "file" at bounding box center [111, 272] width 78 height 19
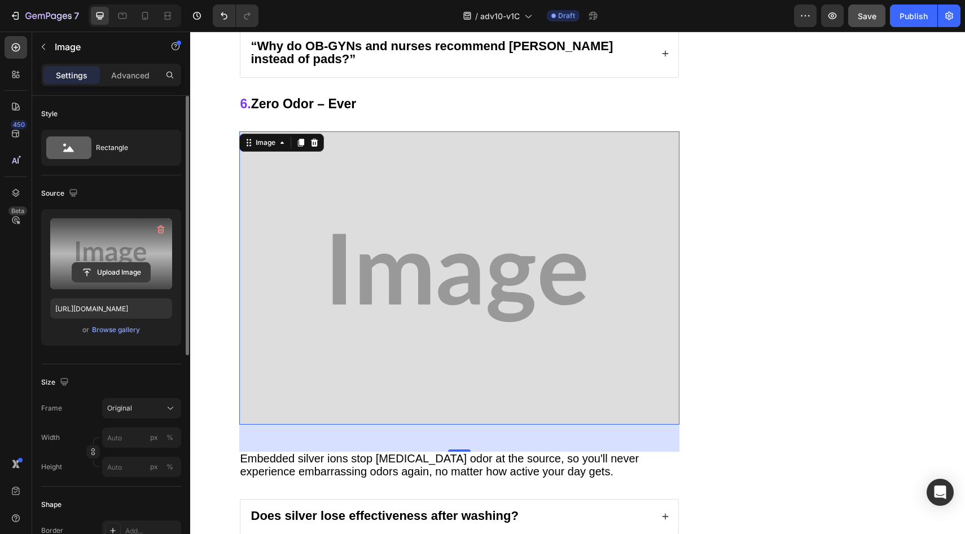
scroll to position [4590, 0]
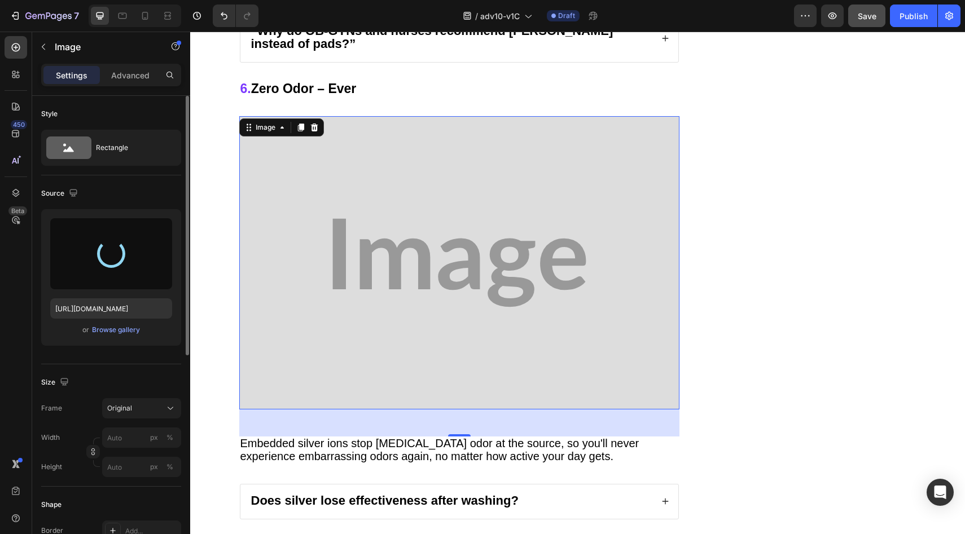
type input "https://cdn.shopify.com/s/files/1/0709/5353/3618/files/gempages_567420980318700…"
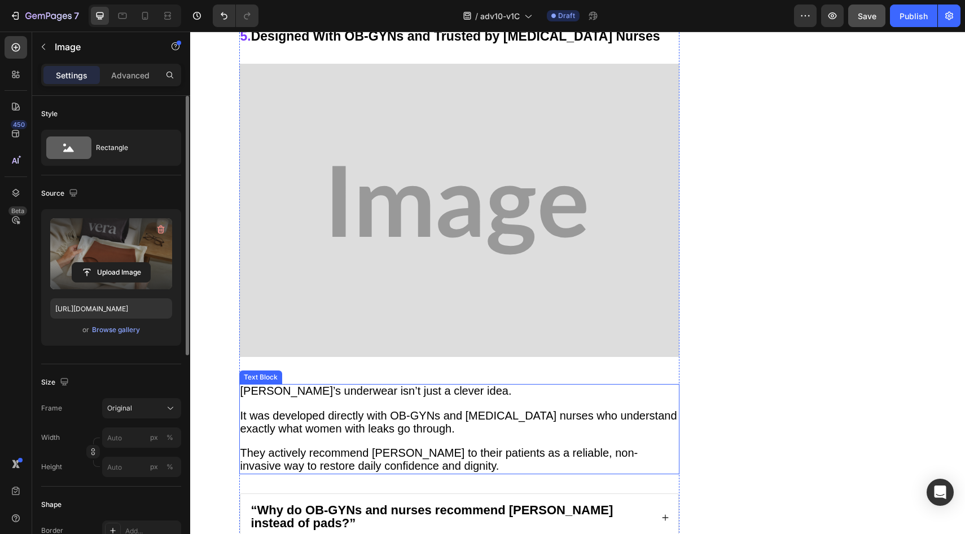
scroll to position [3947, 0]
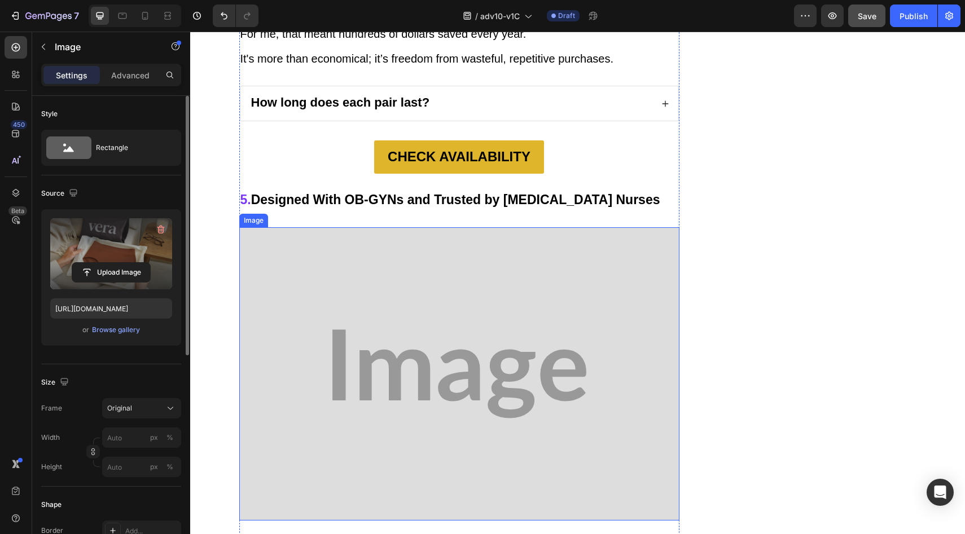
click at [399, 305] on img at bounding box center [459, 373] width 440 height 293
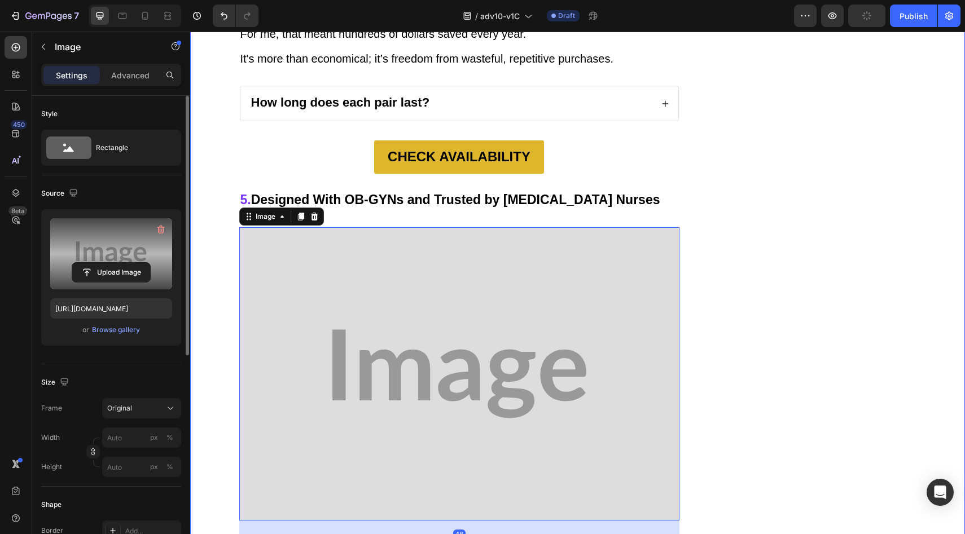
click at [159, 268] on div "Upload Image" at bounding box center [111, 272] width 122 height 20
click at [122, 269] on input "file" at bounding box center [111, 272] width 78 height 19
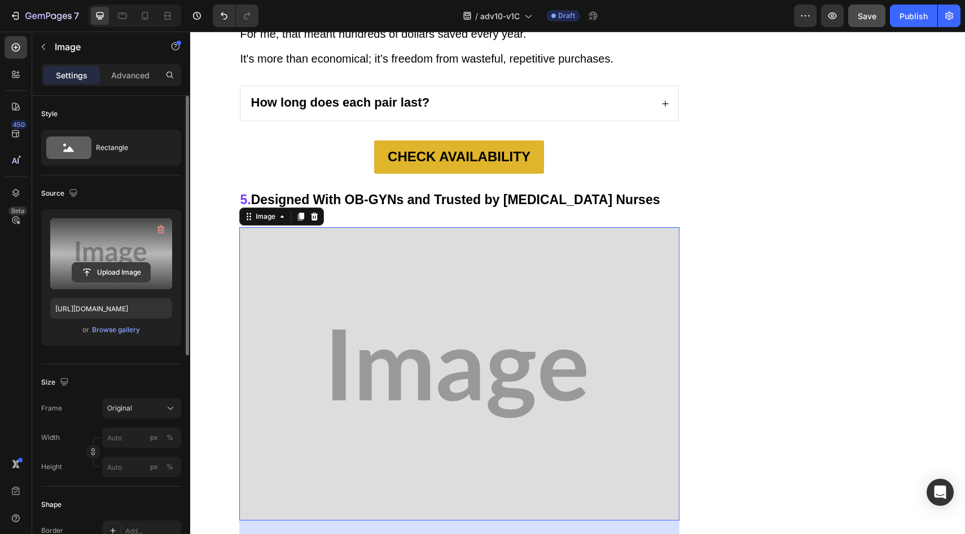
click at [107, 267] on input "file" at bounding box center [111, 272] width 78 height 19
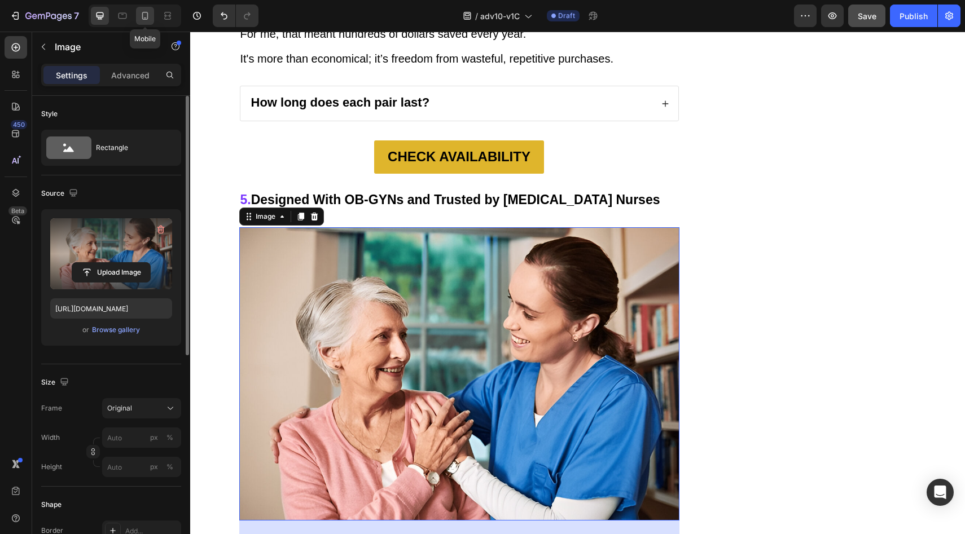
click at [145, 13] on icon at bounding box center [144, 15] width 11 height 11
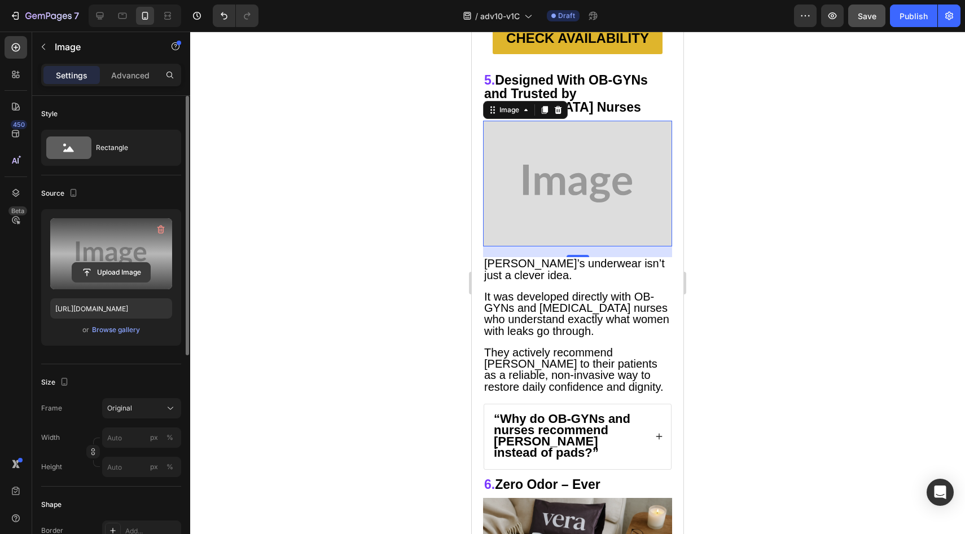
click at [107, 268] on input "file" at bounding box center [111, 272] width 78 height 19
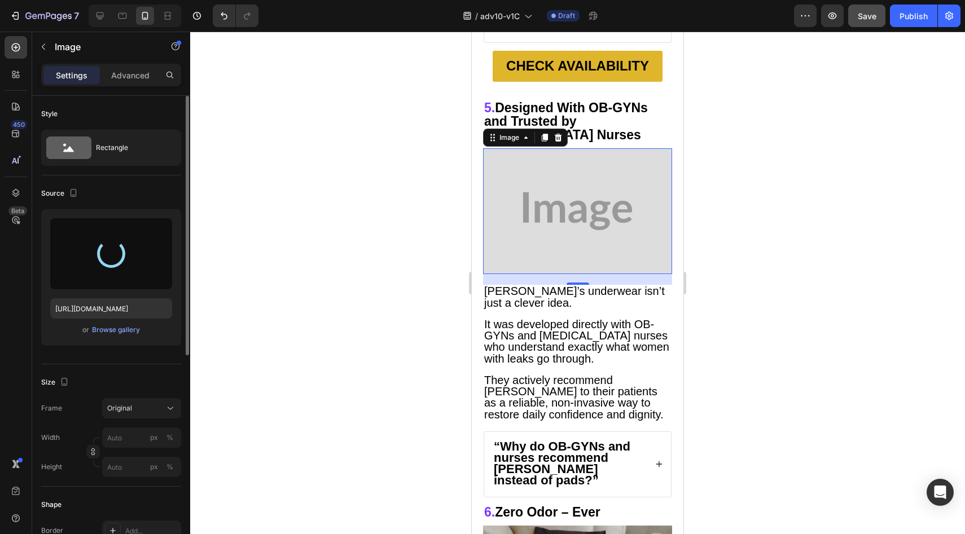
type input "https://cdn.shopify.com/s/files/1/0709/5353/3618/files/gempages_567420980318700…"
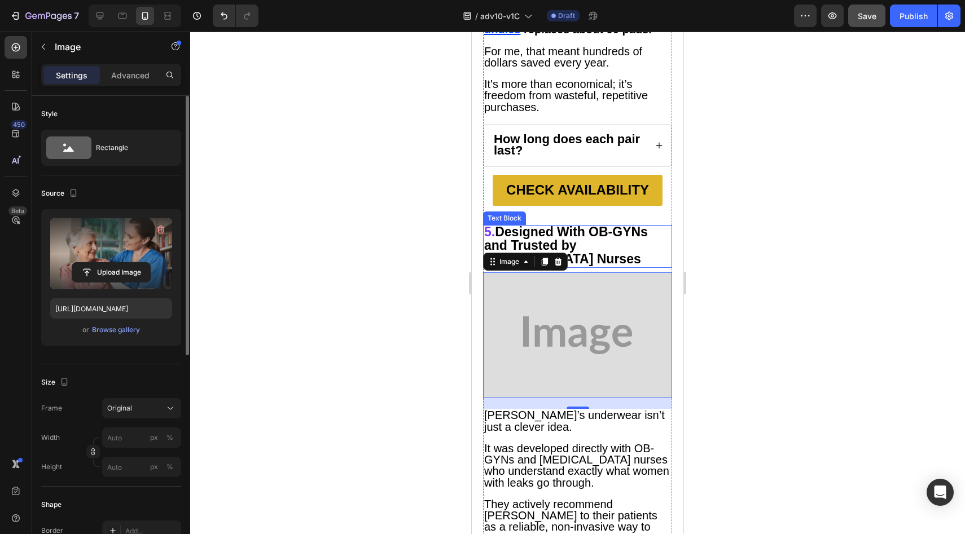
scroll to position [3184, 0]
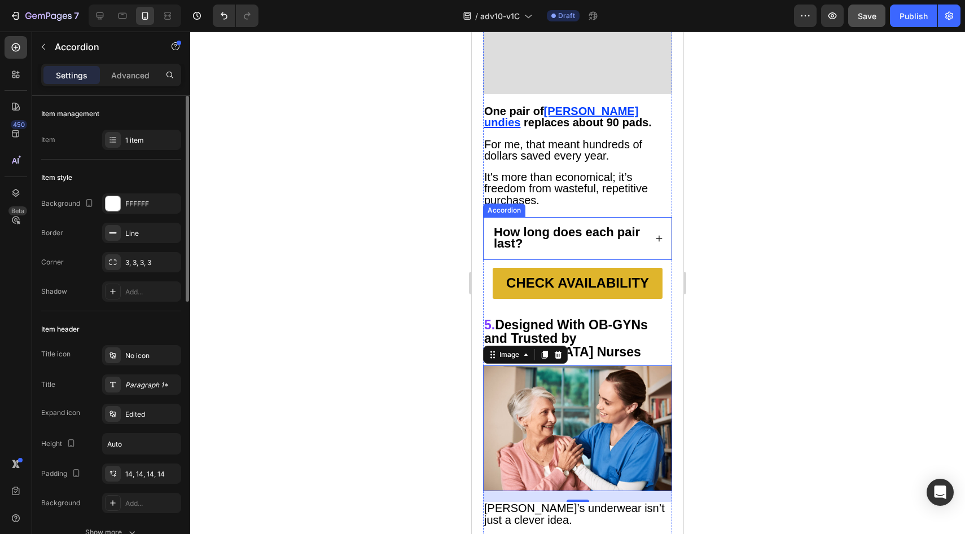
click at [655, 235] on icon at bounding box center [659, 239] width 8 height 8
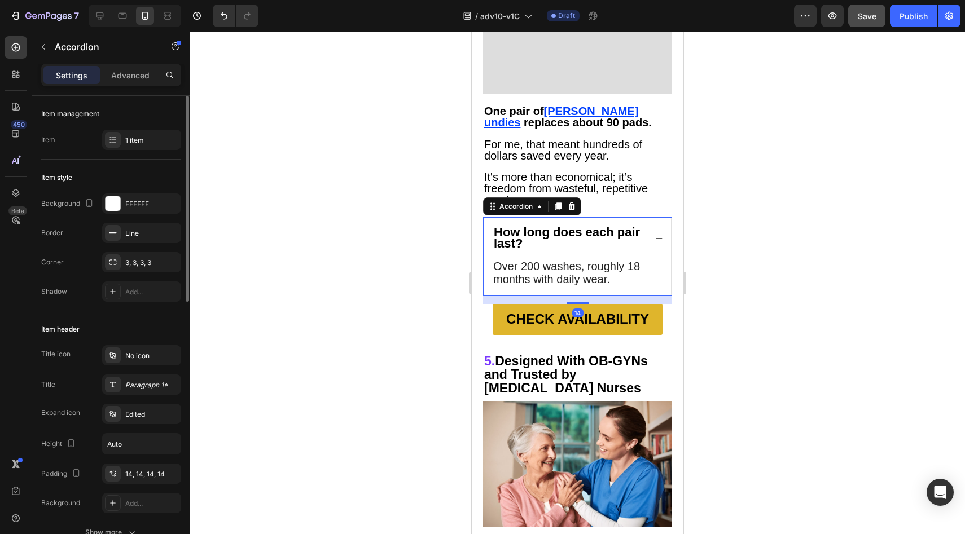
click at [655, 235] on icon at bounding box center [659, 239] width 8 height 8
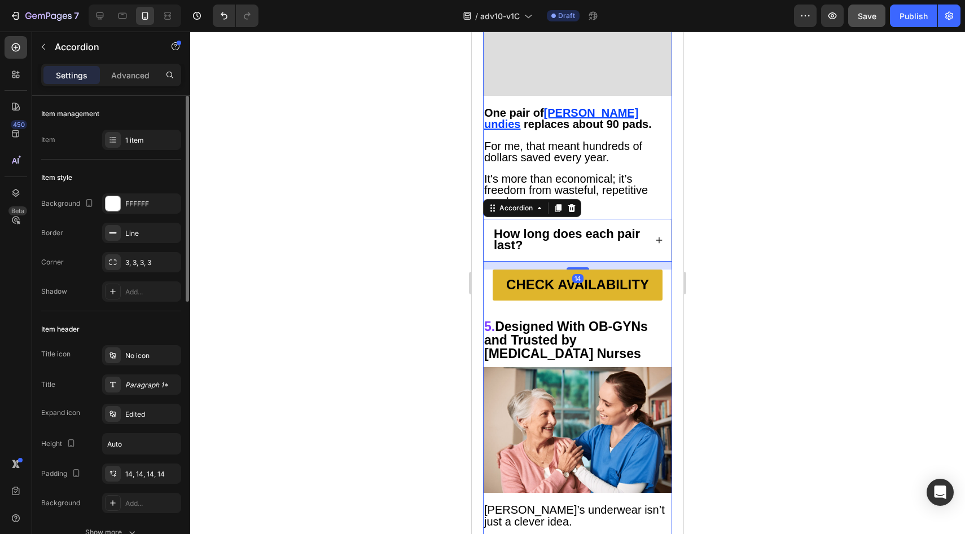
scroll to position [3074, 0]
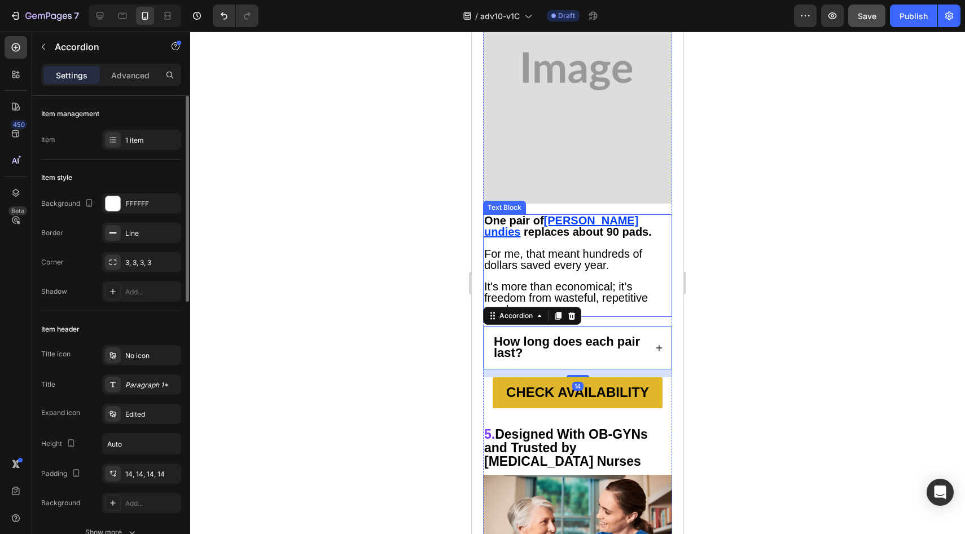
click at [621, 271] on p at bounding box center [577, 276] width 187 height 10
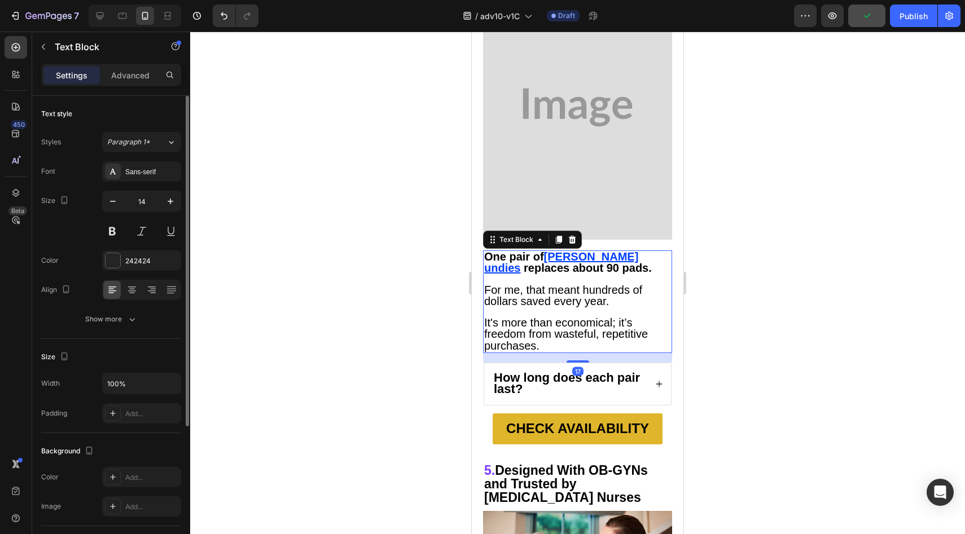
scroll to position [3017, 0]
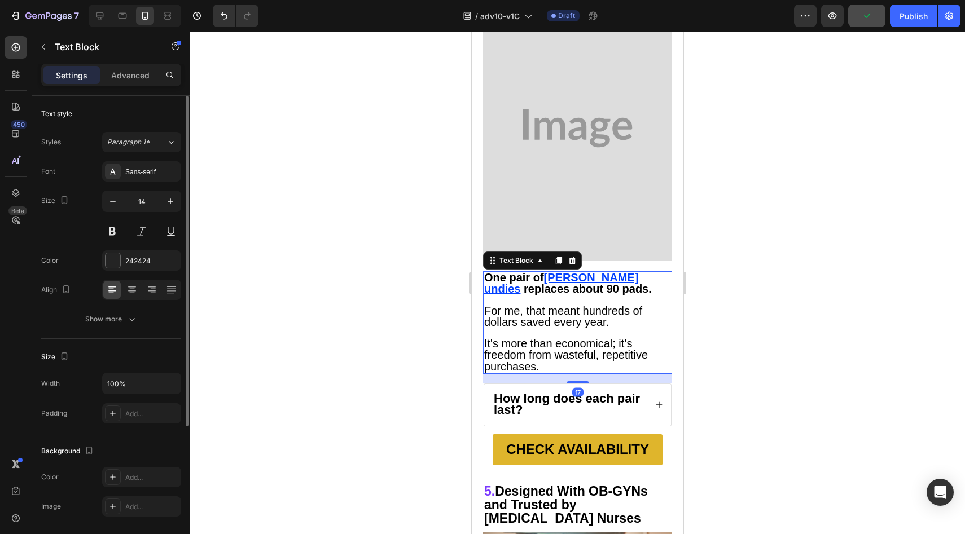
click at [552, 134] on img at bounding box center [577, 128] width 189 height 265
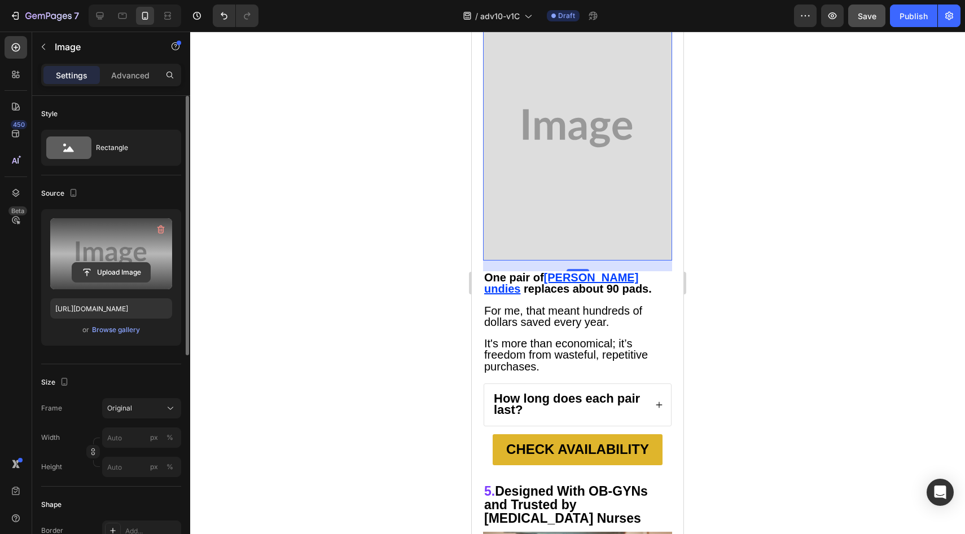
click at [146, 272] on input "file" at bounding box center [111, 272] width 78 height 19
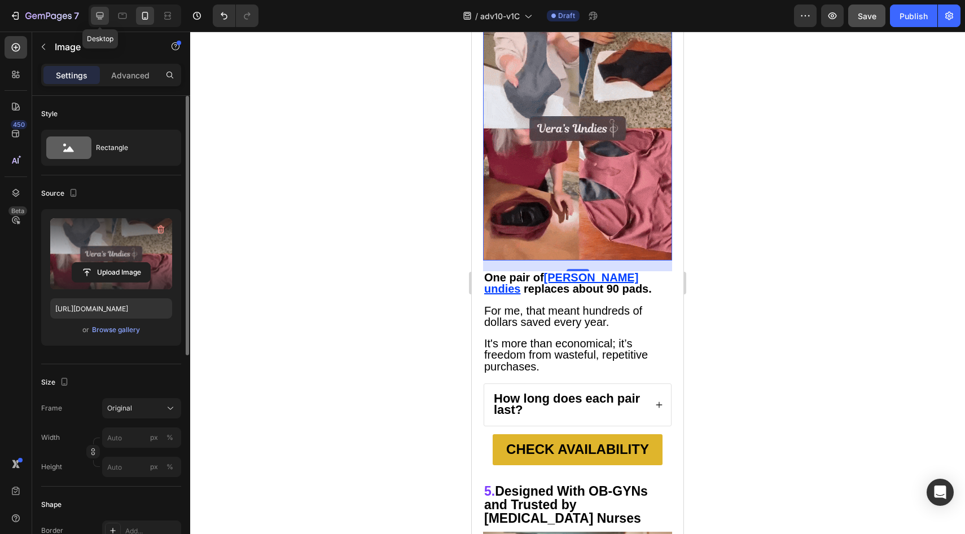
click at [102, 11] on icon at bounding box center [99, 15] width 11 height 11
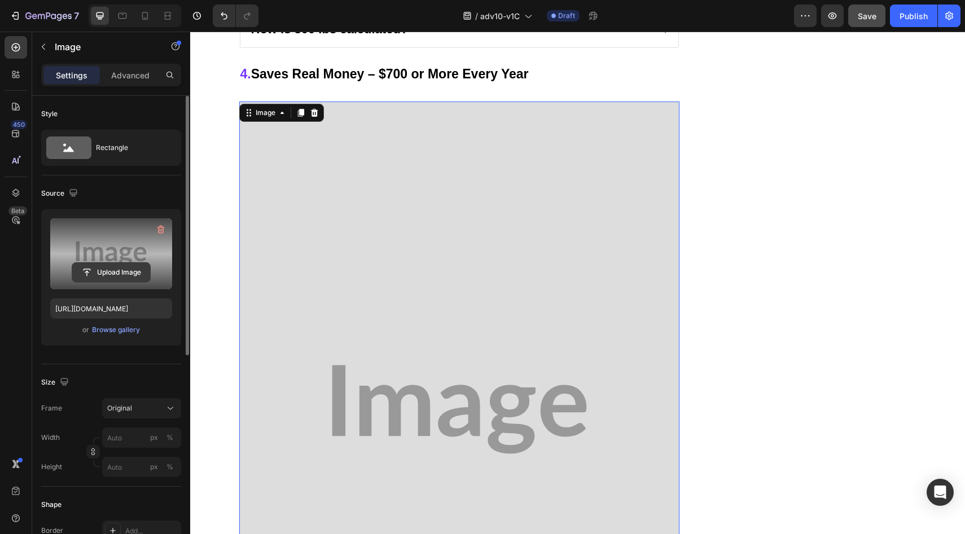
scroll to position [3209, 0]
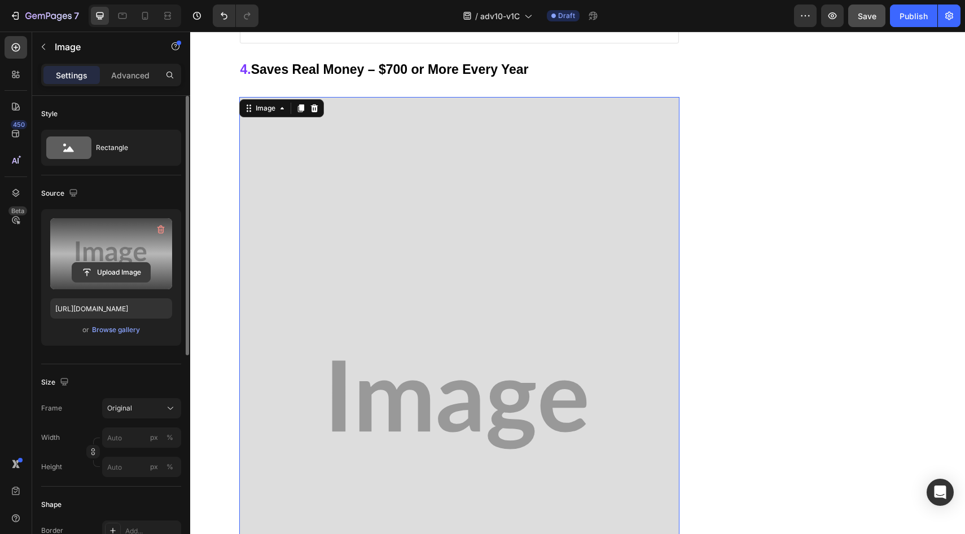
click at [130, 265] on input "file" at bounding box center [111, 272] width 78 height 19
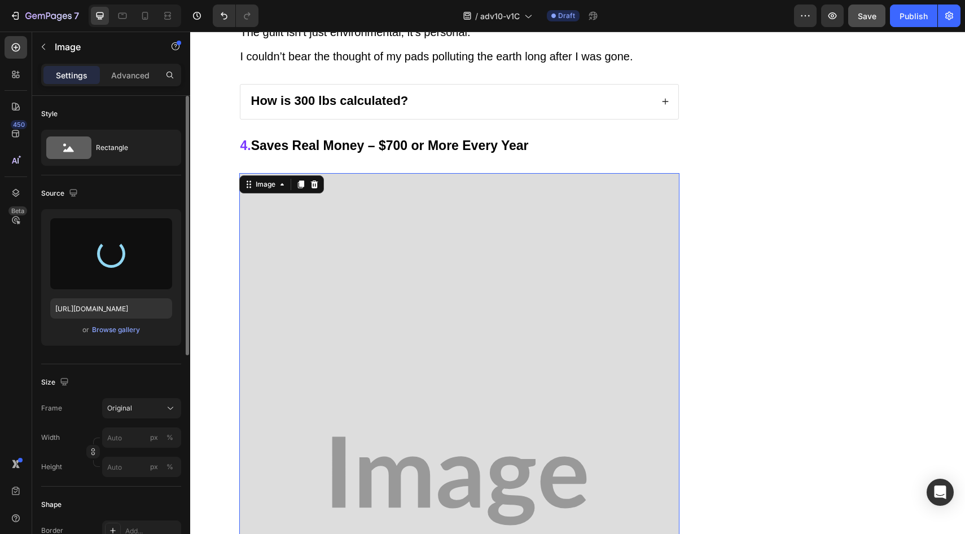
scroll to position [3132, 0]
type input "https://cdn.shopify.com/s/files/1/0709/5353/3618/files/gempages_567420980318700…"
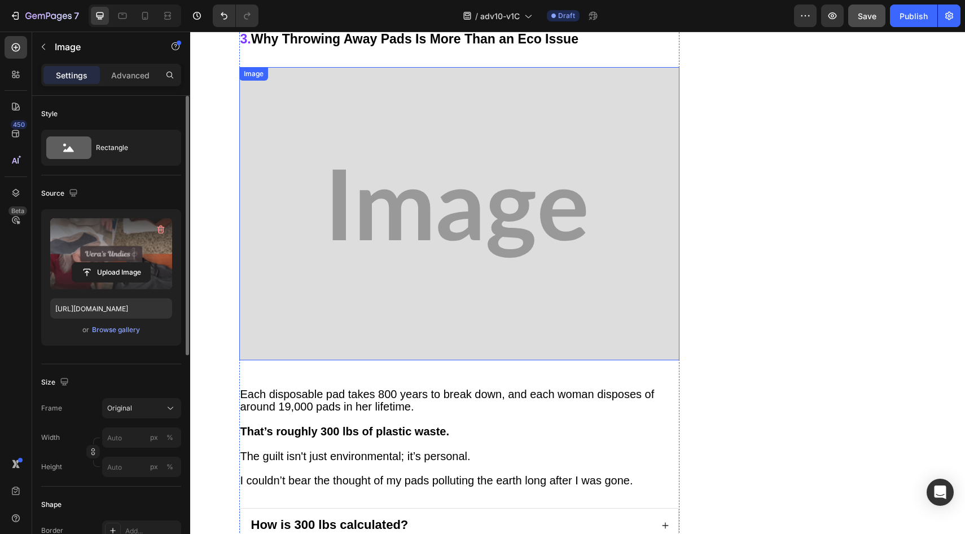
scroll to position [2692, 0]
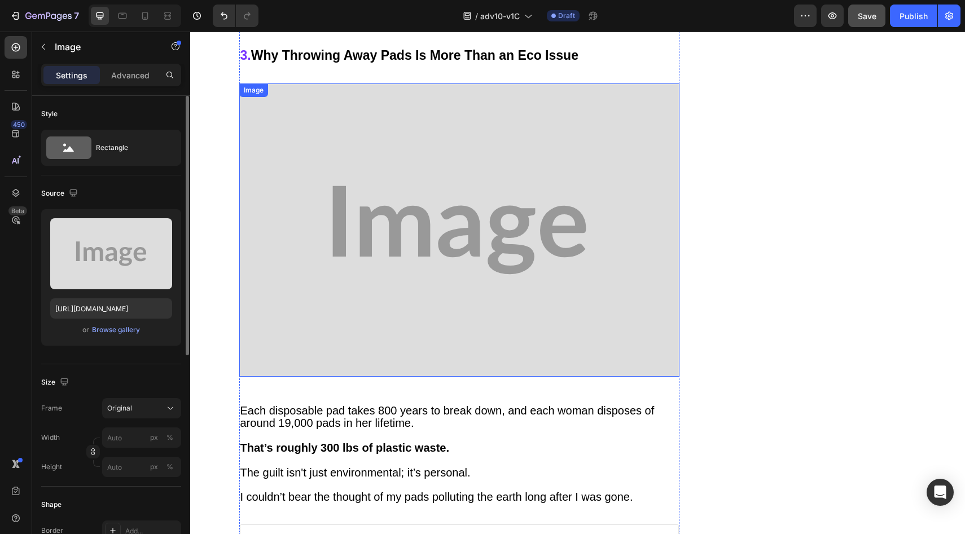
click at [452, 246] on img at bounding box center [459, 230] width 440 height 293
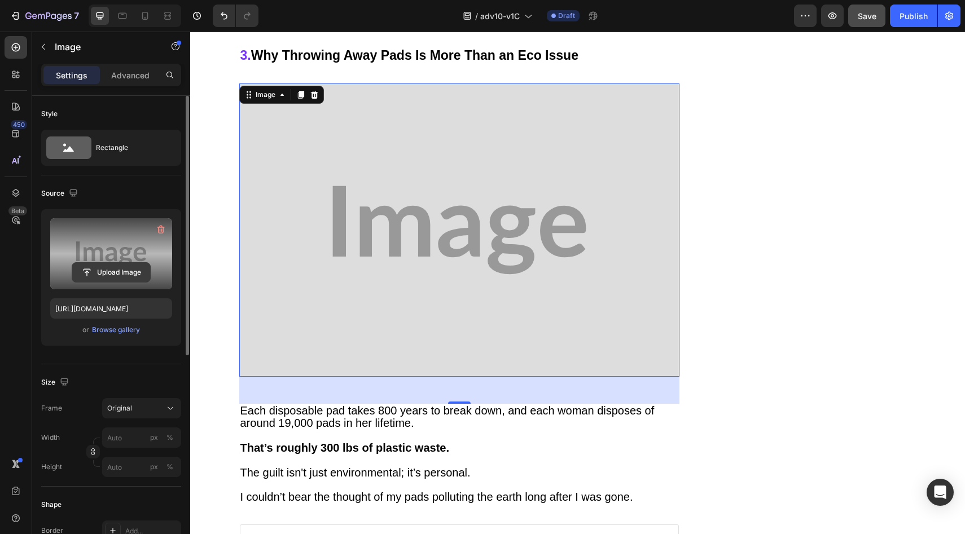
click at [138, 266] on input "file" at bounding box center [111, 272] width 78 height 19
click at [149, 280] on input "file" at bounding box center [111, 272] width 78 height 19
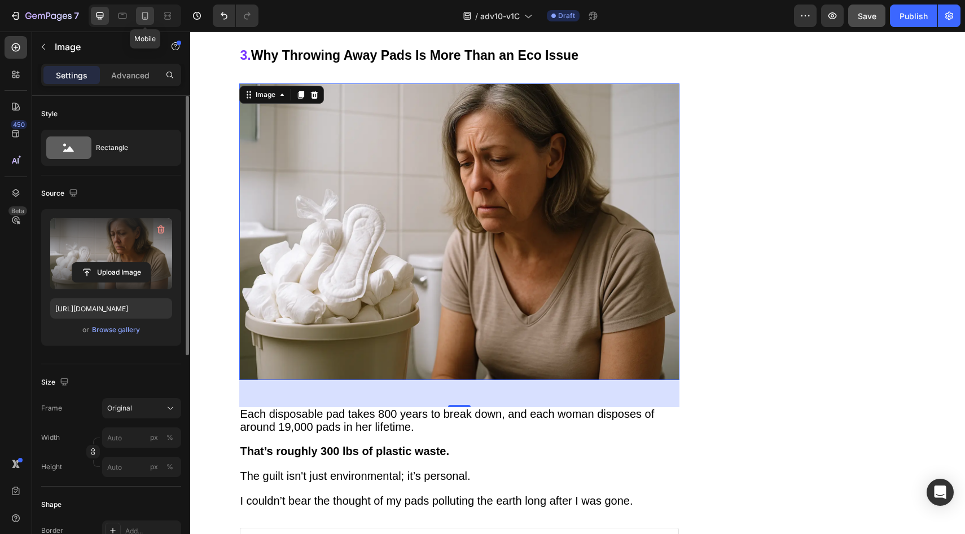
click at [152, 14] on div at bounding box center [145, 16] width 18 height 18
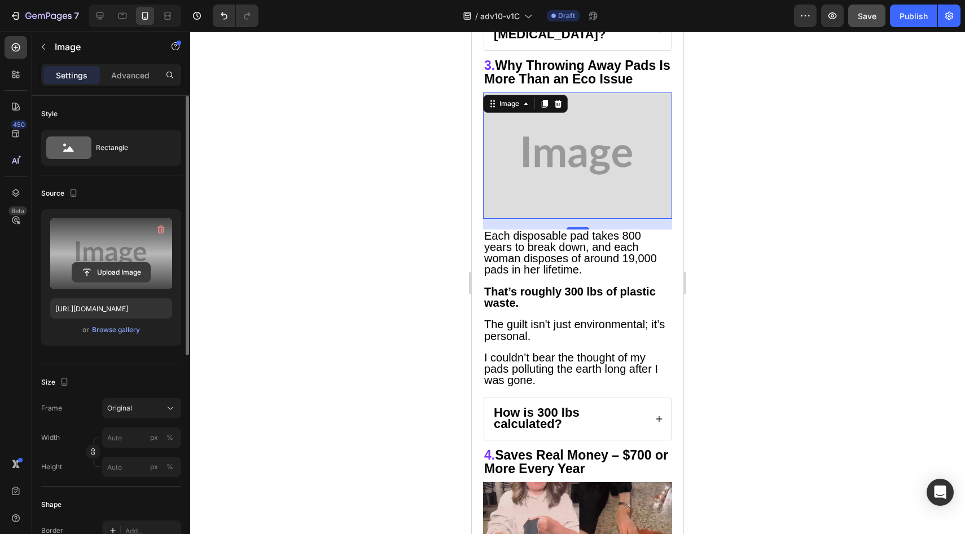
click at [109, 271] on input "file" at bounding box center [111, 272] width 78 height 19
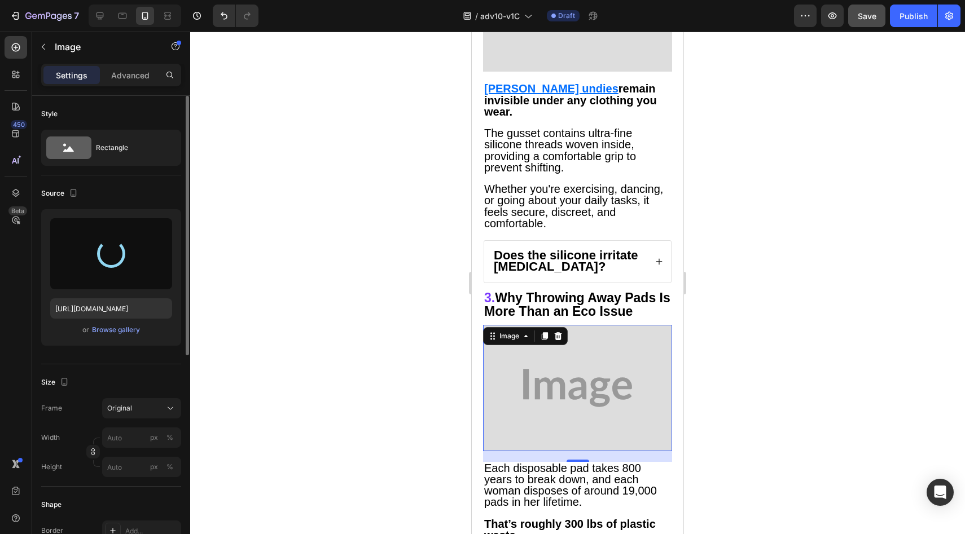
scroll to position [2245, 0]
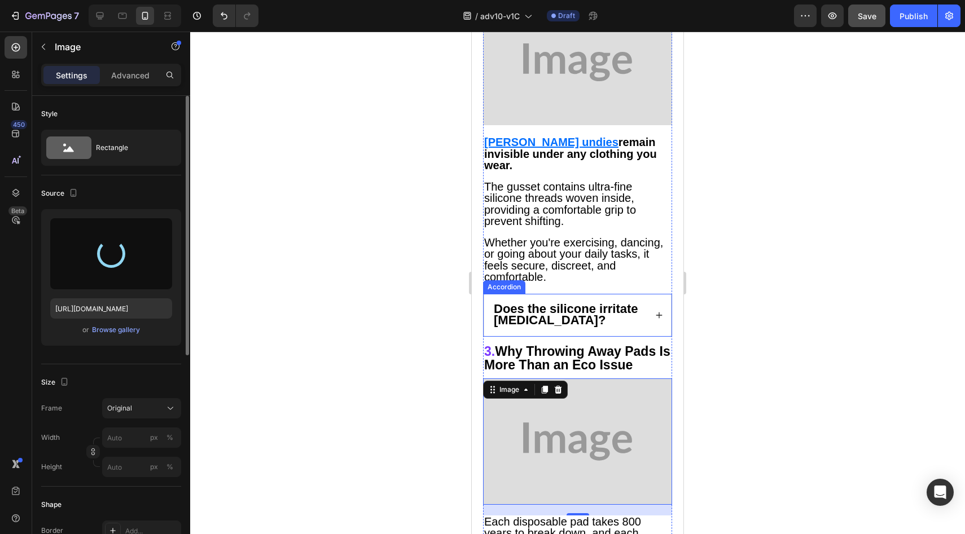
type input "https://cdn.shopify.com/s/files/1/0709/5353/3618/files/gempages_567420980318700…"
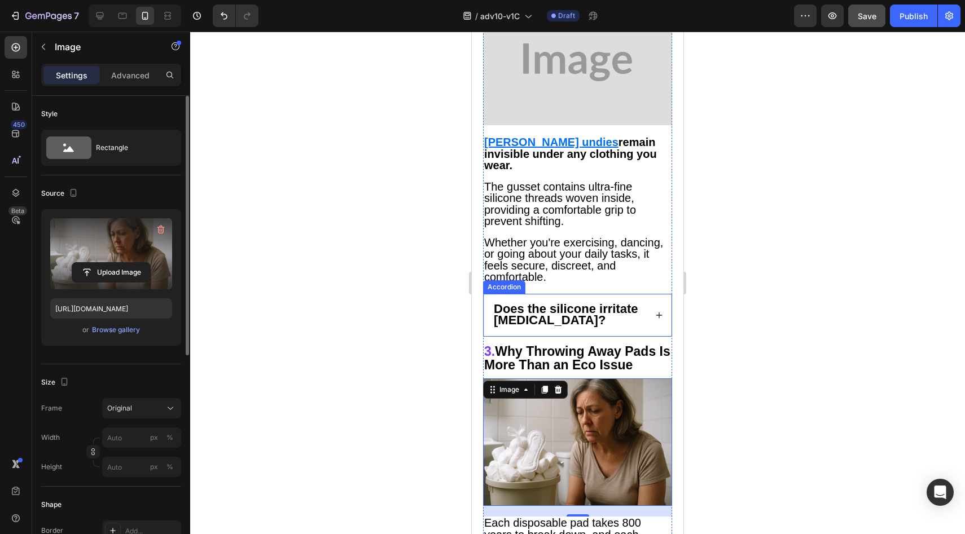
click at [645, 295] on div "Does the silicone irritate sensitive skin?" at bounding box center [577, 316] width 187 height 42
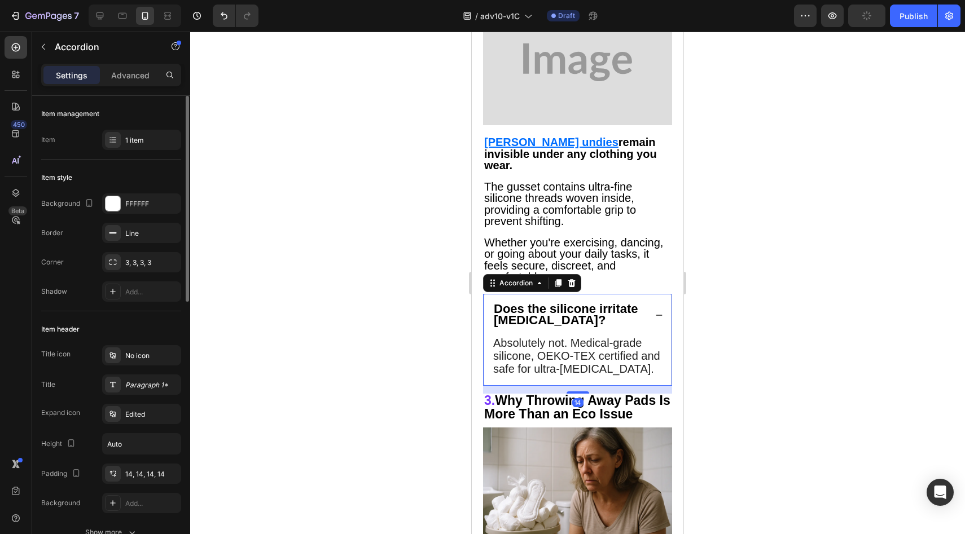
click at [655, 311] on icon at bounding box center [659, 315] width 8 height 8
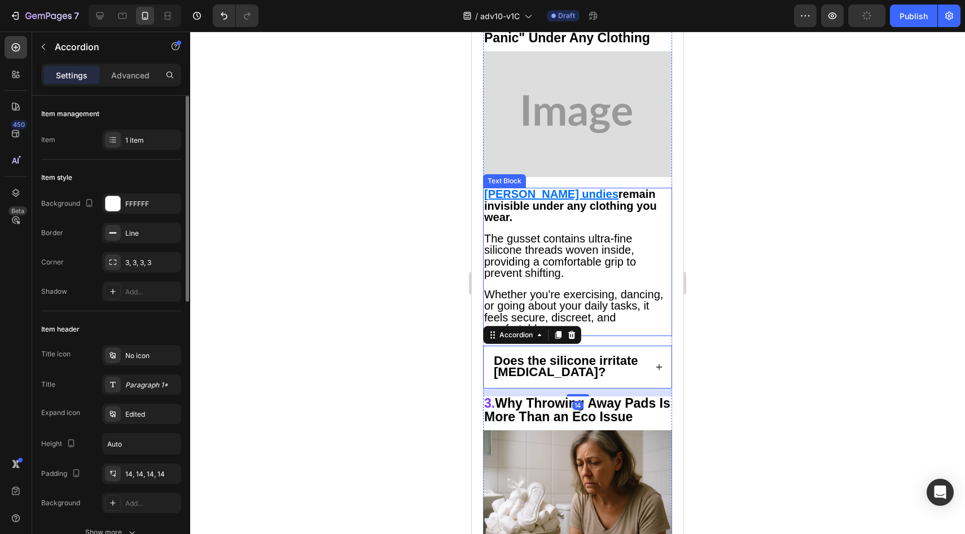
scroll to position [2218, 0]
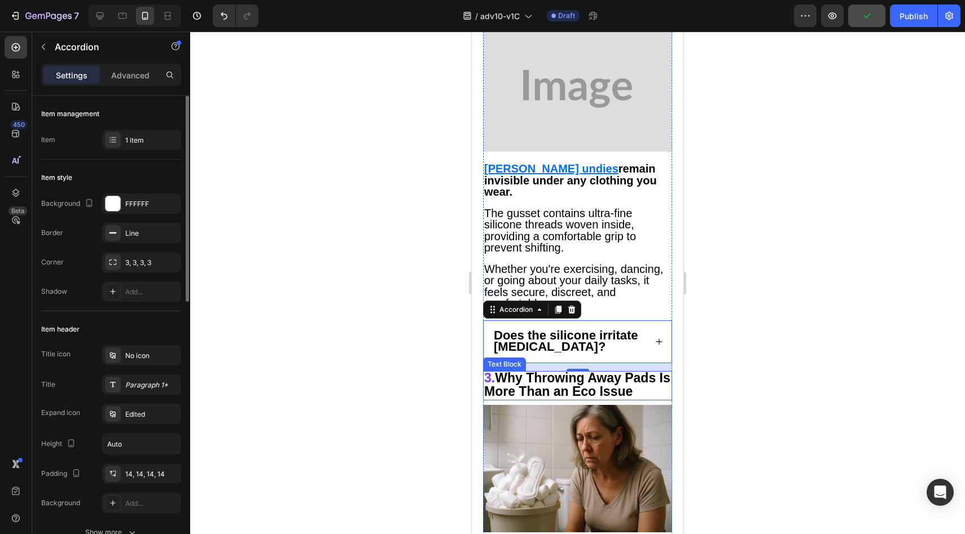
click at [568, 406] on img at bounding box center [577, 469] width 189 height 128
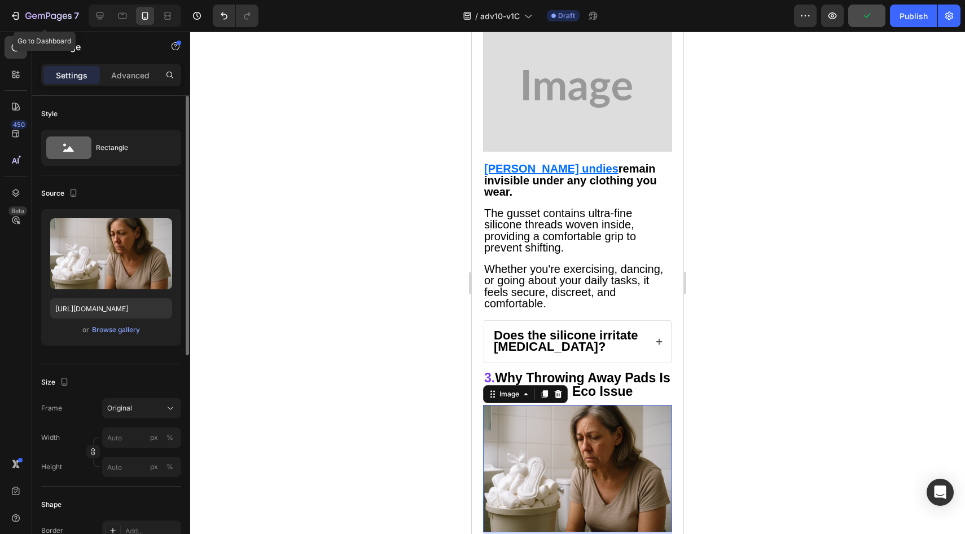
click at [85, 8] on div at bounding box center [132, 16] width 97 height 23
click at [92, 17] on div at bounding box center [100, 16] width 18 height 18
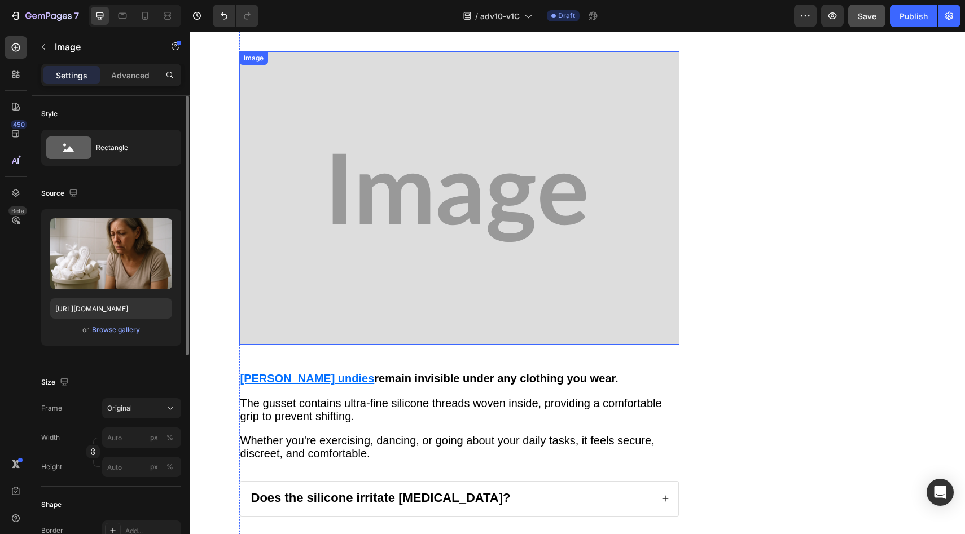
scroll to position [2186, 0]
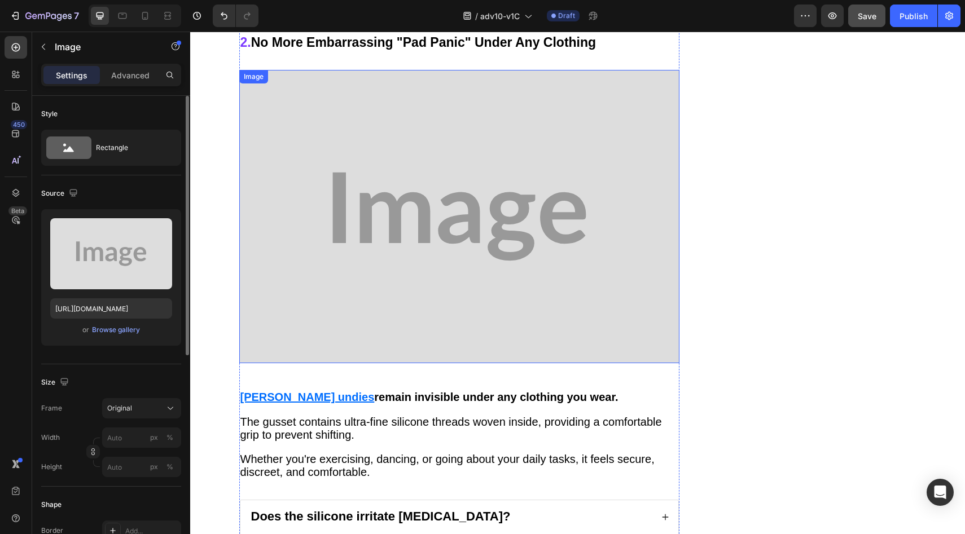
click at [470, 232] on img at bounding box center [459, 216] width 440 height 293
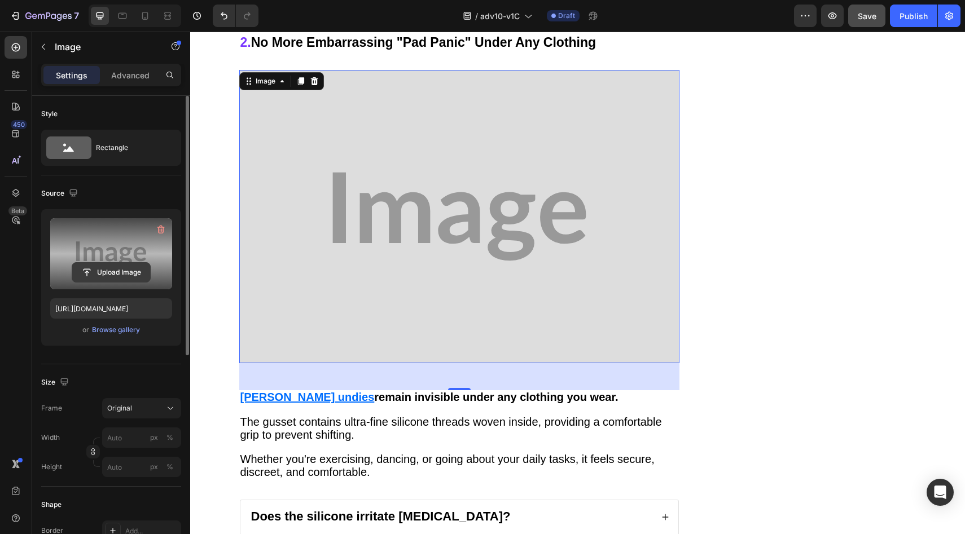
click at [140, 277] on input "file" at bounding box center [111, 272] width 78 height 19
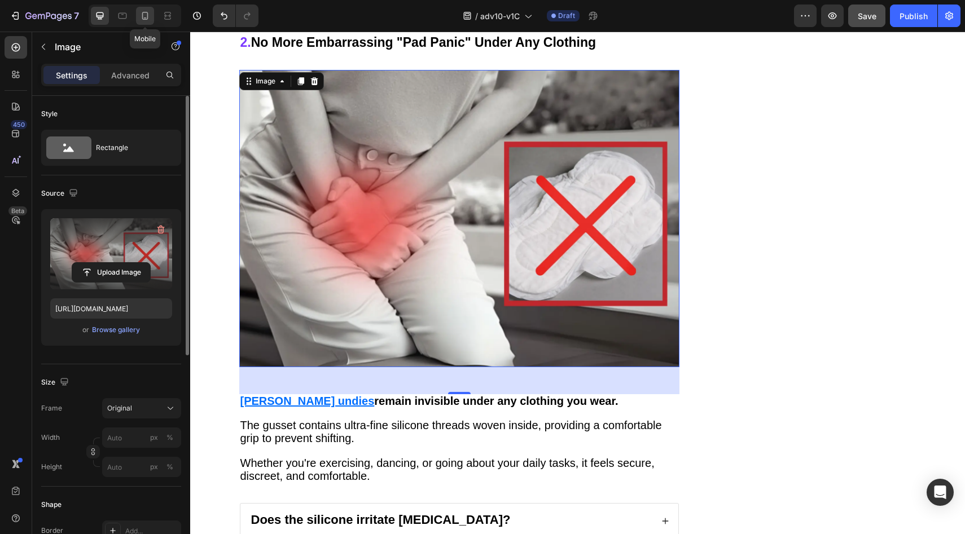
click at [146, 12] on icon at bounding box center [145, 16] width 6 height 8
type input "https://placehold.co/1536x1024?text=Image"
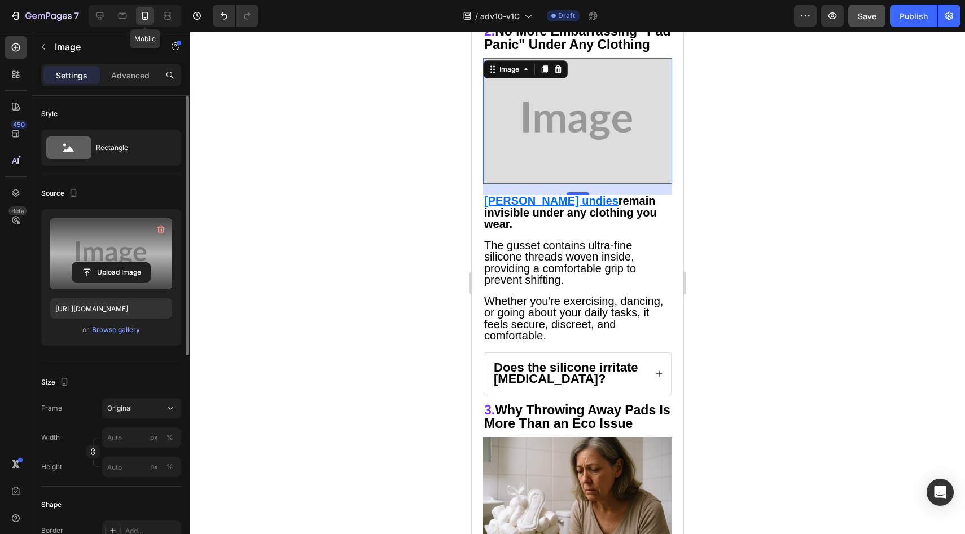
click at [396, 202] on div at bounding box center [577, 283] width 775 height 503
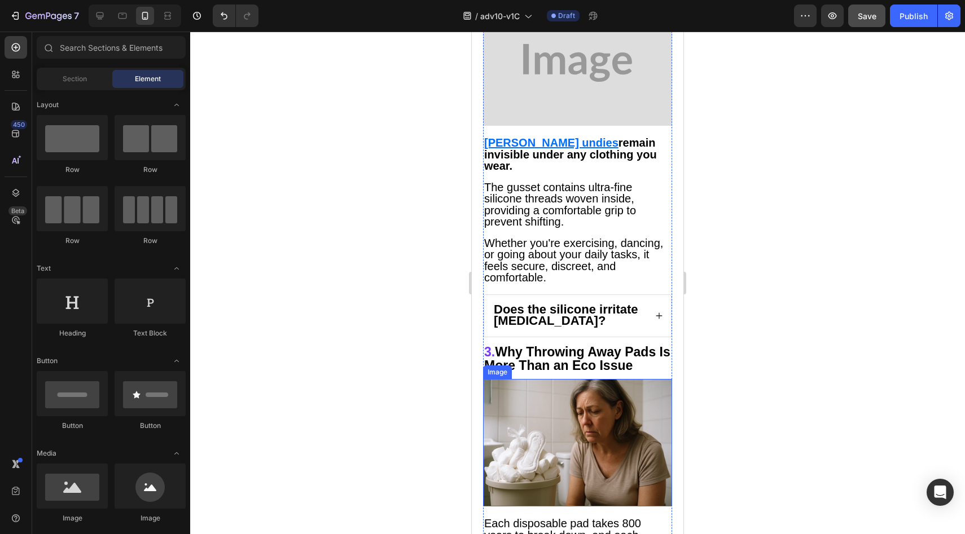
scroll to position [1934, 0]
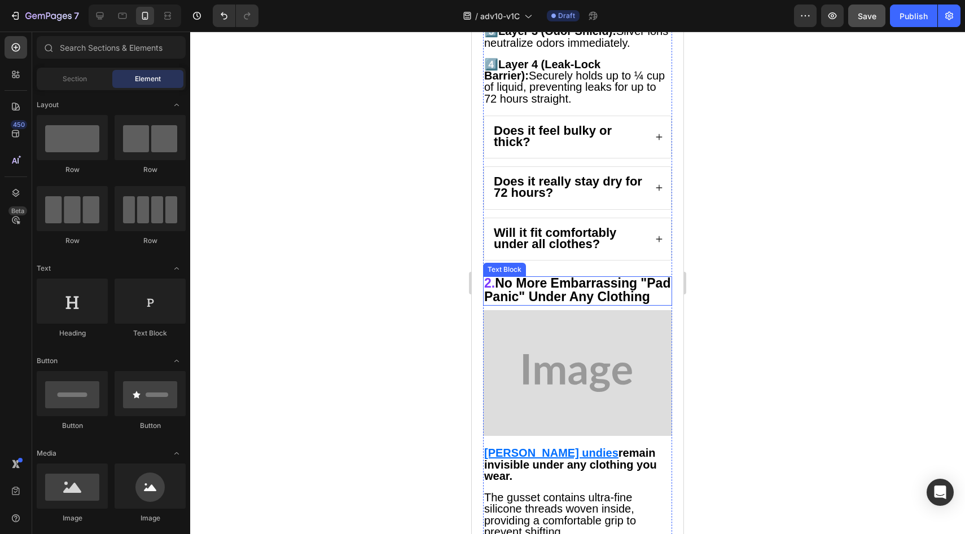
click at [584, 317] on img at bounding box center [577, 373] width 189 height 126
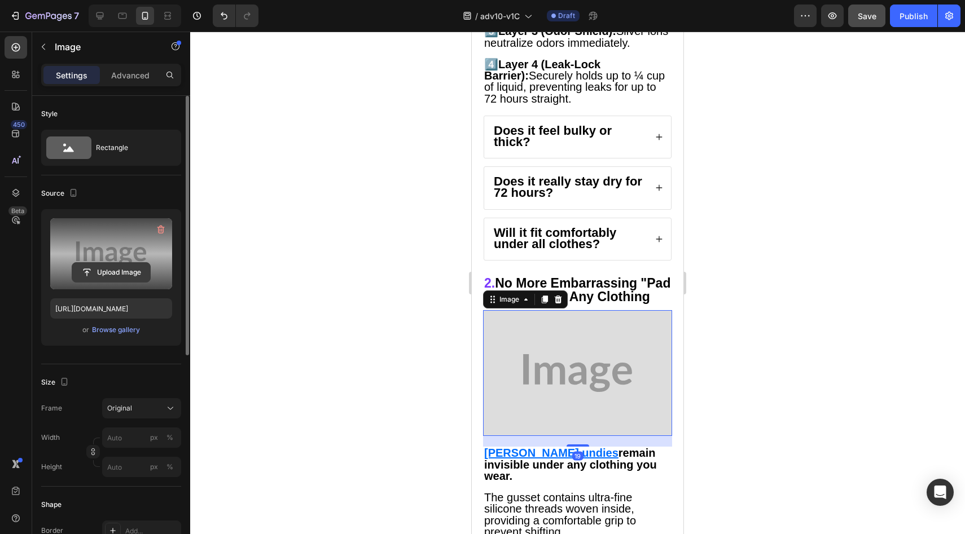
click at [111, 273] on input "file" at bounding box center [111, 272] width 78 height 19
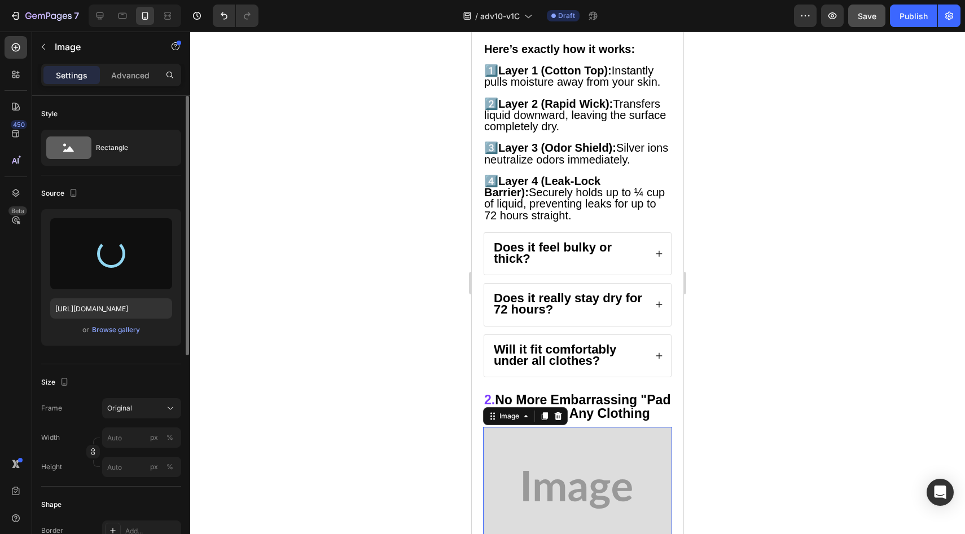
scroll to position [1808, 0]
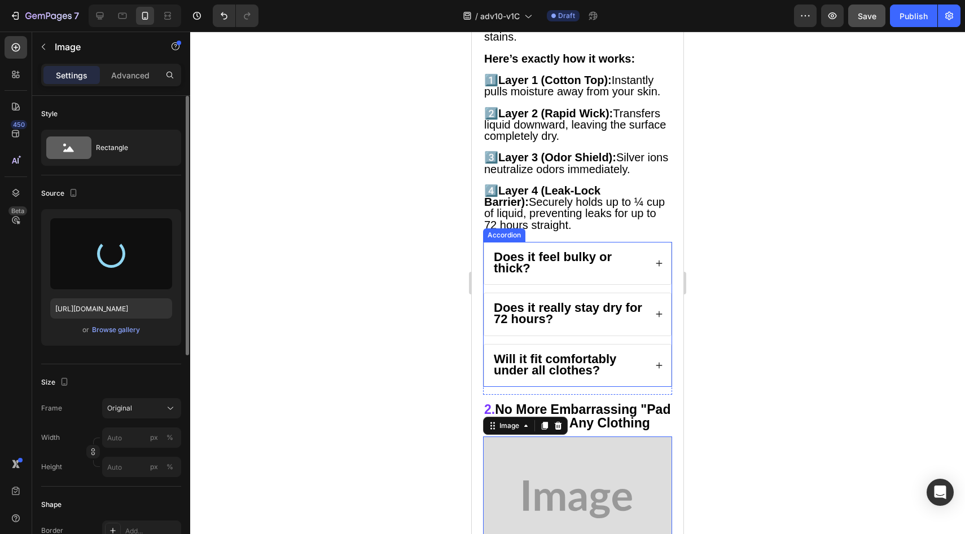
type input "https://cdn.shopify.com/s/files/1/0709/5353/3618/files/gempages_567420980318700…"
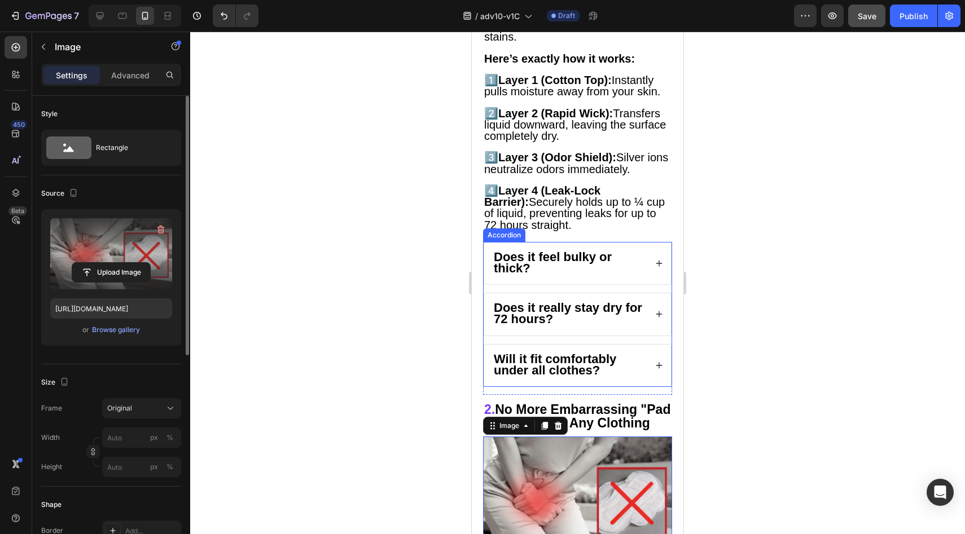
click at [642, 345] on div "Will it fit comfortably under all clothes?" at bounding box center [577, 366] width 187 height 42
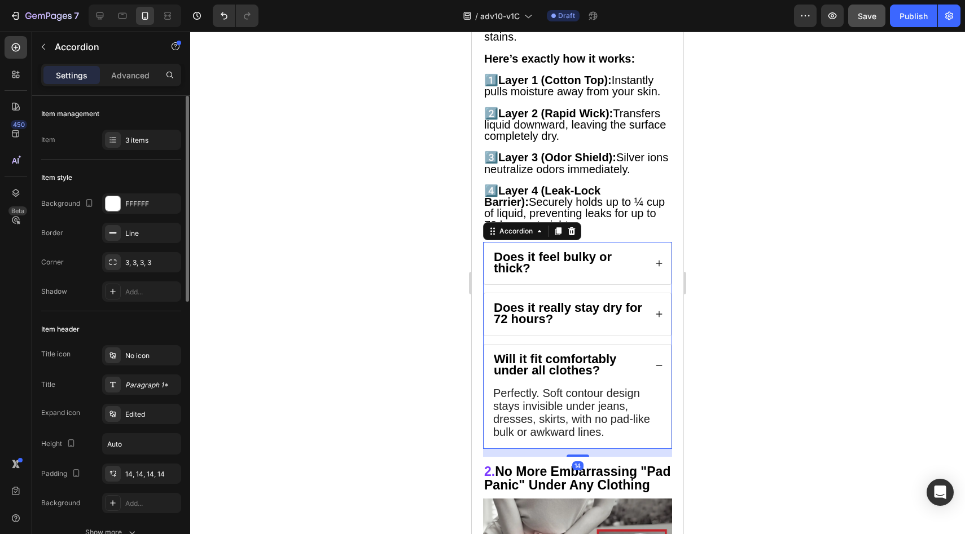
click at [645, 296] on div "Does it really stay dry for 72 hours?" at bounding box center [577, 314] width 187 height 42
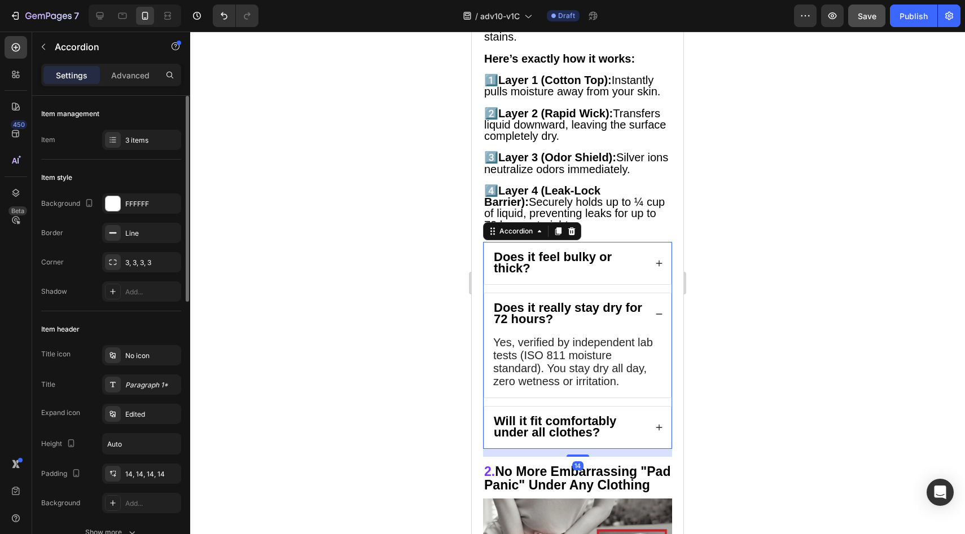
click at [655, 260] on icon at bounding box center [659, 264] width 8 height 8
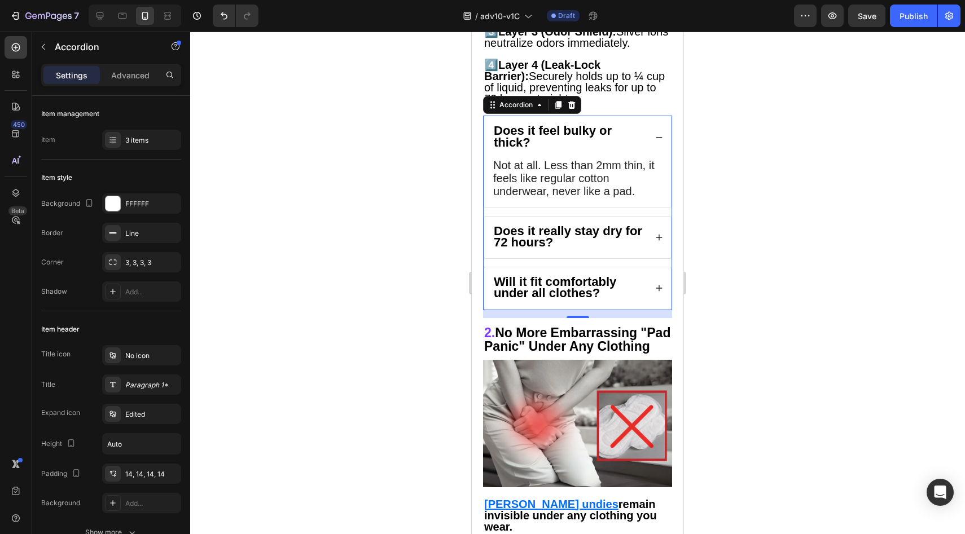
click at [655, 142] on icon at bounding box center [659, 138] width 8 height 8
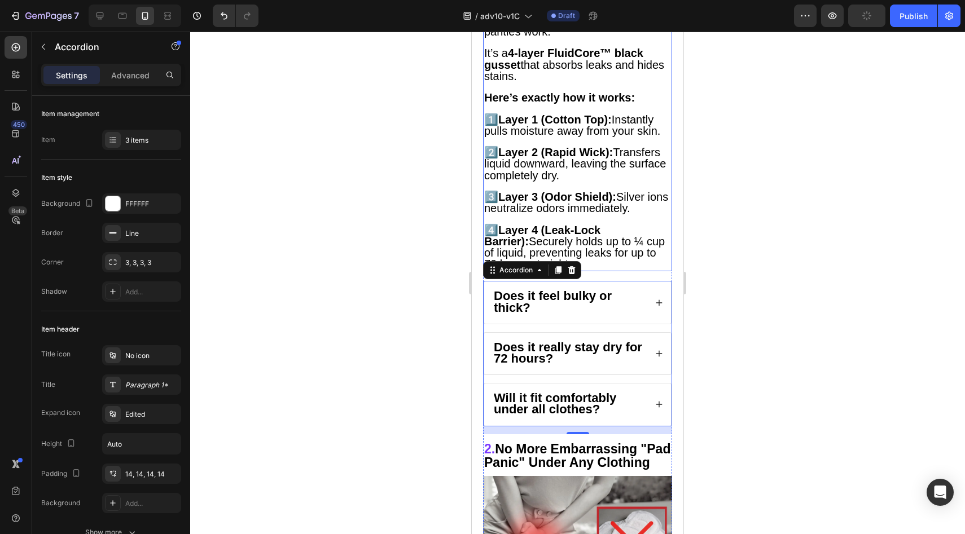
scroll to position [1259, 0]
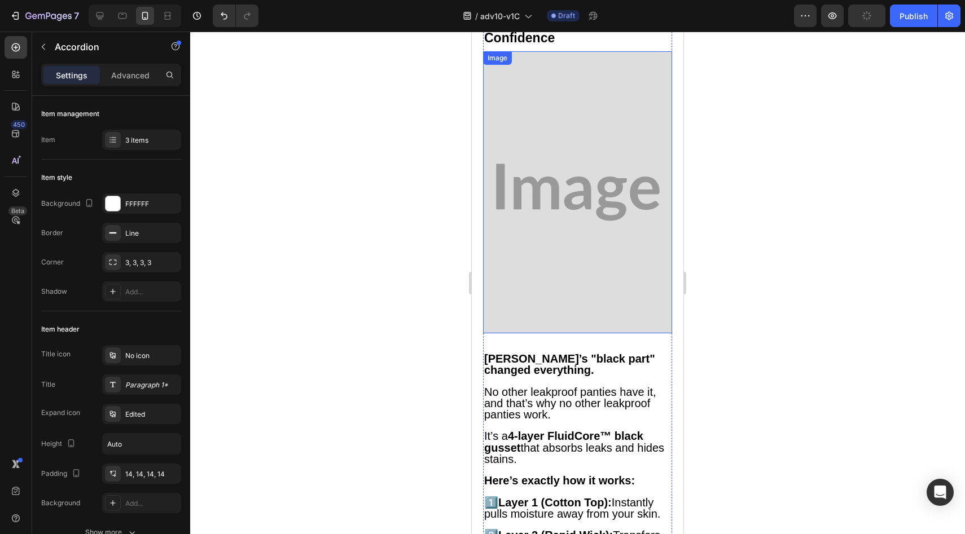
click at [592, 296] on img at bounding box center [577, 192] width 189 height 282
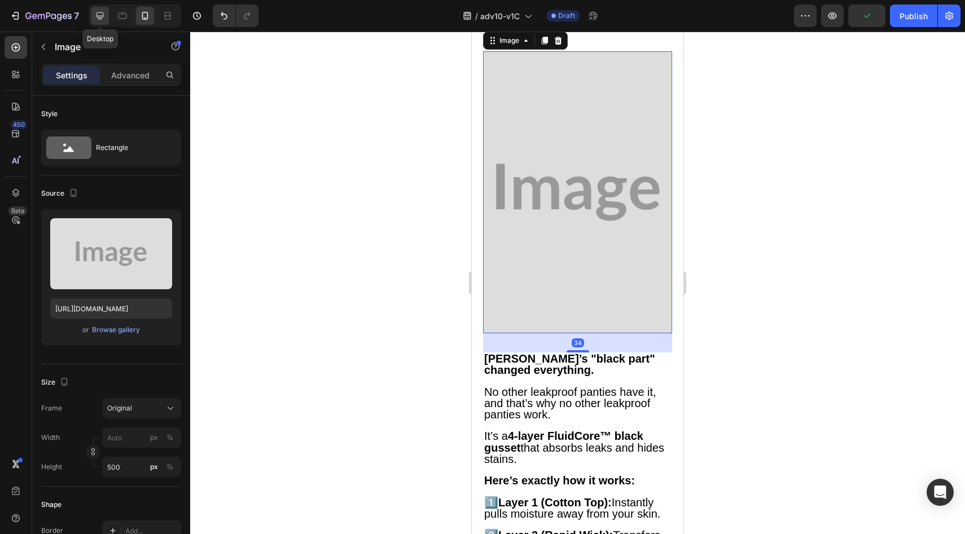
click at [100, 14] on icon at bounding box center [99, 15] width 11 height 11
type input "600"
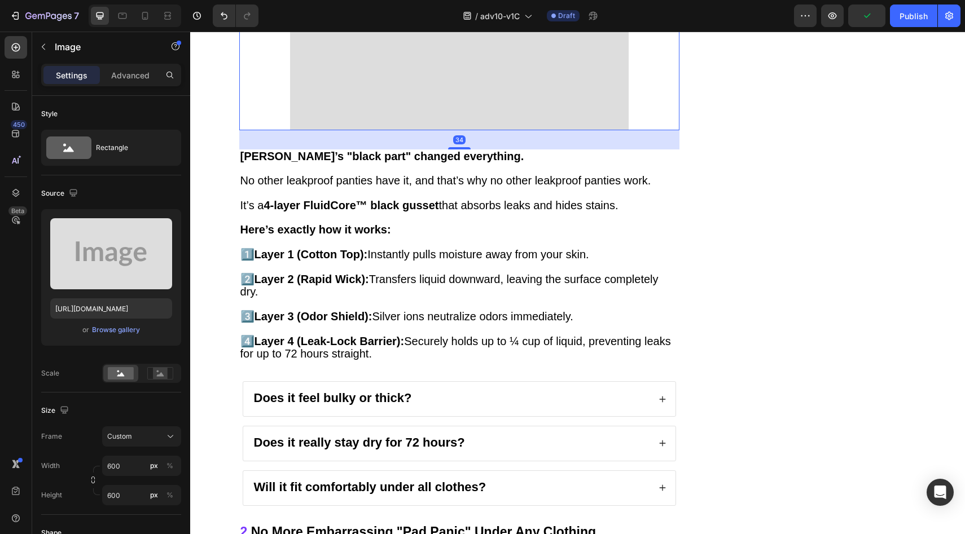
scroll to position [1404, 0]
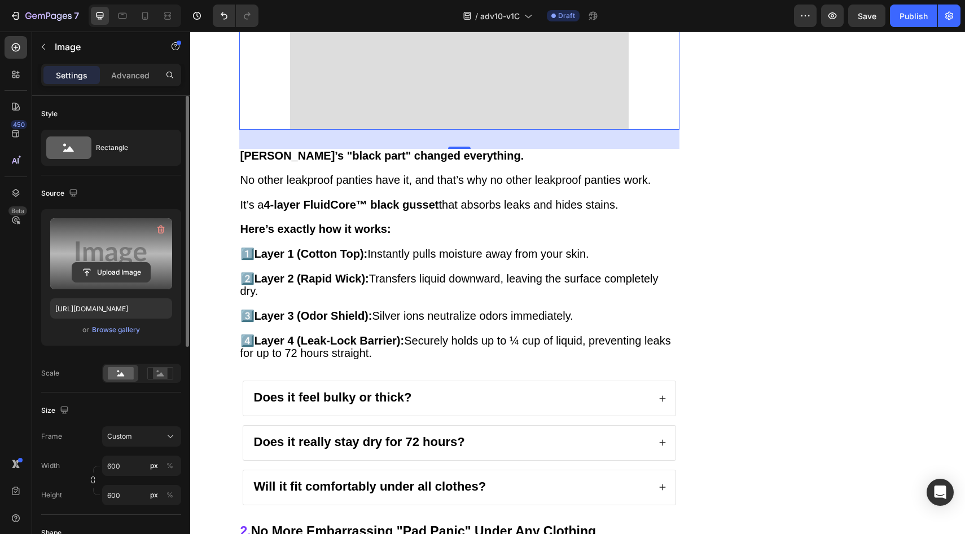
click at [115, 278] on input "file" at bounding box center [111, 272] width 78 height 19
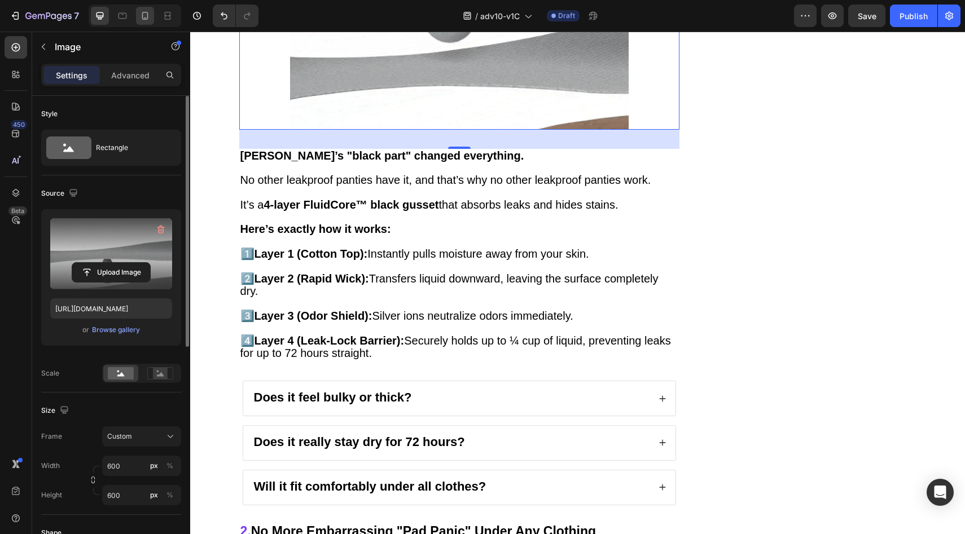
click at [140, 17] on icon at bounding box center [144, 15] width 11 height 11
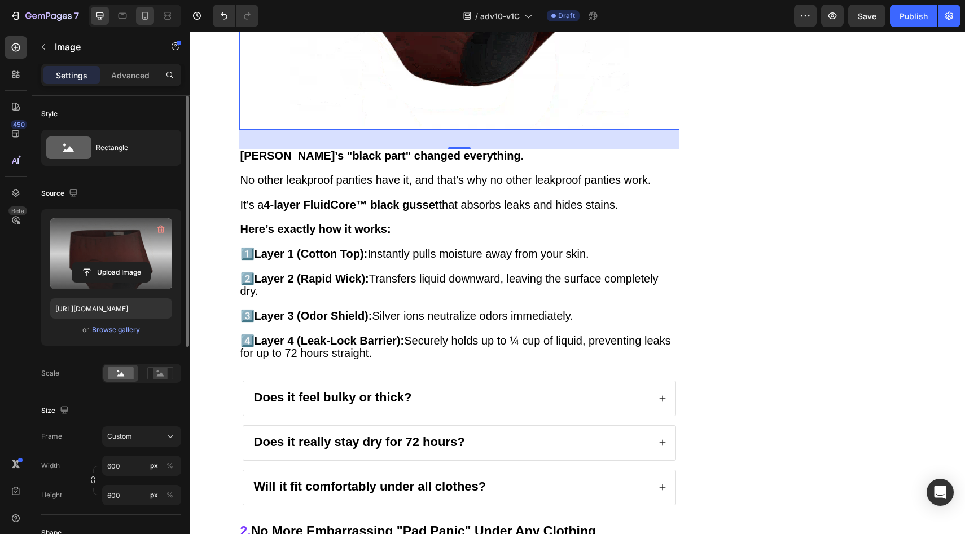
type input "[URL][DOMAIN_NAME]"
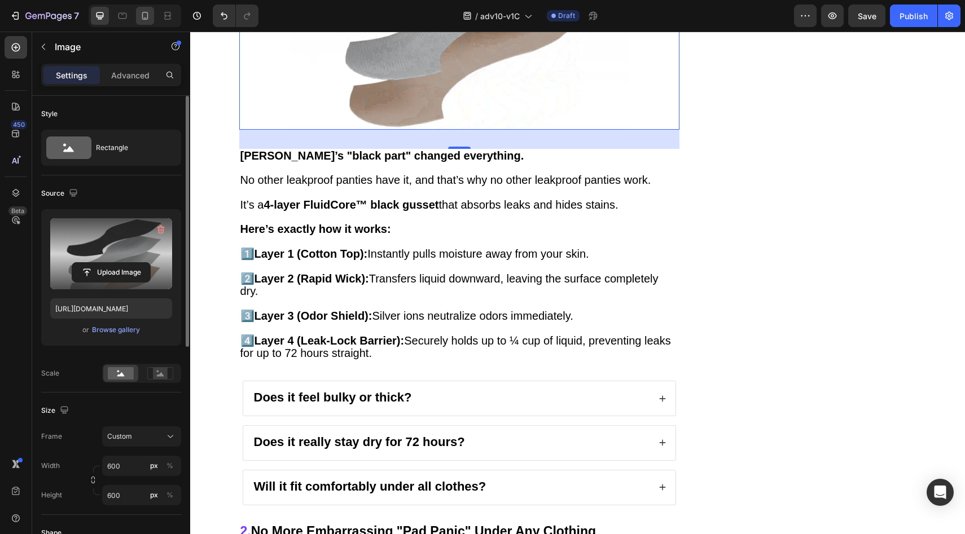
type input "500"
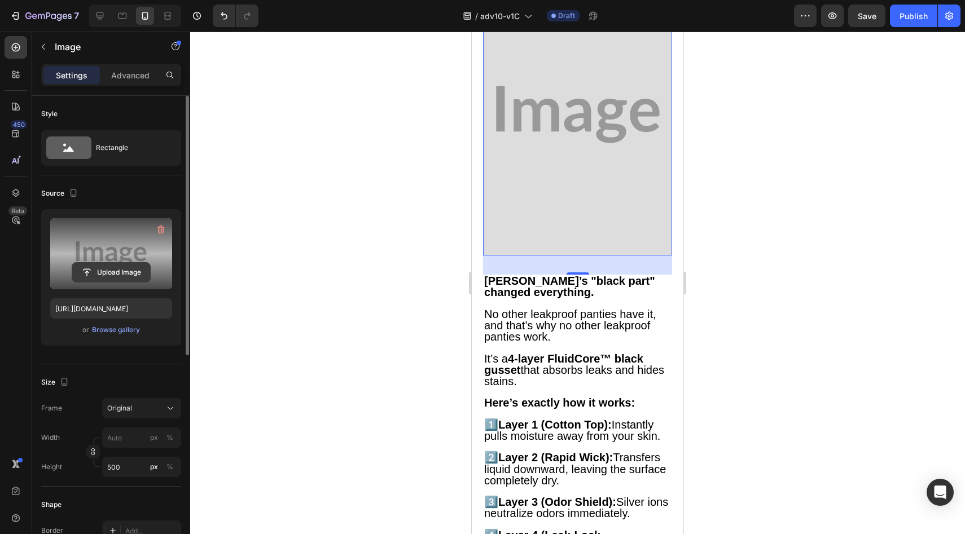
click at [106, 274] on input "file" at bounding box center [111, 272] width 78 height 19
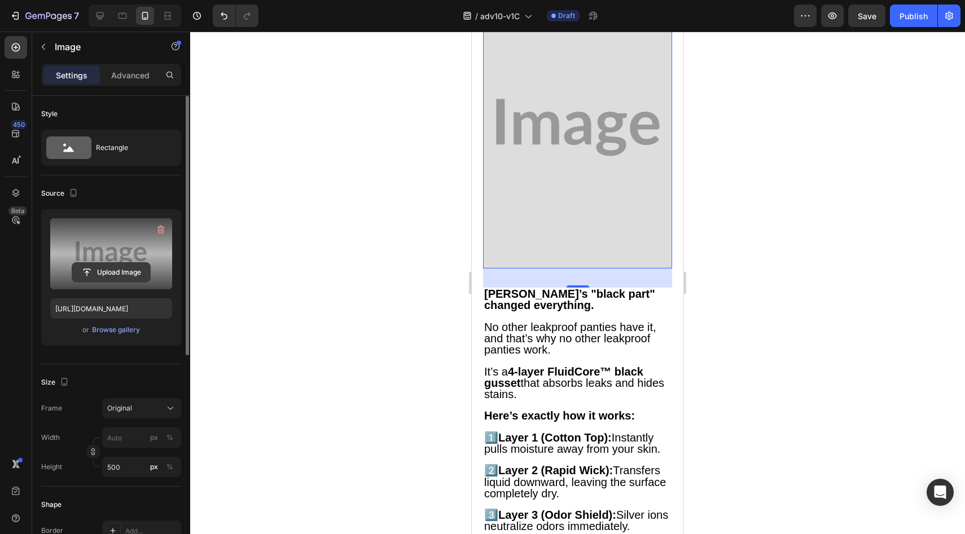
scroll to position [1335, 0]
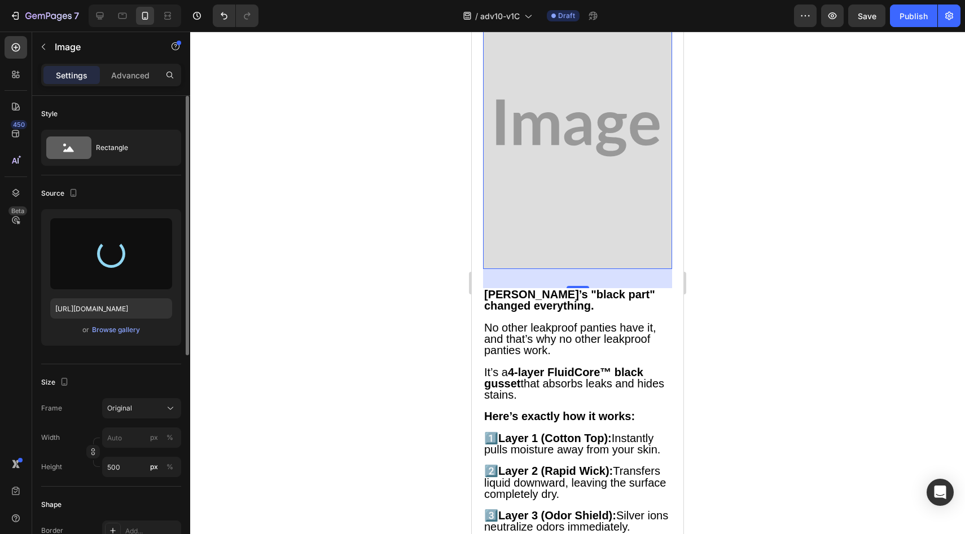
type input "https://cdn.shopify.com/s/files/1/0709/5353/3618/files/gempages_567420980318700…"
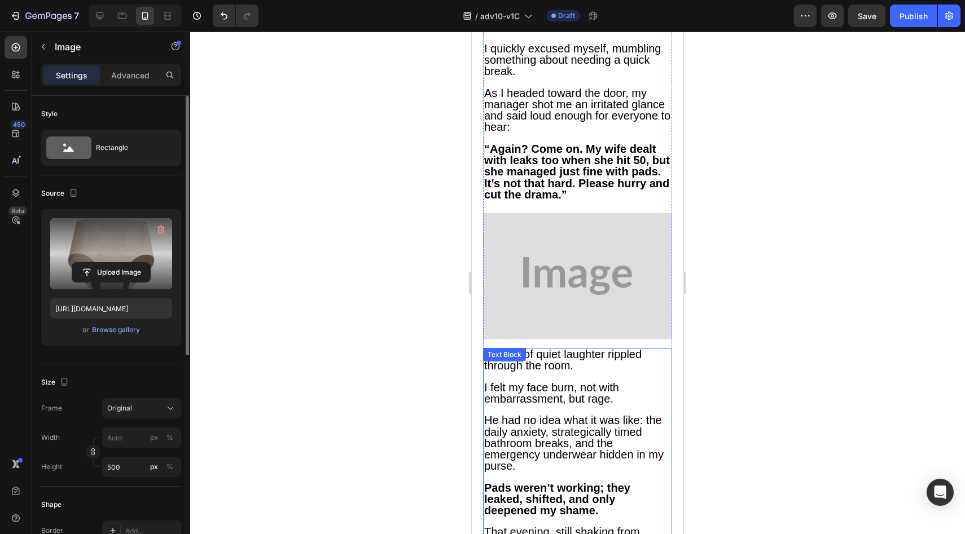
scroll to position [611, 0]
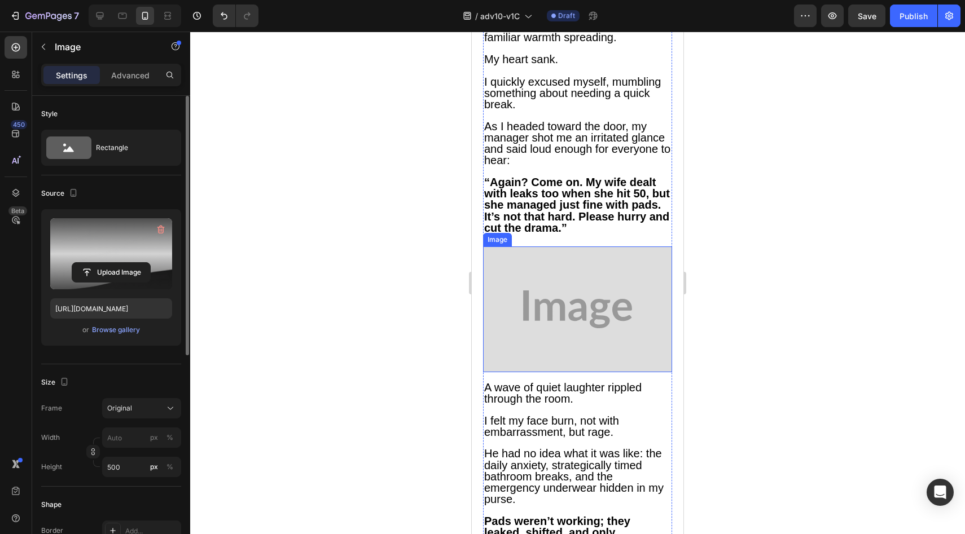
click at [572, 272] on img at bounding box center [577, 310] width 189 height 126
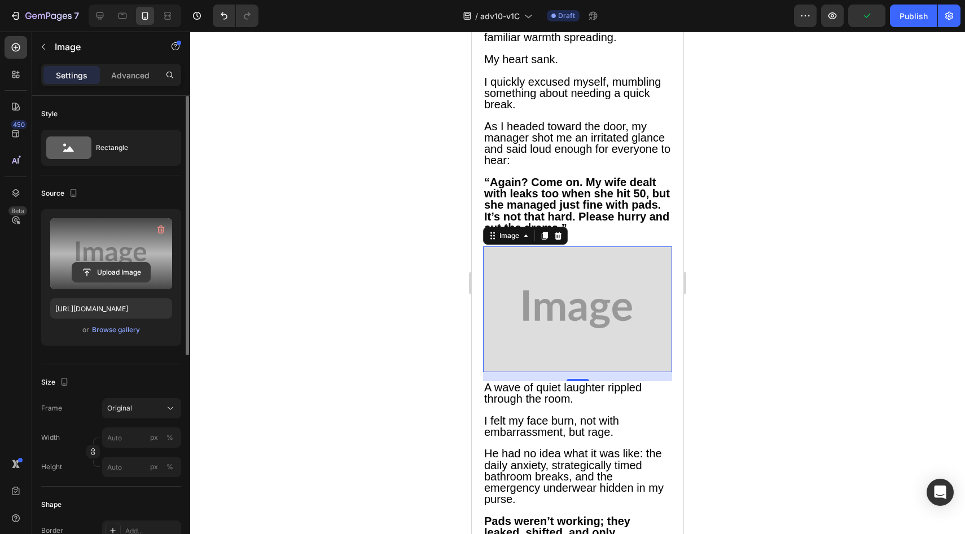
click at [124, 279] on input "file" at bounding box center [111, 272] width 78 height 19
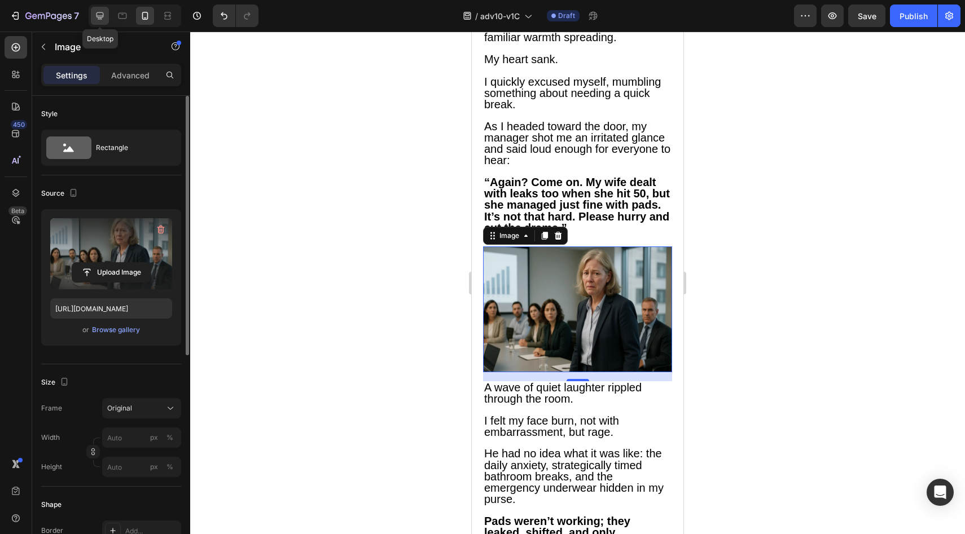
click at [96, 15] on icon at bounding box center [99, 15] width 7 height 7
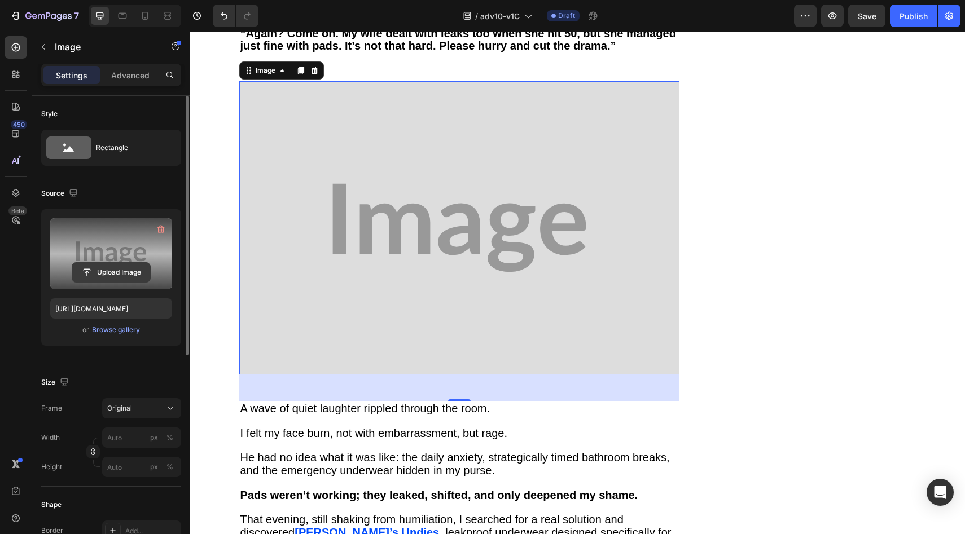
scroll to position [798, 0]
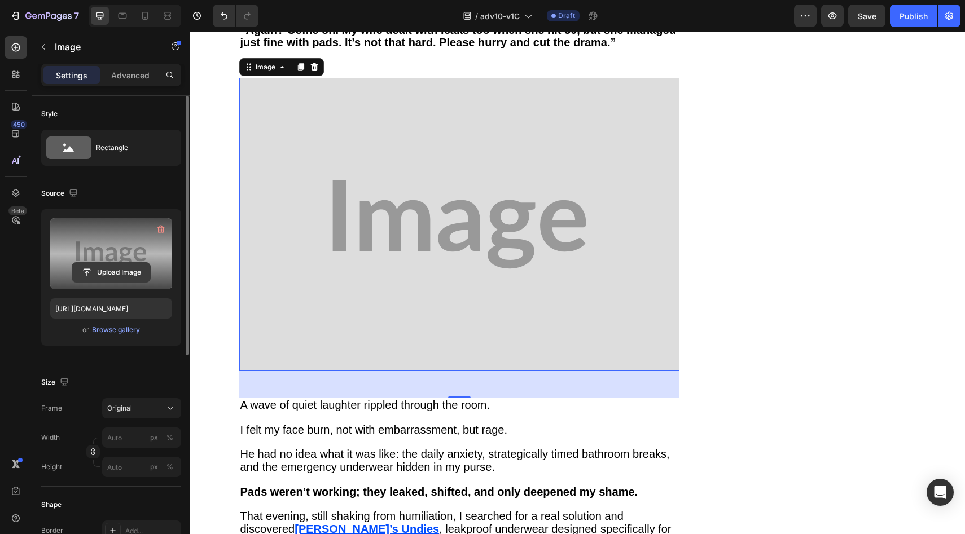
click at [94, 274] on input "file" at bounding box center [111, 272] width 78 height 19
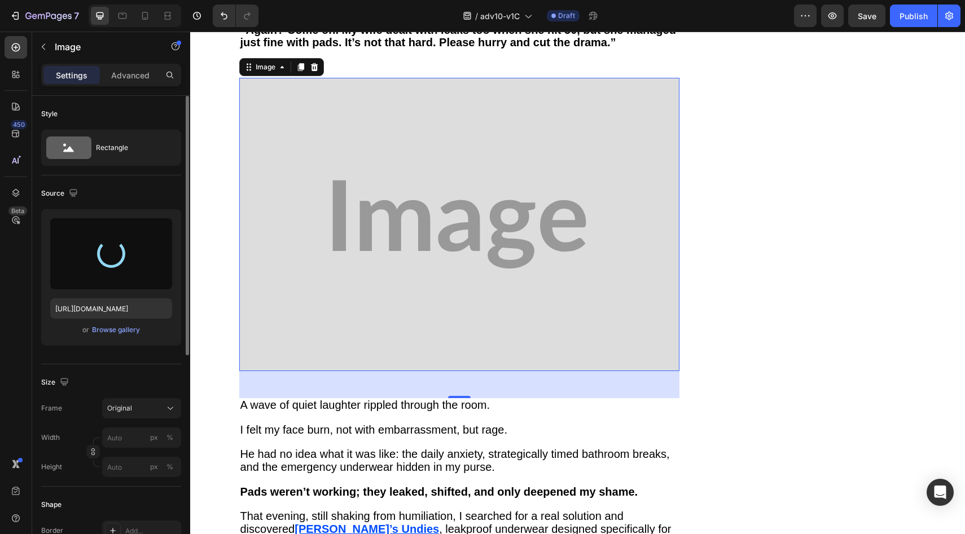
type input "https://cdn.shopify.com/s/files/1/0709/5353/3618/files/gempages_567420980318700…"
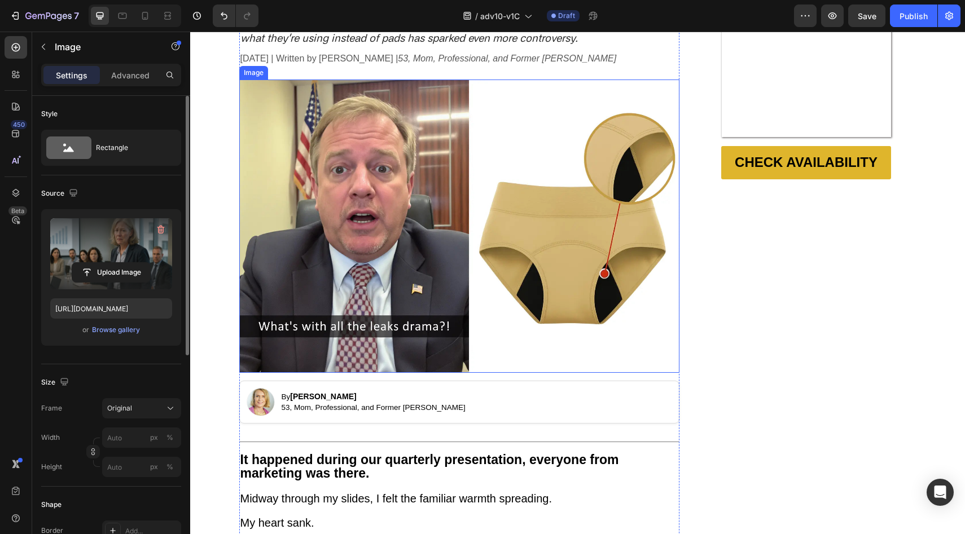
scroll to position [210, 0]
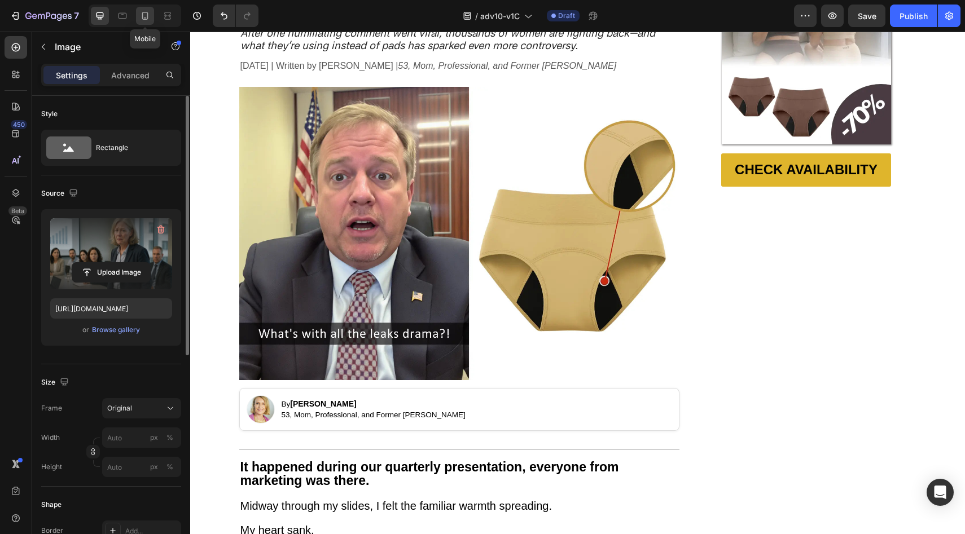
click at [139, 14] on div at bounding box center [145, 16] width 18 height 18
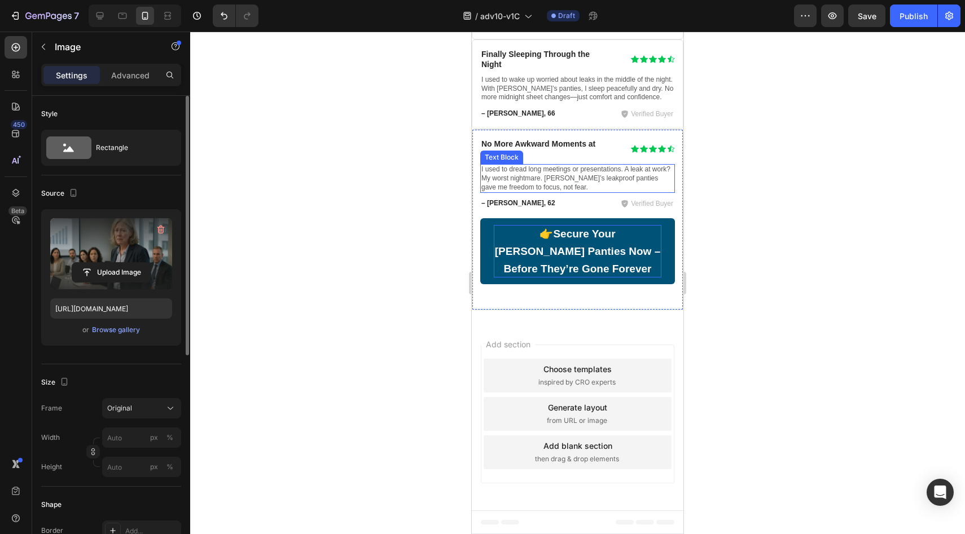
scroll to position [7272, 0]
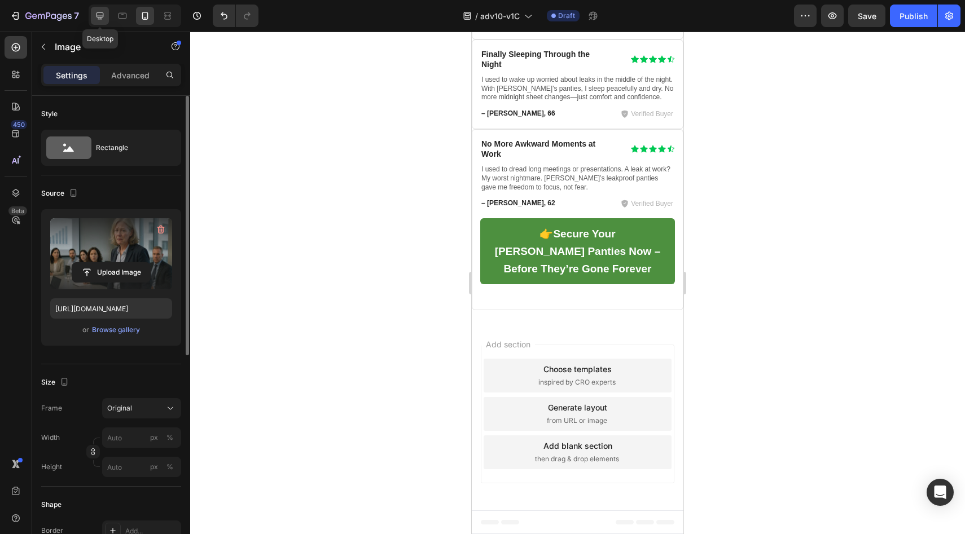
click at [107, 16] on div at bounding box center [100, 16] width 18 height 18
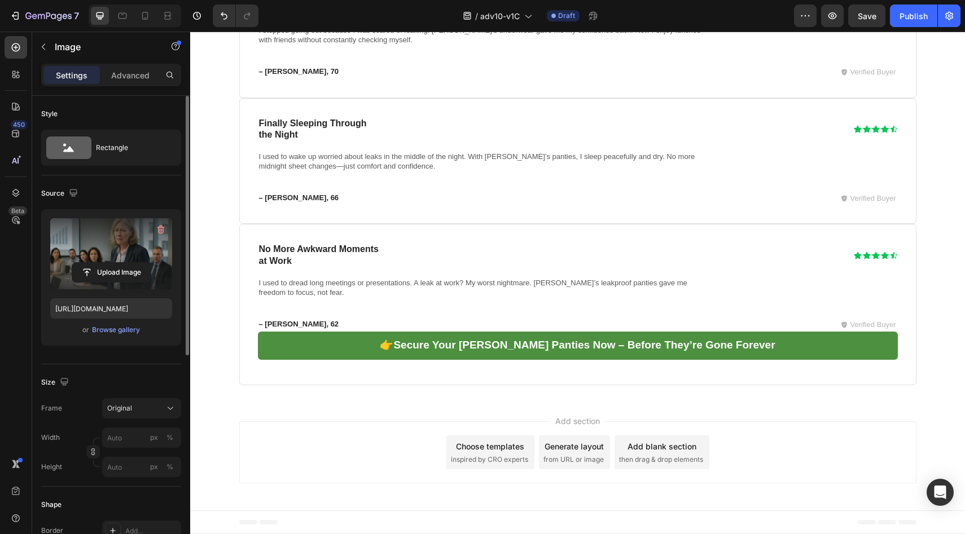
scroll to position [7470, 0]
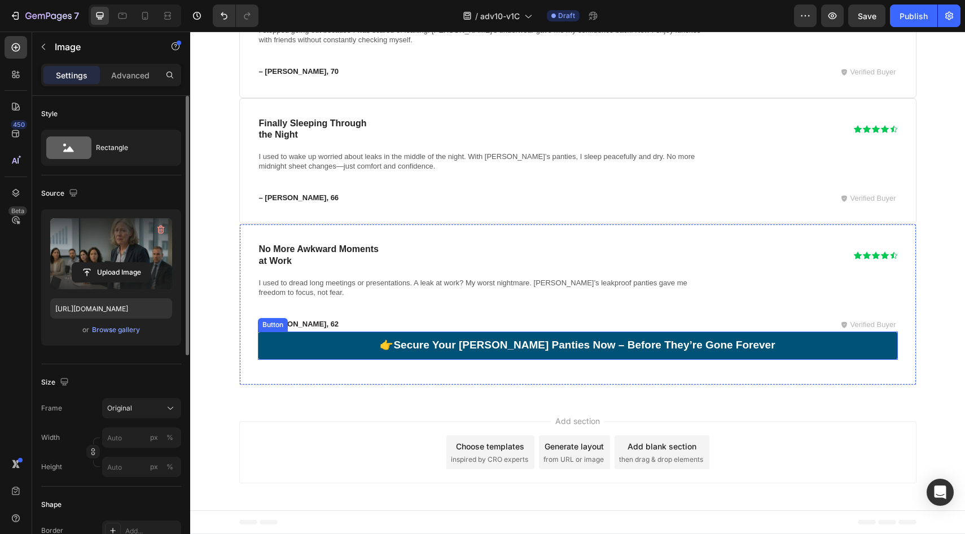
click at [333, 337] on link "👉 Secure Your Vera Leakproof Panties Now – Before They’re Gone Forever" at bounding box center [578, 346] width 640 height 28
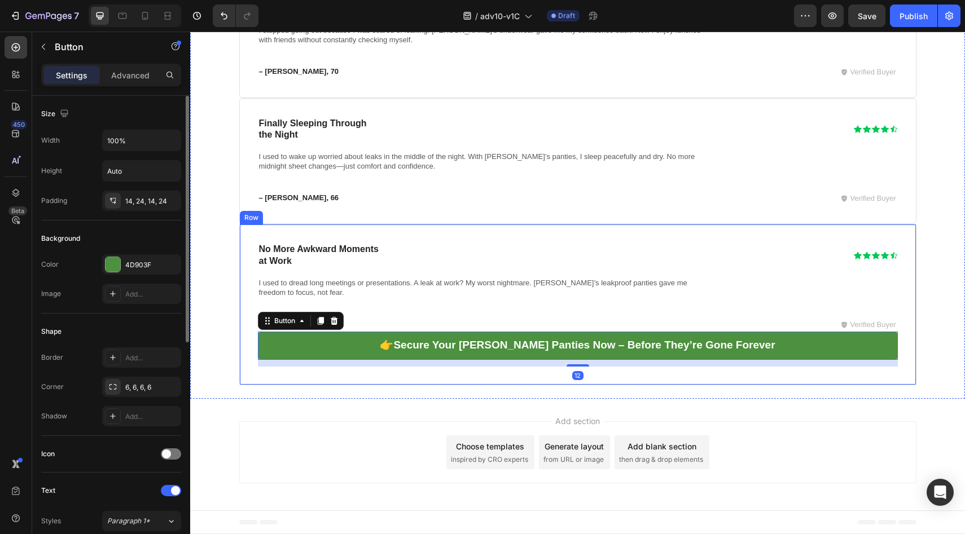
click at [469, 305] on div "No More Awkward Moments at Work Heading Icon Icon Icon Icon Icon Icon List Row …" at bounding box center [578, 305] width 640 height 124
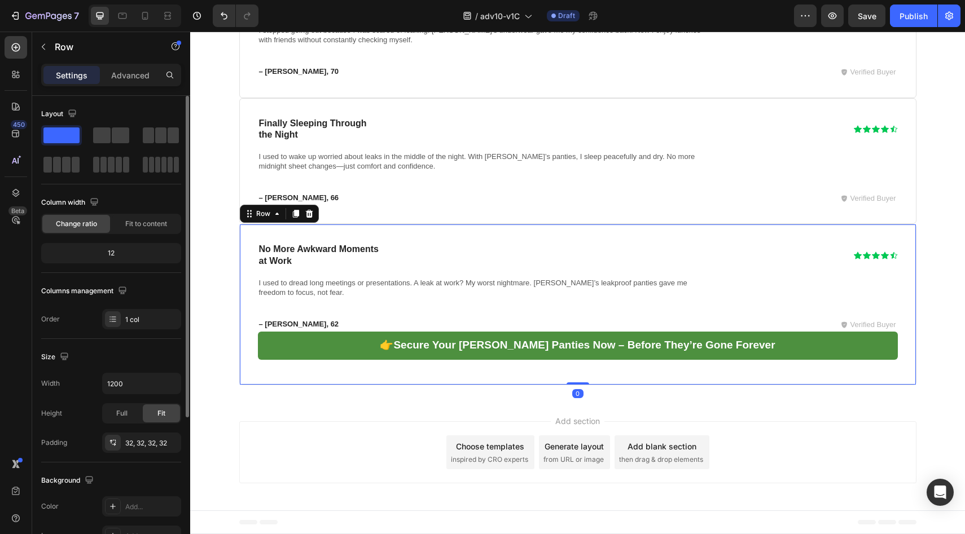
click at [346, 362] on div "👉 Secure Your Vera Leakproof Panties Now – Before They’re Gone Forever Button" at bounding box center [578, 349] width 640 height 35
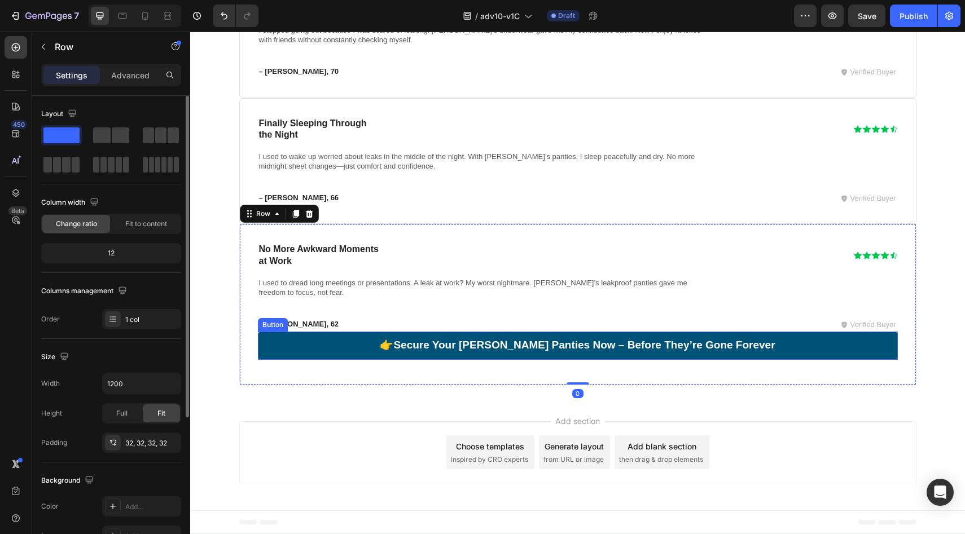
click at [340, 345] on link "👉 Secure Your Vera Leakproof Panties Now – Before They’re Gone Forever" at bounding box center [578, 346] width 640 height 28
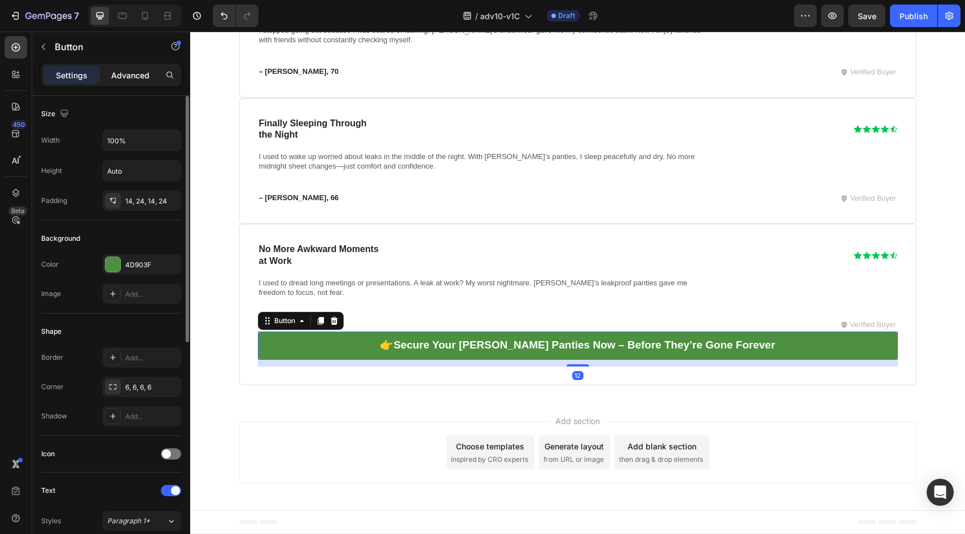
click at [120, 71] on p "Advanced" at bounding box center [130, 75] width 38 height 12
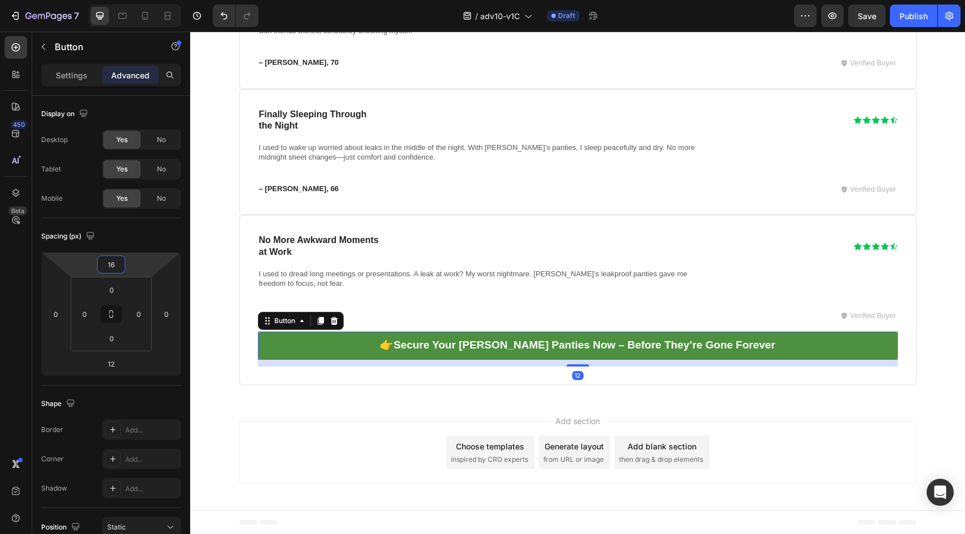
type input "18"
click at [140, 0] on html "7 Version history / adv10-v1C Draft Preview Save Publish 450 Beta Sections(18) …" at bounding box center [482, 0] width 965 height 0
click at [65, 81] on p "Settings" at bounding box center [72, 75] width 32 height 12
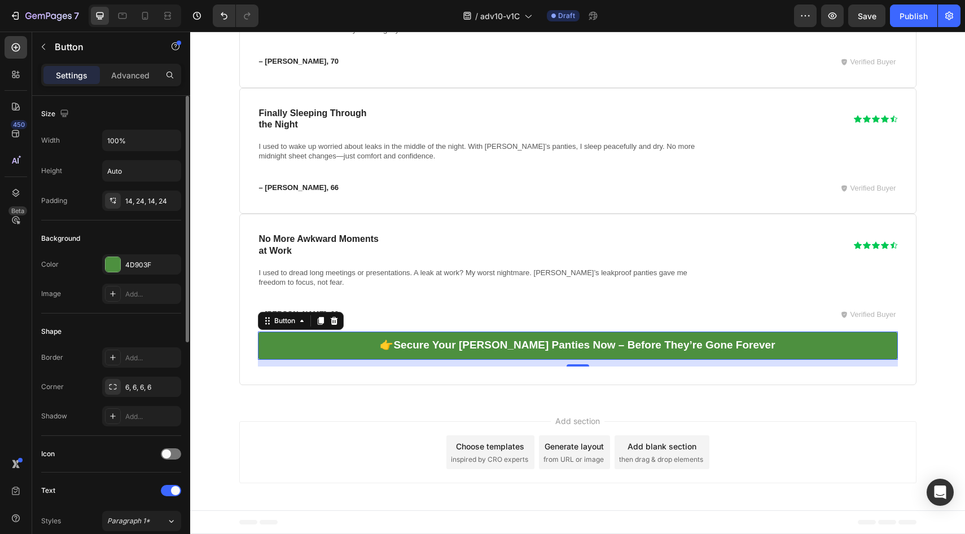
scroll to position [427, 0]
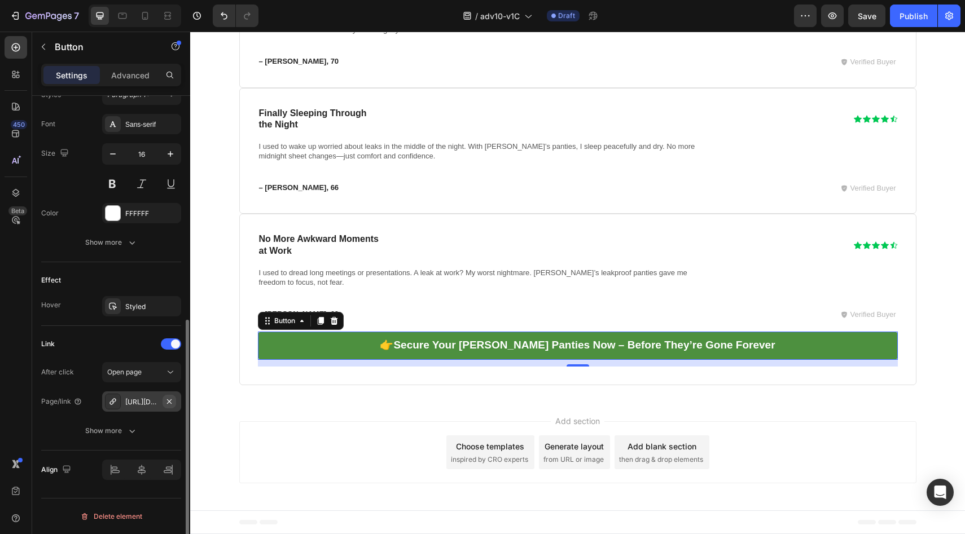
click at [165, 402] on icon "button" at bounding box center [169, 401] width 9 height 9
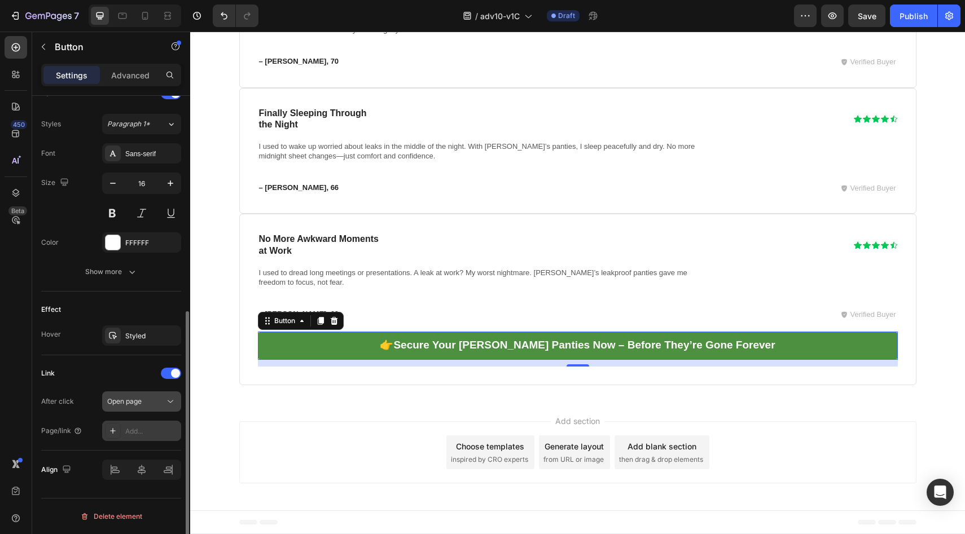
scroll to position [397, 0]
click at [143, 429] on div "Add..." at bounding box center [151, 432] width 53 height 10
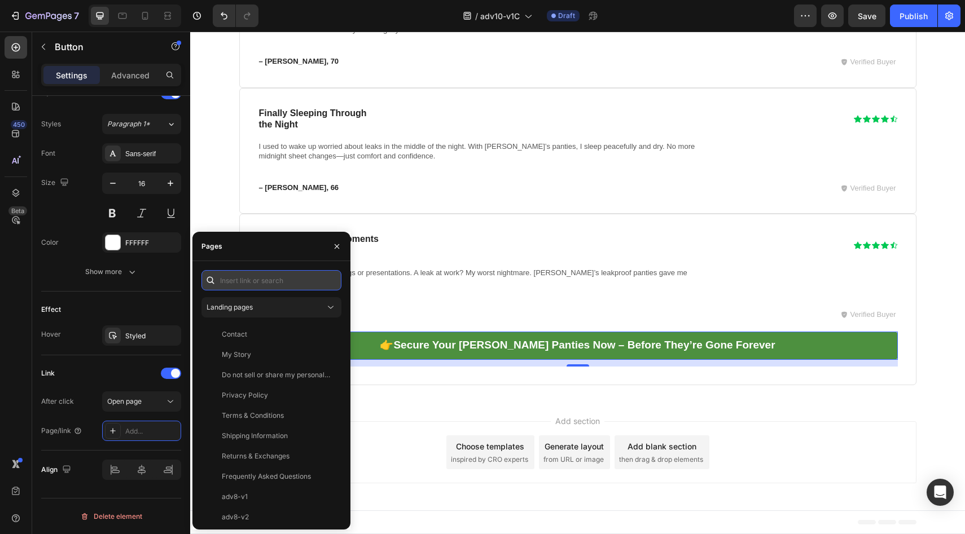
click at [270, 281] on input "text" at bounding box center [271, 280] width 140 height 20
paste input "https://underwearbyvera.com/products/signature-leakproof-underwear-5-pack"
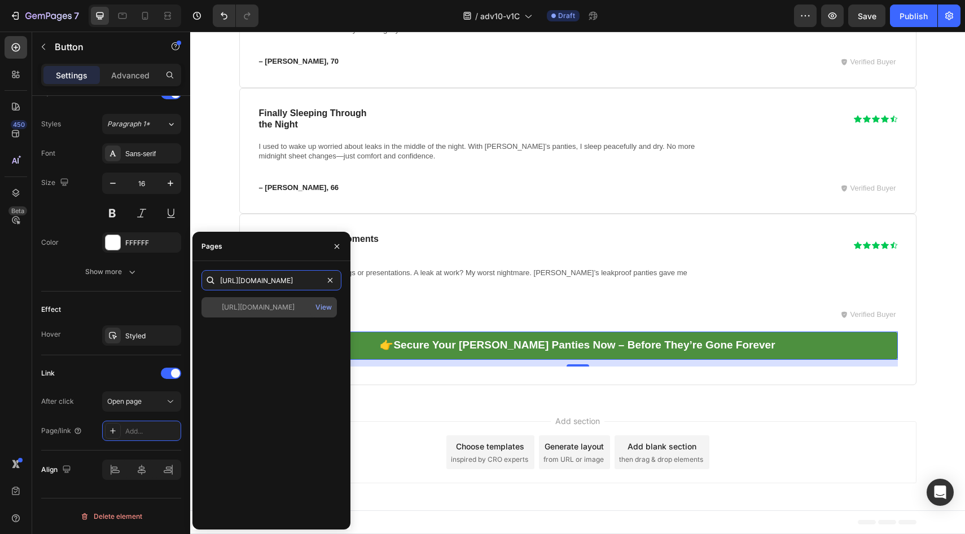
type input "https://underwearbyvera.com/products/signature-leakproof-underwear-5-pack"
click at [258, 304] on div "https://underwearbyvera.com/products/signature-leakproof-underwear-5-pack" at bounding box center [258, 307] width 73 height 10
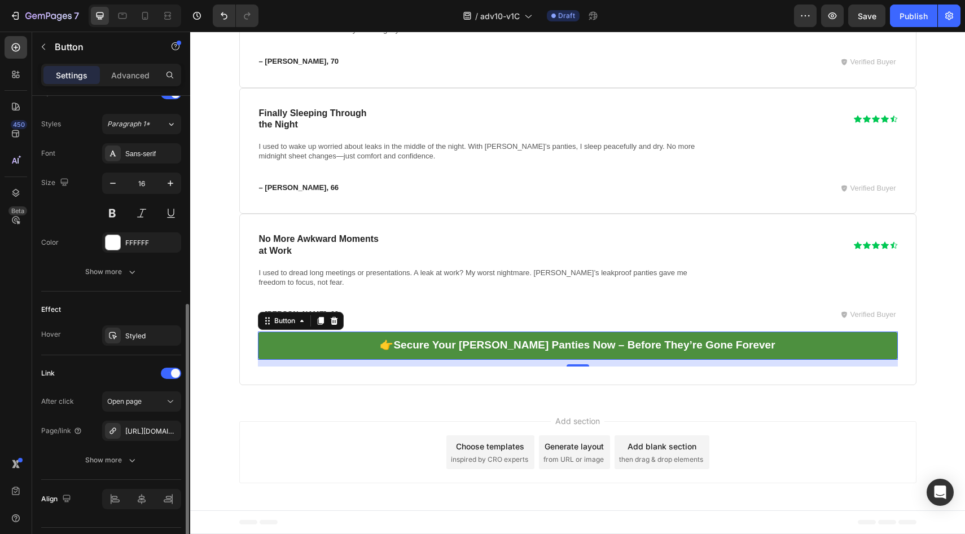
click at [134, 288] on div "Text Styles Paragraph 1* Font Sans-serif Size 16 Color FFFFFF Show more" at bounding box center [111, 184] width 140 height 216
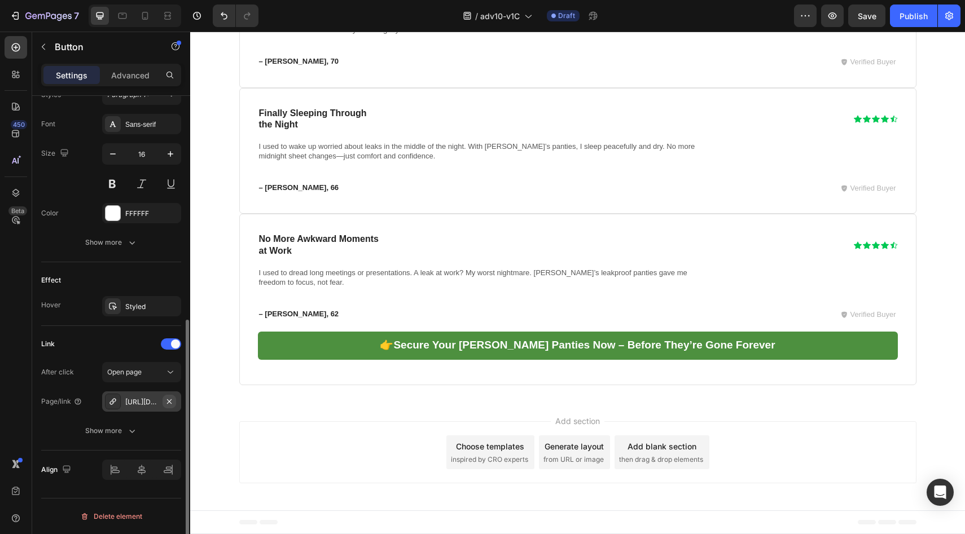
click at [171, 399] on icon "button" at bounding box center [169, 401] width 9 height 9
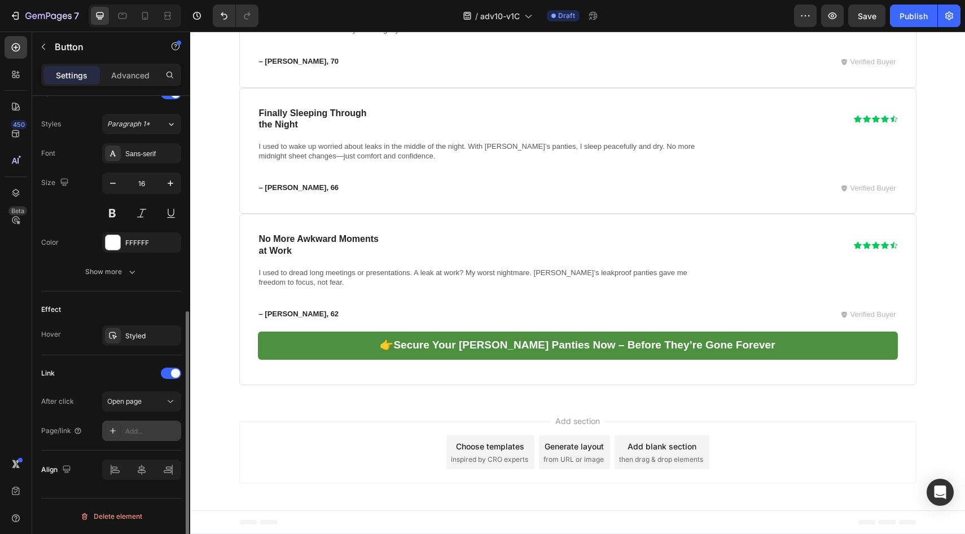
scroll to position [397, 0]
click at [162, 425] on div "Add..." at bounding box center [141, 431] width 79 height 20
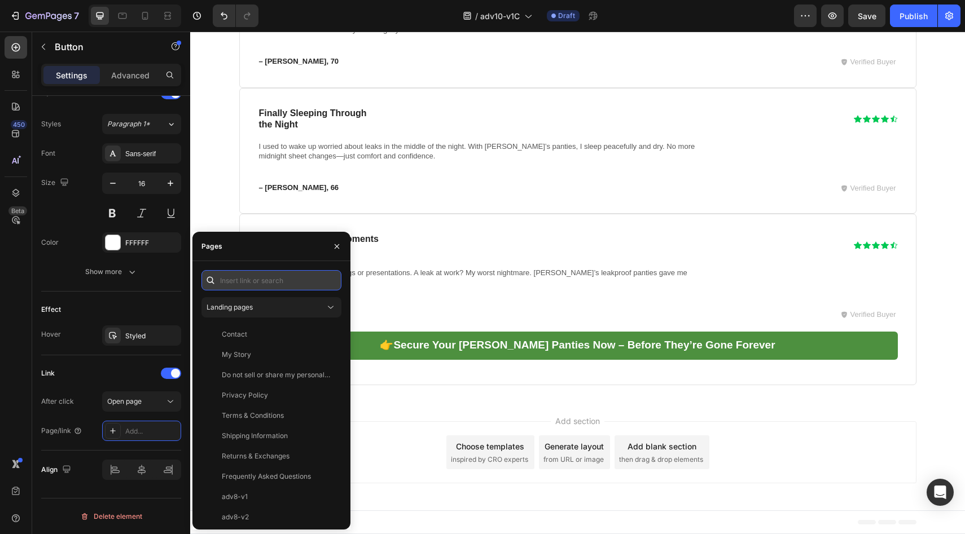
click at [256, 286] on input "text" at bounding box center [271, 280] width 140 height 20
paste input "https://underwearbyvera.com/products/signature-leakproof-underwear-5-pack"
type input "https://underwearbyvera.com/products/signature-leakproof-underwear-5-pack"
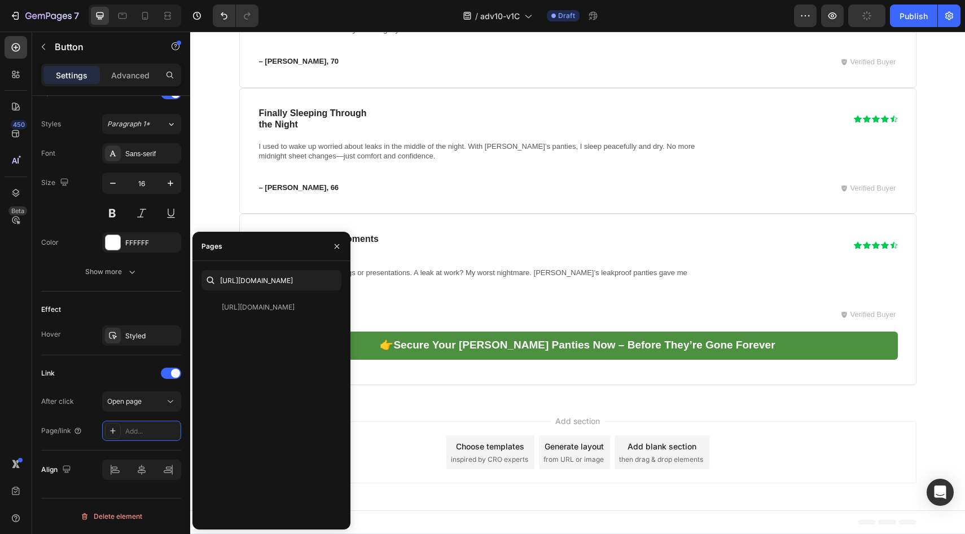
click at [244, 310] on div "https://underwearbyvera.com/products/signature-leakproof-underwear-5-pack" at bounding box center [258, 307] width 73 height 10
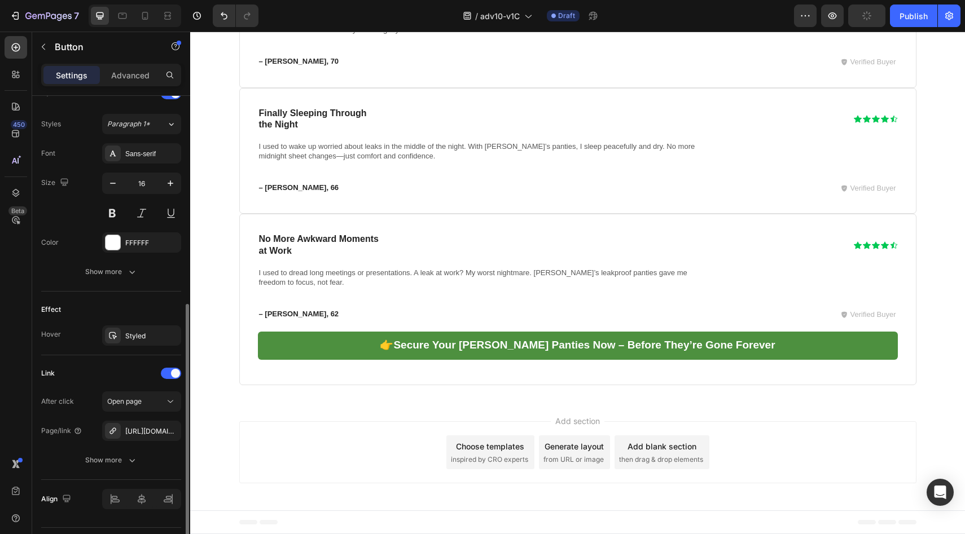
click at [98, 320] on div "Effect Hover Styled" at bounding box center [111, 324] width 140 height 64
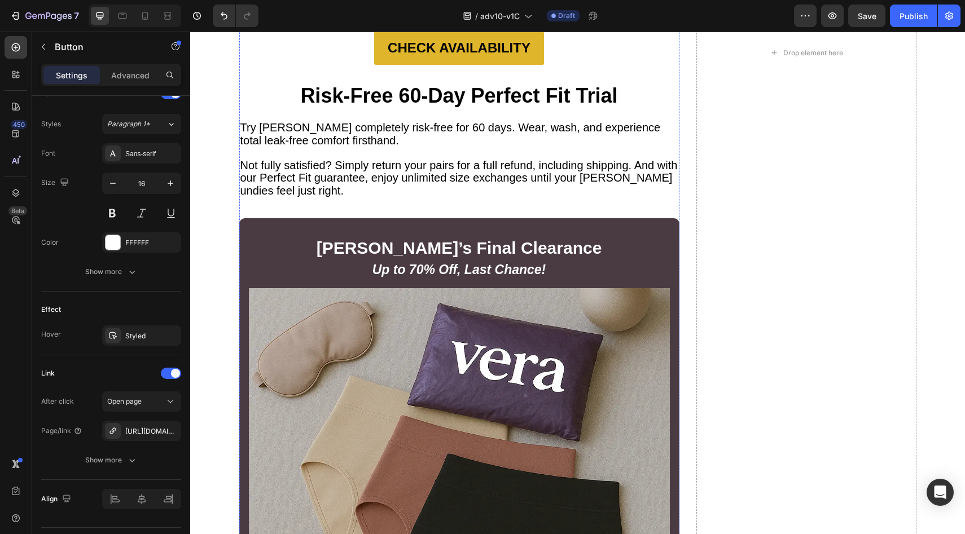
scroll to position [6035, 0]
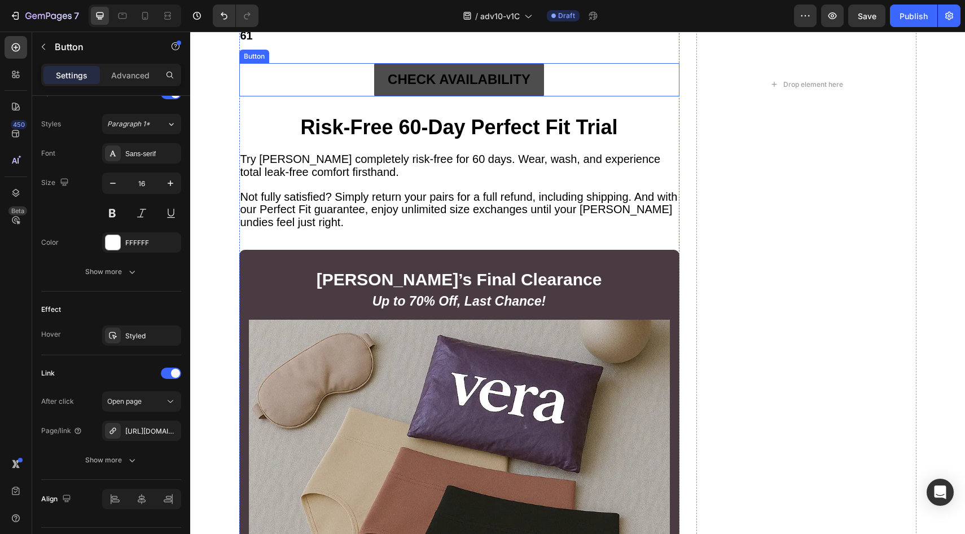
click at [375, 96] on link "CHECK AVAILABILITY" at bounding box center [459, 79] width 170 height 33
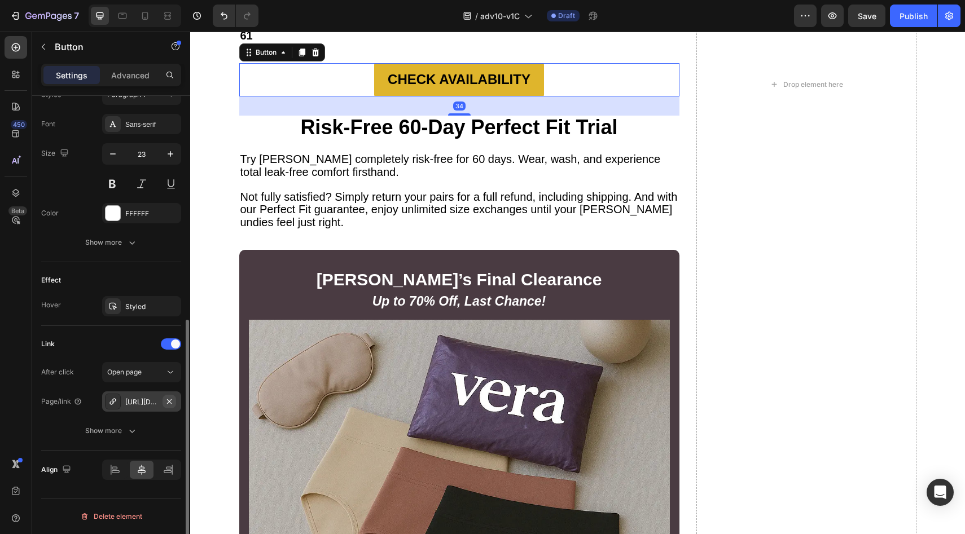
click at [173, 398] on icon "button" at bounding box center [169, 401] width 9 height 9
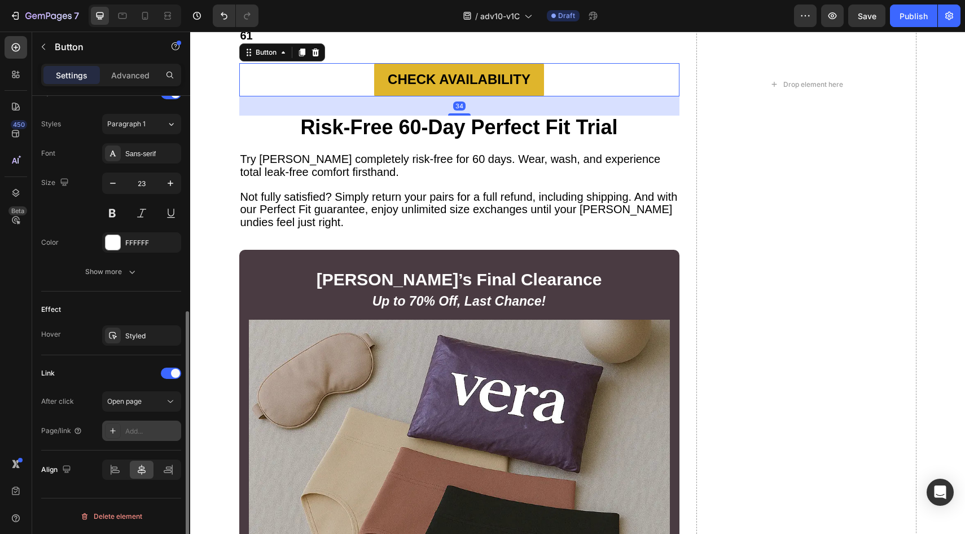
click at [154, 426] on div "Add..." at bounding box center [141, 431] width 79 height 20
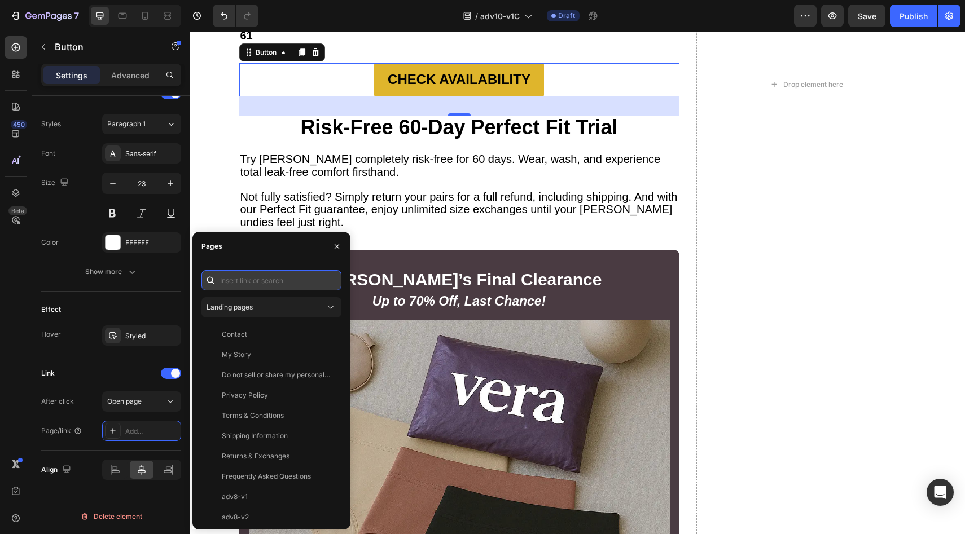
click at [265, 287] on input "text" at bounding box center [271, 280] width 140 height 20
paste input "https://underwearbyvera.com/products/signature-leakproof-underwear-5-pack"
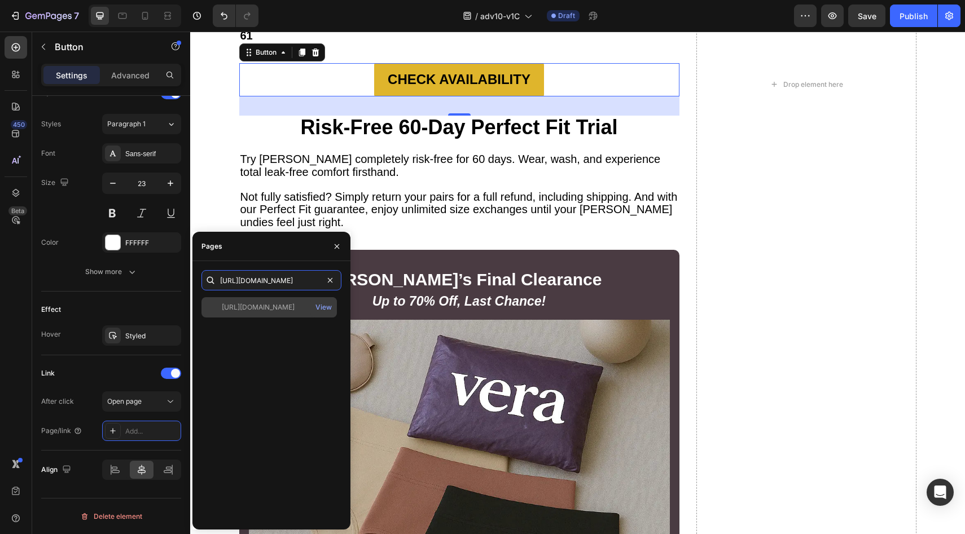
type input "https://underwearbyvera.com/products/signature-leakproof-underwear-5-pack"
click at [265, 304] on div "https://underwearbyvera.com/products/signature-leakproof-underwear-5-pack" at bounding box center [258, 307] width 73 height 10
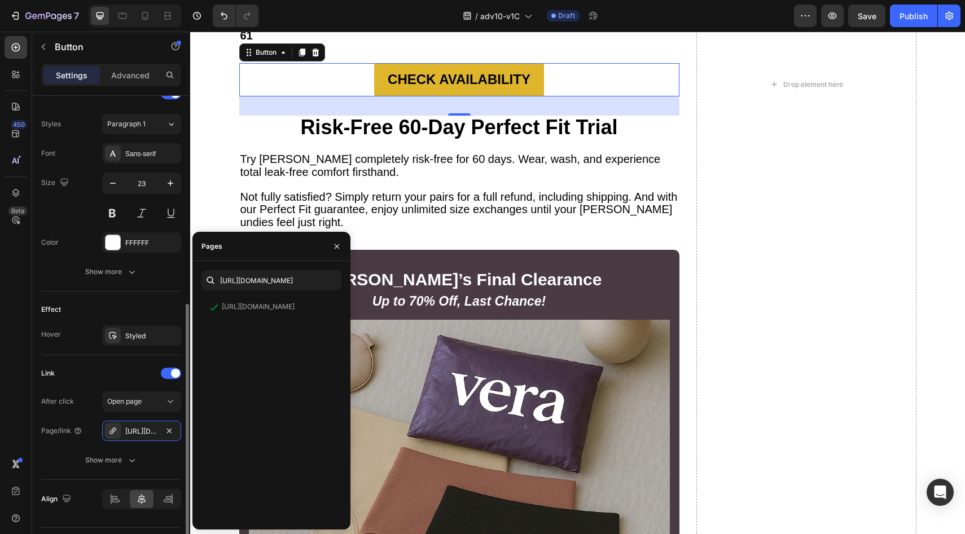
click at [130, 315] on div "Effect" at bounding box center [111, 310] width 140 height 18
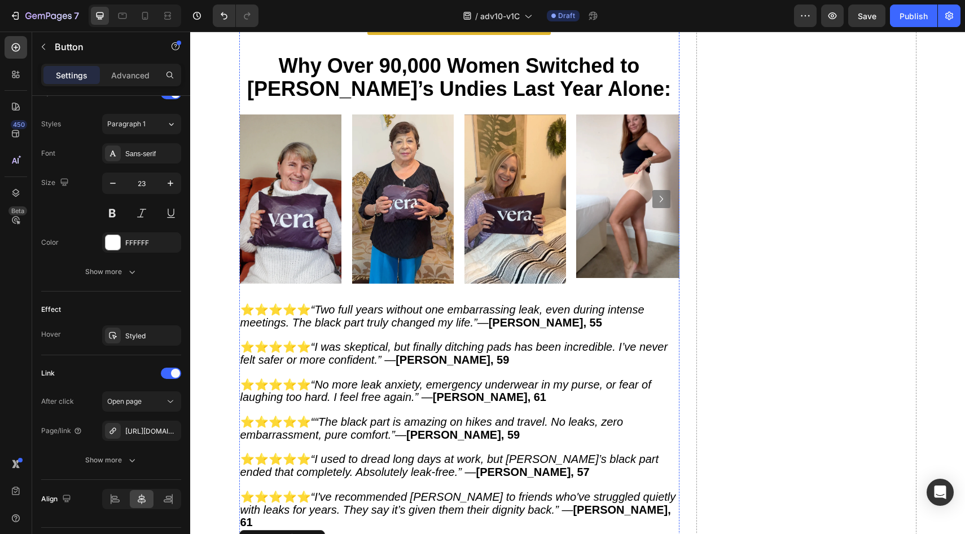
scroll to position [5413, 0]
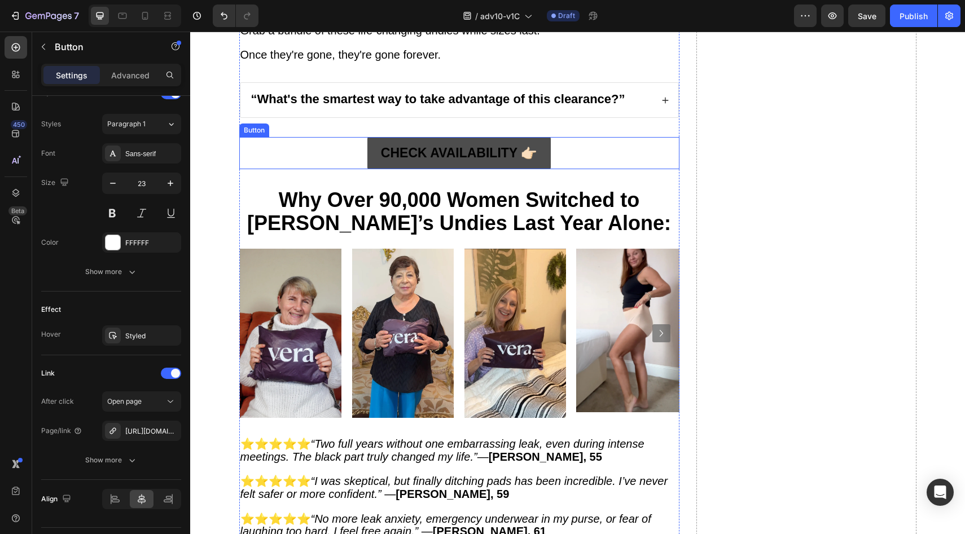
click at [372, 169] on link "CHECK AVAILABILITY 👉🏻" at bounding box center [458, 153] width 183 height 32
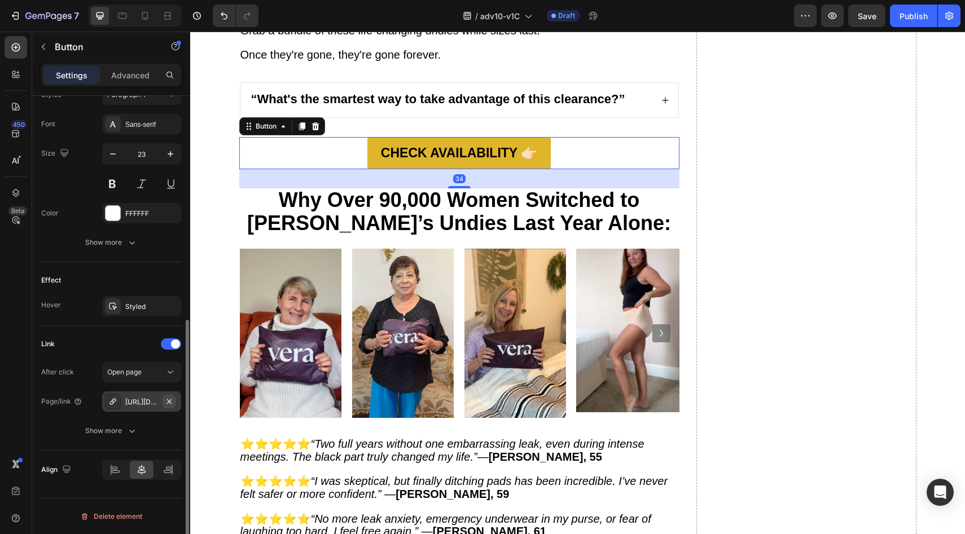
click at [166, 399] on icon "button" at bounding box center [169, 401] width 9 height 9
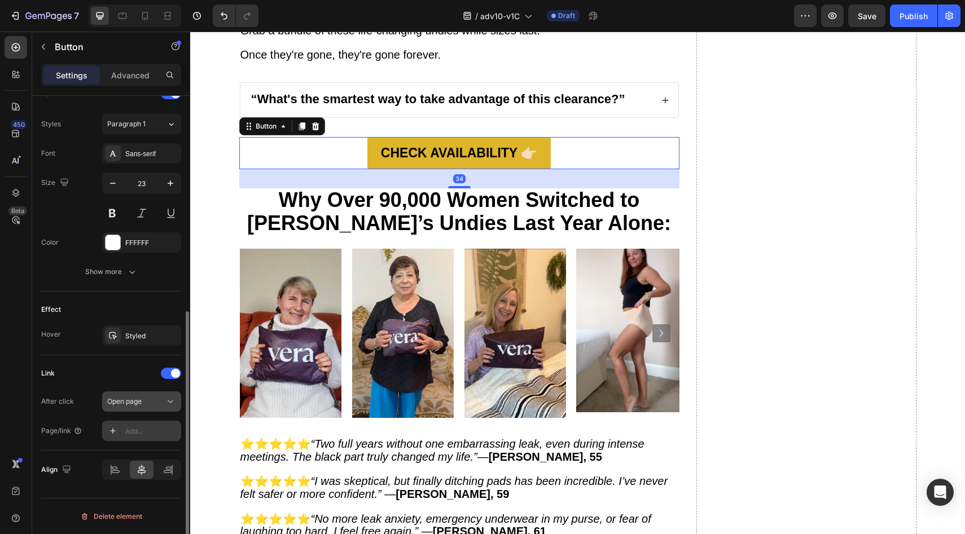
scroll to position [397, 0]
click at [151, 434] on div "Add..." at bounding box center [151, 432] width 53 height 10
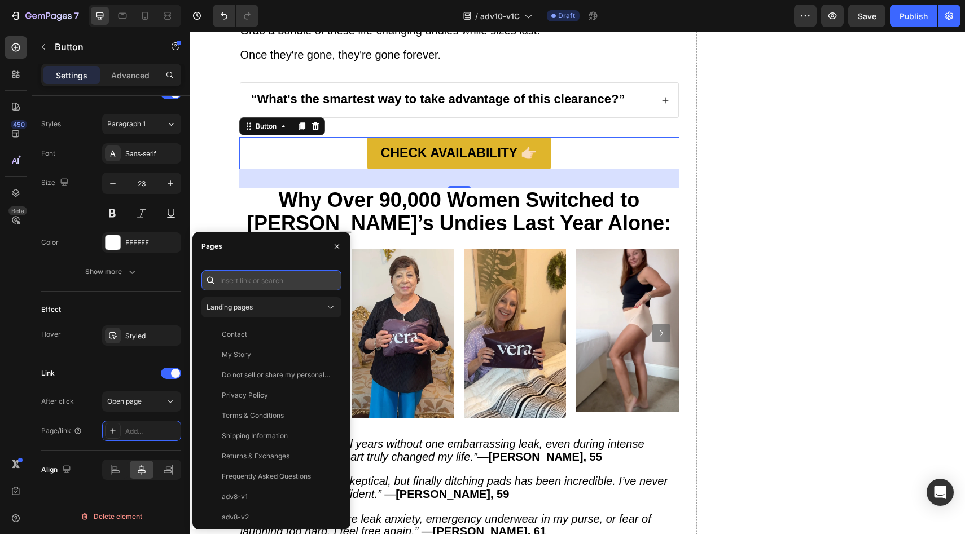
click at [294, 279] on input "text" at bounding box center [271, 280] width 140 height 20
paste input "https://underwearbyvera.com/products/signature-leakproof-underwear-5-pack"
type input "https://underwearbyvera.com/products/signature-leakproof-underwear-5-pack"
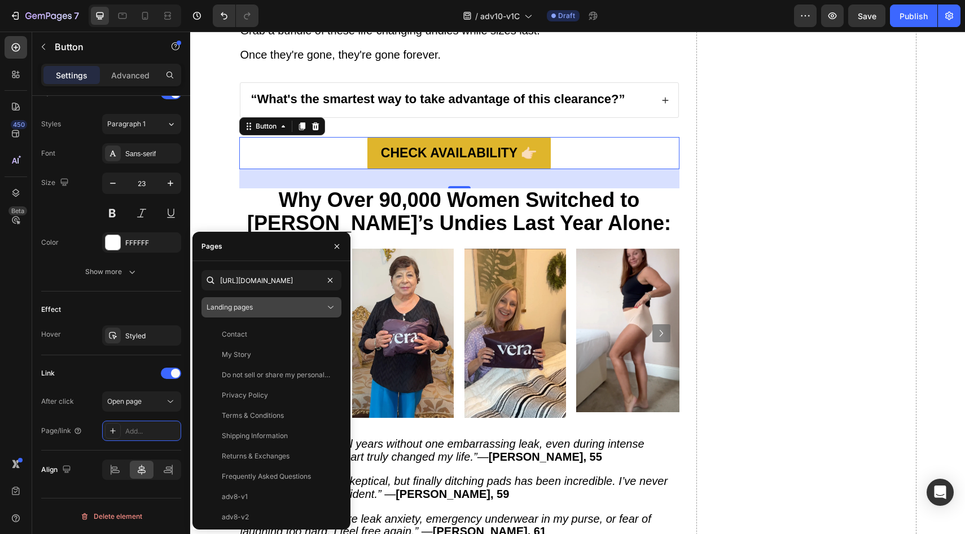
scroll to position [0, 0]
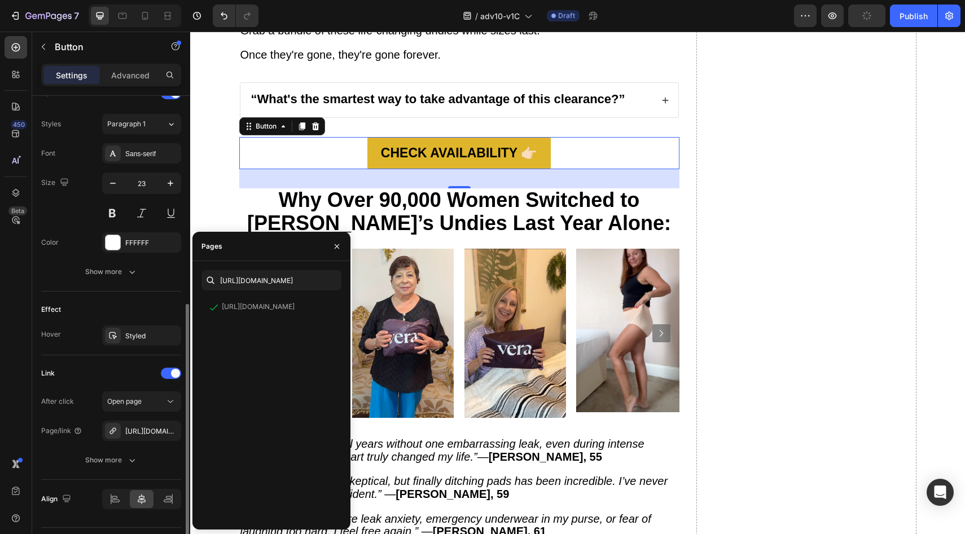
click at [138, 294] on div "Effect Hover Styled" at bounding box center [111, 324] width 140 height 64
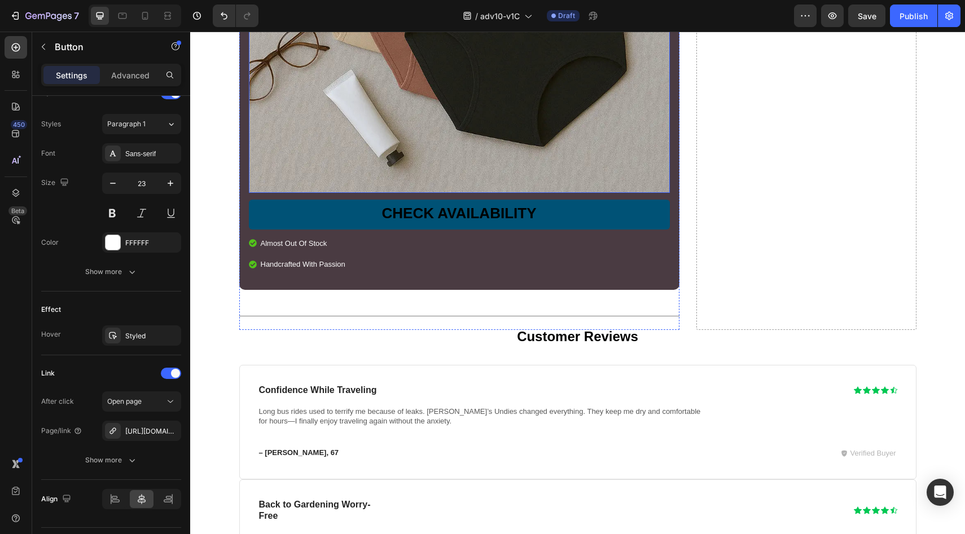
scroll to position [5114, 0]
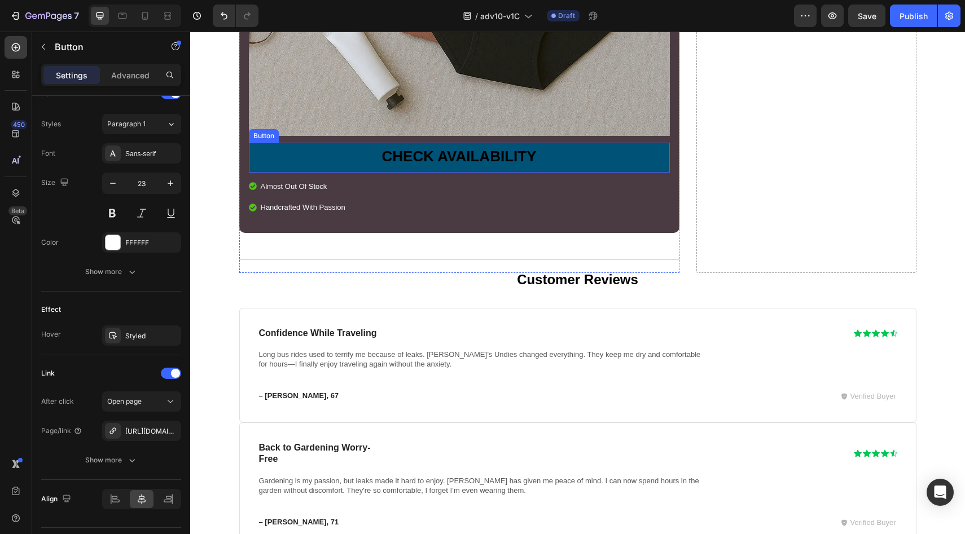
click at [311, 173] on link "CHECK AVAILABILITY" at bounding box center [459, 158] width 421 height 30
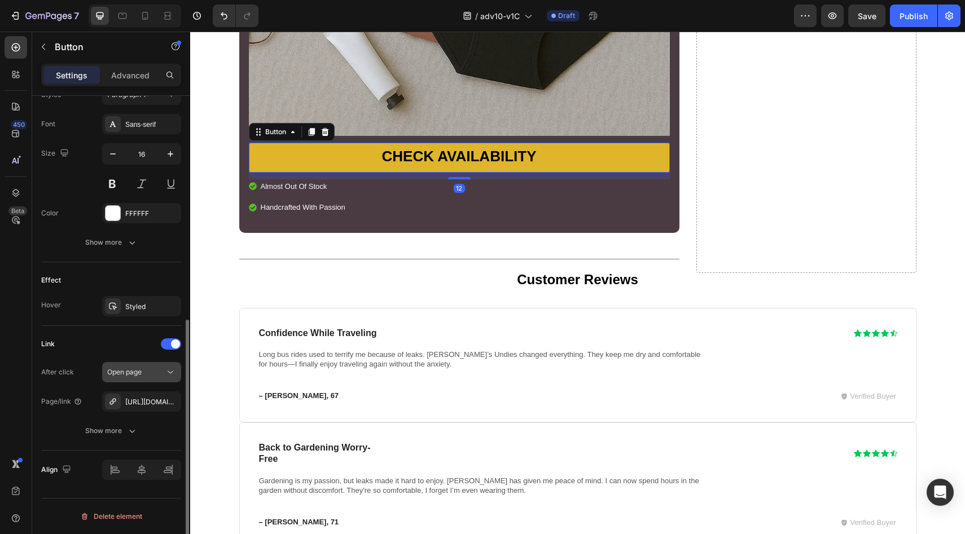
click at [0, 0] on button "button" at bounding box center [0, 0] width 0 height 0
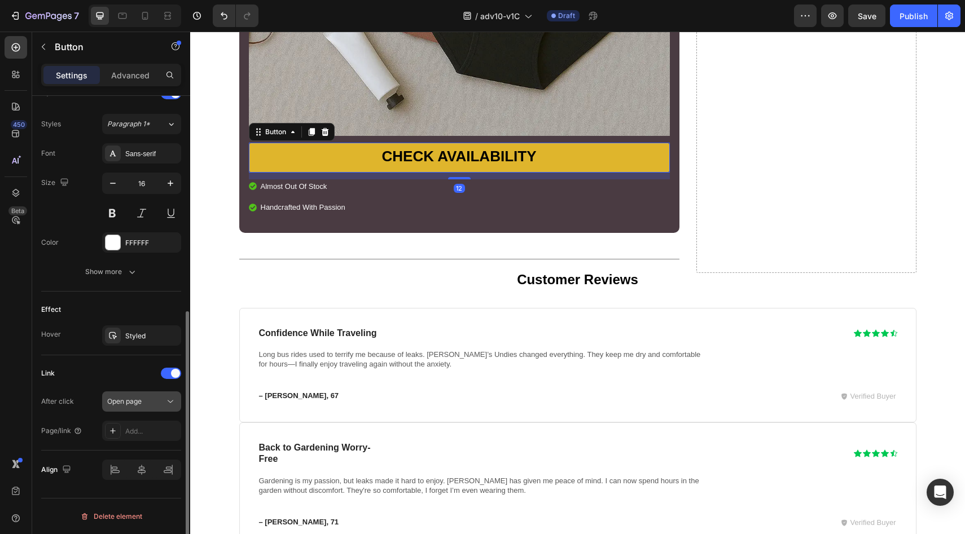
scroll to position [397, 0]
click at [167, 406] on icon at bounding box center [170, 401] width 11 height 11
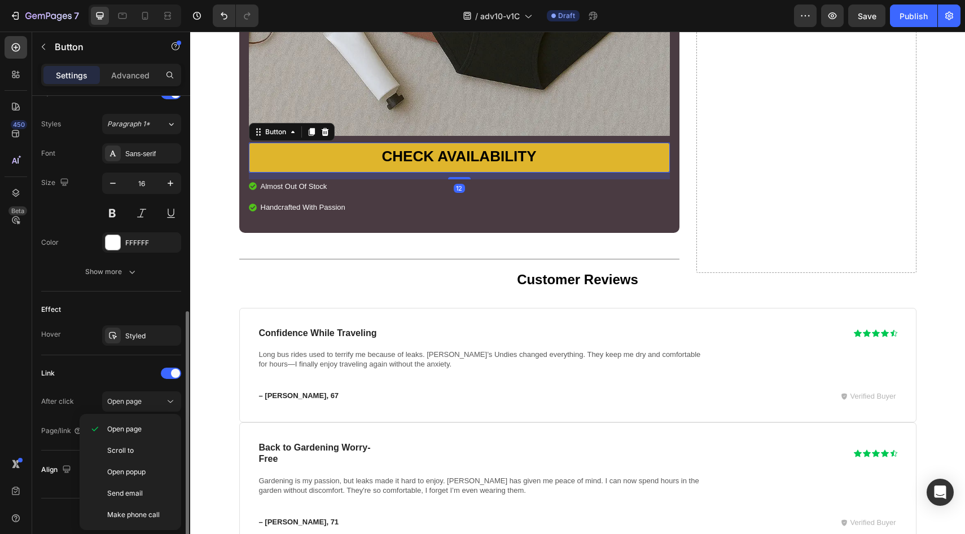
click at [131, 375] on div "Link" at bounding box center [111, 373] width 140 height 18
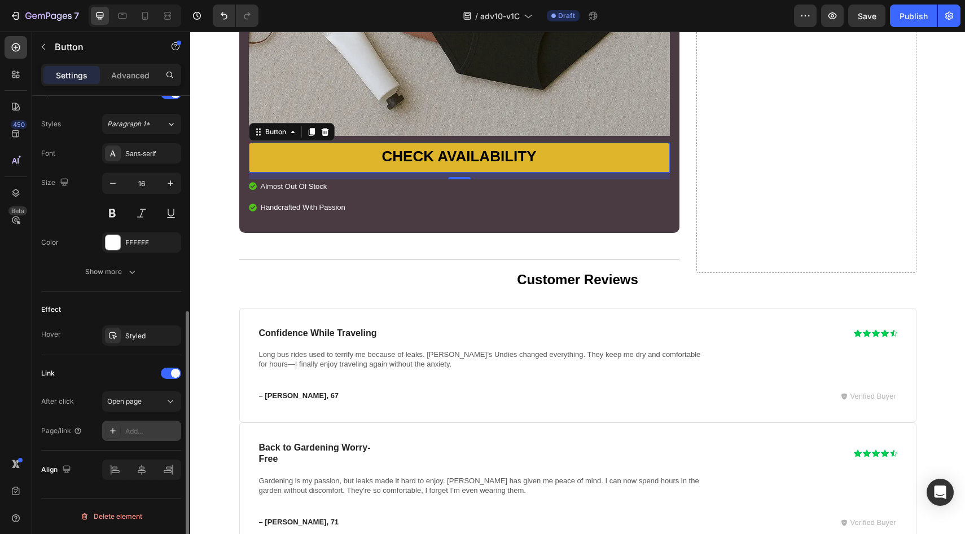
click at [161, 430] on div "Add..." at bounding box center [151, 432] width 53 height 10
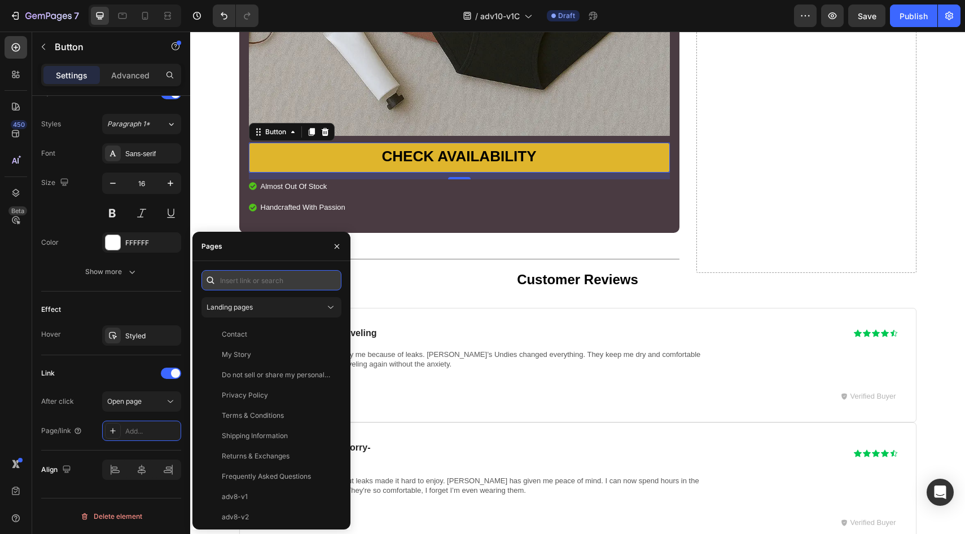
click at [289, 284] on input "text" at bounding box center [271, 280] width 140 height 20
paste input "https://underwearbyvera.com/products/signature-leakproof-underwear-5-pack"
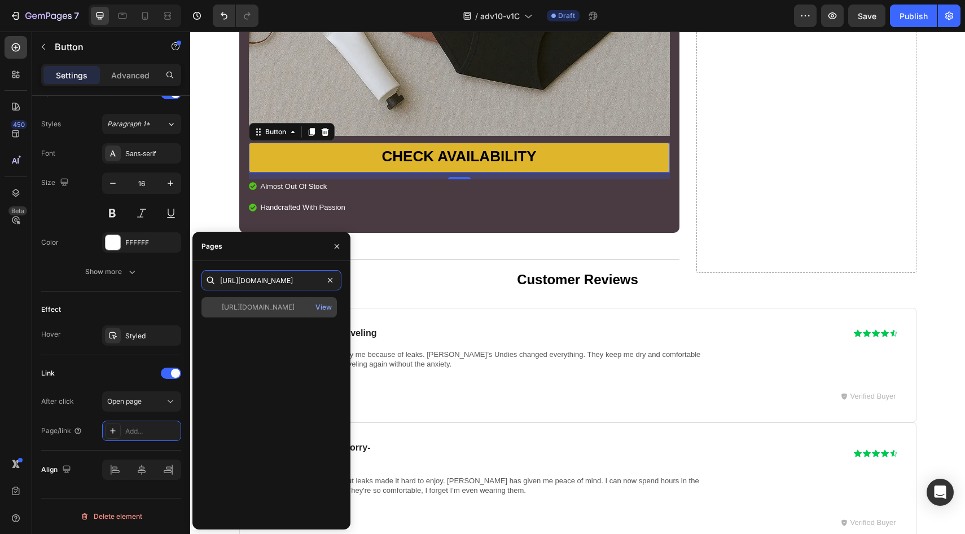
type input "https://underwearbyvera.com/products/signature-leakproof-underwear-5-pack"
click at [258, 307] on div "https://underwearbyvera.com/products/signature-leakproof-underwear-5-pack" at bounding box center [258, 307] width 73 height 10
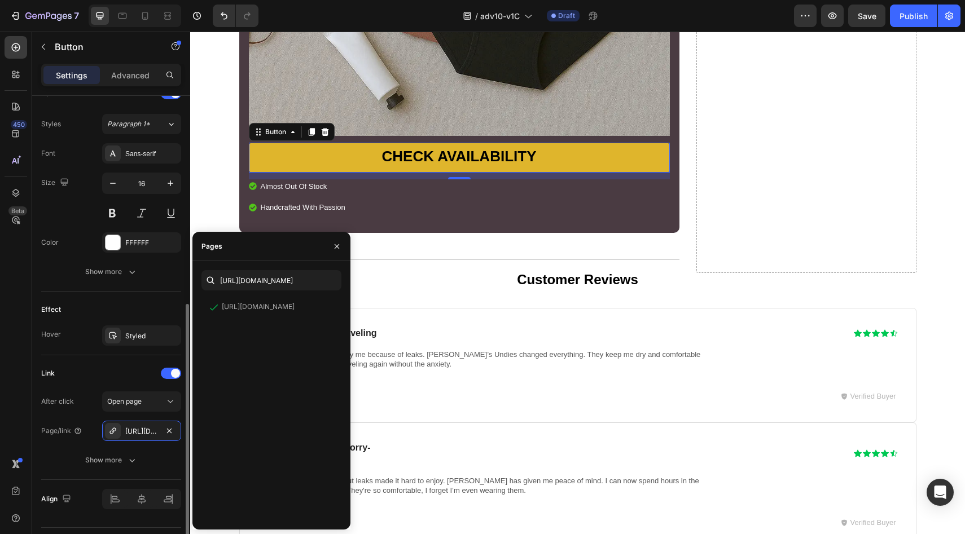
click at [123, 296] on div "Effect Hover Styled" at bounding box center [111, 324] width 140 height 64
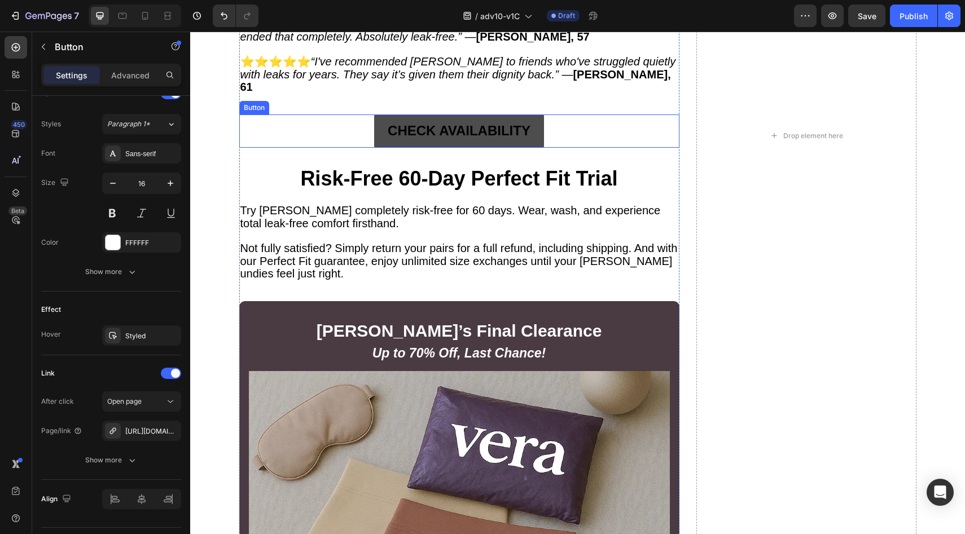
click at [375, 147] on link "CHECK AVAILABILITY" at bounding box center [459, 131] width 170 height 33
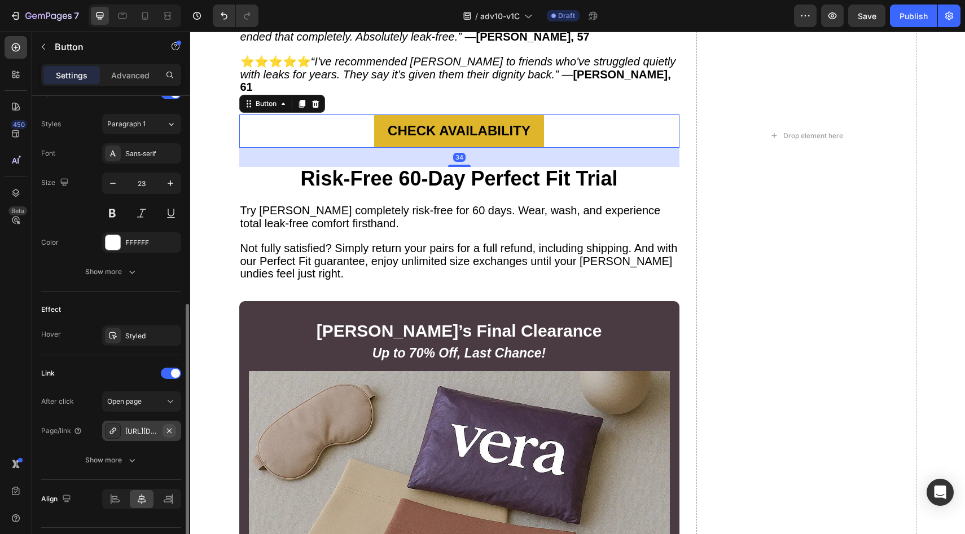
click at [169, 434] on icon "button" at bounding box center [169, 431] width 9 height 9
click at [155, 428] on div "Add..." at bounding box center [151, 432] width 53 height 10
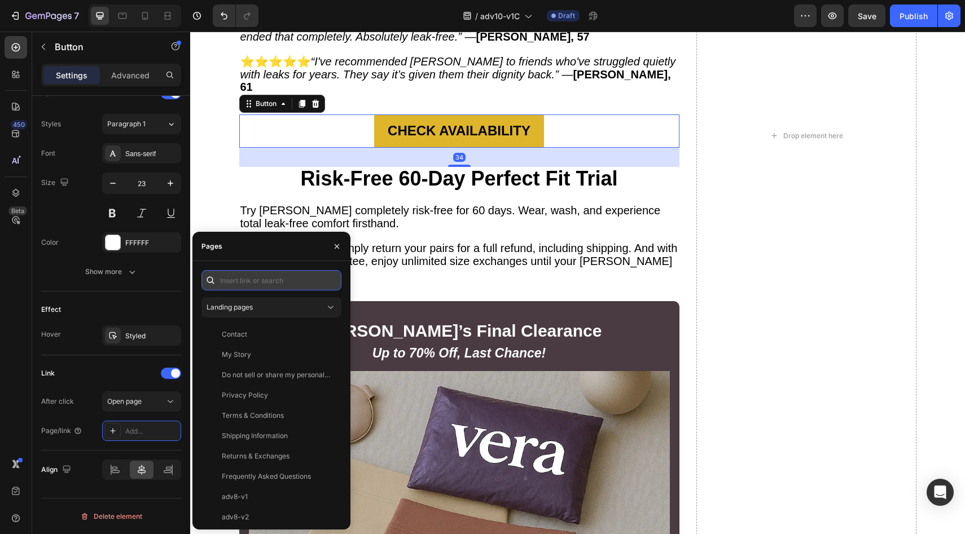
click at [256, 287] on input "text" at bounding box center [271, 280] width 140 height 20
paste input "https://underwearbyvera.com/products/signature-leakproof-underwear-5-pack"
type input "https://underwearbyvera.com/products/signature-leakproof-underwear-5-pack"
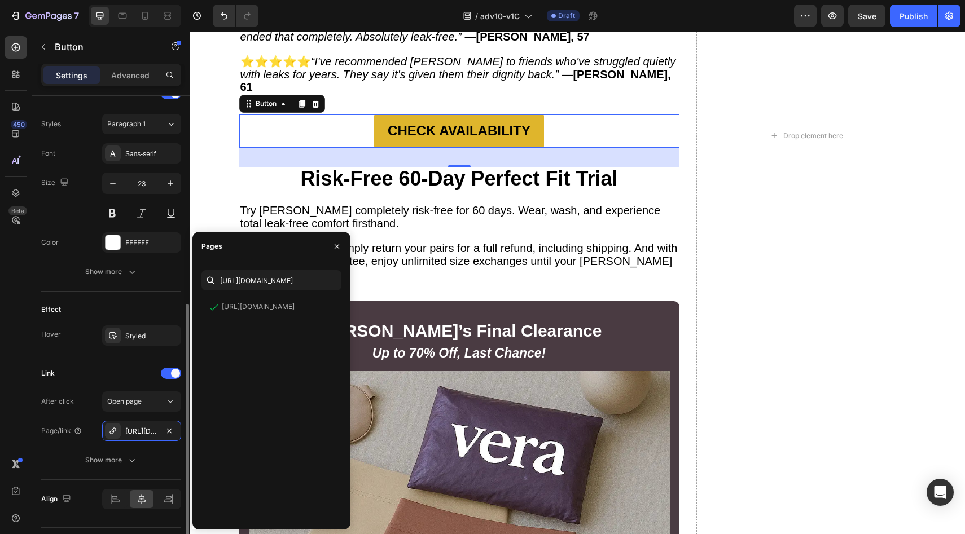
click at [148, 302] on div "Effect" at bounding box center [111, 310] width 140 height 18
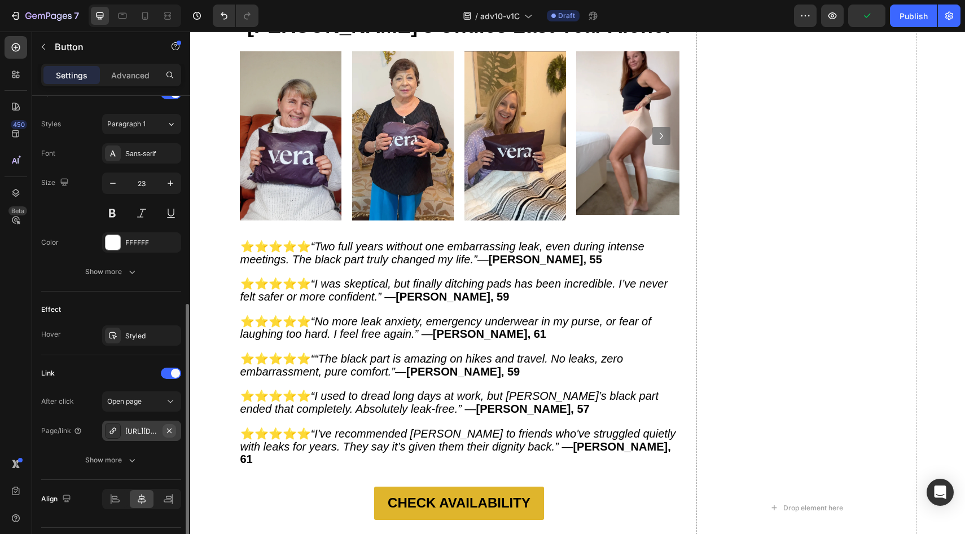
click at [166, 431] on icon "button" at bounding box center [169, 431] width 9 height 9
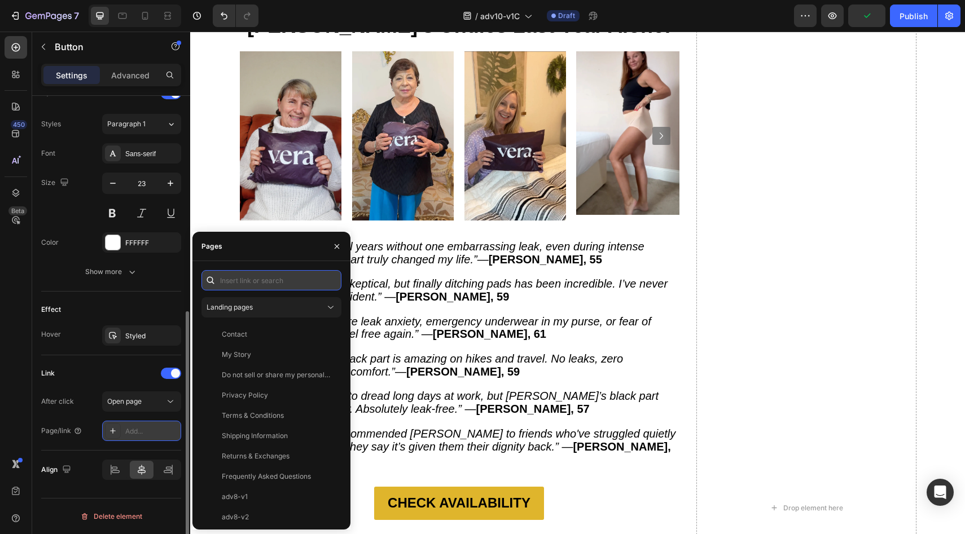
click at [256, 289] on input "text" at bounding box center [271, 280] width 140 height 20
paste input "https://underwearbyvera.com/products/signature-leakproof-underwear-5-pack"
type input "https://underwearbyvera.com/products/signature-leakproof-underwear-5-pack"
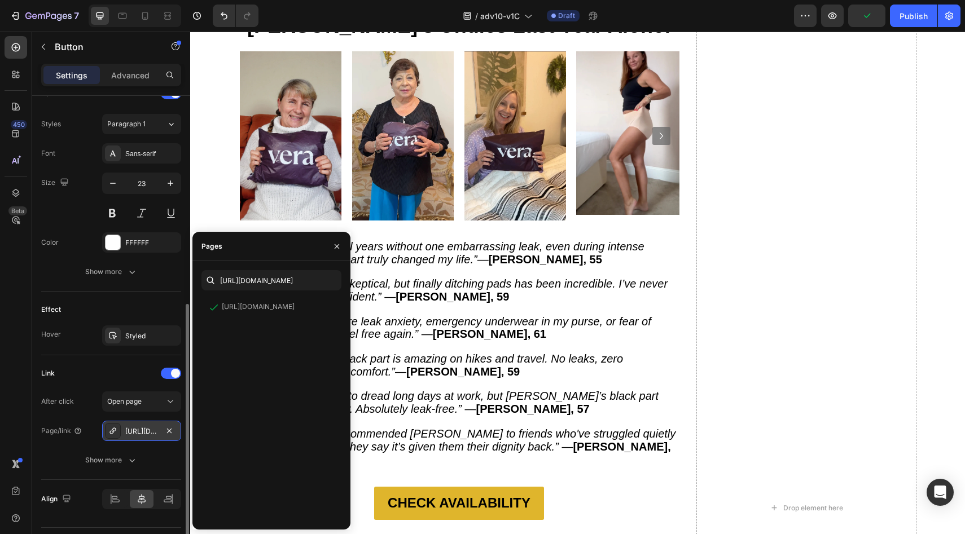
click at [149, 298] on div "Effect Hover Styled" at bounding box center [111, 324] width 140 height 64
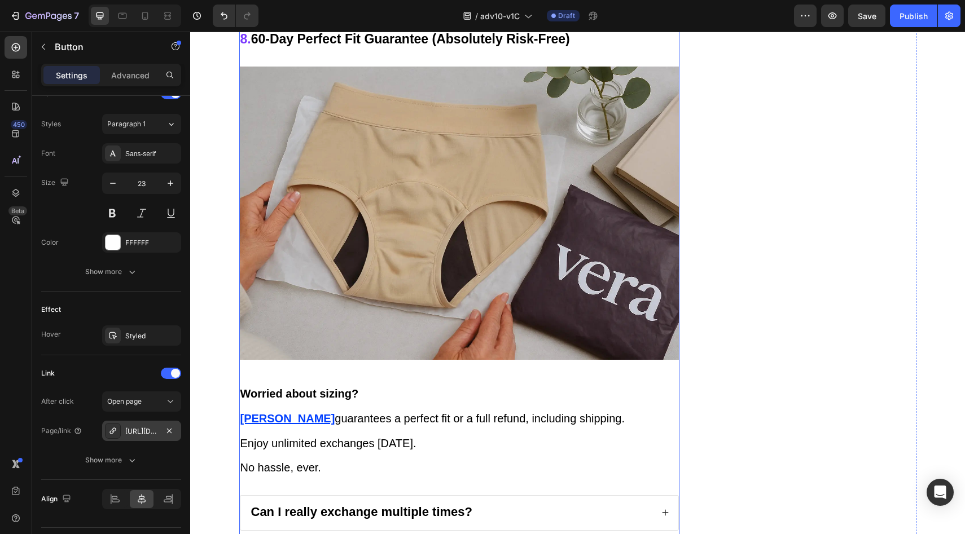
scroll to position [3855, 0]
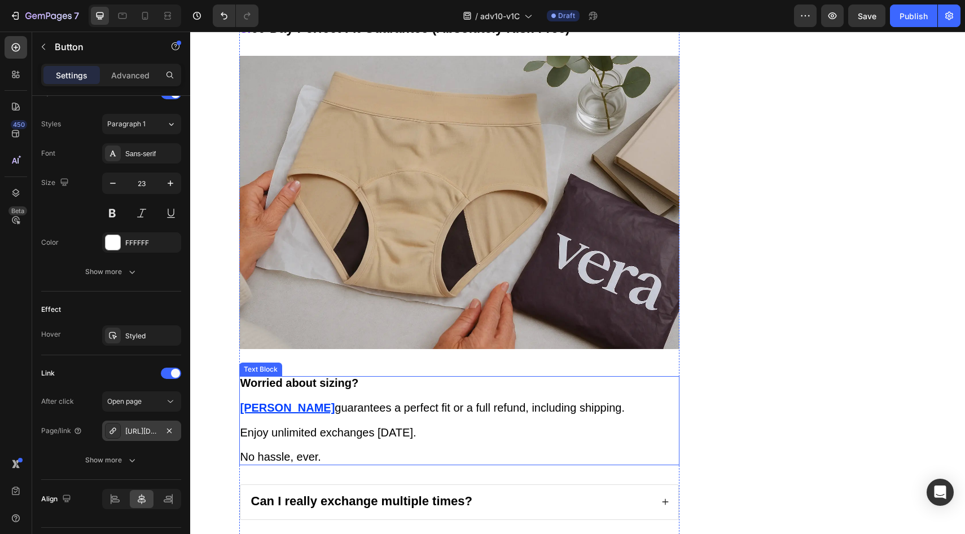
click at [255, 402] on u "Vera" at bounding box center [287, 408] width 95 height 12
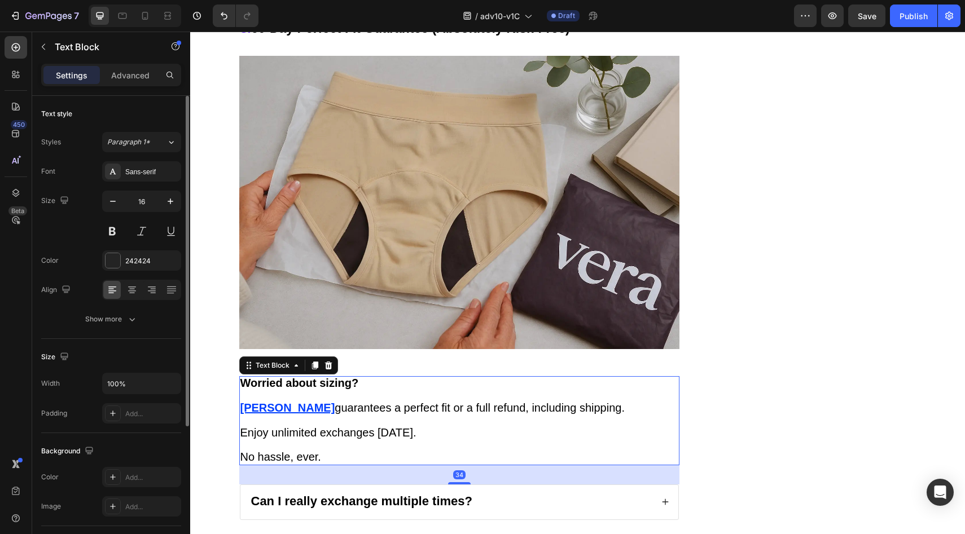
click at [249, 402] on u "Vera" at bounding box center [287, 408] width 95 height 12
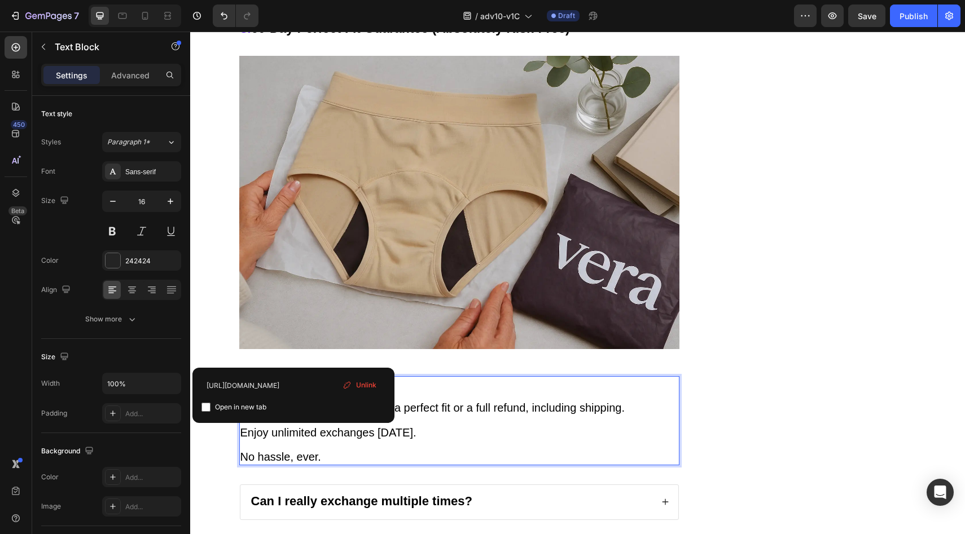
click at [357, 386] on span "Unlink" at bounding box center [366, 385] width 20 height 10
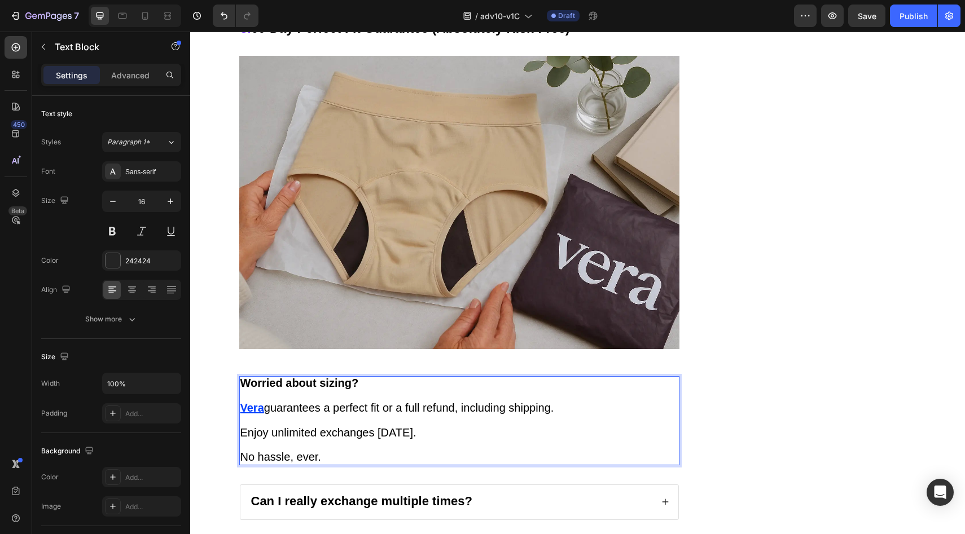
click at [253, 402] on u "ra" at bounding box center [258, 408] width 11 height 12
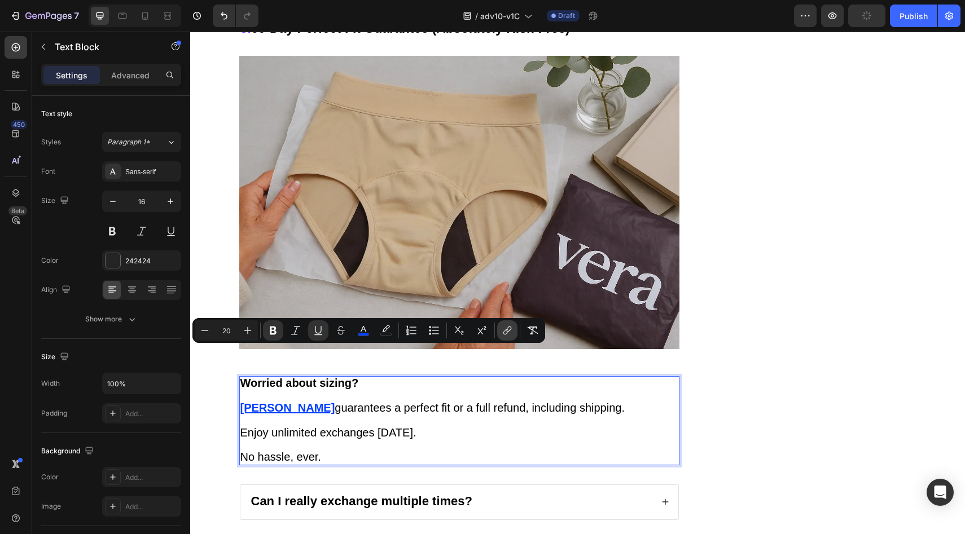
click at [502, 328] on icon "Editor contextual toolbar" at bounding box center [507, 330] width 11 height 11
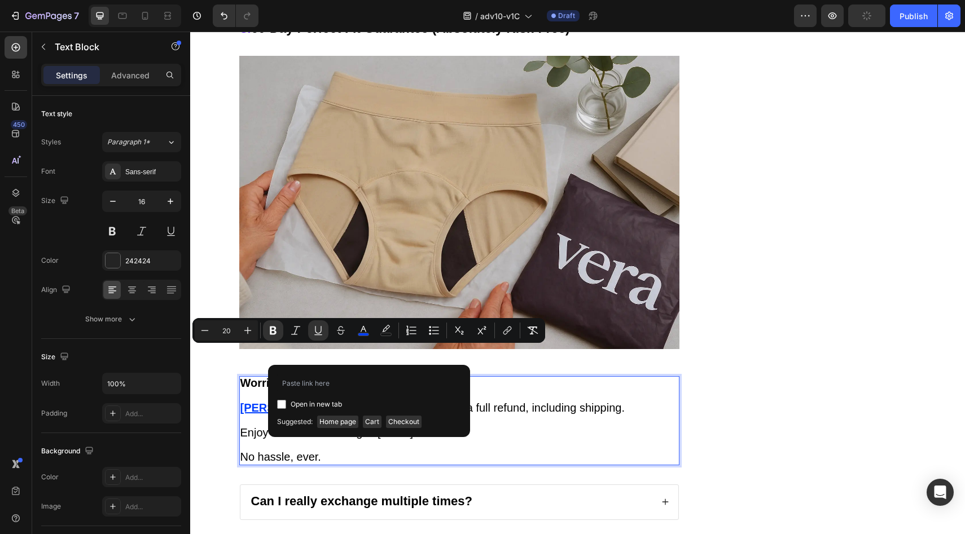
type input "https://underwearbyvera.com/products/signature-leakproof-underwear-5-pack"
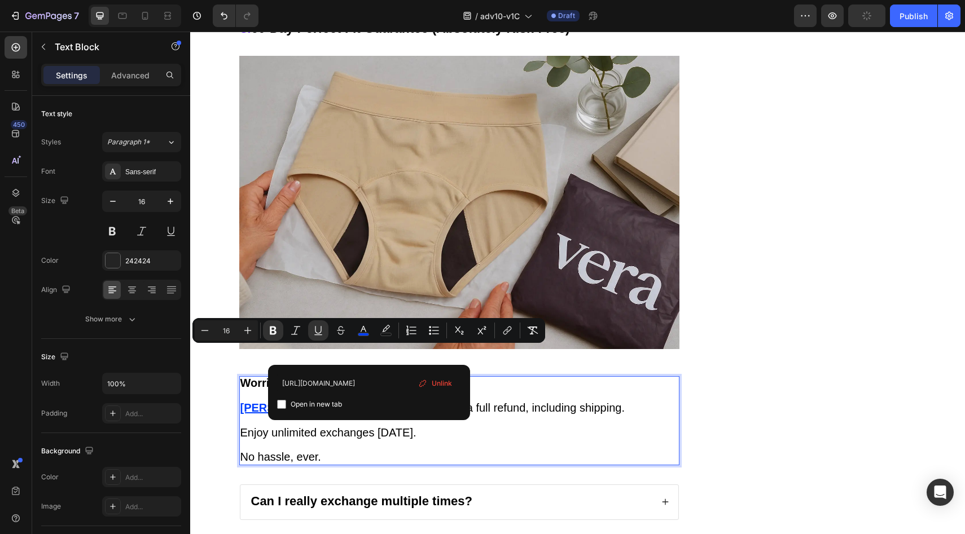
click at [512, 415] on p "Rich Text Editor. Editing area: main" at bounding box center [459, 421] width 438 height 12
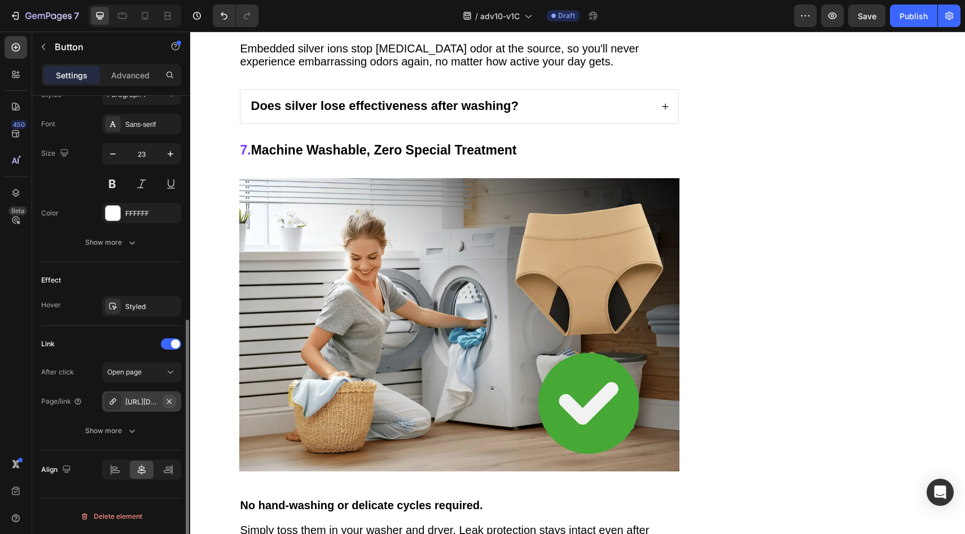
click at [170, 402] on icon "button" at bounding box center [169, 401] width 5 height 5
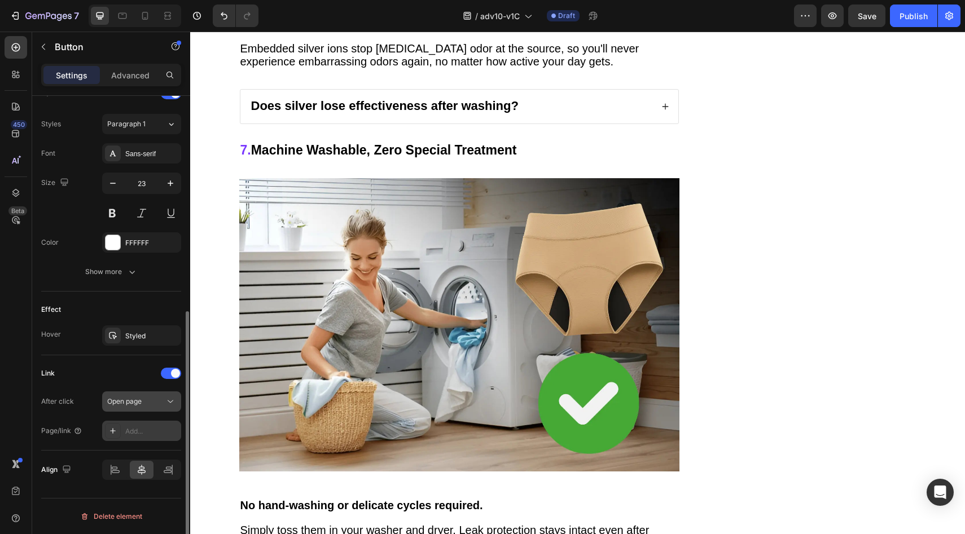
click at [165, 406] on icon at bounding box center [170, 401] width 11 height 11
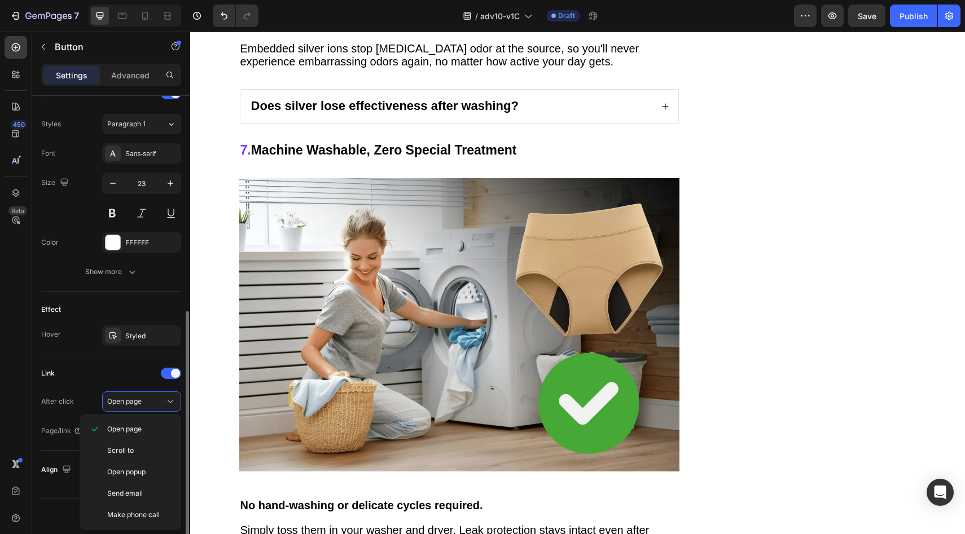
click at [128, 368] on div "Link" at bounding box center [111, 373] width 140 height 18
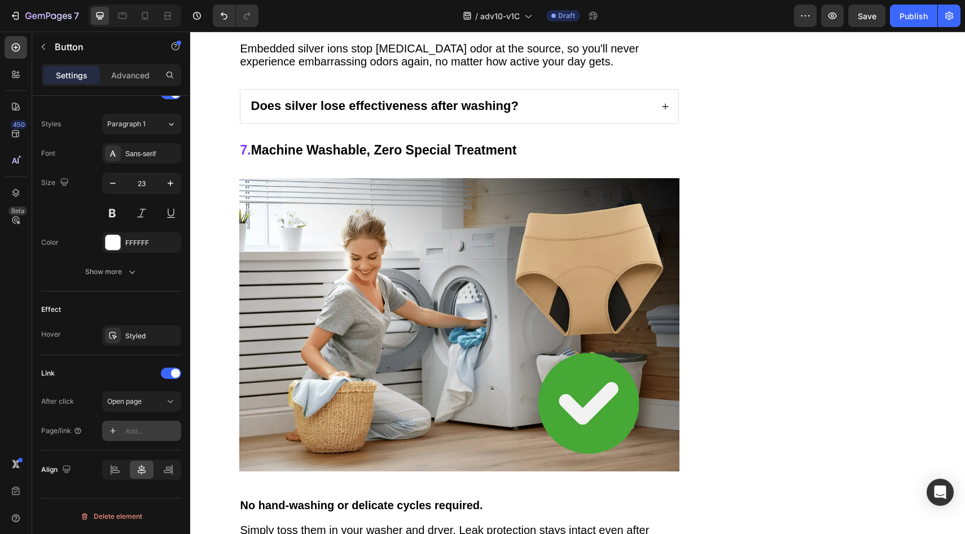
click at [153, 430] on div "Add..." at bounding box center [151, 432] width 53 height 10
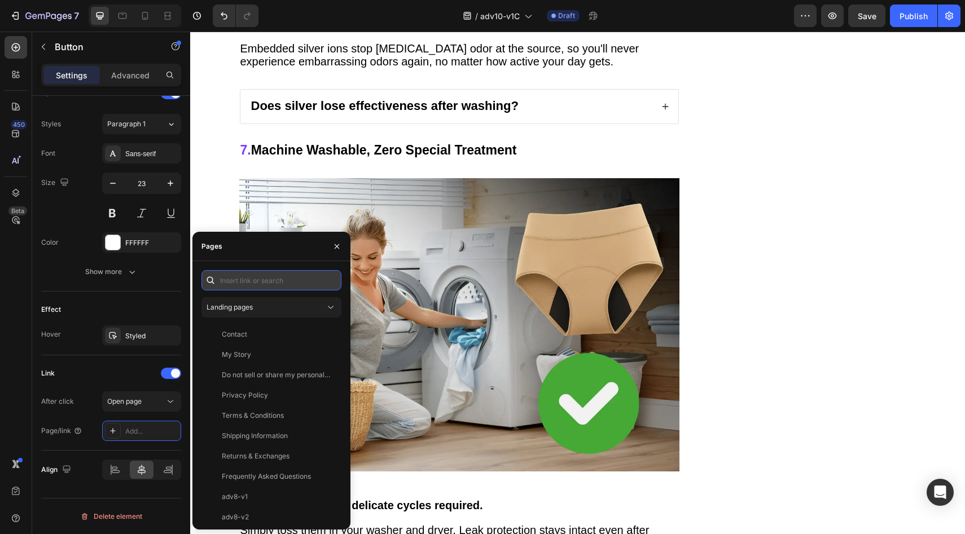
click at [310, 278] on input "text" at bounding box center [271, 280] width 140 height 20
paste input "https://underwearbyvera.com/products/signature-leakproof-underwear-5-pack"
type input "https://underwearbyvera.com/products/signature-leakproof-underwear-5-pack"
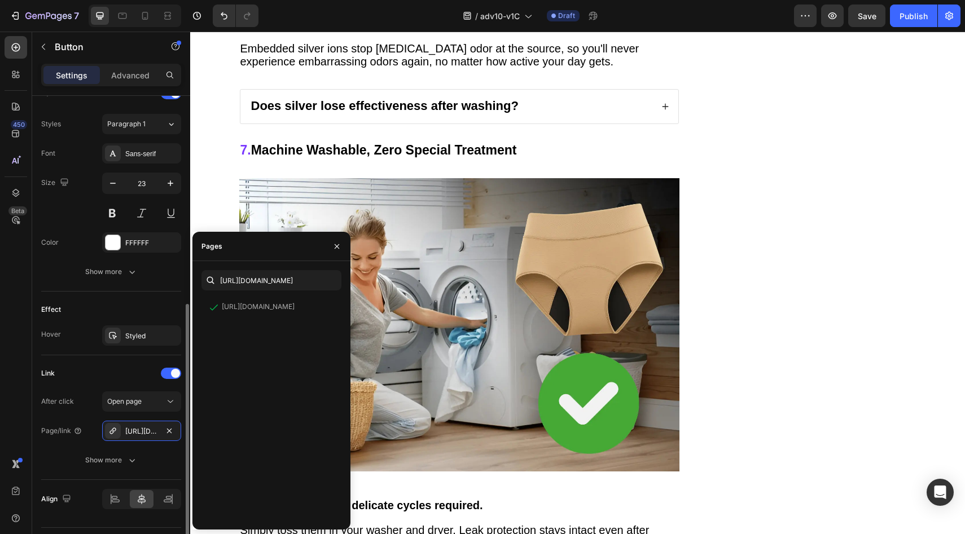
click at [129, 305] on div "Effect" at bounding box center [111, 310] width 140 height 18
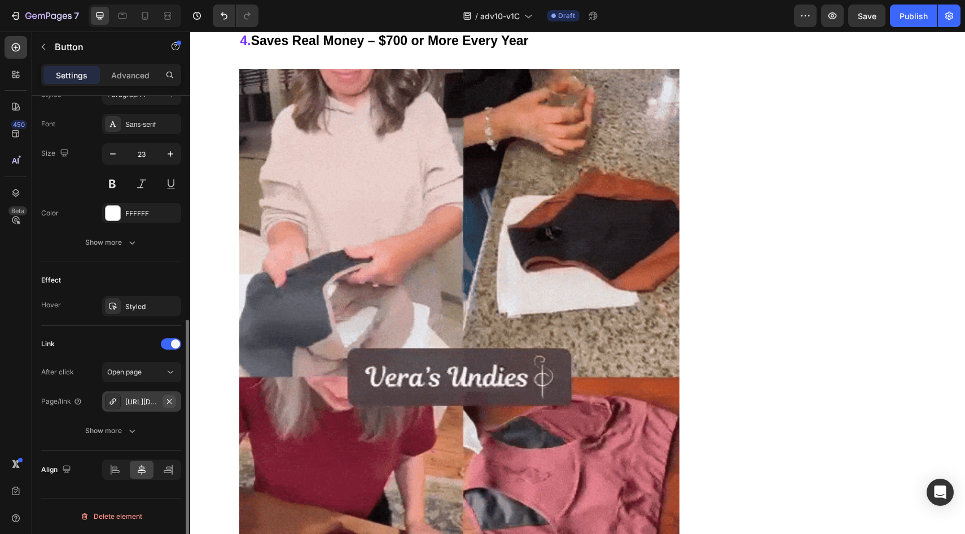
click at [174, 398] on button "button" at bounding box center [169, 402] width 14 height 14
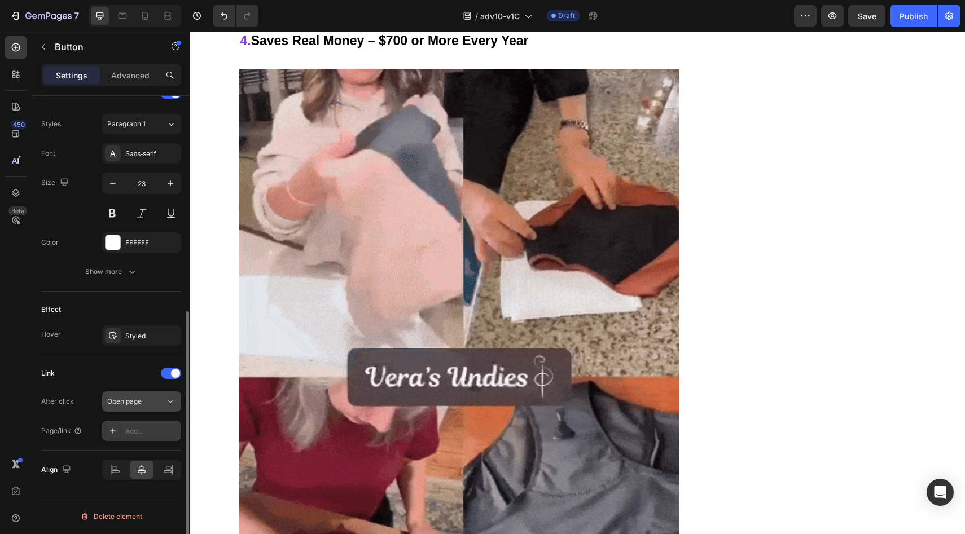
click at [160, 405] on div "Open page" at bounding box center [136, 402] width 58 height 10
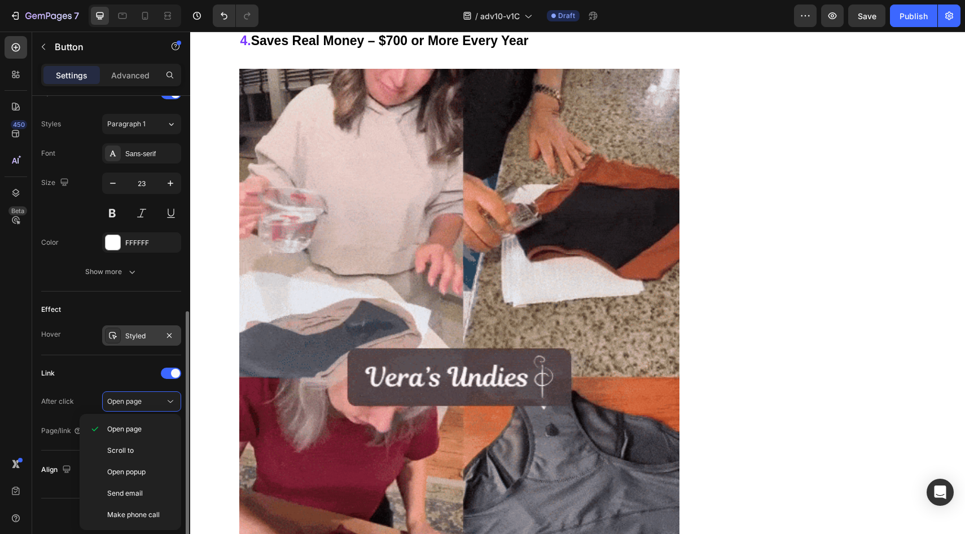
click at [126, 342] on div "Styled" at bounding box center [141, 336] width 79 height 20
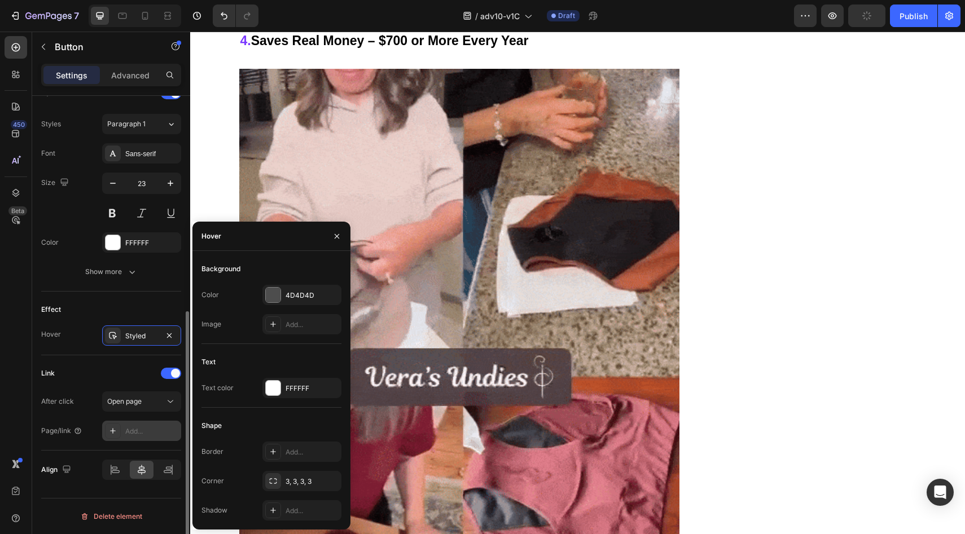
click at [129, 380] on div "Link" at bounding box center [111, 373] width 140 height 18
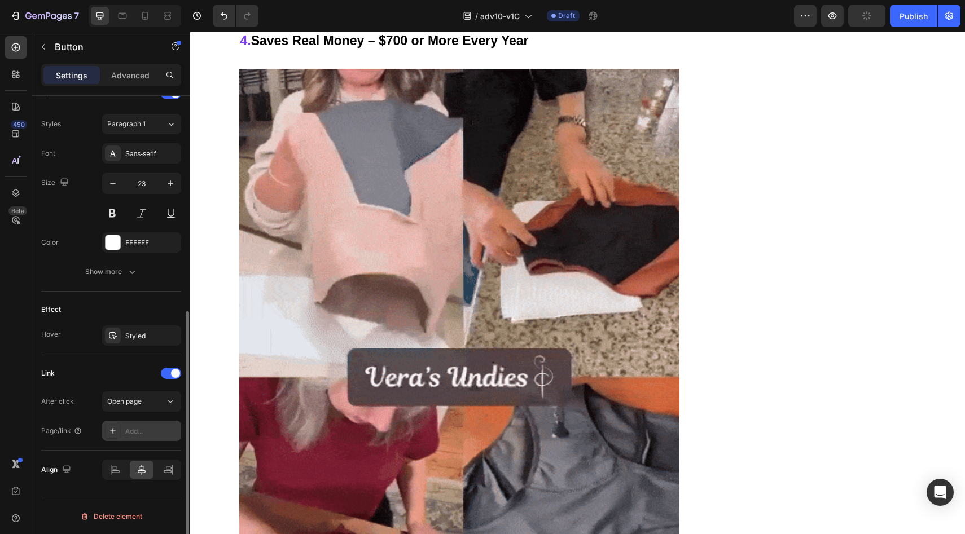
click at [129, 380] on div "Link" at bounding box center [111, 373] width 140 height 18
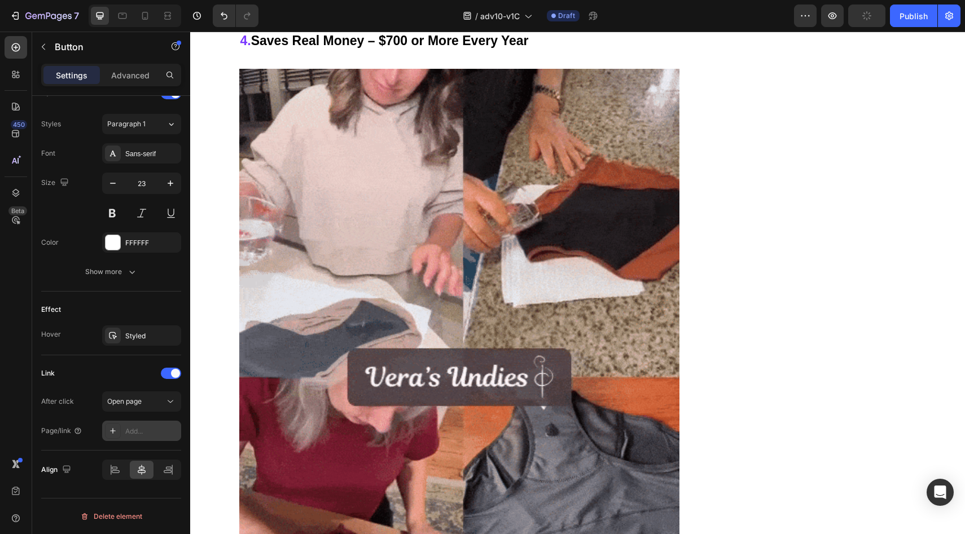
click at [152, 436] on div "Add..." at bounding box center [151, 432] width 53 height 10
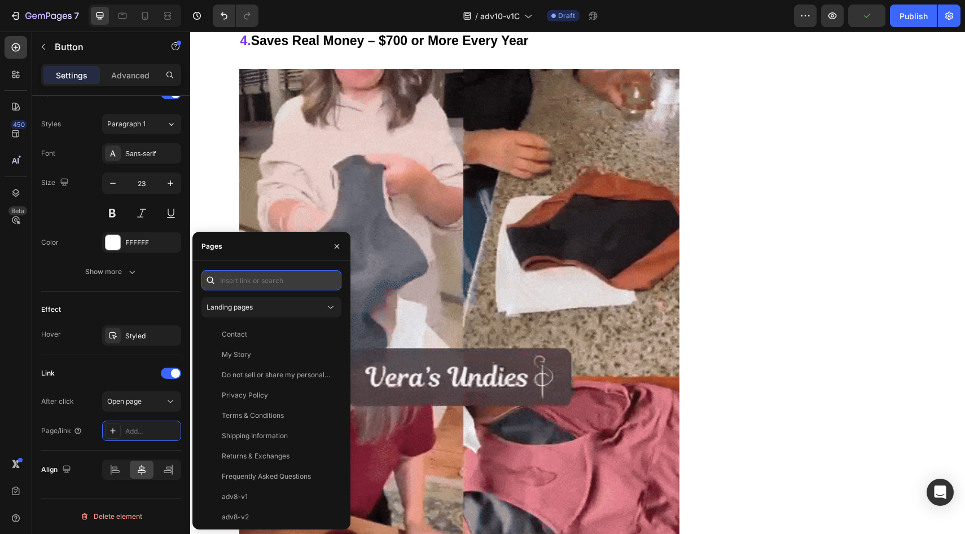
click at [293, 279] on input "text" at bounding box center [271, 280] width 140 height 20
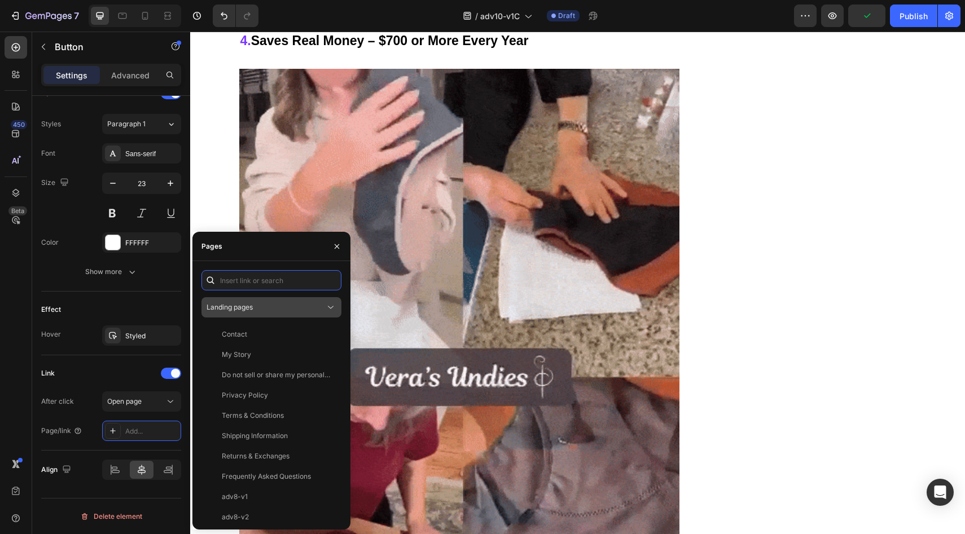
paste input "https://underwearbyvera.com/products/signature-leakproof-underwear-5-pack"
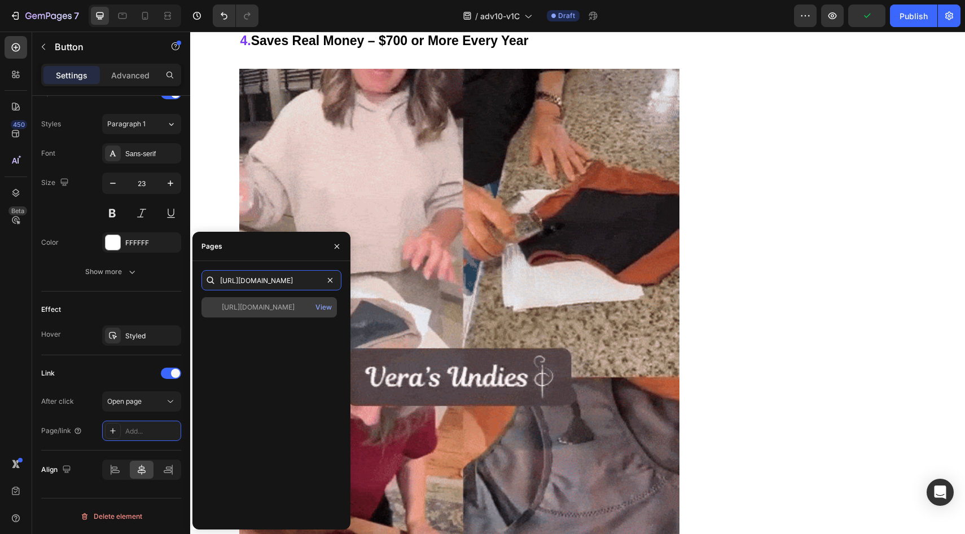
type input "https://underwearbyvera.com/products/signature-leakproof-underwear-5-pack"
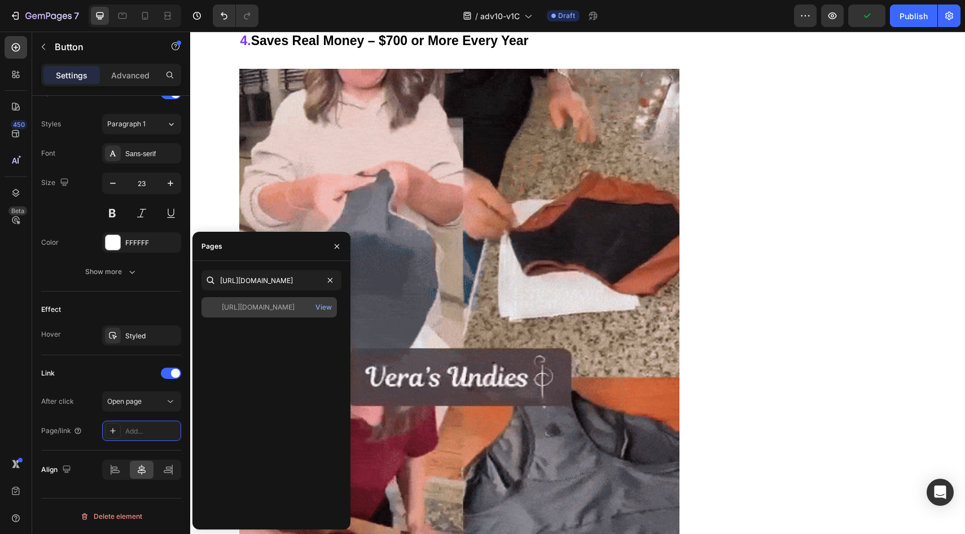
click at [263, 308] on div "https://underwearbyvera.com/products/signature-leakproof-underwear-5-pack" at bounding box center [258, 307] width 73 height 10
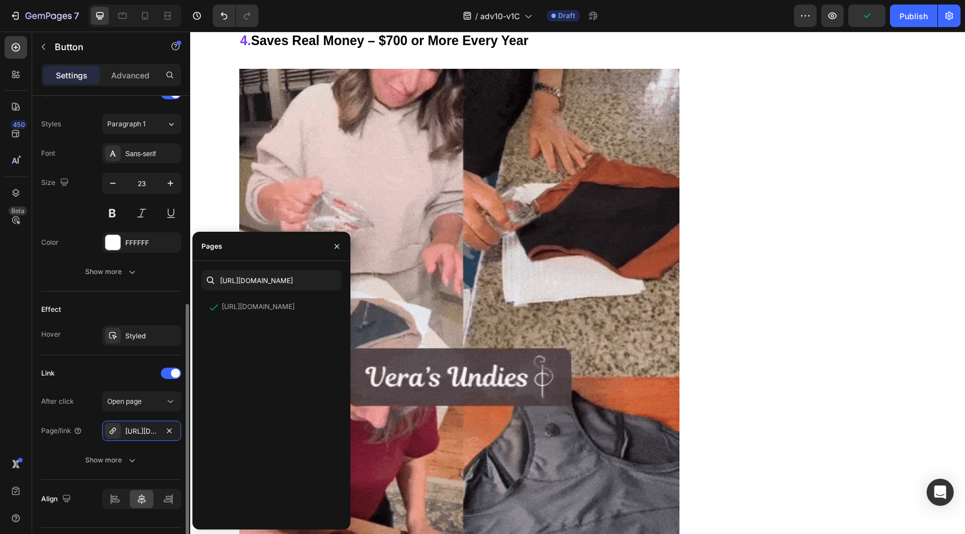
click at [126, 319] on div "Effect Hover Styled" at bounding box center [111, 324] width 140 height 64
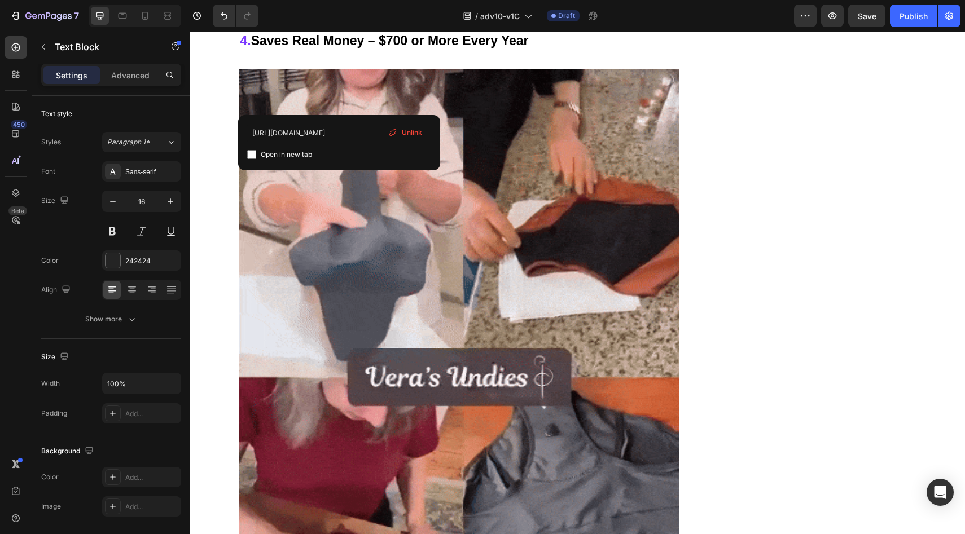
click at [415, 137] on span "Unlink" at bounding box center [412, 133] width 20 height 10
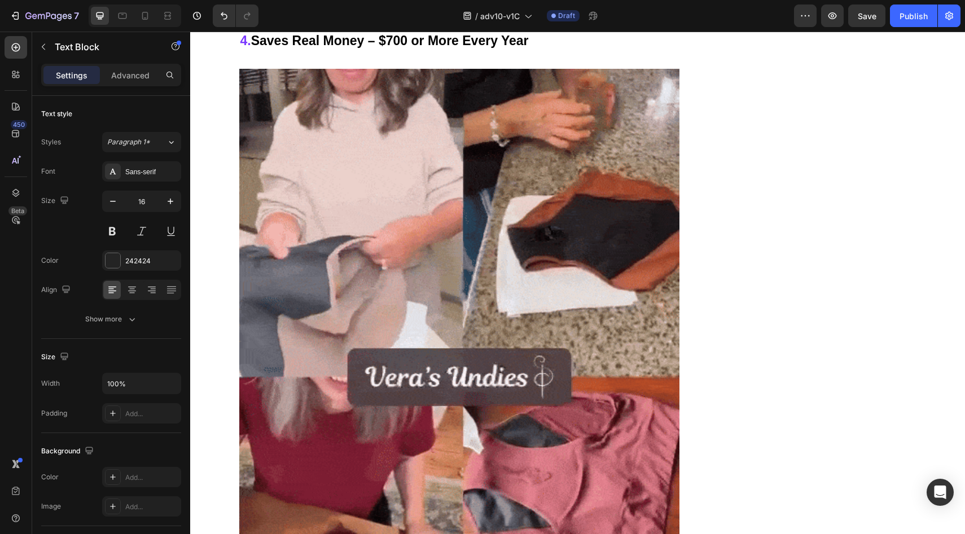
drag, startPoint x: 306, startPoint y: 102, endPoint x: 353, endPoint y: 111, distance: 47.7
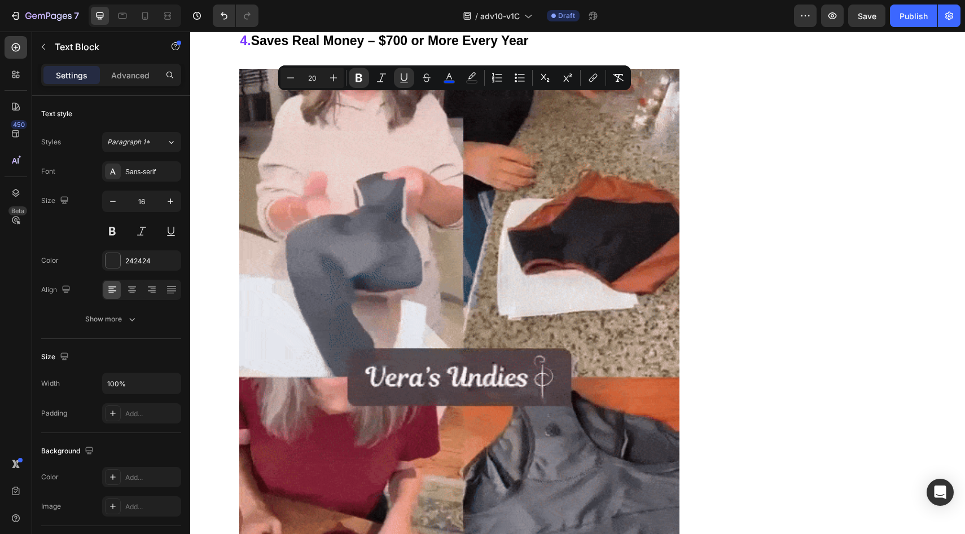
type input "16"
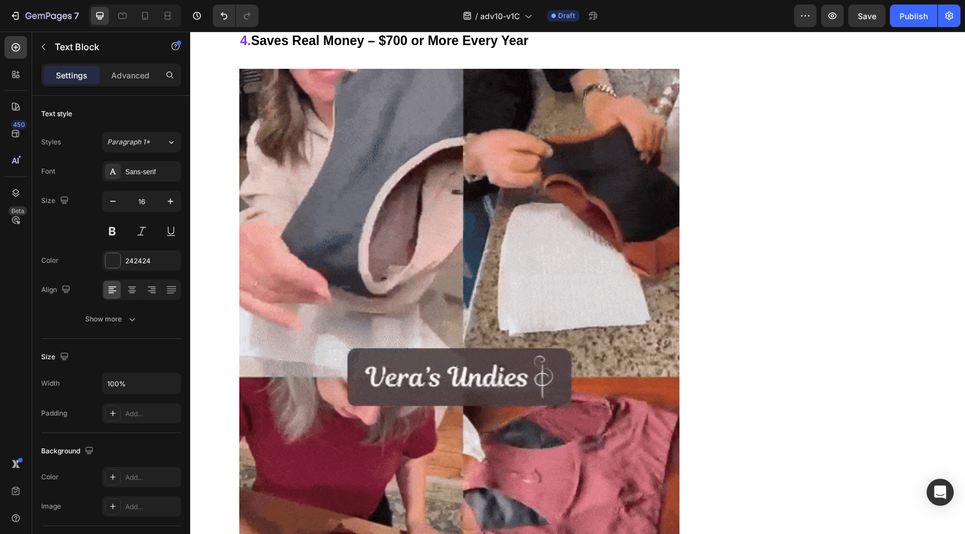
drag, startPoint x: 353, startPoint y: 105, endPoint x: 311, endPoint y: 103, distance: 41.8
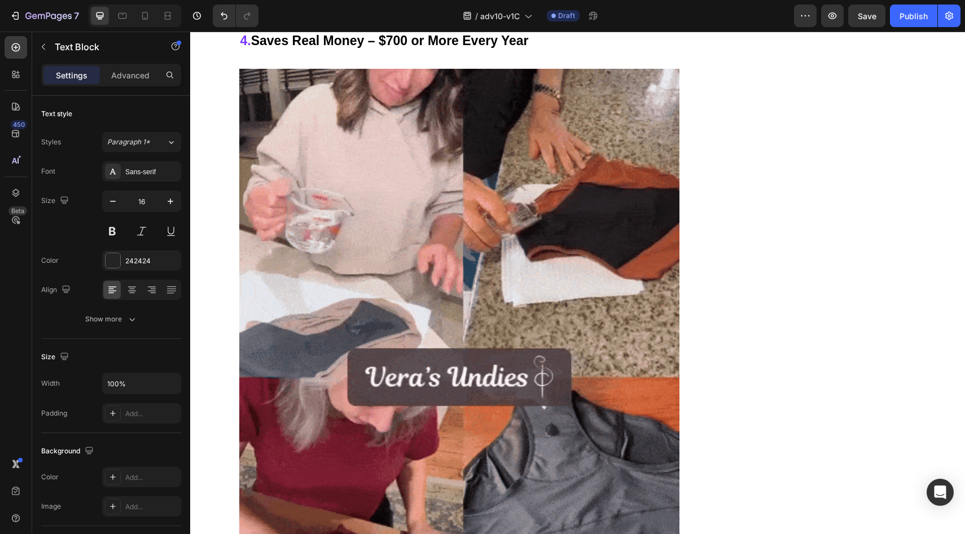
drag, startPoint x: 311, startPoint y: 103, endPoint x: 336, endPoint y: 104, distance: 24.8
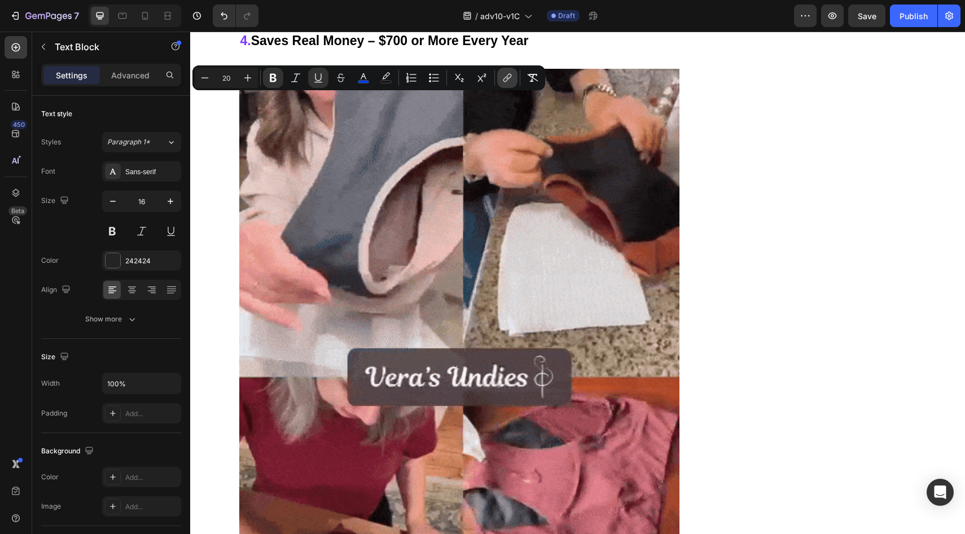
click at [515, 78] on button "link" at bounding box center [507, 78] width 20 height 20
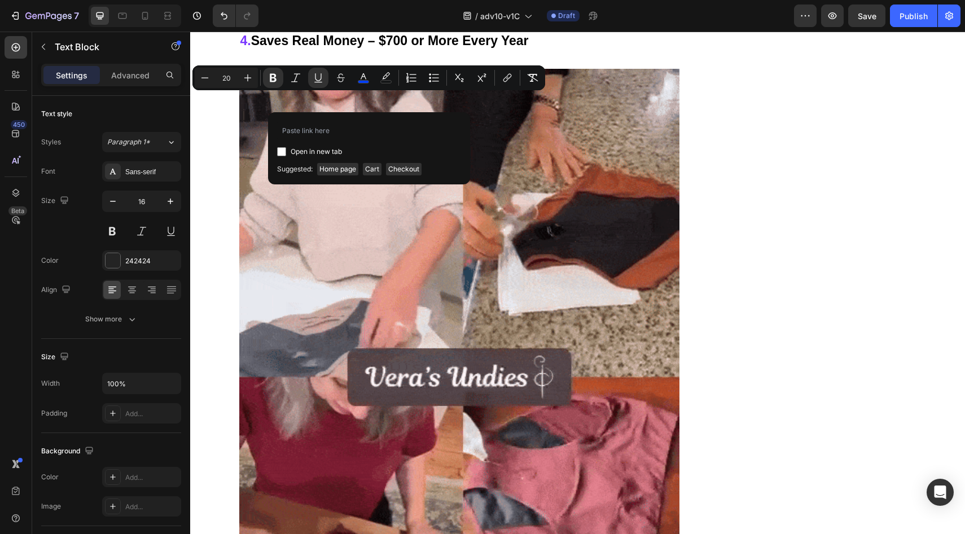
type input "https://underwearbyvera.com/products/signature-leakproof-underwear-5-pack"
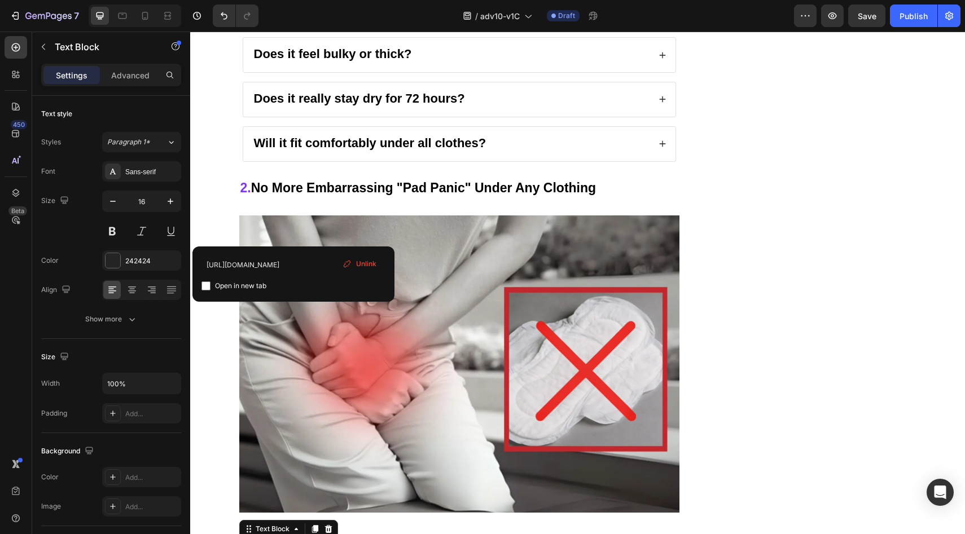
click at [353, 258] on div "Unlink" at bounding box center [359, 264] width 43 height 15
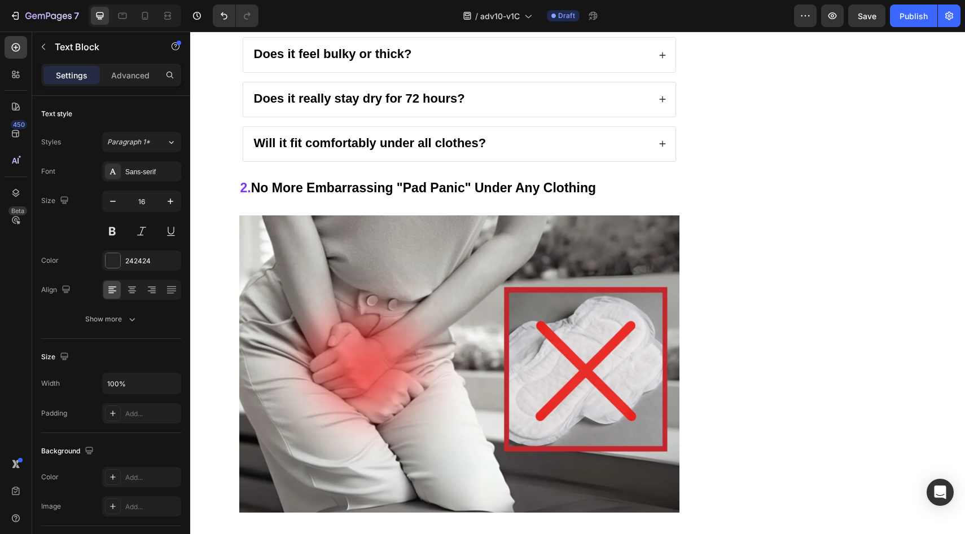
drag, startPoint x: 302, startPoint y: 235, endPoint x: 236, endPoint y: 234, distance: 66.0
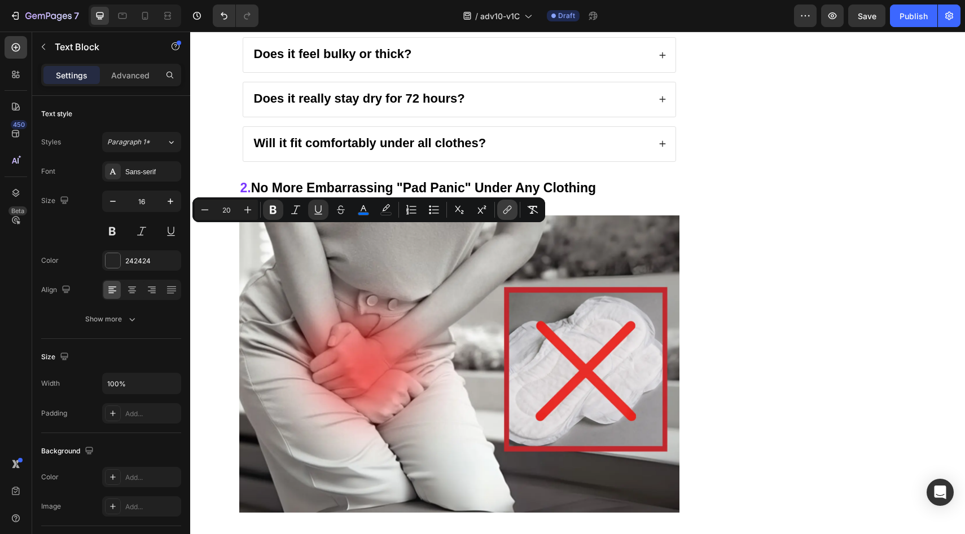
click at [504, 203] on button "link" at bounding box center [507, 210] width 20 height 20
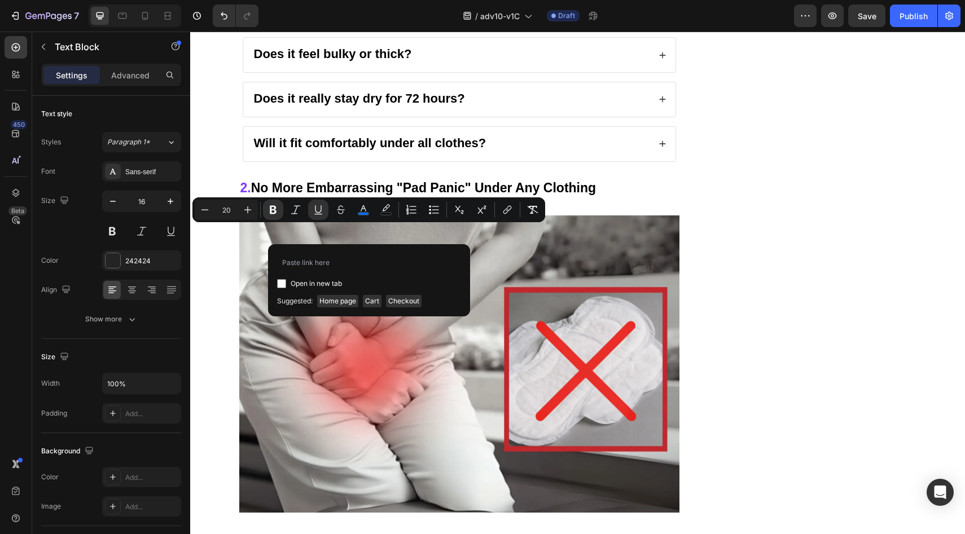
type input "https://underwearbyvera.com/products/signature-leakproof-underwear-5-pack"
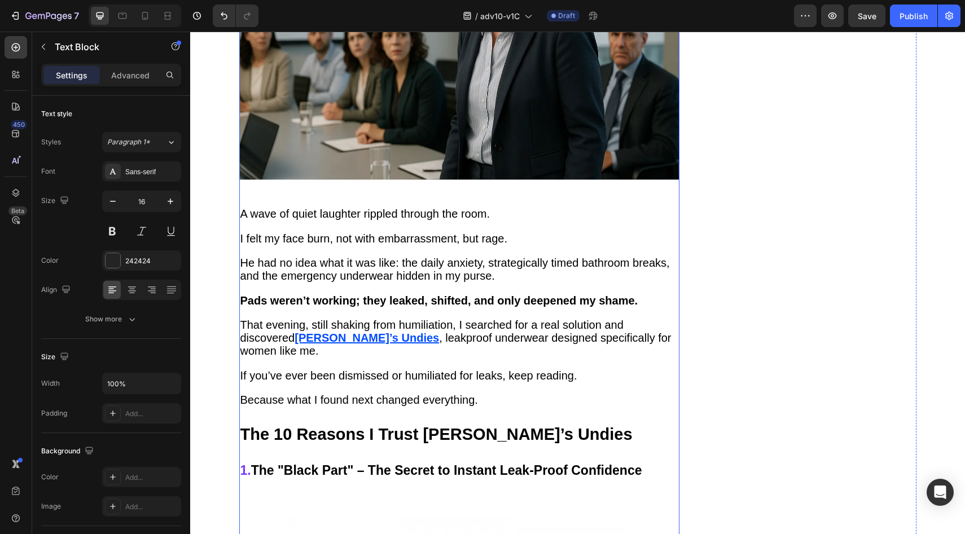
scroll to position [908, 0]
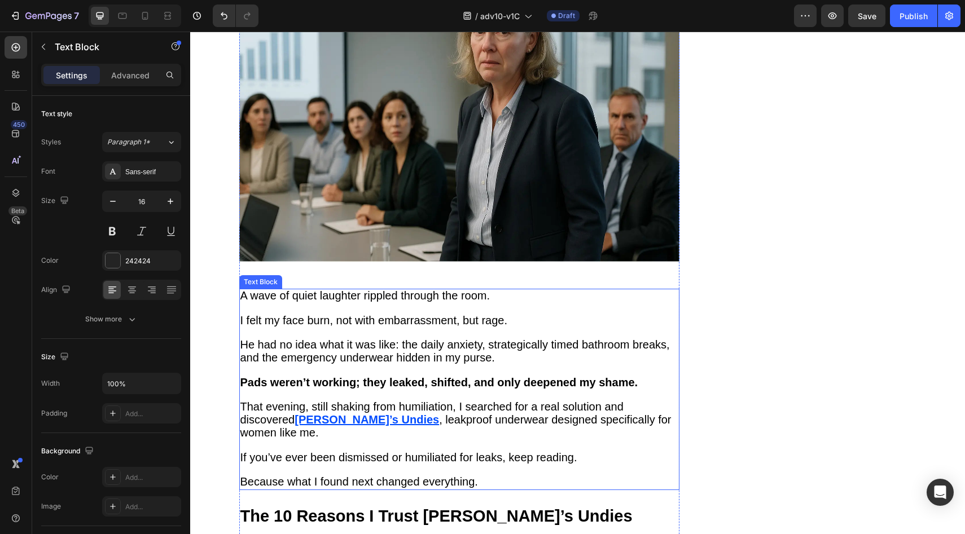
click at [324, 414] on u "Vera’s Undies" at bounding box center [367, 420] width 144 height 12
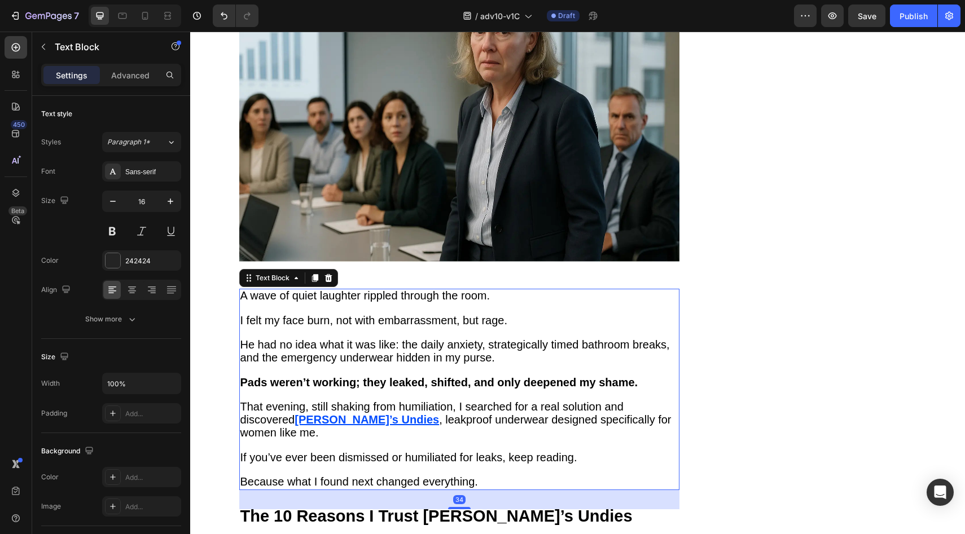
click at [326, 415] on u "Vera’s Undies" at bounding box center [367, 420] width 144 height 12
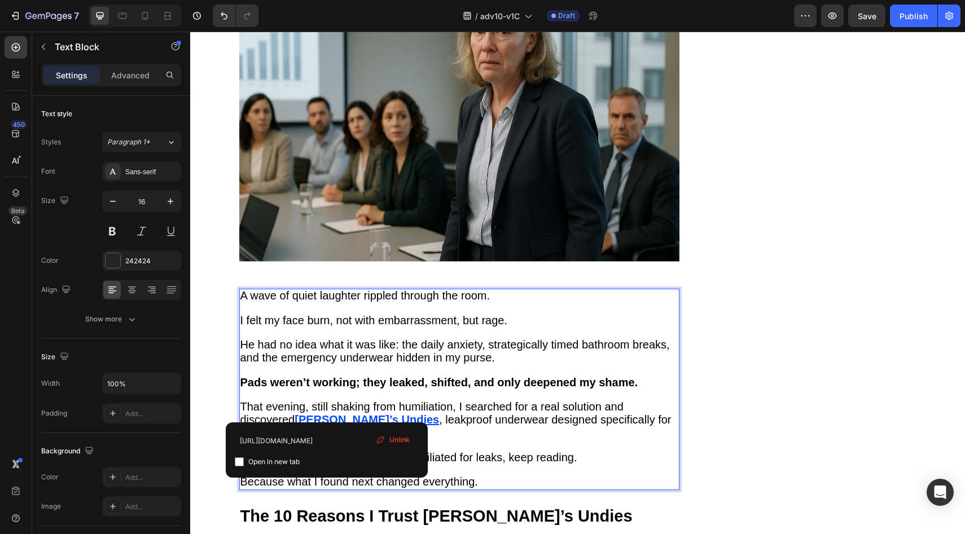
click at [399, 438] on span "Unlink" at bounding box center [399, 440] width 20 height 10
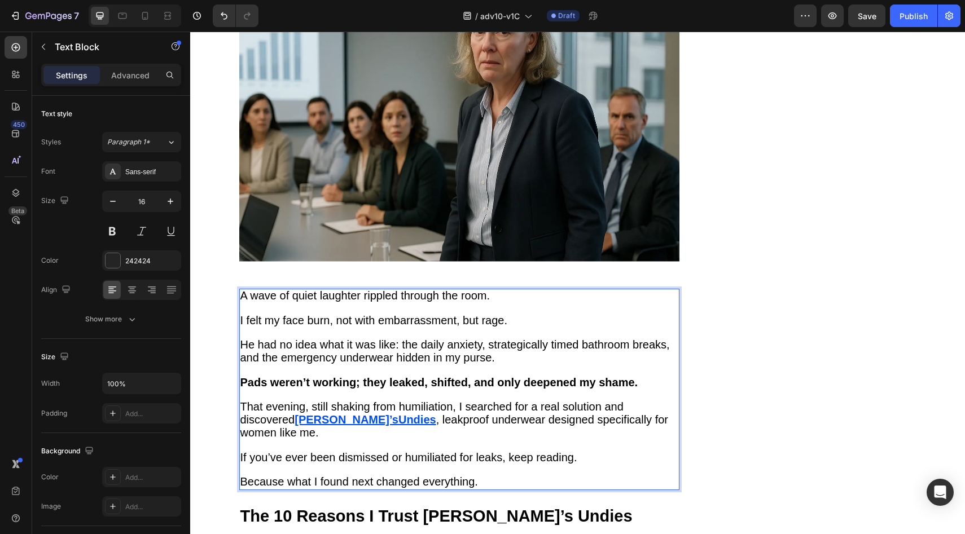
click at [299, 414] on u "Vera’s" at bounding box center [347, 420] width 104 height 12
drag, startPoint x: 301, startPoint y: 412, endPoint x: 341, endPoint y: 415, distance: 40.8
click at [341, 415] on u "Vera’s Undies" at bounding box center [367, 420] width 144 height 12
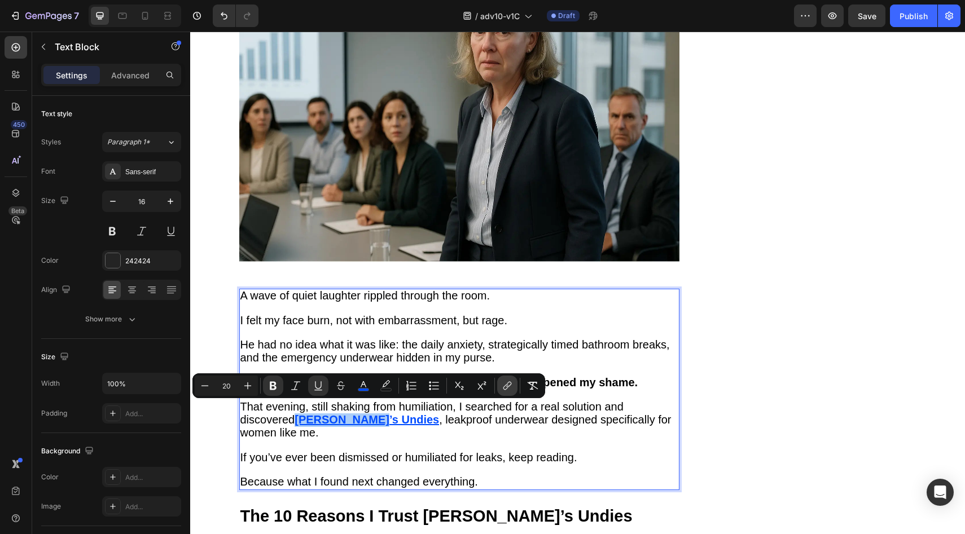
click at [504, 383] on icon "Editor contextual toolbar" at bounding box center [507, 385] width 11 height 11
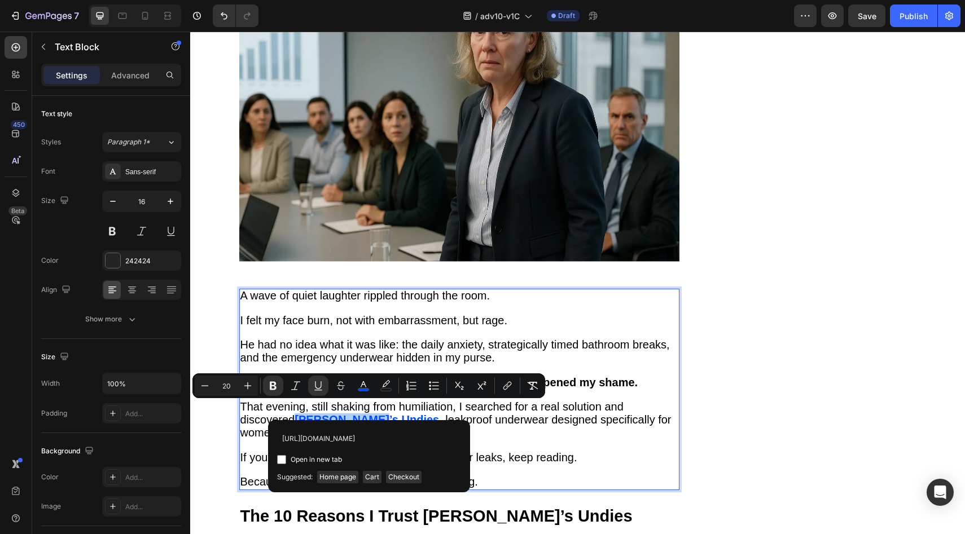
scroll to position [0, 128]
click at [531, 424] on p "That evening, still shaking from humiliation, I searched for a real solution an…" at bounding box center [459, 420] width 438 height 38
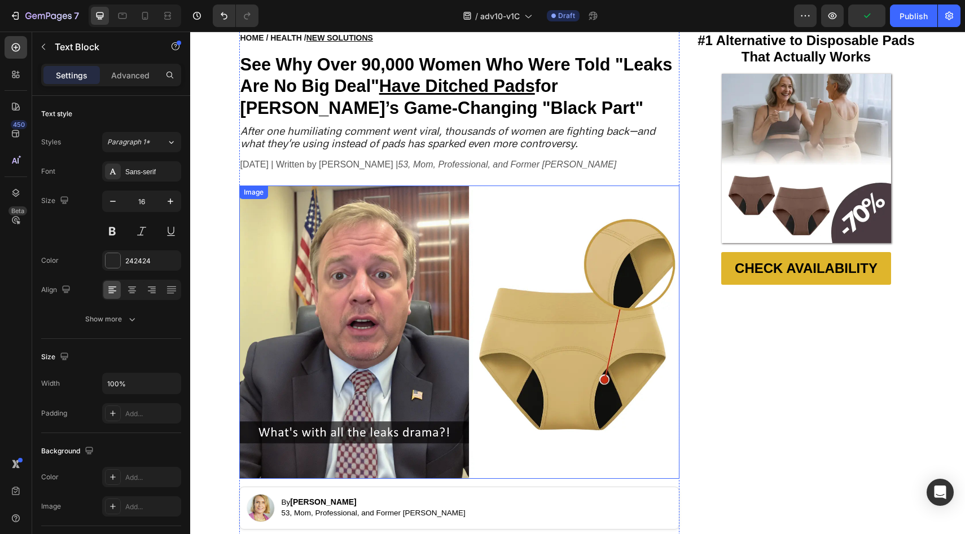
scroll to position [0, 0]
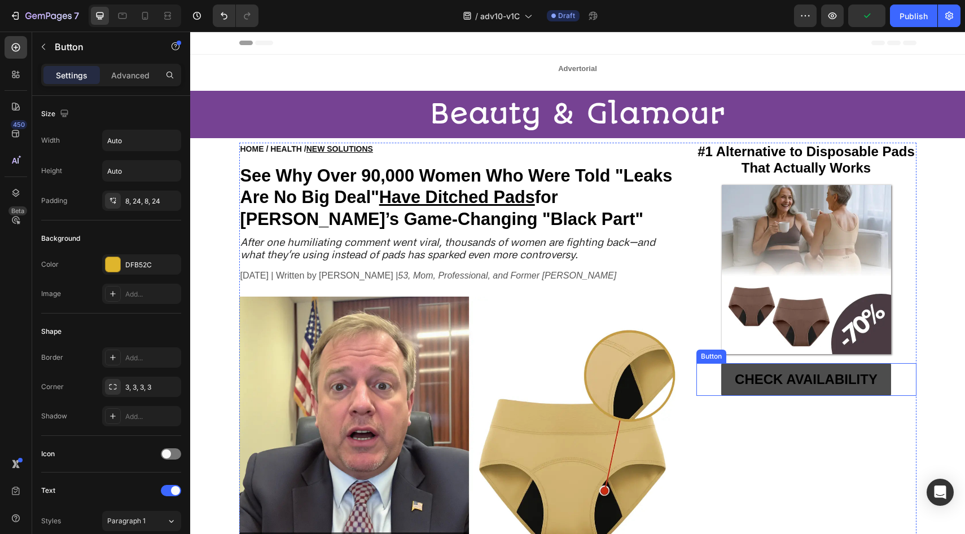
click at [722, 386] on link "CHECK AVAILABILITY" at bounding box center [806, 379] width 170 height 33
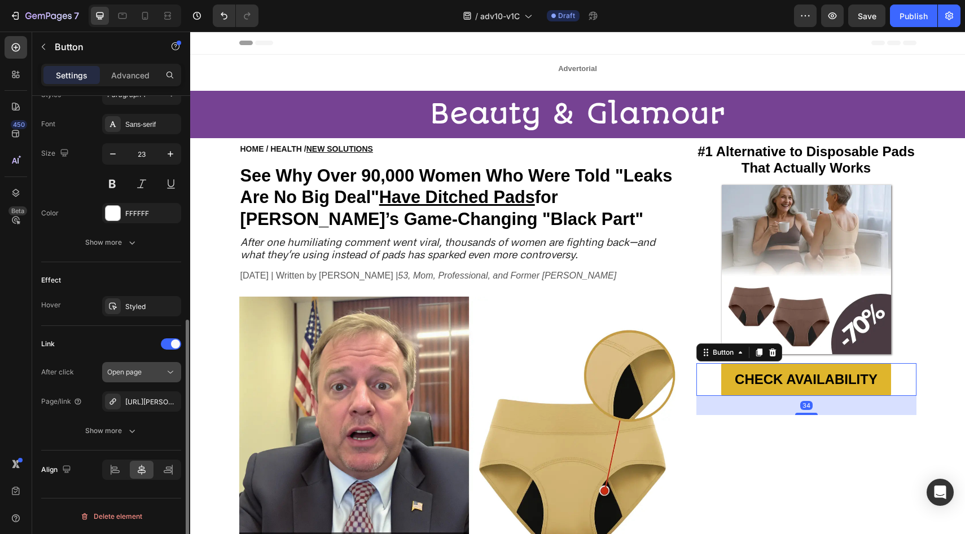
click at [0, 0] on icon "button" at bounding box center [0, 0] width 0 height 0
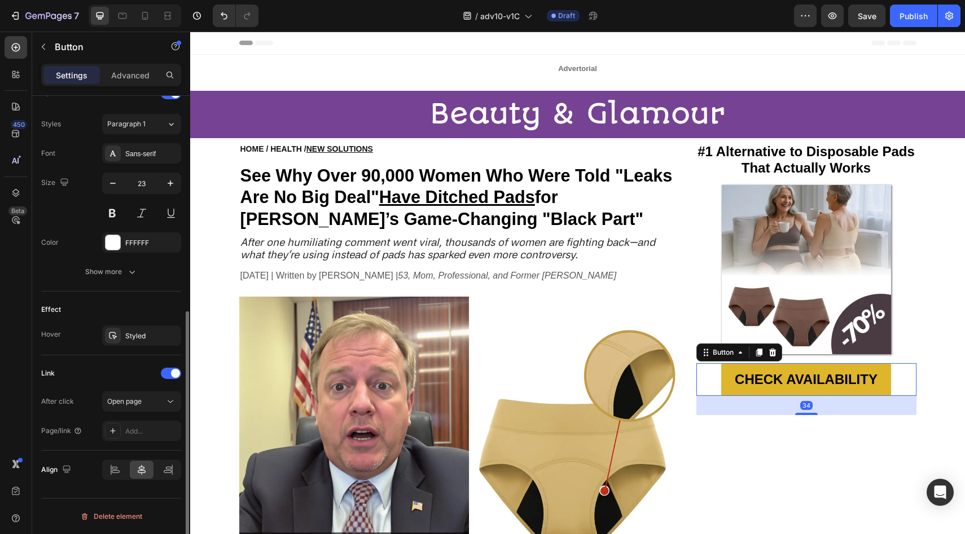
scroll to position [397, 0]
click at [156, 437] on div "Add..." at bounding box center [141, 431] width 79 height 20
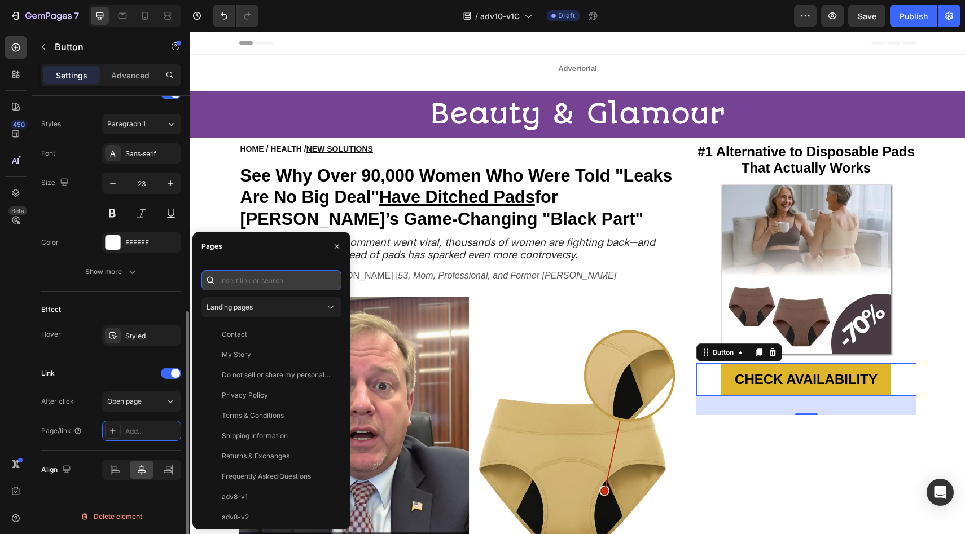
click at [282, 274] on input "text" at bounding box center [271, 280] width 140 height 20
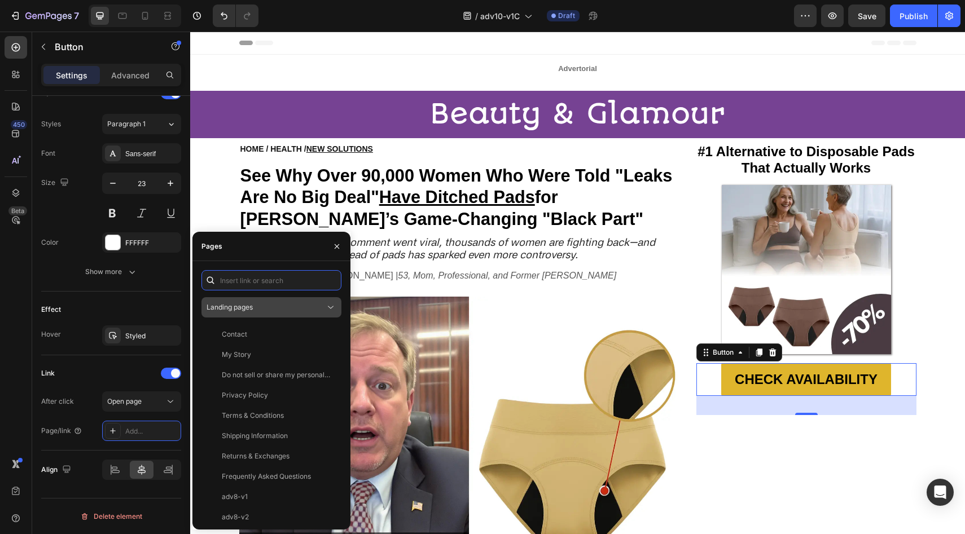
paste input "https://underwearbyvera.com/products/signature-leakproof-underwear-5-pack"
type input "https://underwearbyvera.com/products/signature-leakproof-underwear-5-pack"
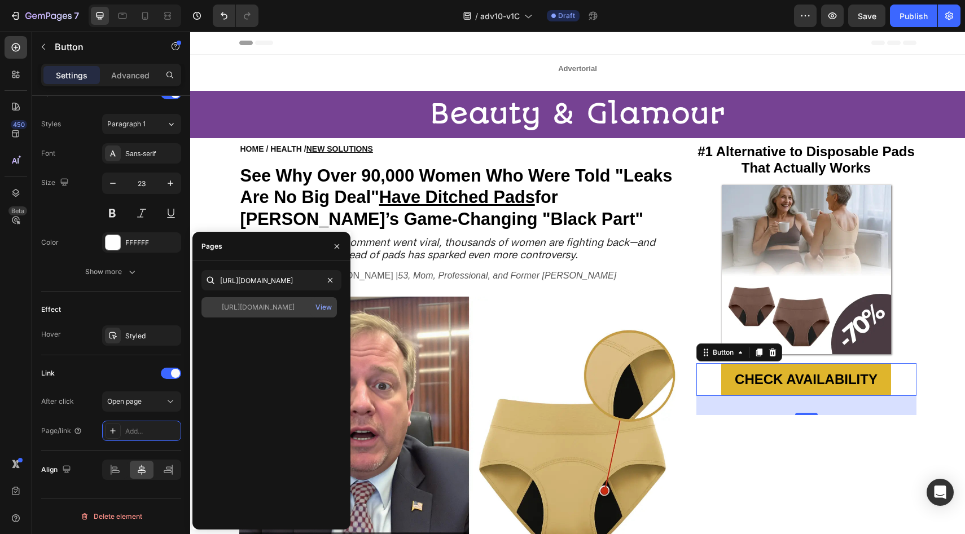
click at [247, 305] on div "https://underwearbyvera.com/products/signature-leakproof-underwear-5-pack" at bounding box center [258, 307] width 73 height 10
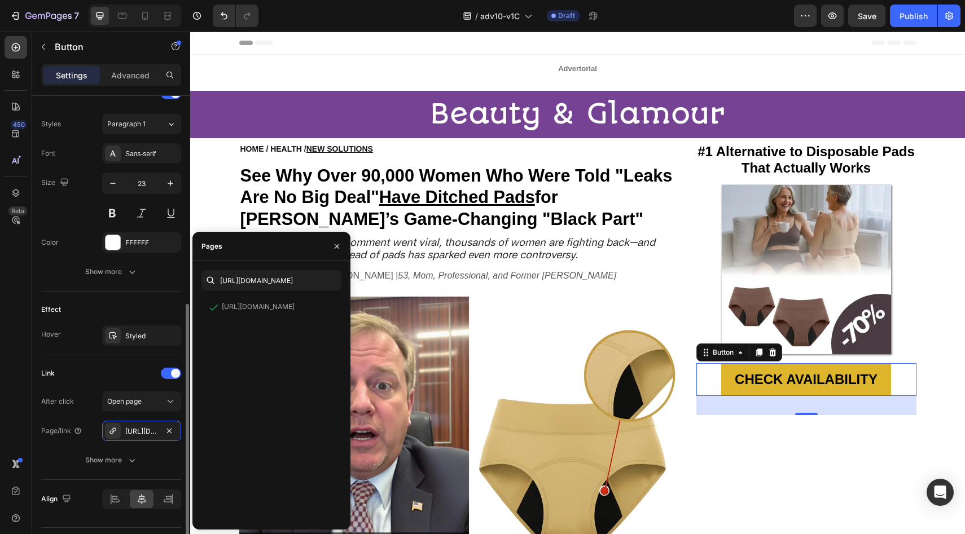
click at [109, 305] on div "Effect" at bounding box center [111, 310] width 140 height 18
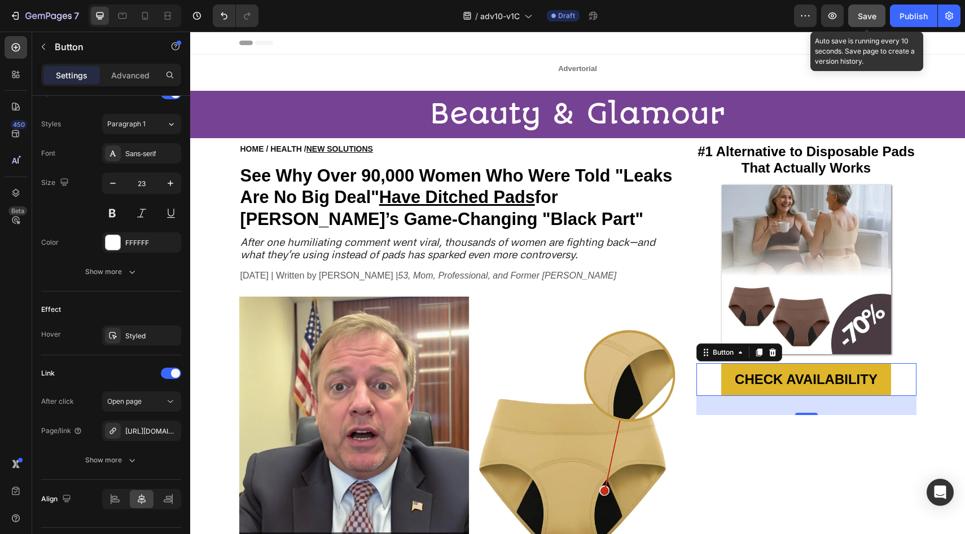
click at [856, 15] on button "Save" at bounding box center [866, 16] width 37 height 23
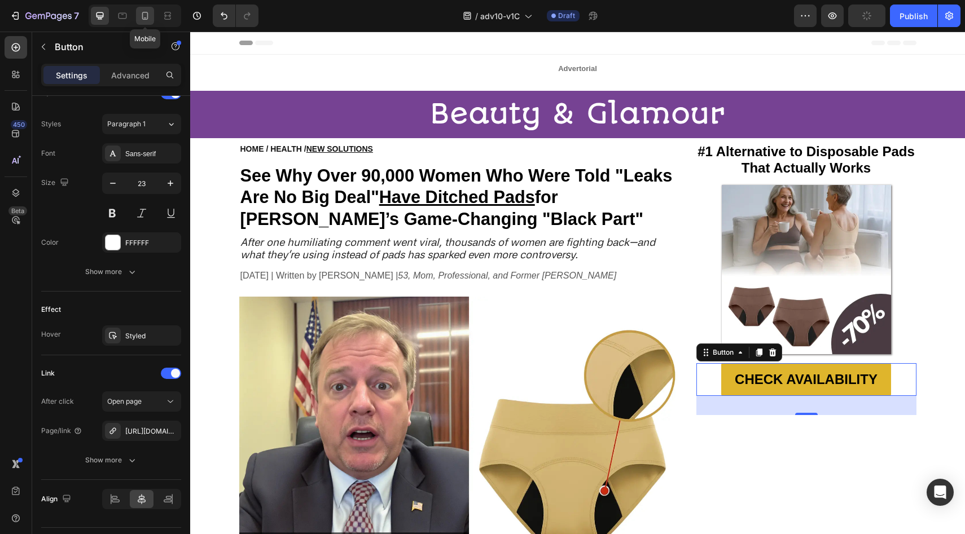
click at [153, 18] on div at bounding box center [145, 16] width 18 height 18
type input "21"
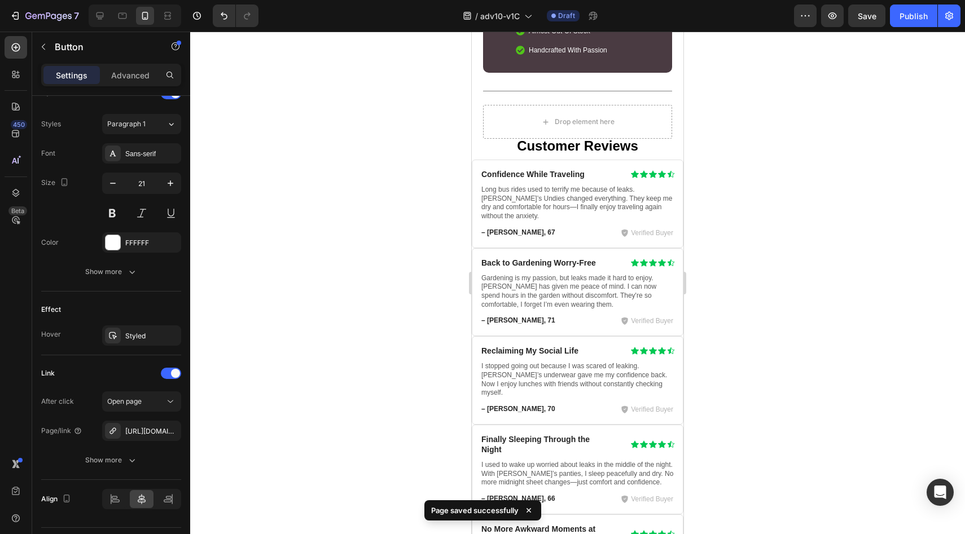
scroll to position [7272, 0]
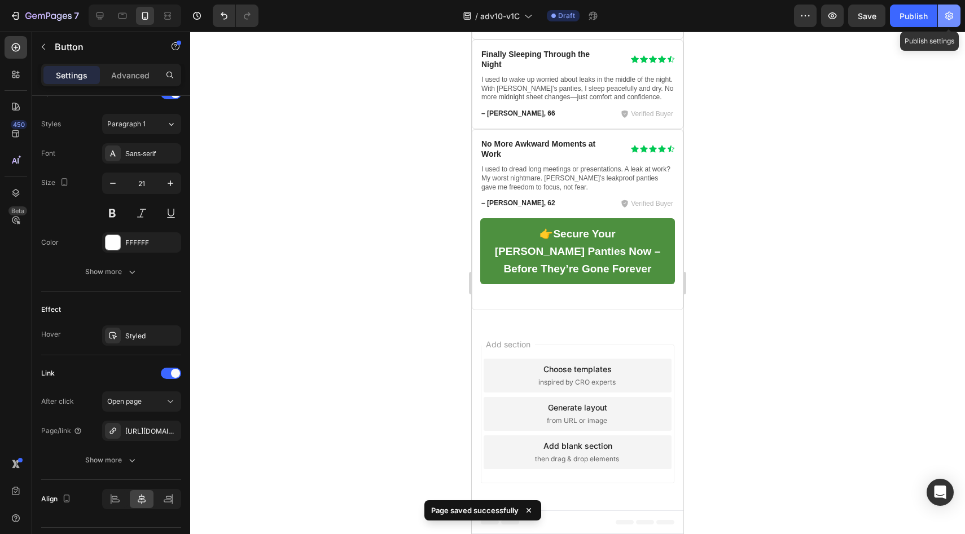
click at [946, 15] on icon "button" at bounding box center [949, 16] width 8 height 8
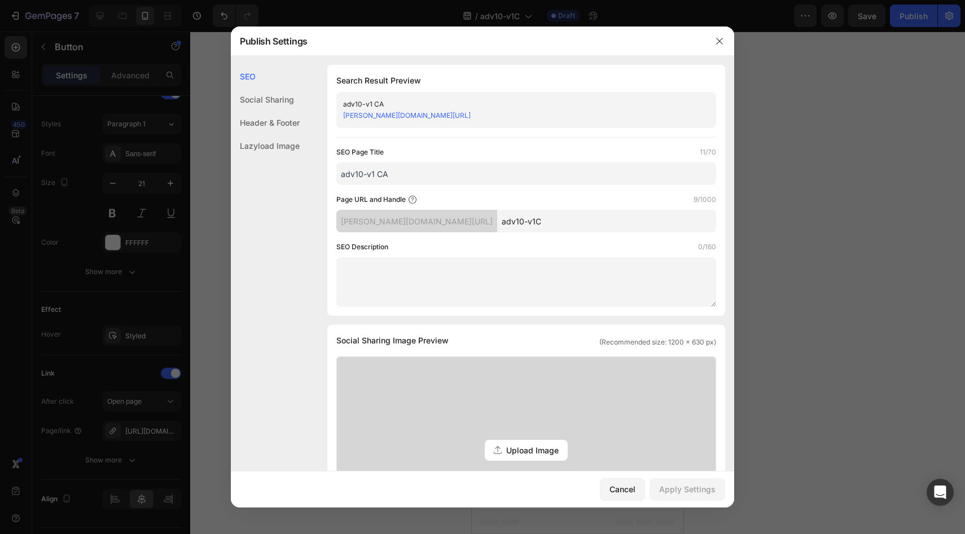
drag, startPoint x: 722, startPoint y: 36, endPoint x: 746, endPoint y: 37, distance: 23.7
click at [722, 37] on icon "button" at bounding box center [719, 41] width 9 height 9
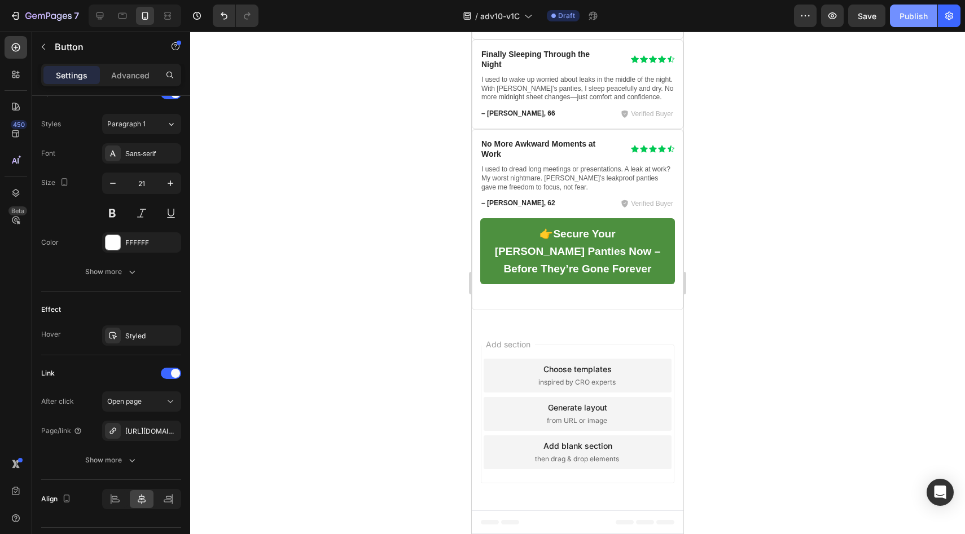
click at [920, 9] on button "Publish" at bounding box center [913, 16] width 47 height 23
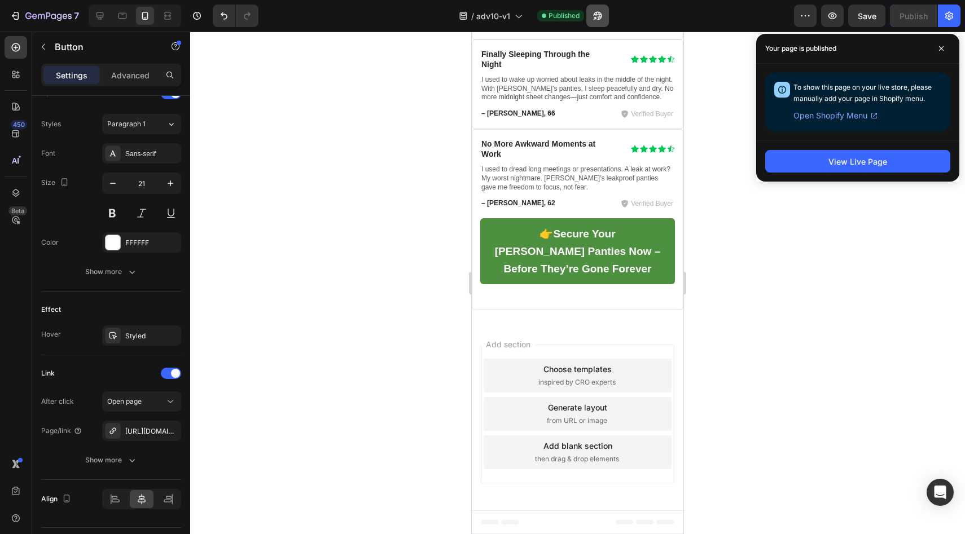
click at [602, 15] on icon "button" at bounding box center [597, 15] width 11 height 11
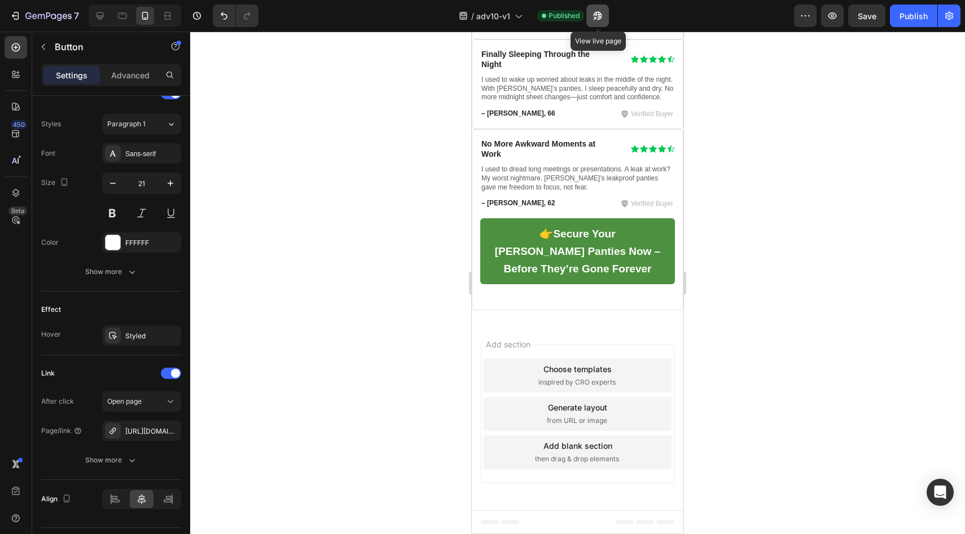
click at [595, 20] on icon "button" at bounding box center [597, 15] width 11 height 11
click at [55, 14] on icon "button" at bounding box center [53, 16] width 5 height 5
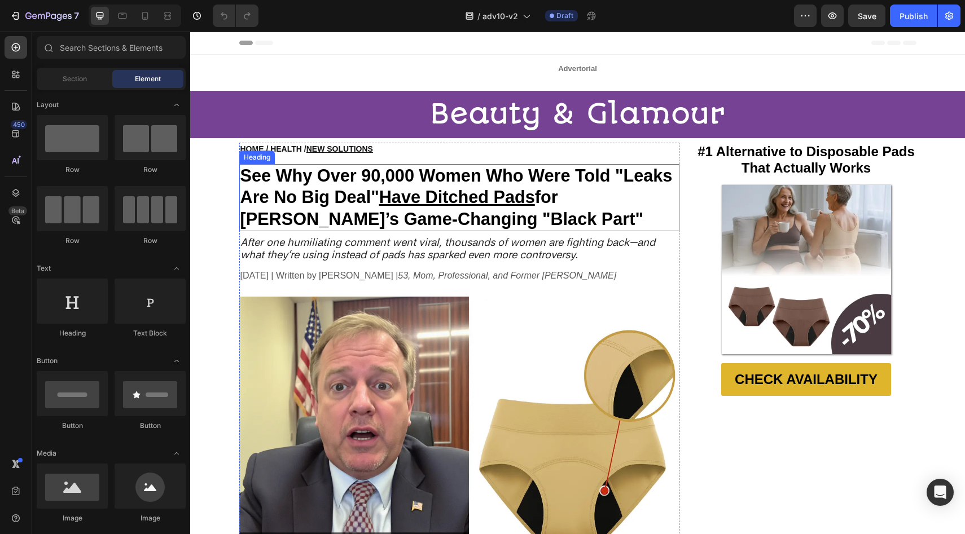
click at [392, 171] on strong "See Why Over 90,000 Women Who Were Told "Leaks Are No Big Deal" Have Ditched Pa…" at bounding box center [456, 197] width 432 height 63
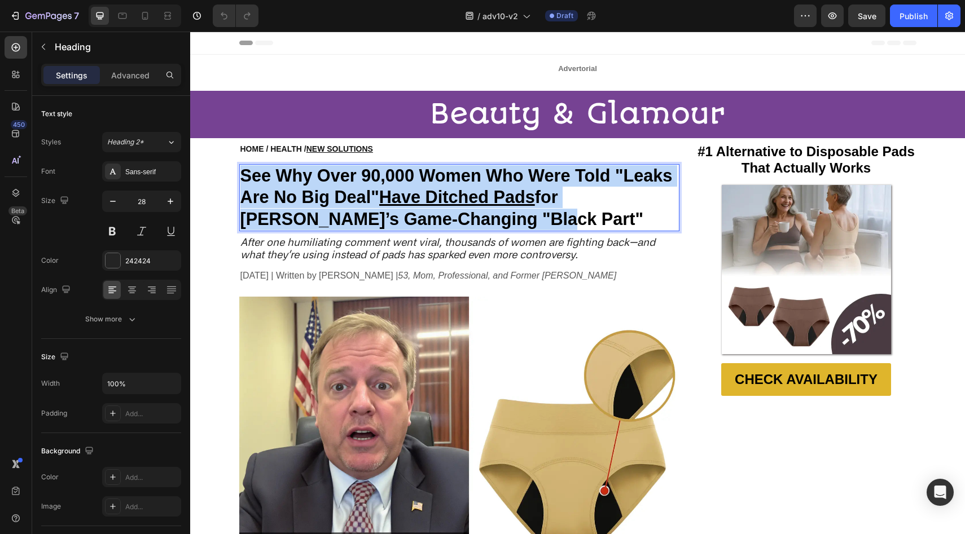
click at [392, 171] on strong "See Why Over 90,000 Women Who Were Told "Leaks Are No Big Deal" Have Ditched Pa…" at bounding box center [456, 197] width 432 height 63
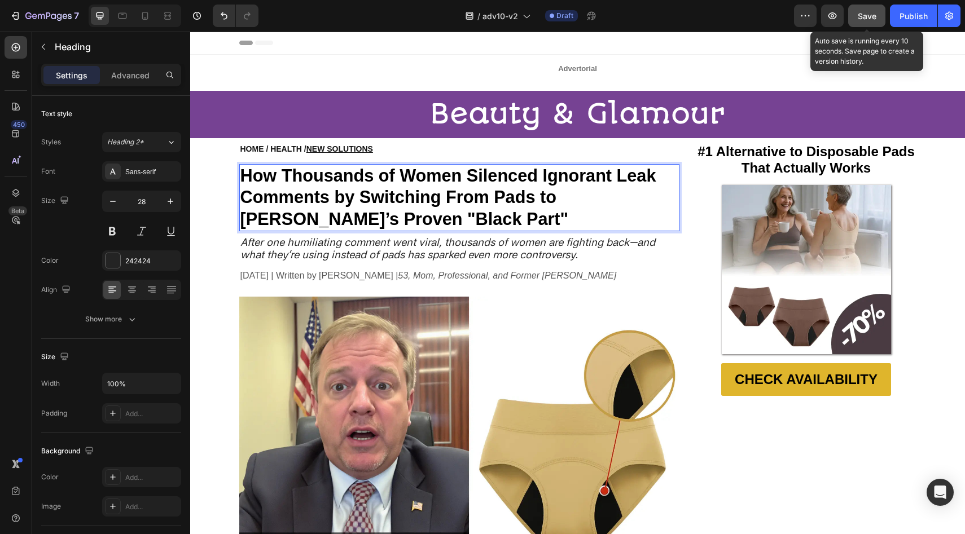
click at [875, 18] on span "Save" at bounding box center [867, 16] width 19 height 10
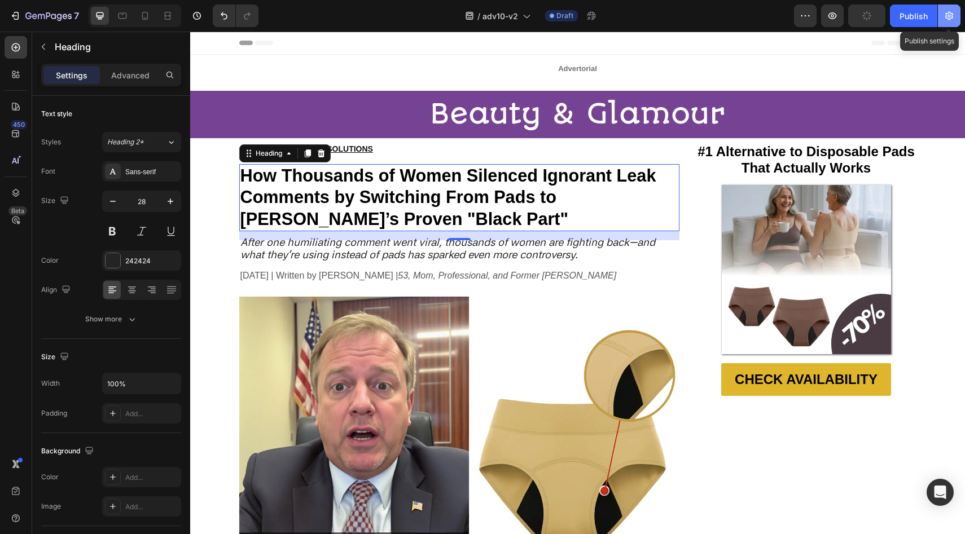
click at [955, 14] on button "button" at bounding box center [949, 16] width 23 height 23
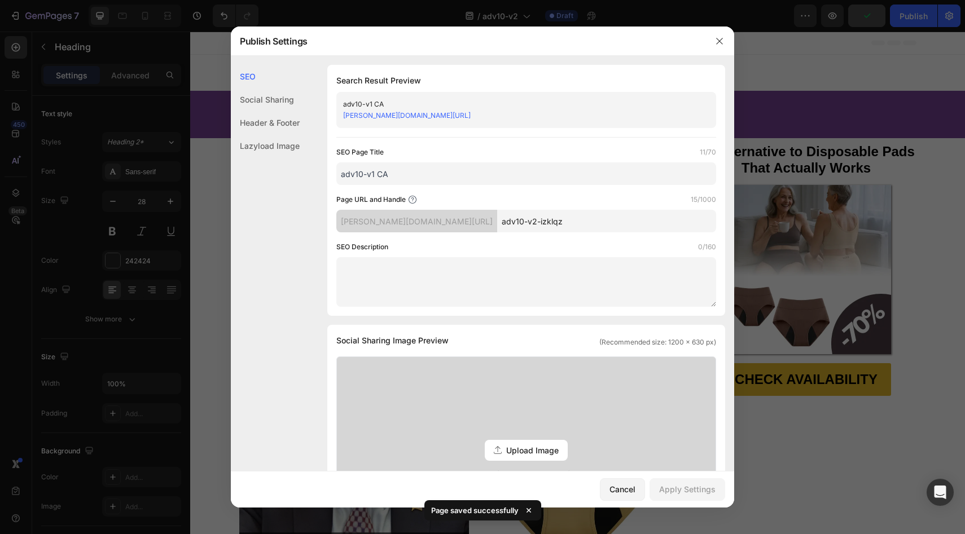
click at [375, 173] on input "adv10-v1 CA" at bounding box center [526, 173] width 380 height 23
type input "adv10-v2 CA"
drag, startPoint x: 534, startPoint y: 227, endPoint x: 504, endPoint y: 223, distance: 30.2
click at [504, 223] on input "adv10-v2-izklqz" at bounding box center [606, 221] width 219 height 23
type input "adv10-v2C"
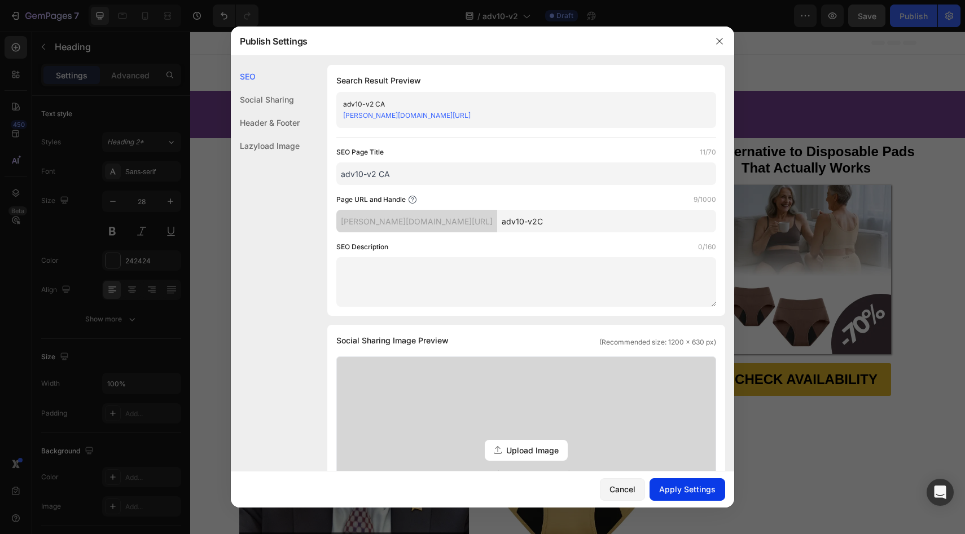
click at [694, 498] on button "Apply Settings" at bounding box center [687, 489] width 76 height 23
click at [718, 43] on icon "button" at bounding box center [719, 41] width 9 height 9
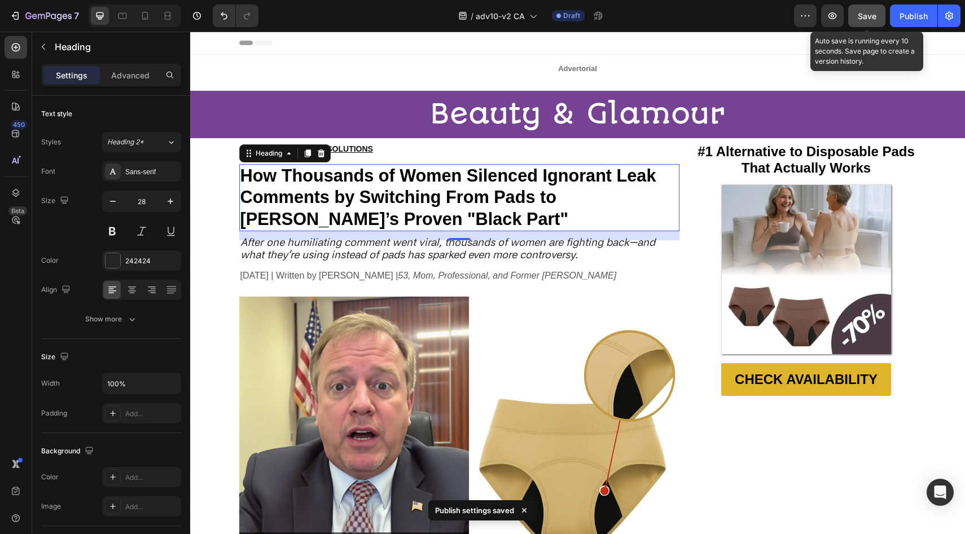
click at [854, 14] on button "Save" at bounding box center [866, 16] width 37 height 23
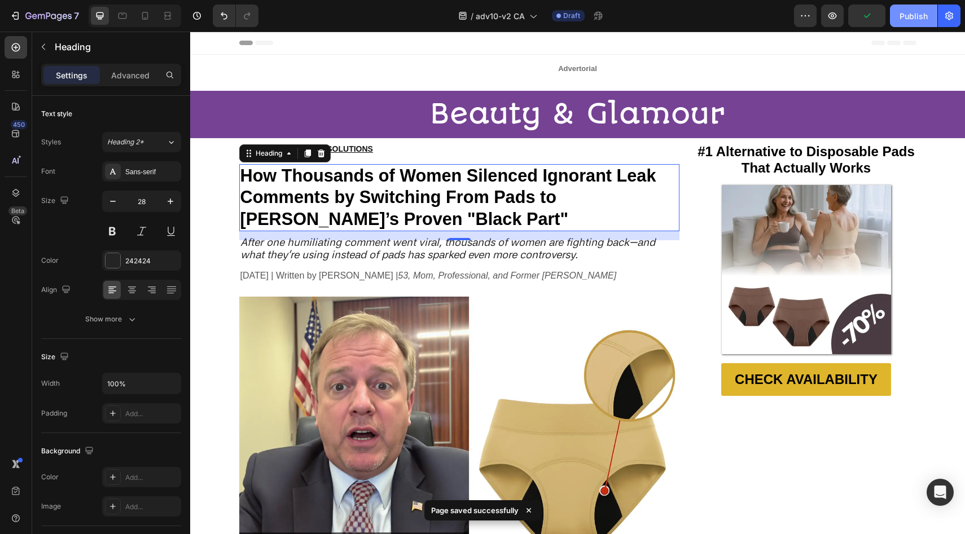
click at [897, 15] on button "Publish" at bounding box center [913, 16] width 47 height 23
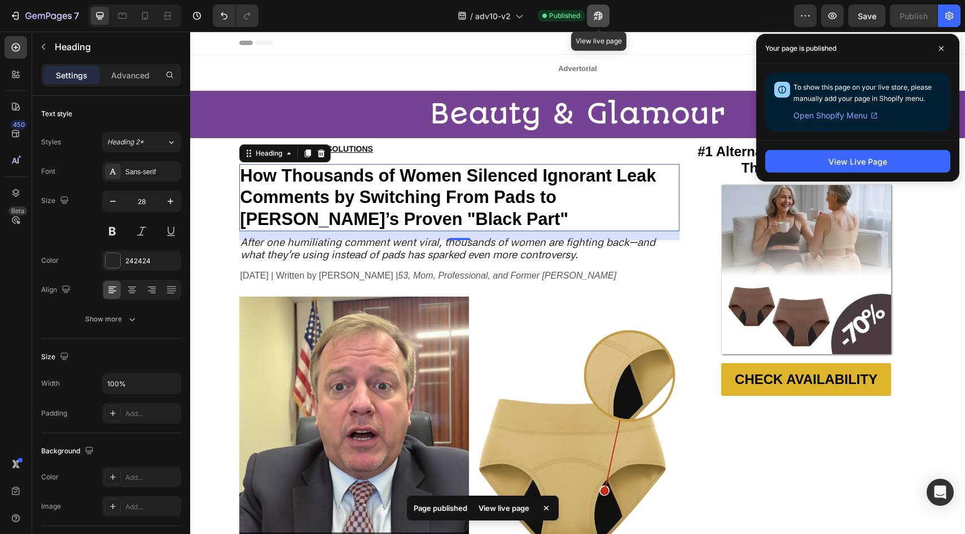
click at [594, 12] on icon "button" at bounding box center [597, 15] width 11 height 11
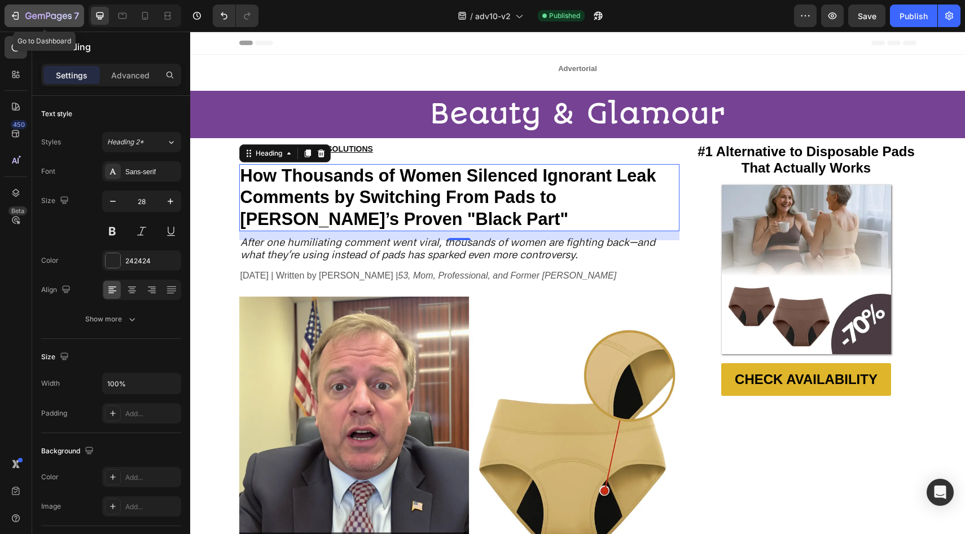
click at [64, 10] on div "7" at bounding box center [52, 16] width 54 height 14
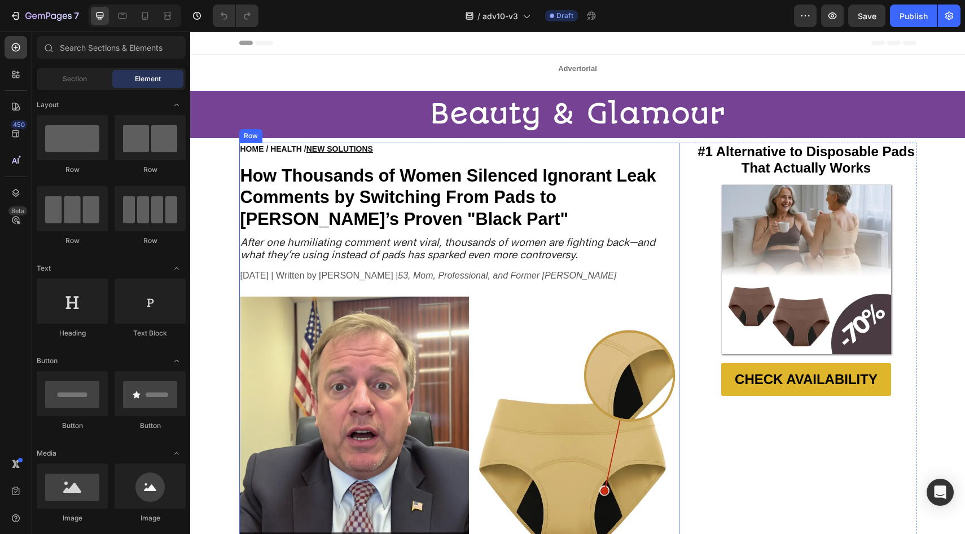
click at [397, 166] on strong "How Thousands of Women Silenced Ignorant Leak Comments by Switching From Pads t…" at bounding box center [448, 197] width 416 height 63
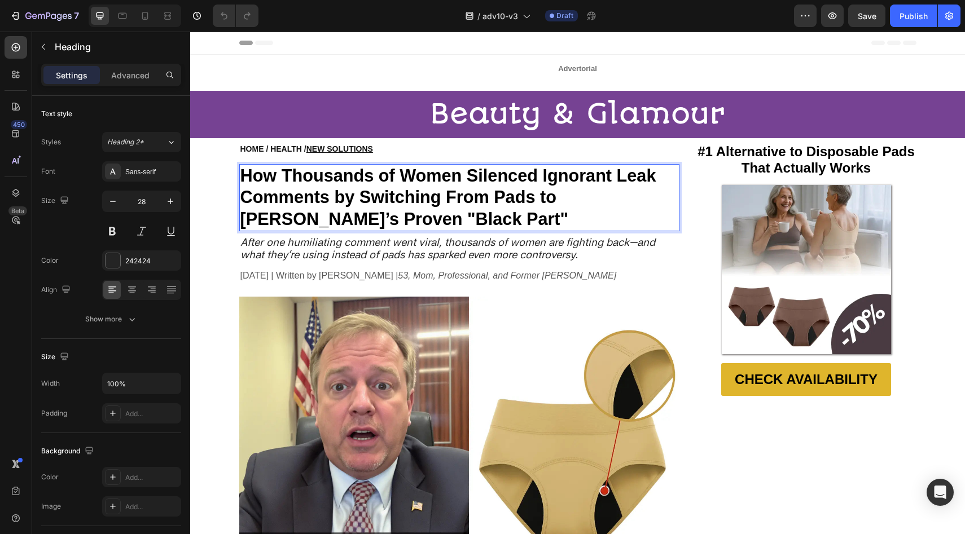
click at [397, 166] on strong "How Thousands of Women Silenced Ignorant Leak Comments by Switching From Pads t…" at bounding box center [448, 197] width 416 height 63
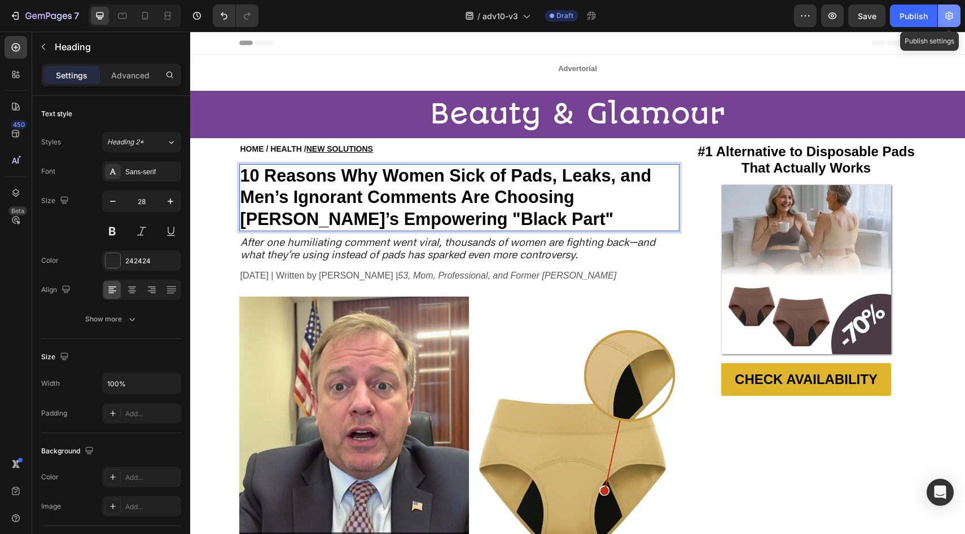
click at [956, 19] on button "button" at bounding box center [949, 16] width 23 height 23
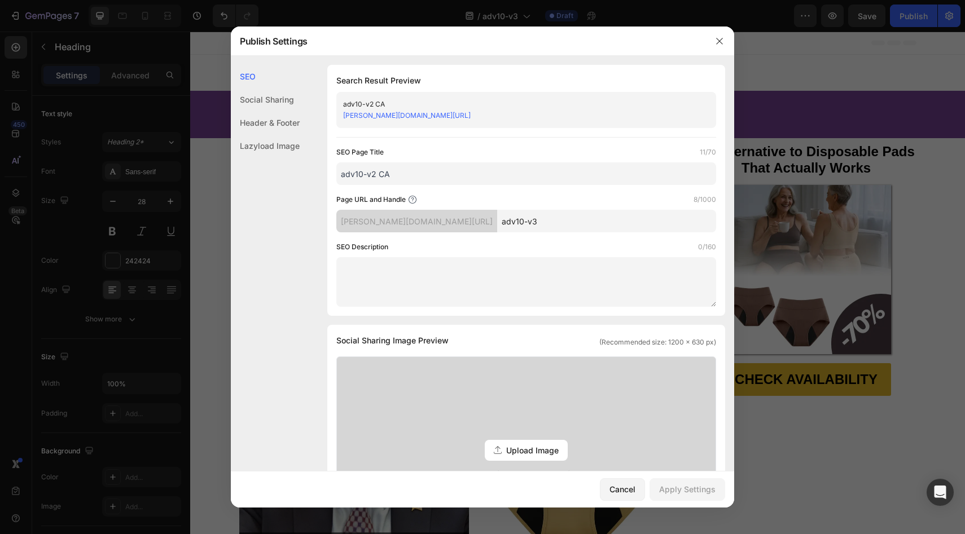
click at [376, 174] on input "adv10-v2 CA" at bounding box center [526, 173] width 380 height 23
type input "adv10-v3 CA"
click at [527, 216] on input "adv10-v3" at bounding box center [606, 221] width 219 height 23
click at [527, 219] on input "adv10-v3" at bounding box center [606, 221] width 219 height 23
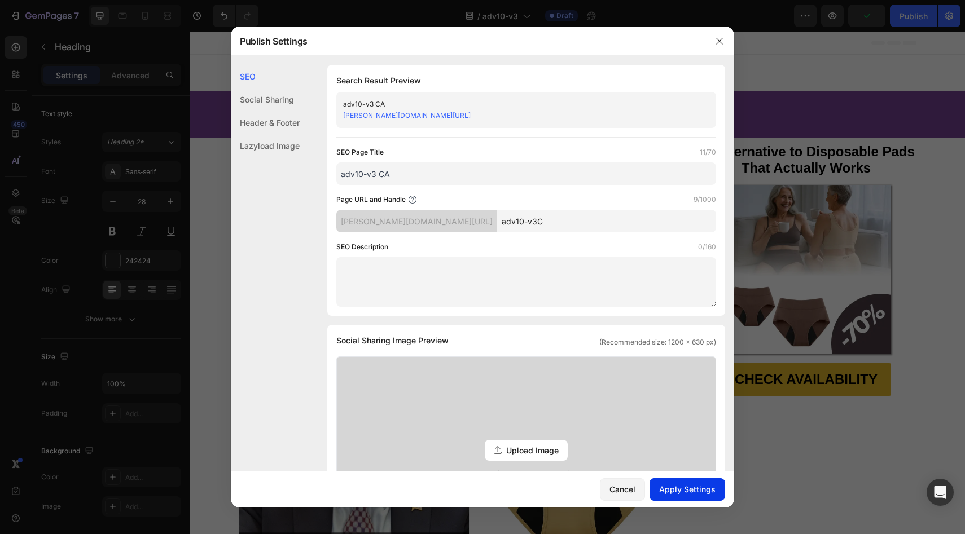
type input "adv10-v3C"
click at [703, 486] on div "Apply Settings" at bounding box center [687, 490] width 56 height 12
click at [715, 41] on icon "button" at bounding box center [719, 41] width 9 height 9
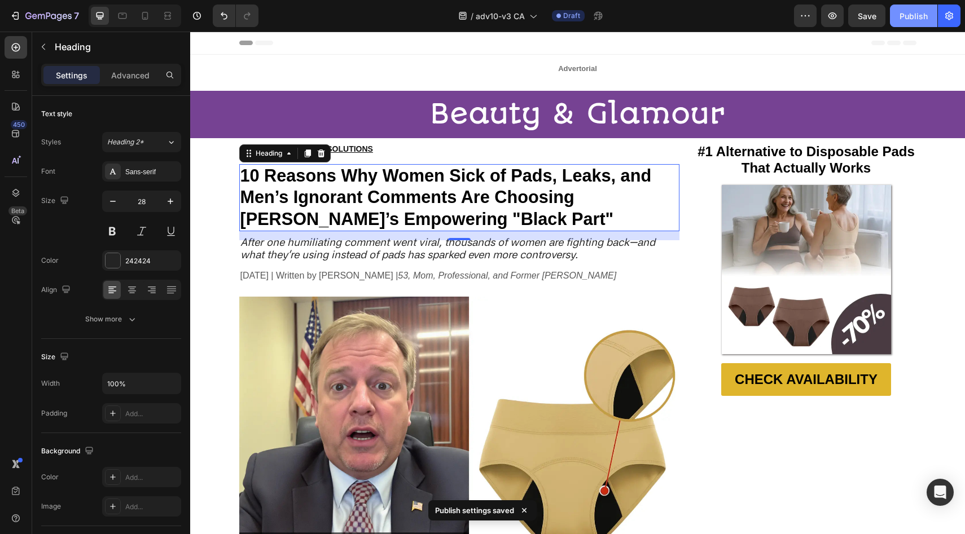
click at [901, 14] on div "Publish" at bounding box center [913, 16] width 28 height 12
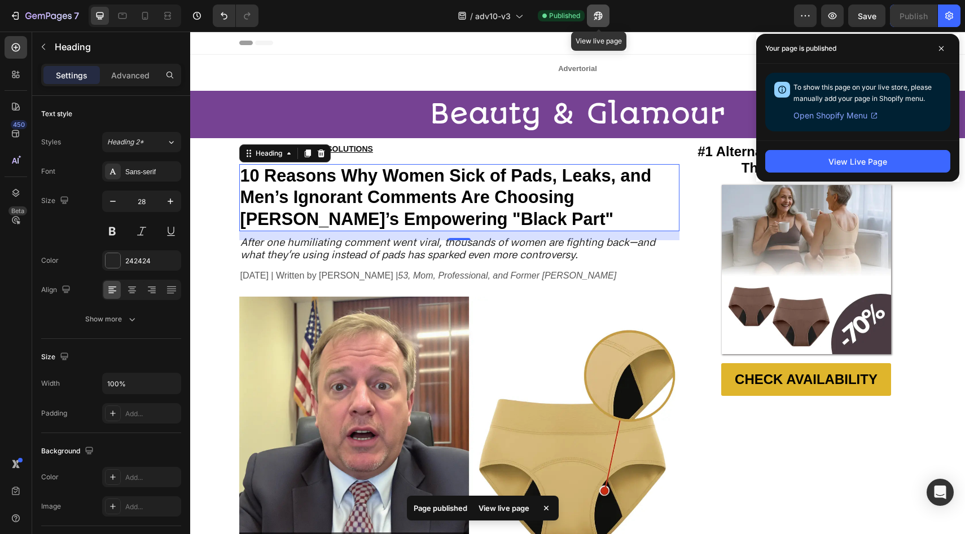
click at [599, 15] on icon "button" at bounding box center [597, 15] width 11 height 11
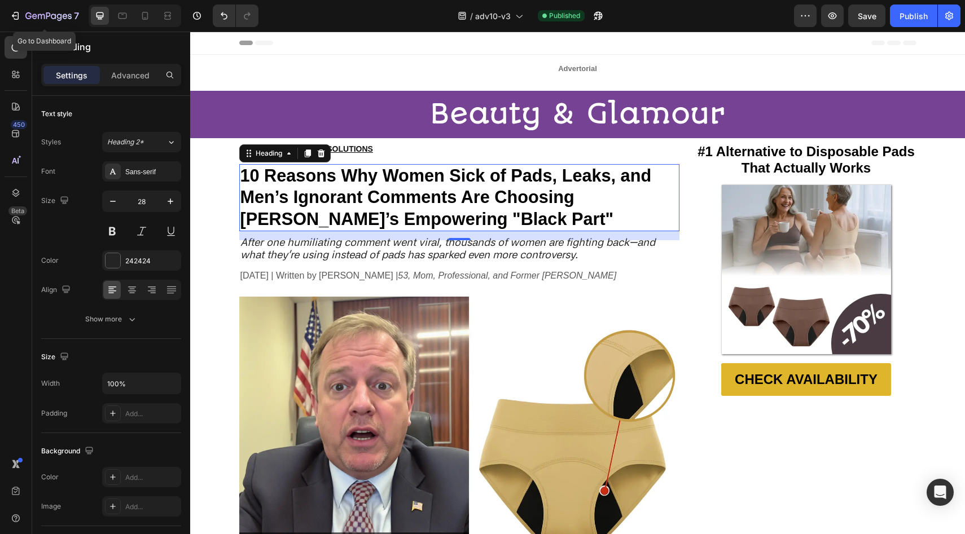
click at [33, 3] on div "7 Go to Dashboard Version history / adv10-v3 Published Preview Save Publish" at bounding box center [482, 16] width 965 height 32
click at [36, 14] on icon "button" at bounding box center [48, 17] width 46 height 10
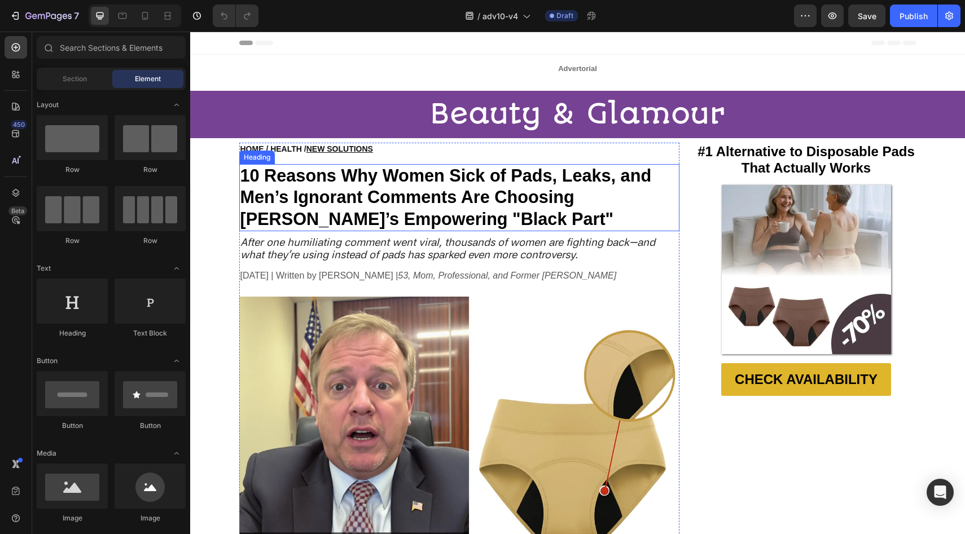
click at [444, 183] on strong "10 Reasons Why Women Sick of Pads, Leaks, and Men’s Ignorant Comments Are Choos…" at bounding box center [445, 197] width 411 height 63
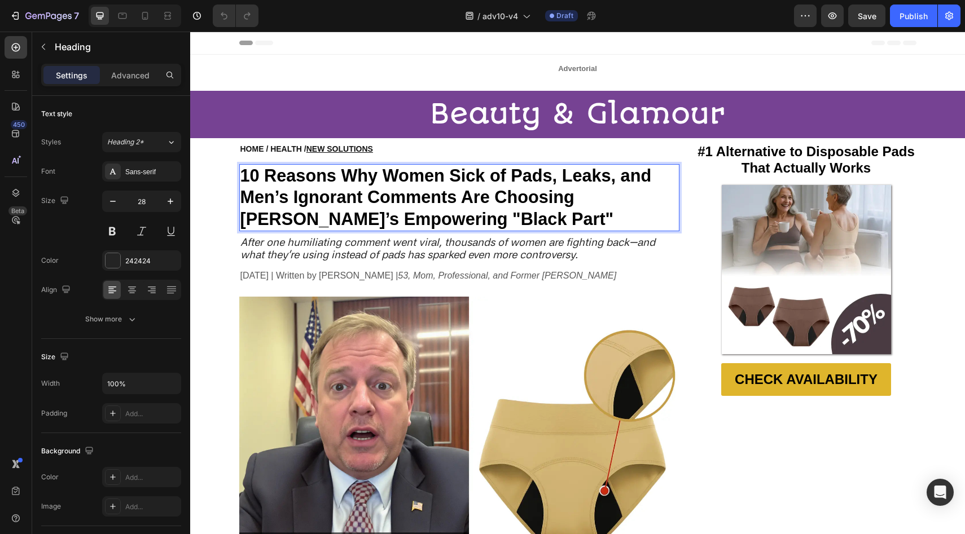
click at [444, 183] on strong "10 Reasons Why Women Sick of Pads, Leaks, and Men’s Ignorant Comments Are Choos…" at bounding box center [445, 197] width 411 height 63
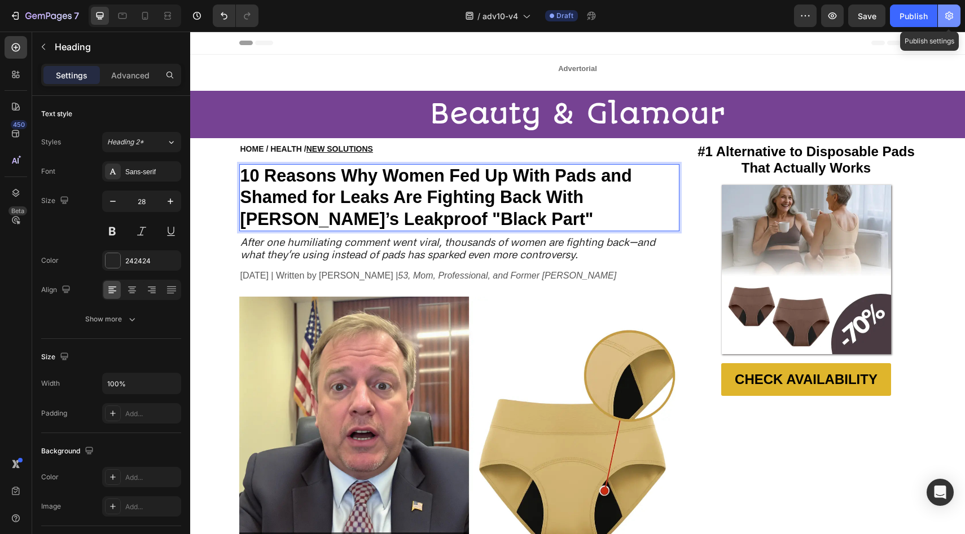
click at [955, 12] on button "button" at bounding box center [949, 16] width 23 height 23
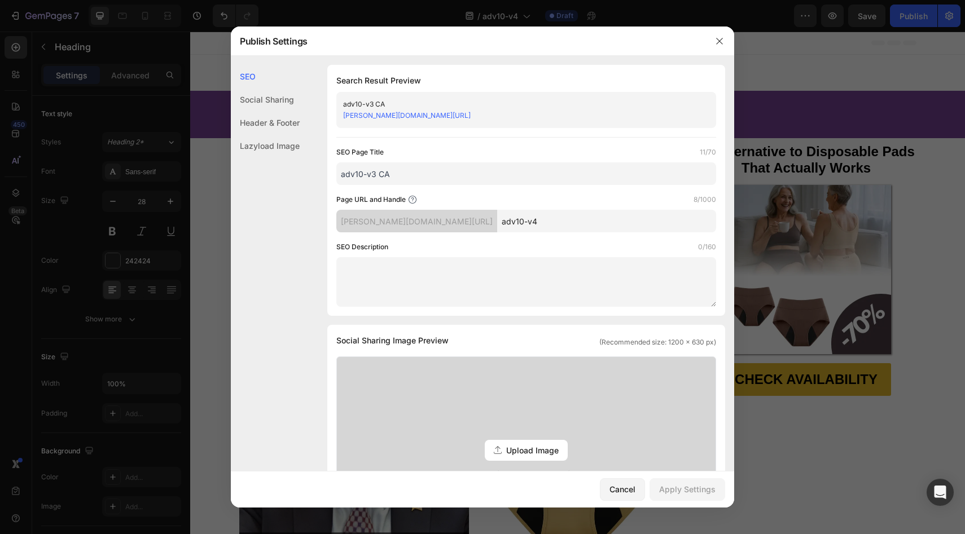
click at [515, 212] on input "adv10-v4" at bounding box center [606, 221] width 219 height 23
click at [521, 217] on input "adv10-v4" at bounding box center [606, 221] width 219 height 23
click at [375, 176] on input "adv10-v3 CA" at bounding box center [526, 173] width 380 height 23
type input "adv10-v4 CA"
click at [691, 489] on div "Apply Settings" at bounding box center [687, 490] width 56 height 12
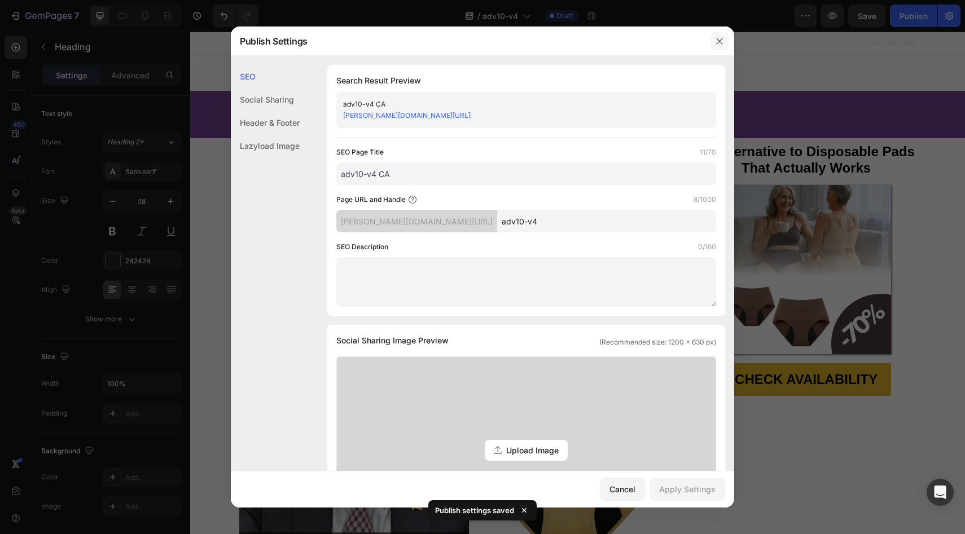
click at [715, 42] on icon "button" at bounding box center [719, 41] width 9 height 9
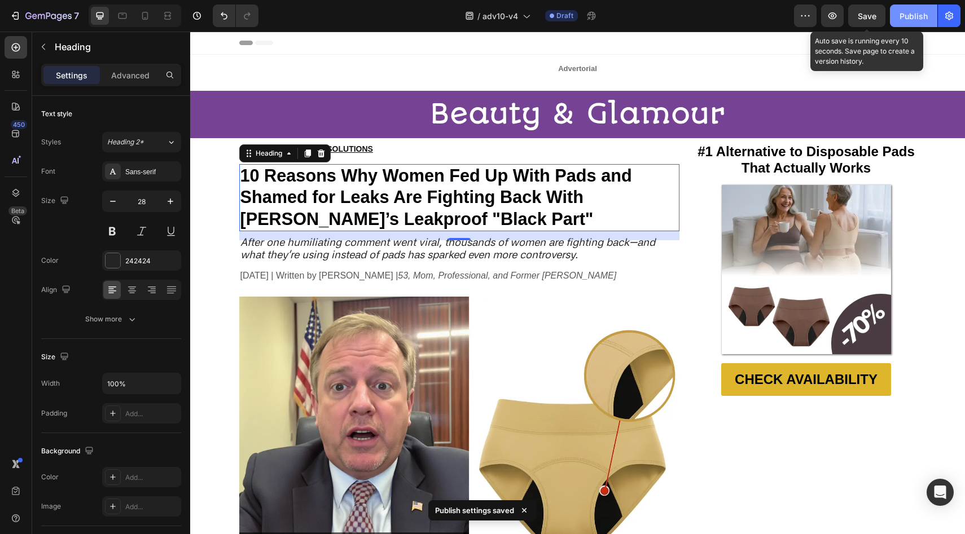
click at [899, 12] on button "Publish" at bounding box center [913, 16] width 47 height 23
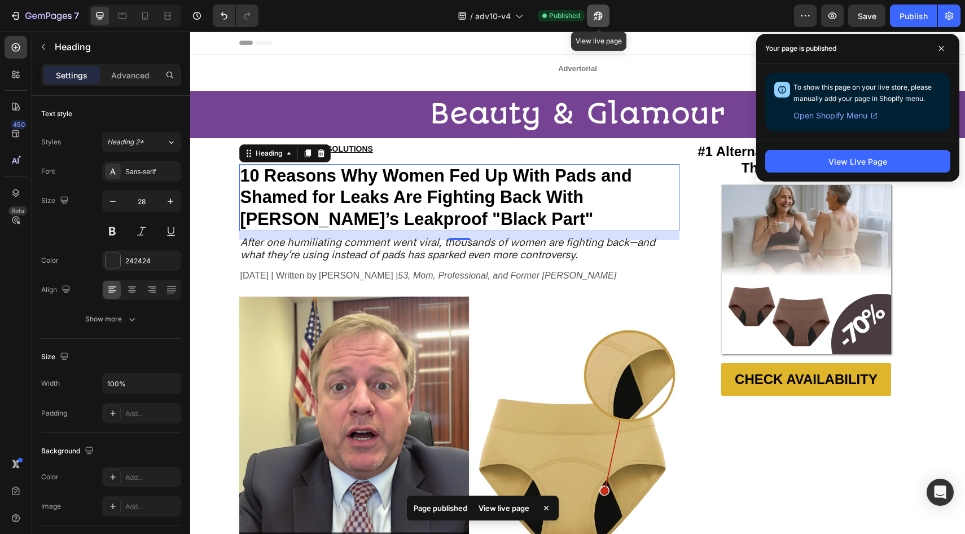
click at [590, 19] on button "button" at bounding box center [598, 16] width 23 height 23
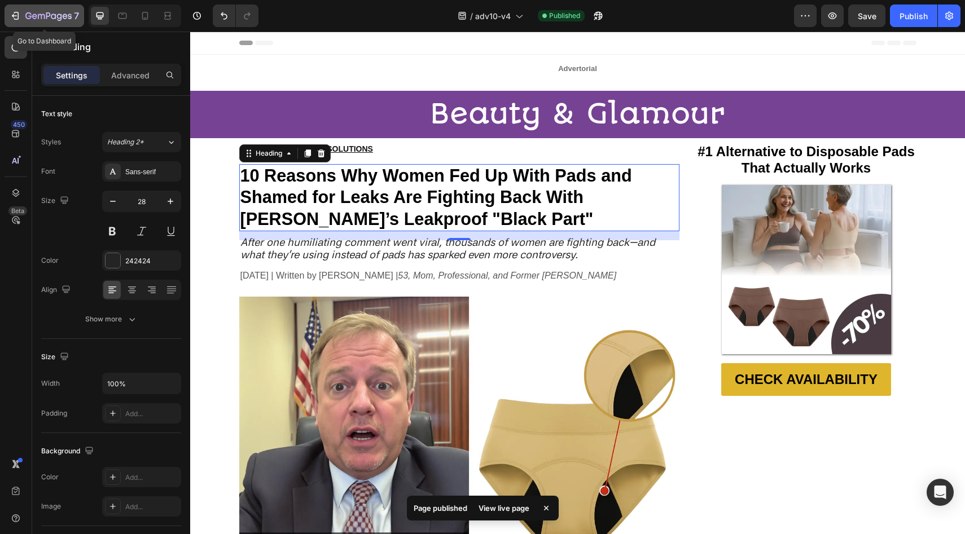
click at [20, 11] on icon "button" at bounding box center [15, 15] width 11 height 11
